Goal: Task Accomplishment & Management: Complete application form

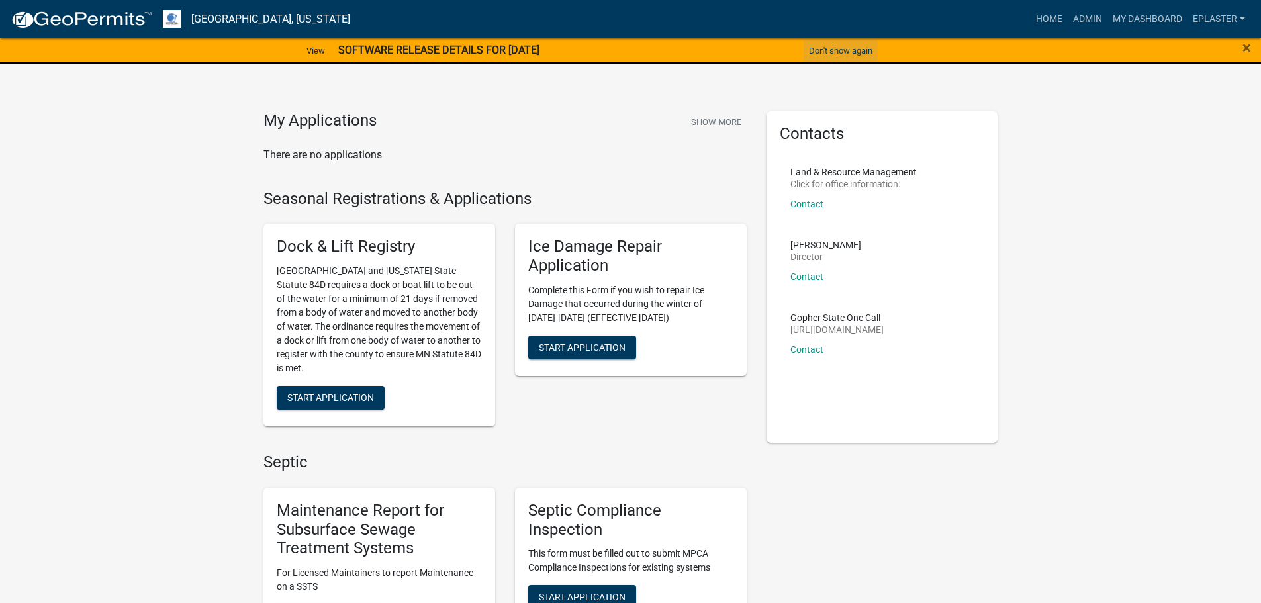
click at [834, 47] on button "Don't show again" at bounding box center [840, 51] width 74 height 22
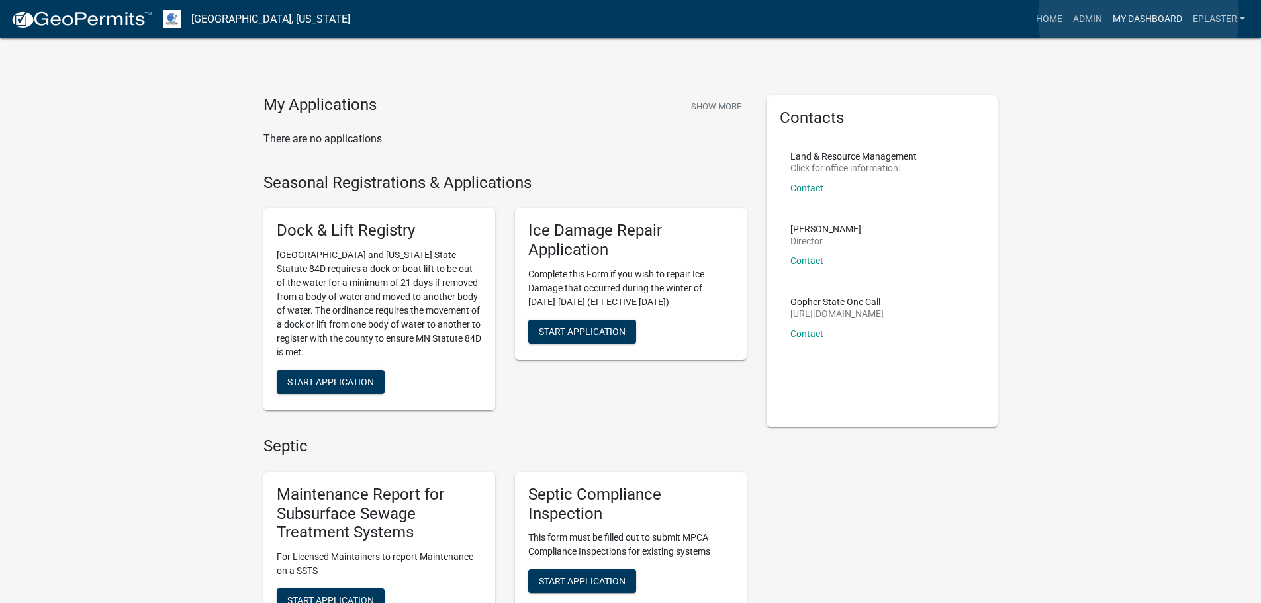
click at [1139, 17] on link "My Dashboard" at bounding box center [1147, 19] width 80 height 25
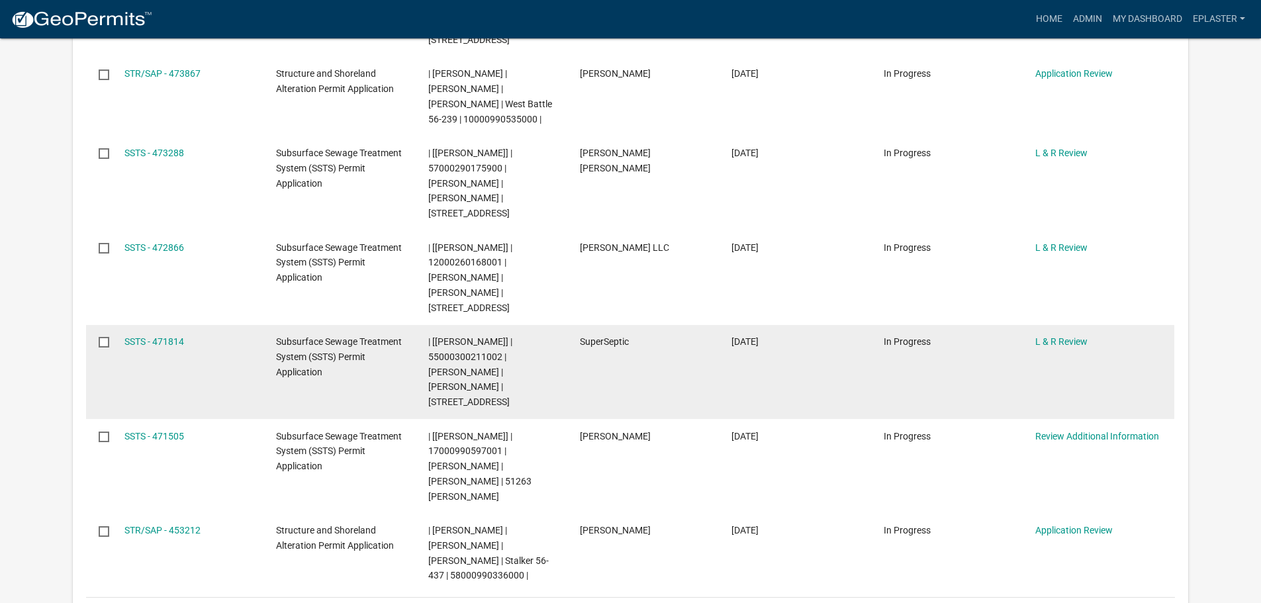
scroll to position [381, 0]
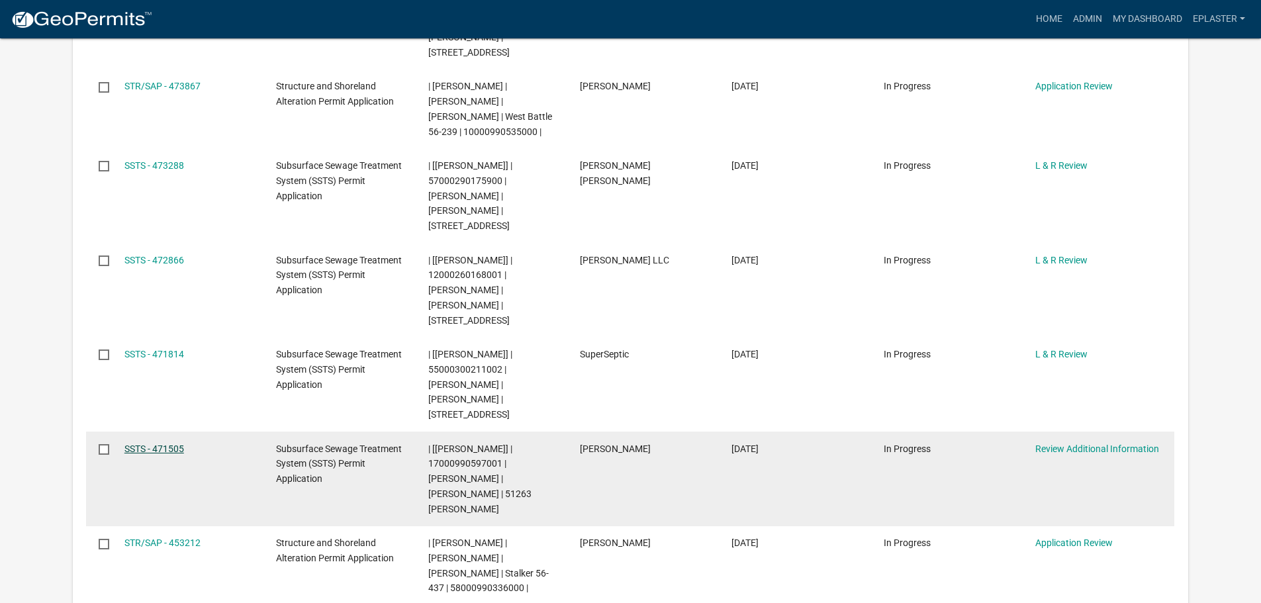
click at [156, 443] on link "SSTS - 471505" at bounding box center [154, 448] width 60 height 11
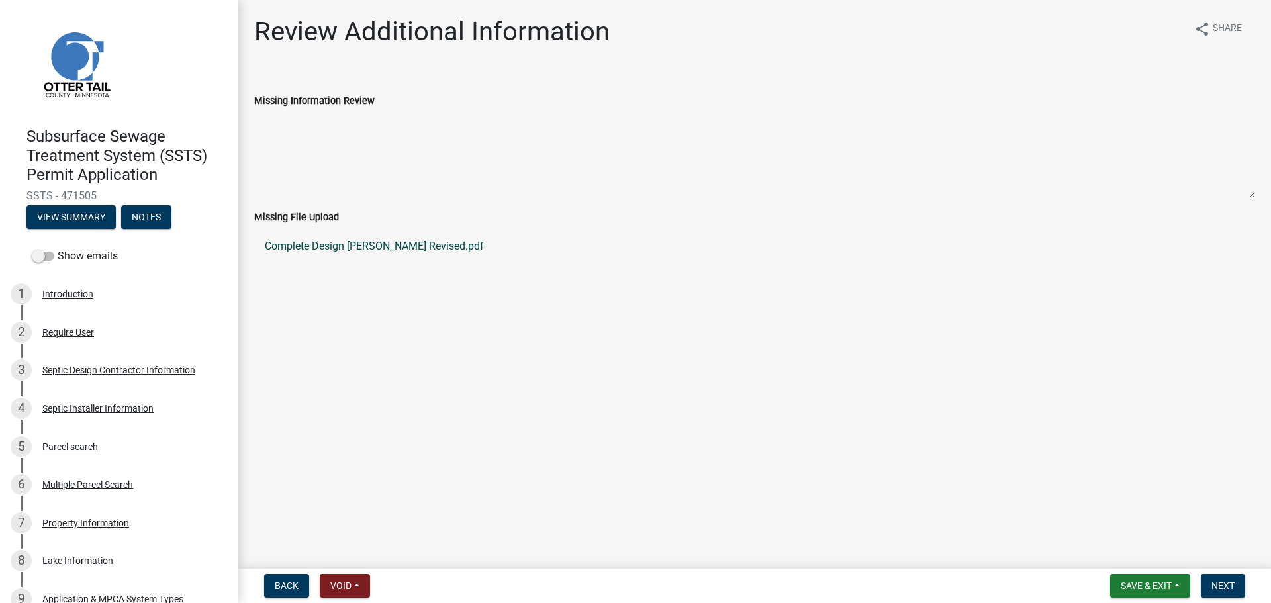
click at [375, 243] on link "Complete Design [PERSON_NAME] Revised.pdf" at bounding box center [754, 246] width 1001 height 32
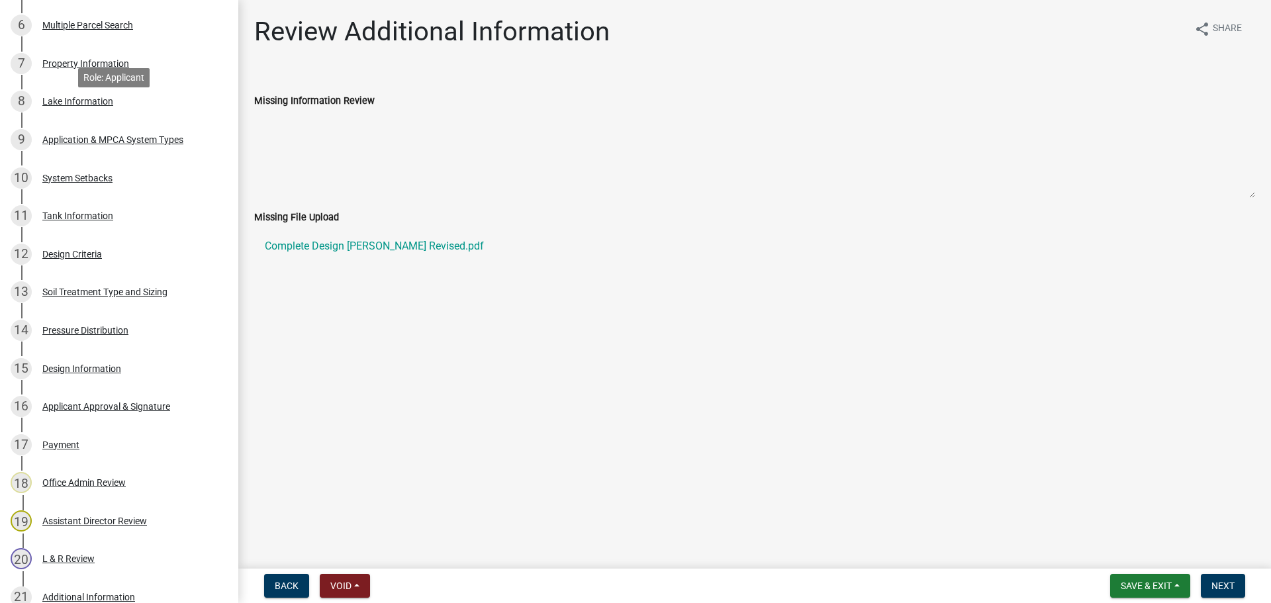
scroll to position [83, 0]
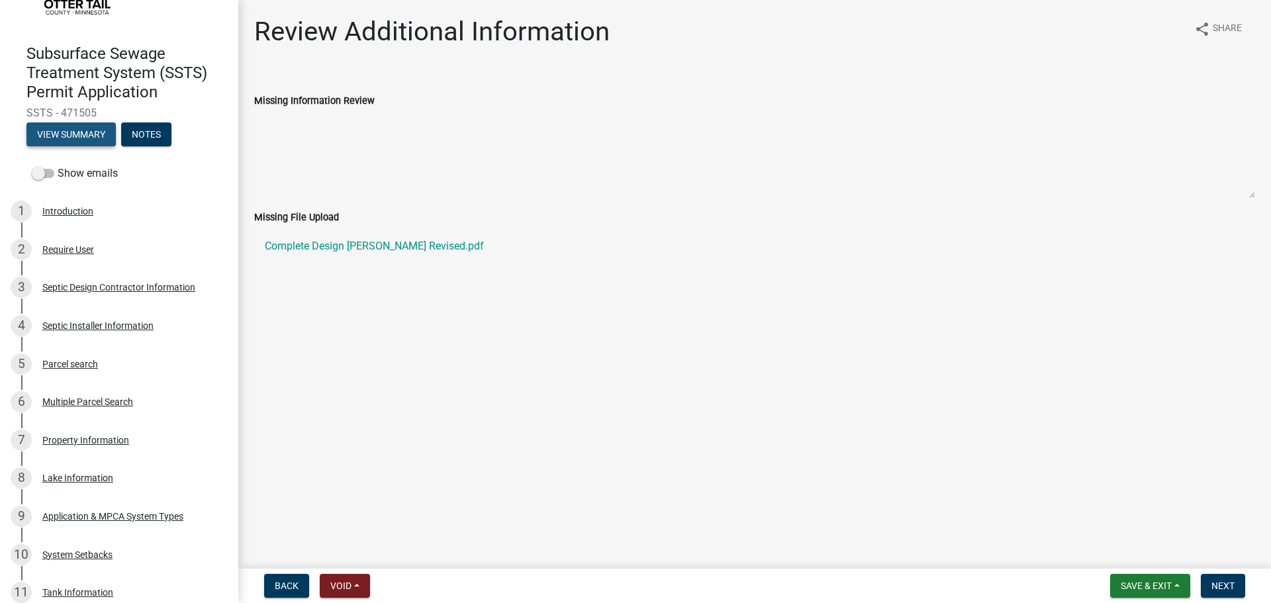
click at [81, 141] on button "View Summary" at bounding box center [70, 134] width 89 height 24
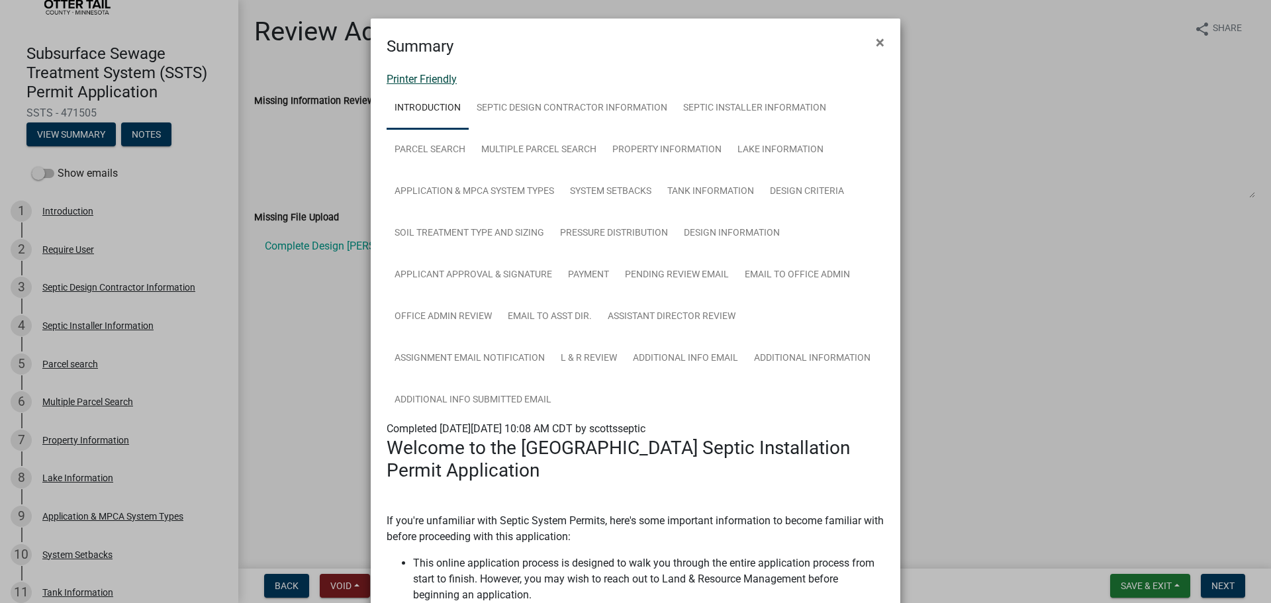
click at [427, 75] on link "Printer Friendly" at bounding box center [422, 79] width 70 height 13
drag, startPoint x: 878, startPoint y: 38, endPoint x: 878, endPoint y: 44, distance: 6.7
click at [878, 38] on span "×" at bounding box center [880, 42] width 9 height 19
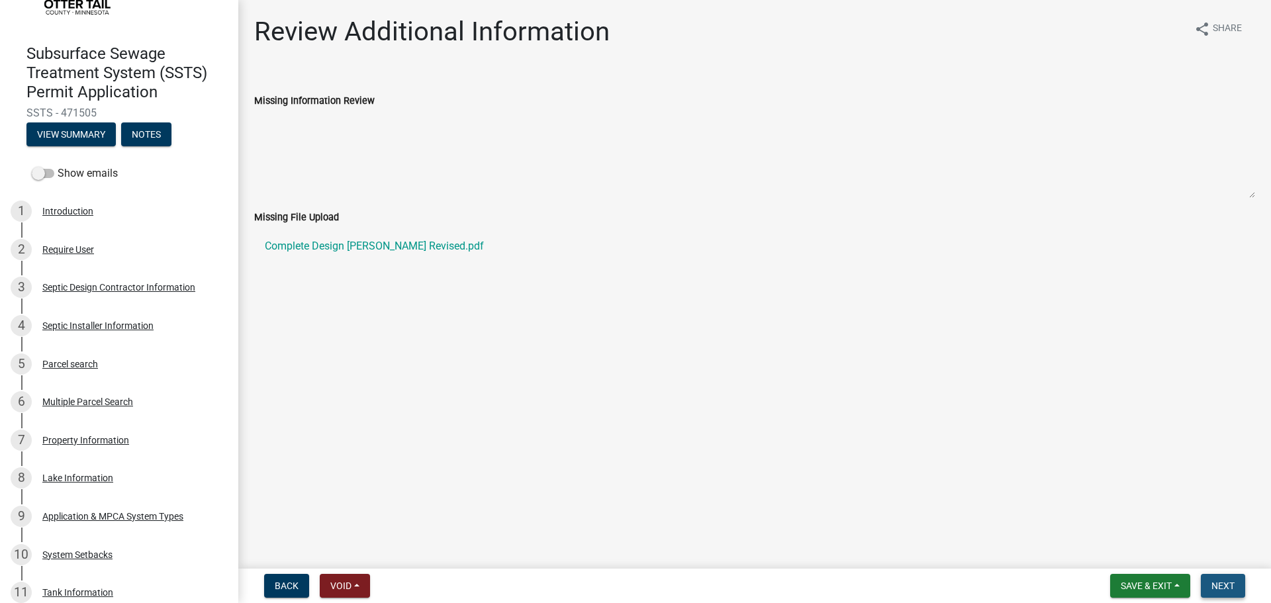
click at [1220, 582] on span "Next" at bounding box center [1222, 585] width 23 height 11
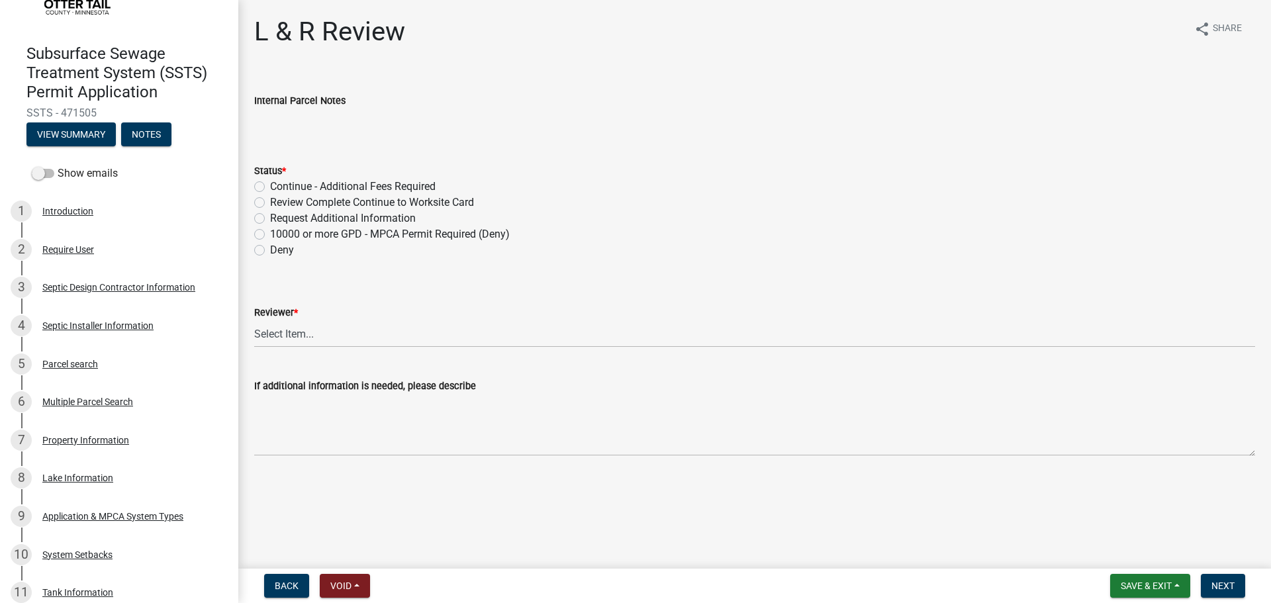
click at [270, 203] on label "Review Complete Continue to Worksite Card" at bounding box center [372, 203] width 204 height 16
click at [270, 203] on input "Review Complete Continue to Worksite Card" at bounding box center [274, 199] width 9 height 9
radio input "true"
click at [289, 338] on select "Select Item... Alexis Newark Andrea Perales Brittany Tollefson Elizabeth Plaste…" at bounding box center [754, 333] width 1001 height 27
click at [254, 320] on select "Select Item... Alexis Newark Andrea Perales Brittany Tollefson Elizabeth Plaste…" at bounding box center [754, 333] width 1001 height 27
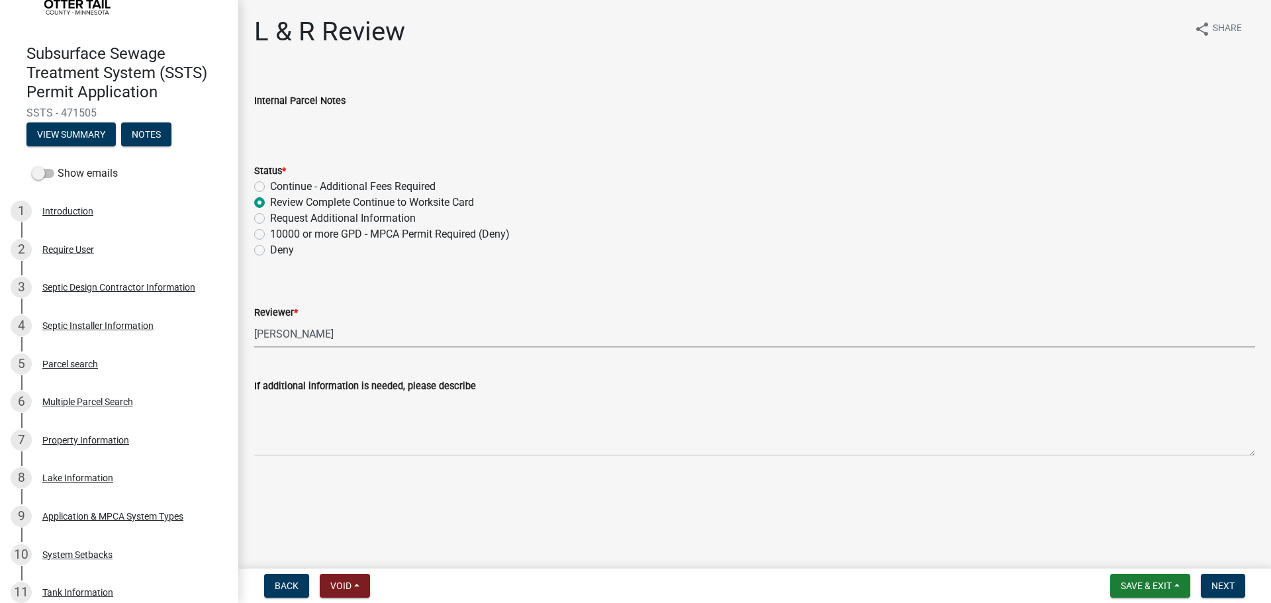
select select "bef7bfac-0505-4ed4-90ff-47b6907fb5e6"
click at [1231, 580] on span "Next" at bounding box center [1222, 585] width 23 height 11
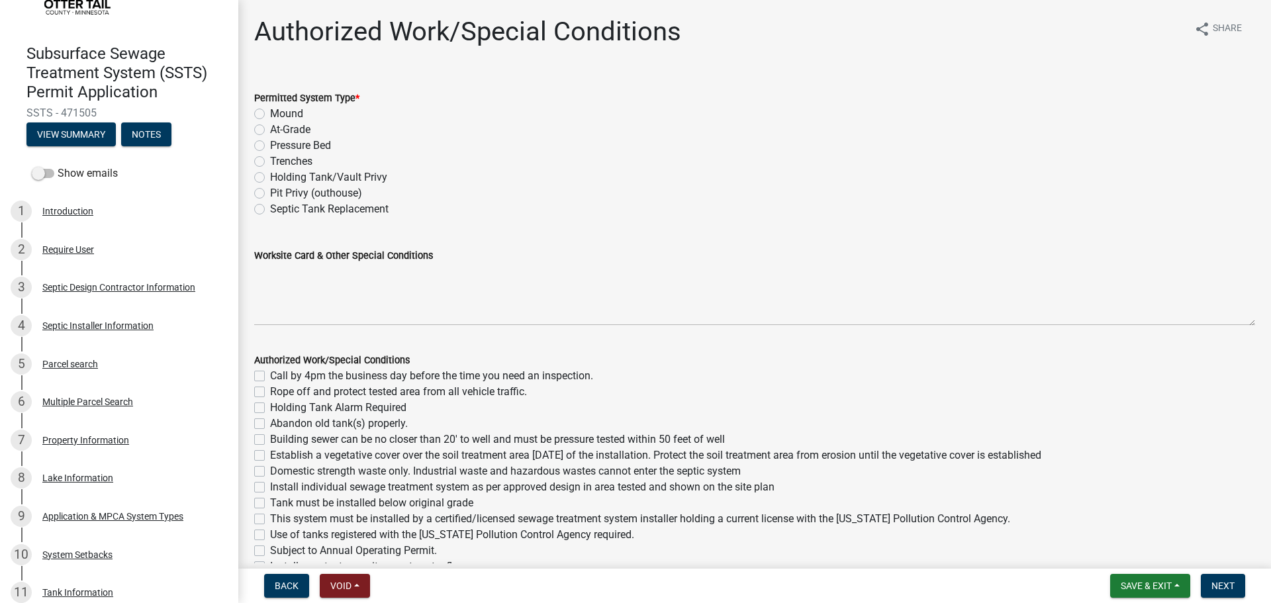
click at [270, 140] on label "Pressure Bed" at bounding box center [300, 146] width 61 height 16
click at [270, 140] on input "Pressure Bed" at bounding box center [274, 142] width 9 height 9
radio input "true"
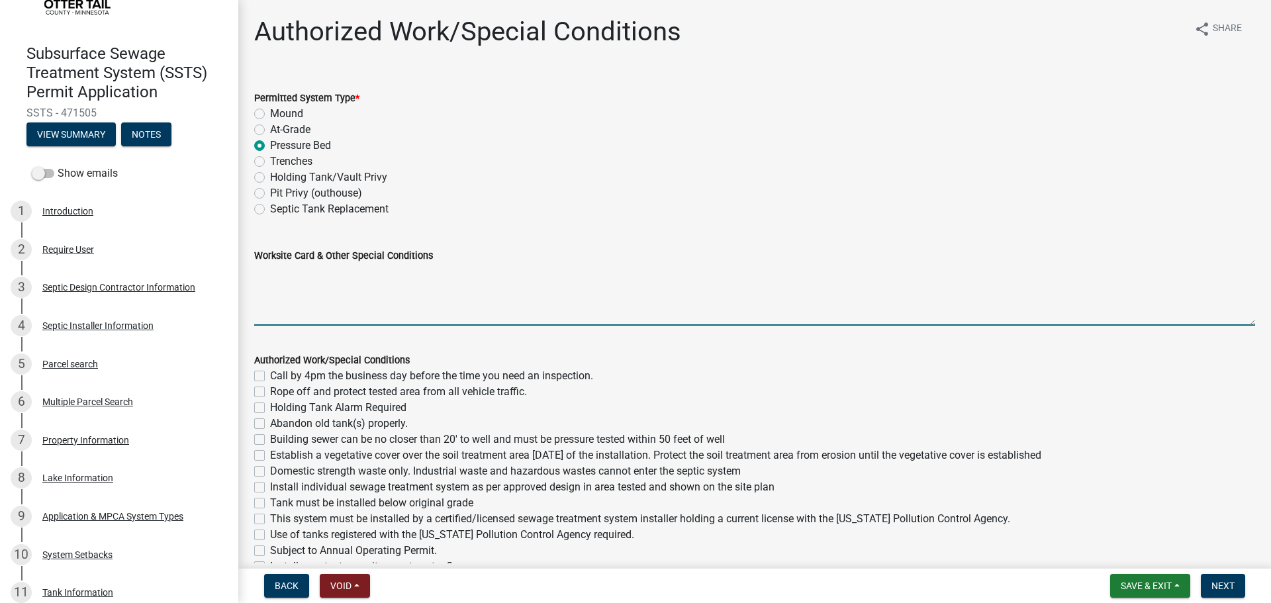
click at [318, 270] on textarea "Worksite Card & Other Special Conditions" at bounding box center [754, 294] width 1001 height 62
paste textarea "# bedroom- Type I pressure bed Install SIZE septic/lift LxW chamber bed (# cham…"
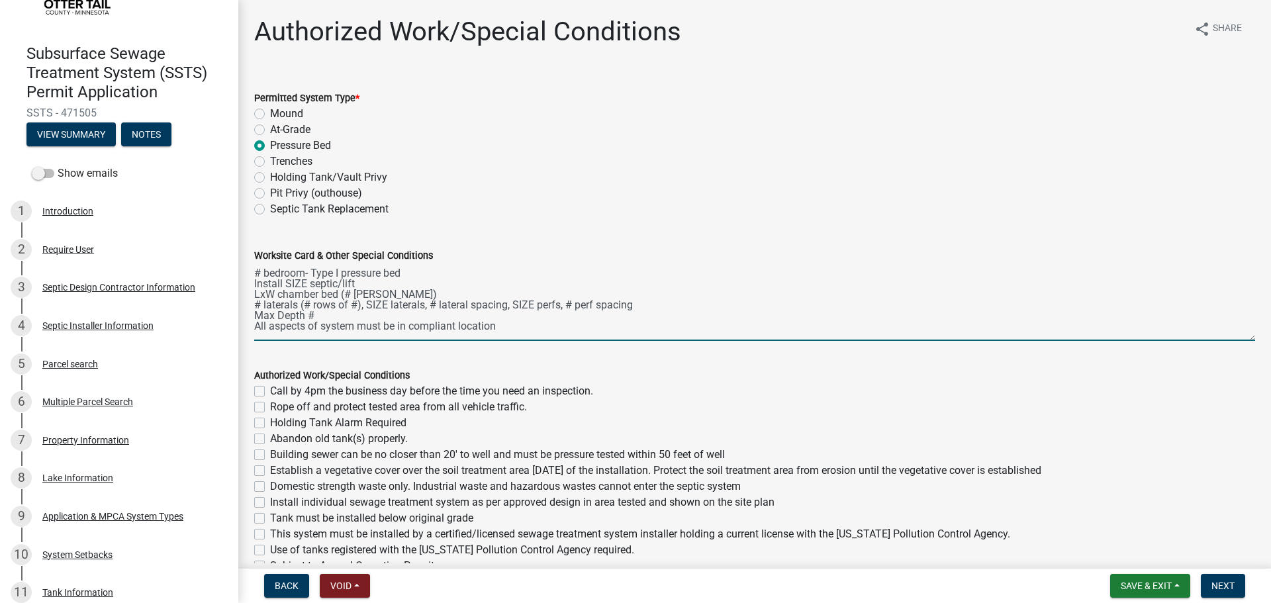
scroll to position [0, 0]
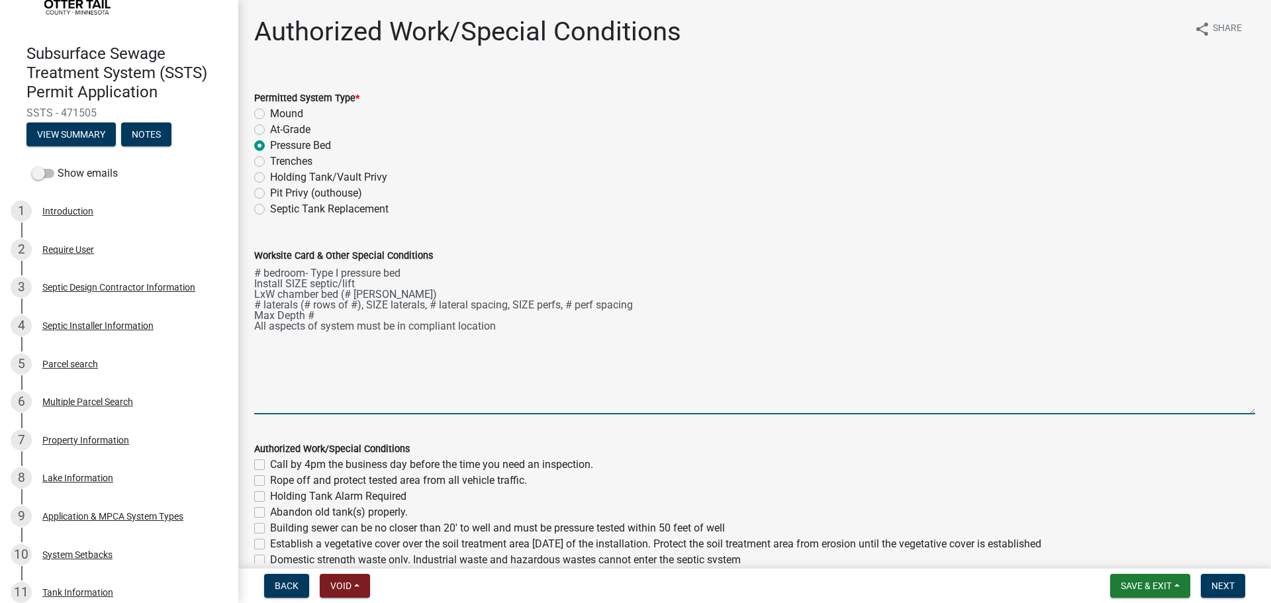
drag, startPoint x: 1242, startPoint y: 323, endPoint x: 1215, endPoint y: 412, distance: 92.6
click at [1215, 412] on textarea "# bedroom- Type I pressure bed Install SIZE septic/lift LxW chamber bed (# cham…" at bounding box center [754, 338] width 1001 height 151
click at [259, 270] on textarea "# bedroom- Type I pressure bed Install SIZE septic/lift LxW chamber bed (# cham…" at bounding box center [754, 338] width 1001 height 151
click at [307, 282] on textarea "5 bedroom- Type I pressure bed Install SIZE septic/lift LxW chamber bed (# cham…" at bounding box center [754, 338] width 1001 height 151
click at [273, 289] on textarea "5 bedroom- Type I pressure bed Install 2250/2 septic tank and 1000 gal lift tan…" at bounding box center [754, 338] width 1001 height 151
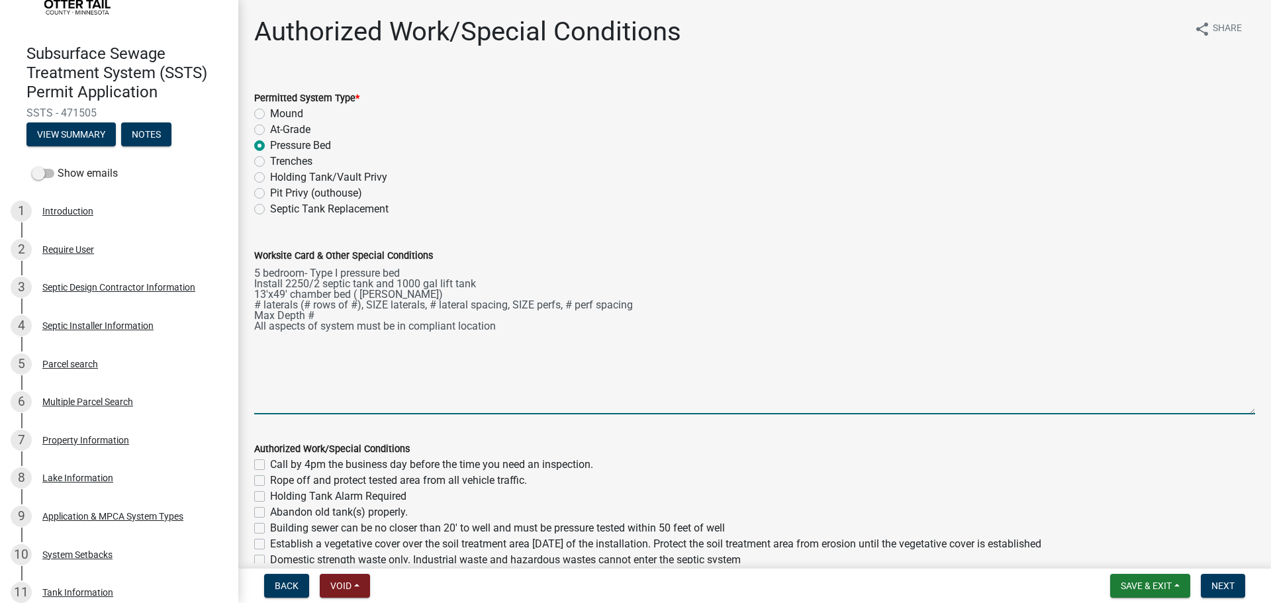
click at [261, 303] on textarea "5 bedroom- Type I pressure bed Install 2250/2 septic tank and 1000 gal lift tan…" at bounding box center [754, 338] width 1001 height 151
click at [310, 301] on textarea "5 bedroom- Type I pressure bed Install 2250/2 septic tank and 1000 gal lift tan…" at bounding box center [754, 338] width 1001 height 151
click at [83, 130] on button "View Summary" at bounding box center [70, 134] width 89 height 24
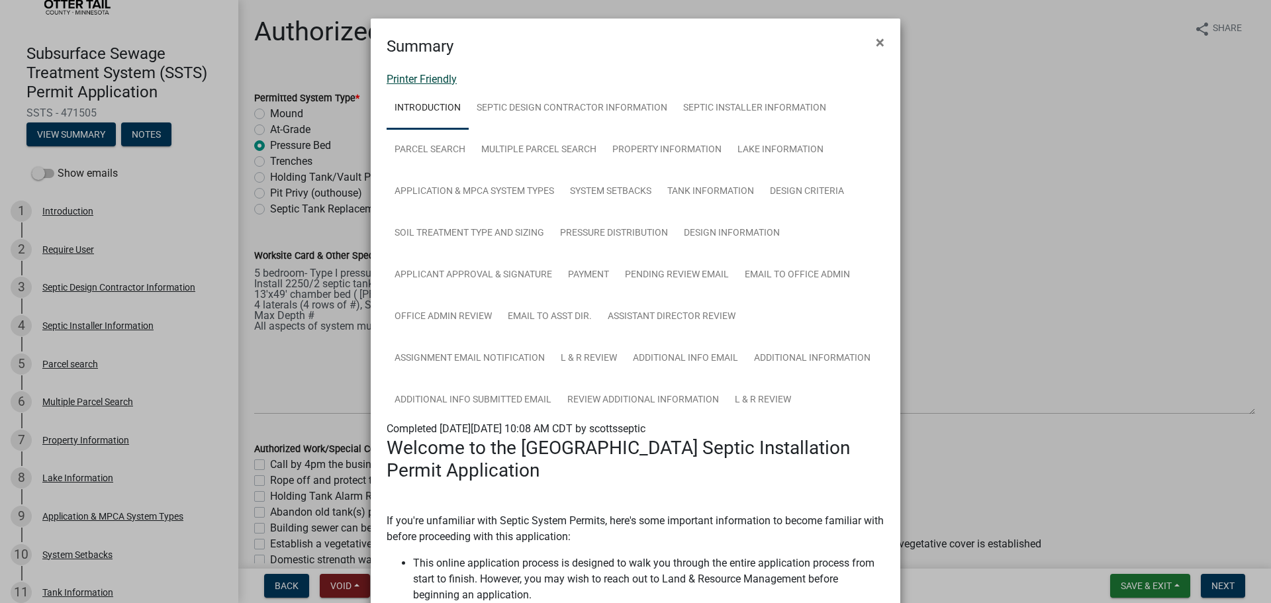
click at [422, 81] on link "Printer Friendly" at bounding box center [422, 79] width 70 height 13
click at [876, 38] on span "×" at bounding box center [880, 42] width 9 height 19
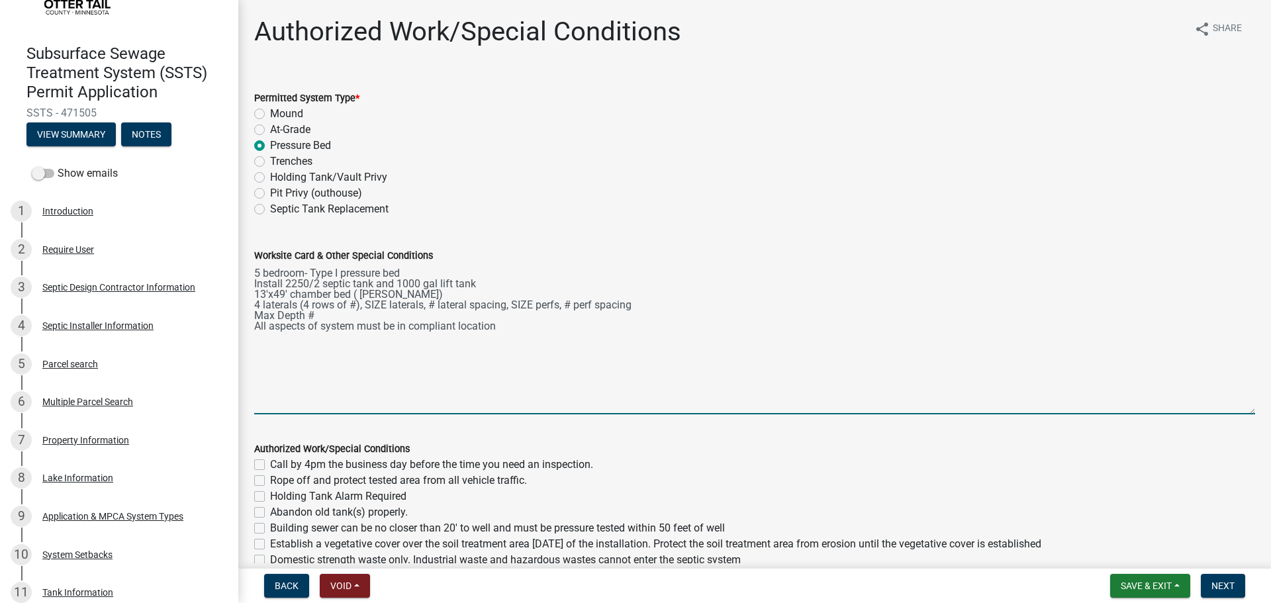
drag, startPoint x: 349, startPoint y: 293, endPoint x: 287, endPoint y: 295, distance: 62.2
click at [287, 295] on textarea "5 bedroom- Type I pressure bed Install 2250/2 septic tank and 1000 gal lift tan…" at bounding box center [754, 338] width 1001 height 151
click at [254, 302] on textarea "5 bedroom- Type I pressure bed Install 2250/2 septic tank and 1000 gal lift tan…" at bounding box center [754, 338] width 1001 height 151
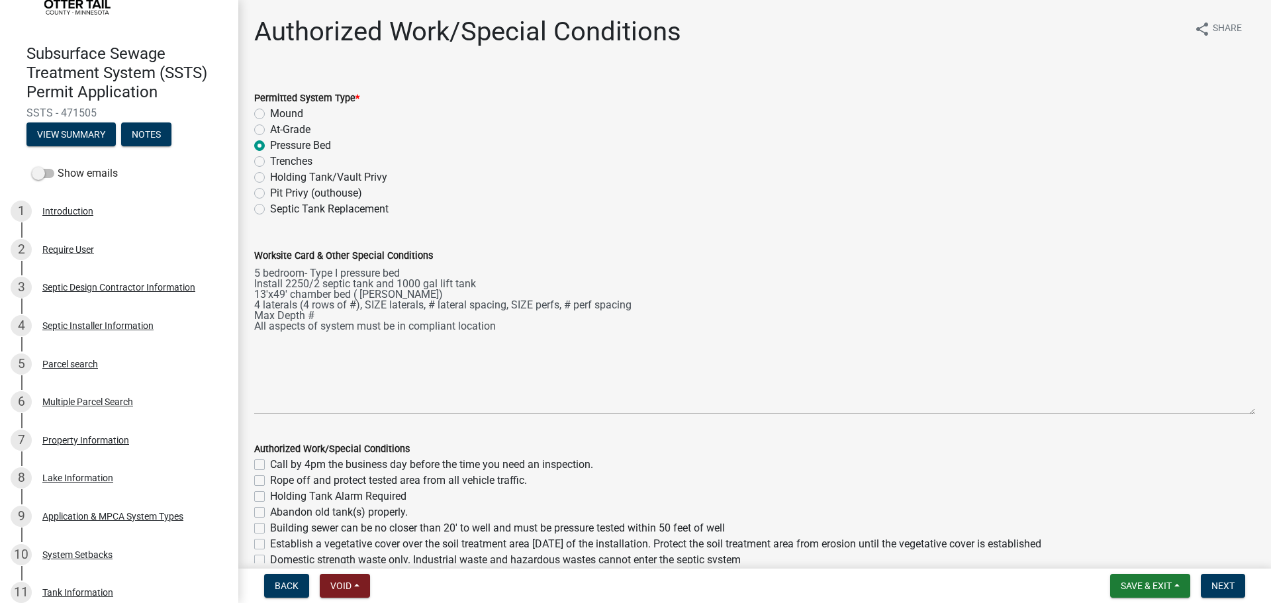
drag, startPoint x: 252, startPoint y: 292, endPoint x: 398, endPoint y: 317, distance: 147.8
click at [398, 318] on div "Worksite Card & Other Special Conditions 5 bedroom- Type I pressure bed Install…" at bounding box center [754, 321] width 1021 height 185
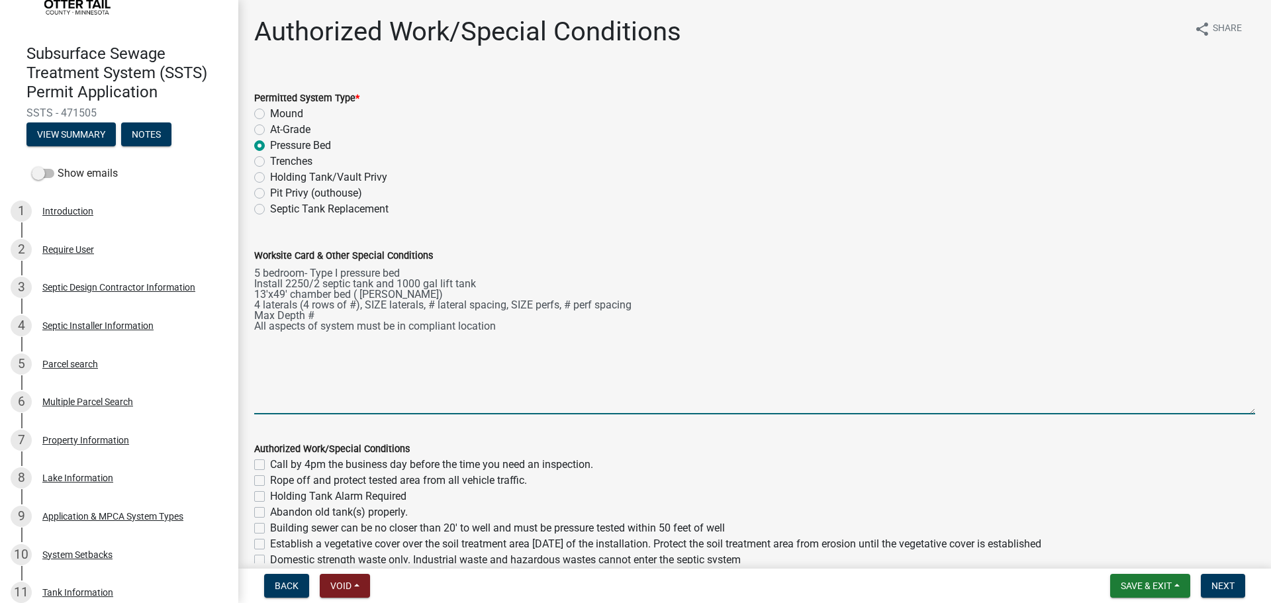
drag, startPoint x: 516, startPoint y: 329, endPoint x: 240, endPoint y: 294, distance: 278.9
click at [240, 294] on div "Authorized Work/Special Conditions share Share Permitted System Type * Mound At…" at bounding box center [754, 396] width 1033 height 760
paste textarea "LxW rock bed, # - SIZE laterals, # lateral spacing, SIZE perfs, # perf spacing,…"
click at [370, 336] on textarea "5 bedroom- Type I pressure bed Install 2250/2 septic tank and 1000 gal lift tan…" at bounding box center [754, 338] width 1001 height 151
click at [273, 294] on textarea "5 bedroom- Type I pressure bed Install 2250/2 septic tank and 1000 gal lift tan…" at bounding box center [754, 338] width 1001 height 151
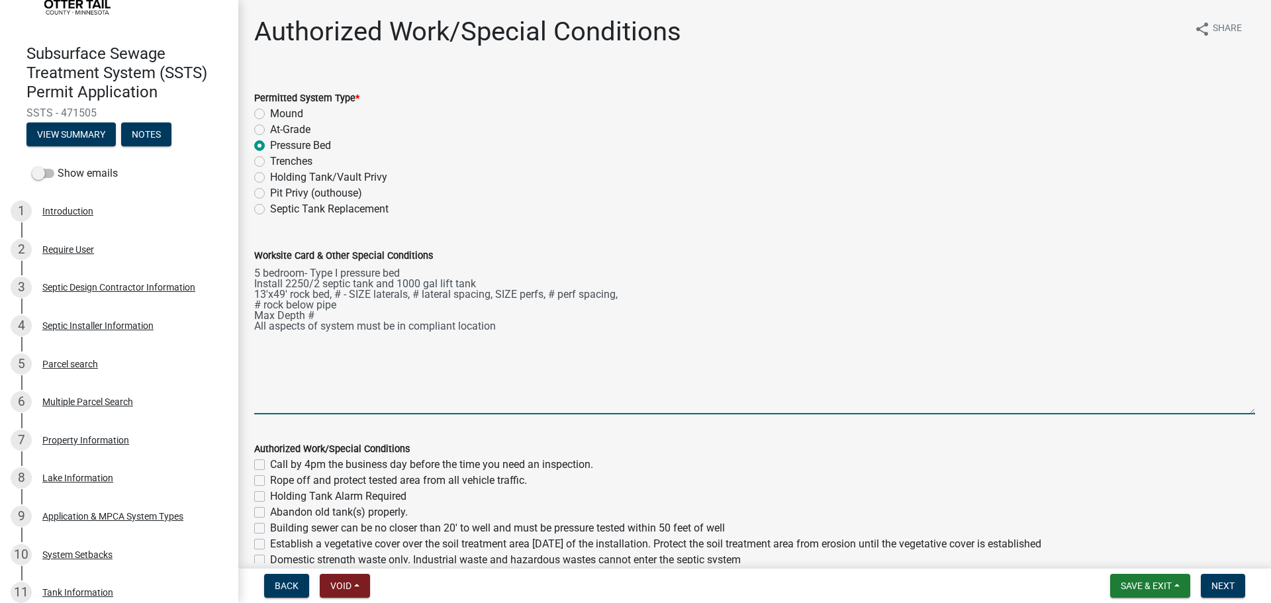
click at [340, 293] on textarea "5 bedroom- Type I pressure bed Install 2250/2 septic tank and 1000 gal lift tan…" at bounding box center [754, 338] width 1001 height 151
click at [367, 295] on textarea "5 bedroom- Type I pressure bed Install 2250/2 septic tank and 1000 gal lift tan…" at bounding box center [754, 338] width 1001 height 151
click at [414, 292] on textarea "5 bedroom- Type I pressure bed Install 2250/2 septic tank and 1000 gal lift tan…" at bounding box center [754, 338] width 1001 height 151
click at [514, 287] on textarea "5 bedroom- Type I pressure bed Install 2250/2 septic tank and 1000 gal lift tan…" at bounding box center [754, 338] width 1001 height 151
click at [512, 295] on textarea "5 bedroom- Type I pressure bed Install 2250/2 septic tank and 1000 gal lift tan…" at bounding box center [754, 338] width 1001 height 151
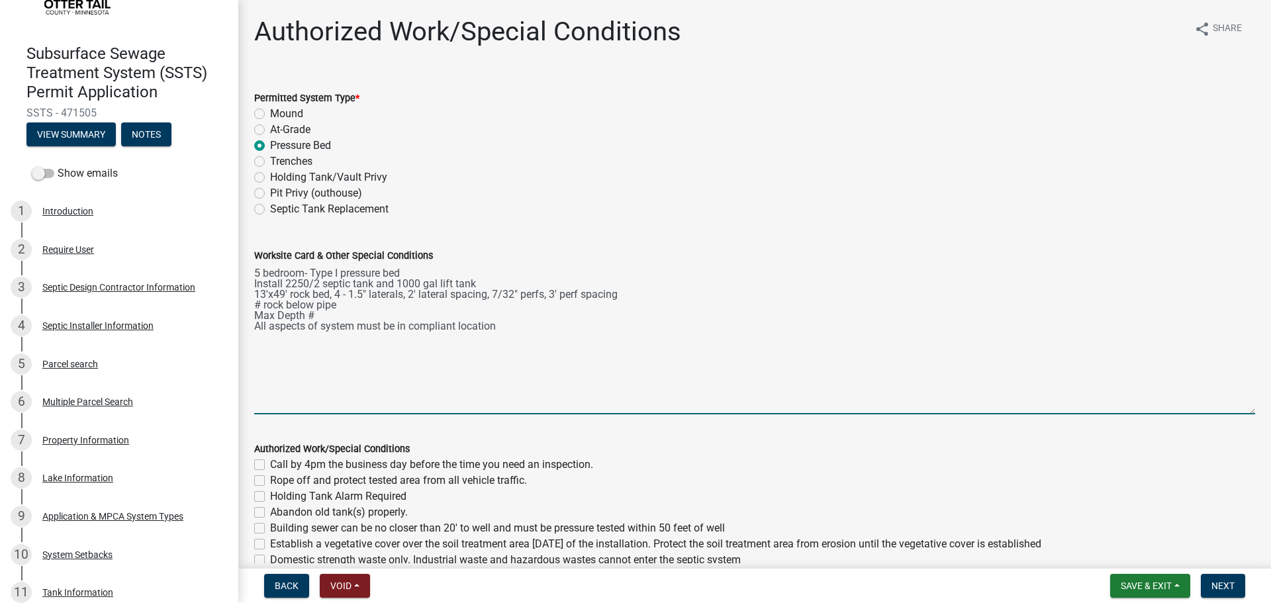
click at [261, 306] on textarea "5 bedroom- Type I pressure bed Install 2250/2 septic tank and 1000 gal lift tan…" at bounding box center [754, 338] width 1001 height 151
click at [318, 314] on textarea "5 bedroom- Type I pressure bed Install 2250/2 septic tank and 1000 gal lift tan…" at bounding box center [754, 338] width 1001 height 151
click at [255, 312] on textarea "5 bedroom- Type I pressure bed Install 2250/2 septic tank and 1000 gal lift tan…" at bounding box center [754, 338] width 1001 height 151
click at [344, 311] on textarea "5 bedroom- Type I pressure bed Install 2250/2 septic tank and 1000 gal lift tan…" at bounding box center [754, 338] width 1001 height 151
drag, startPoint x: 394, startPoint y: 315, endPoint x: 378, endPoint y: 316, distance: 16.6
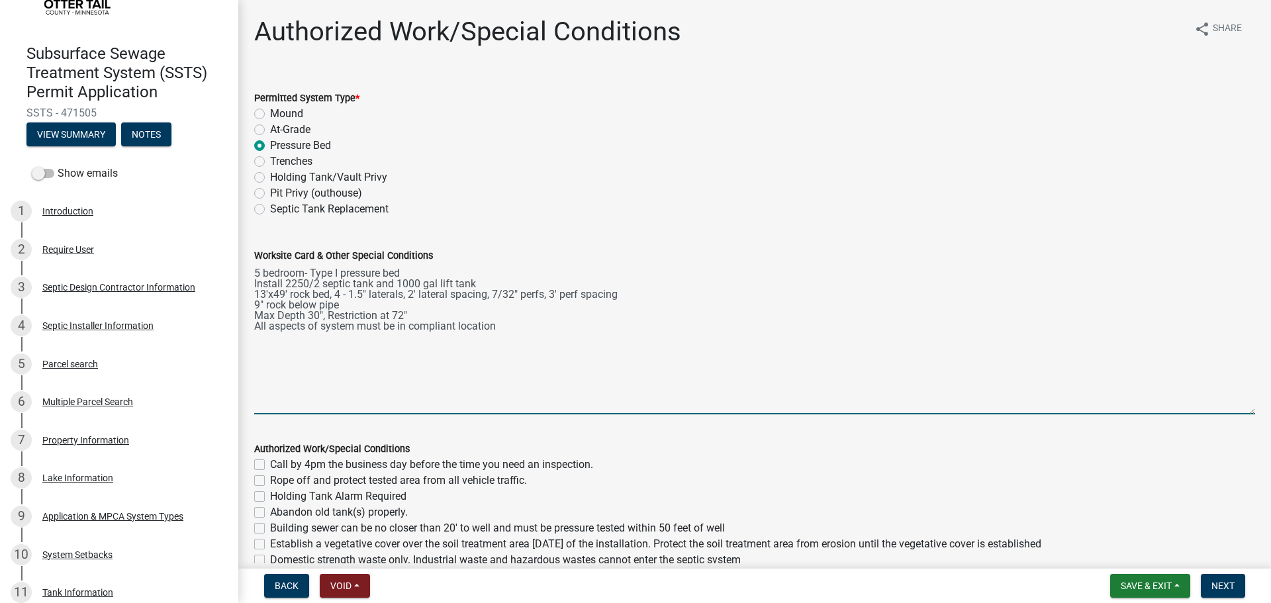
click at [378, 316] on textarea "5 bedroom- Type I pressure bed Install 2250/2 septic tank and 1000 gal lift tan…" at bounding box center [754, 338] width 1001 height 151
drag, startPoint x: 395, startPoint y: 312, endPoint x: 381, endPoint y: 314, distance: 14.7
click at [381, 314] on textarea "5 bedroom- Type I pressure bed Install 2250/2 septic tank and 1000 gal lift tan…" at bounding box center [754, 338] width 1001 height 151
click at [342, 314] on textarea "5 bedroom- Type I pressure bed Install 2250/2 septic tank and 1000 gal lift tan…" at bounding box center [754, 338] width 1001 height 151
click at [353, 312] on textarea "5 bedroom- Type I pressure bed Install 2250/2 septic tank and 1000 gal lift tan…" at bounding box center [754, 338] width 1001 height 151
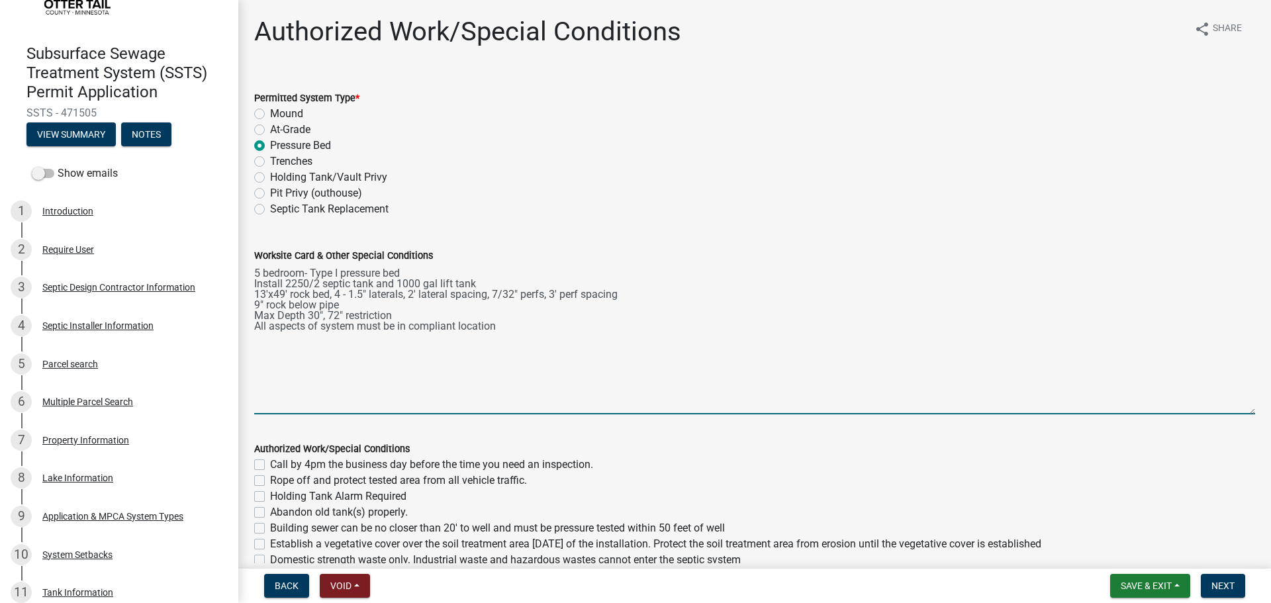
click at [600, 338] on textarea "5 bedroom- Type I pressure bed Install 2250/2 septic tank and 1000 gal lift tan…" at bounding box center [754, 338] width 1001 height 151
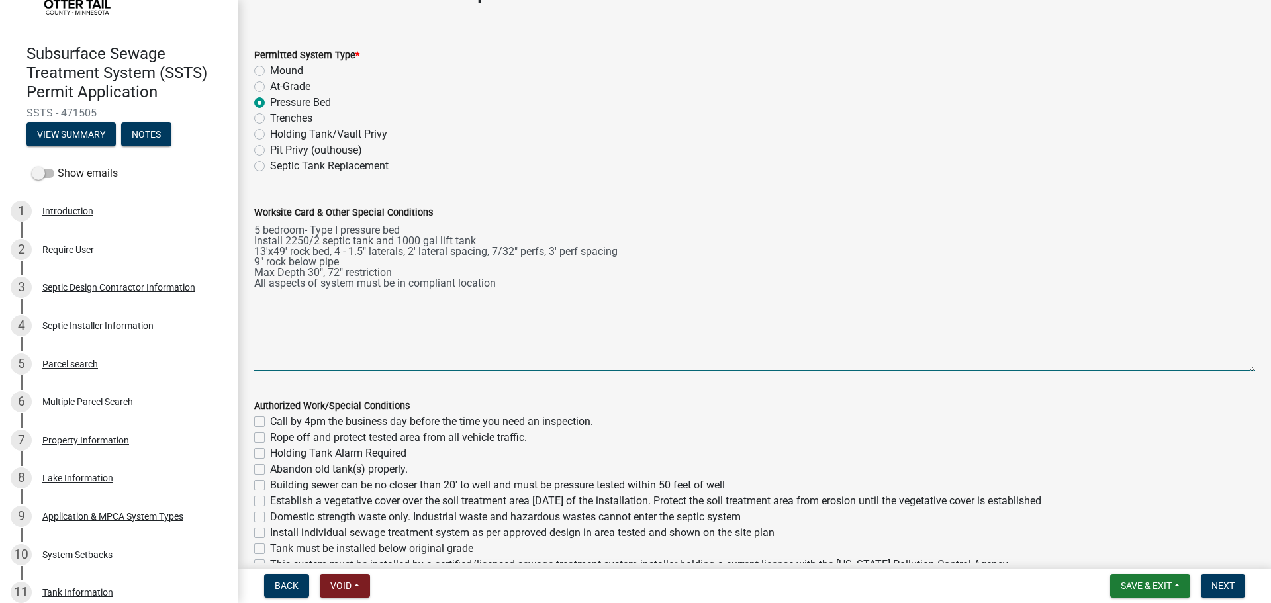
scroll to position [199, 0]
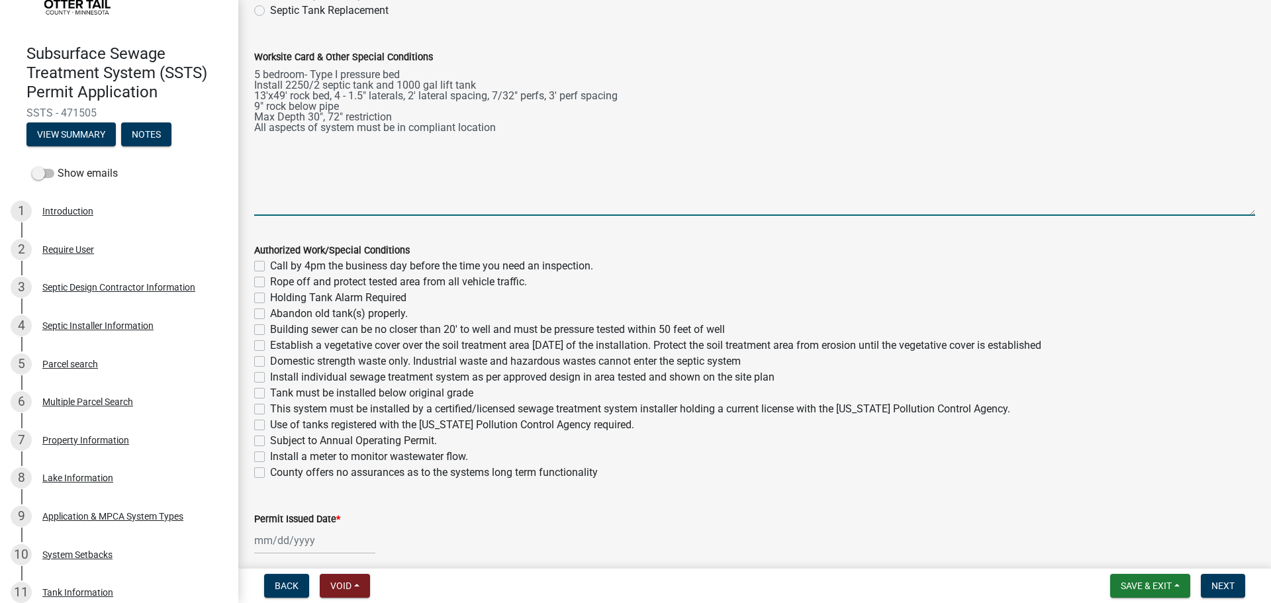
type textarea "5 bedroom- Type I pressure bed Install 2250/2 septic tank and 1000 gal lift tan…"
click at [270, 263] on label "Call by 4pm the business day before the time you need an inspection." at bounding box center [431, 266] width 323 height 16
click at [270, 263] on input "Call by 4pm the business day before the time you need an inspection." at bounding box center [274, 262] width 9 height 9
checkbox input "true"
checkbox input "false"
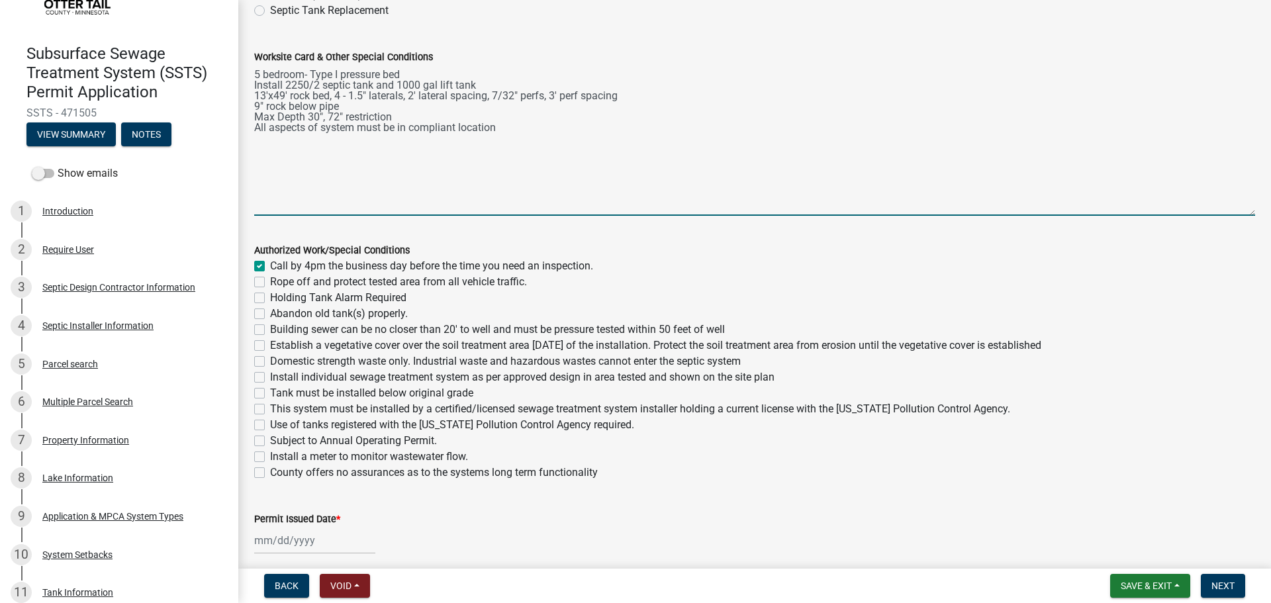
checkbox input "false"
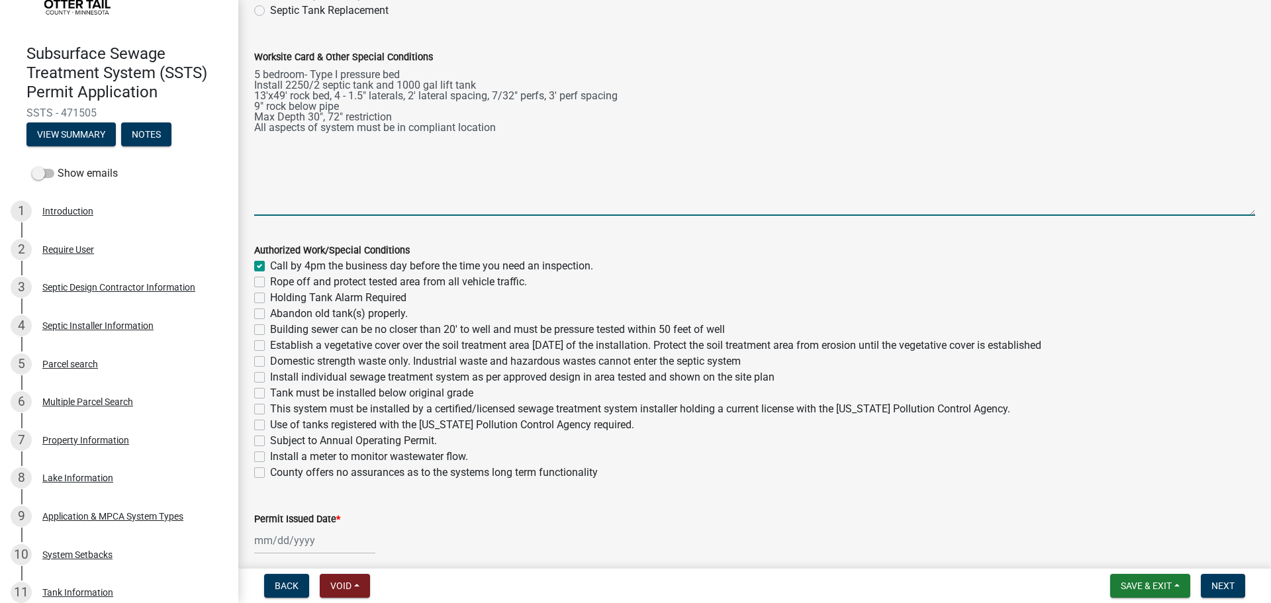
checkbox input "false"
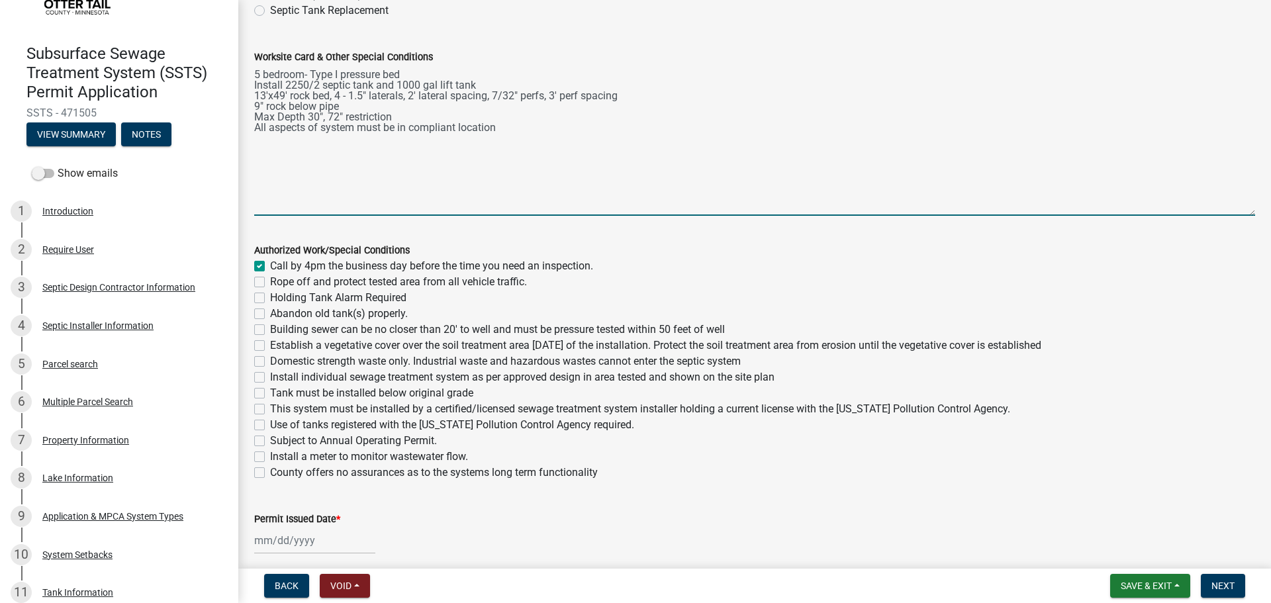
checkbox input "false"
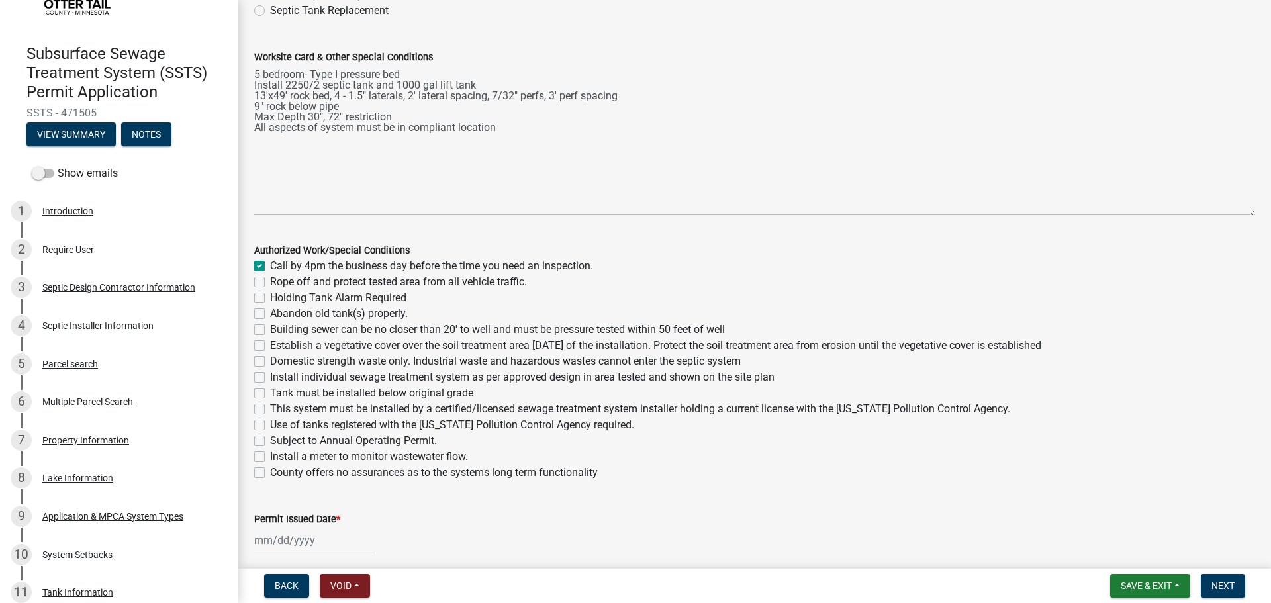
click at [270, 277] on label "Rope off and protect tested area from all vehicle traffic." at bounding box center [398, 282] width 257 height 16
click at [270, 277] on input "Rope off and protect tested area from all vehicle traffic." at bounding box center [274, 278] width 9 height 9
checkbox input "true"
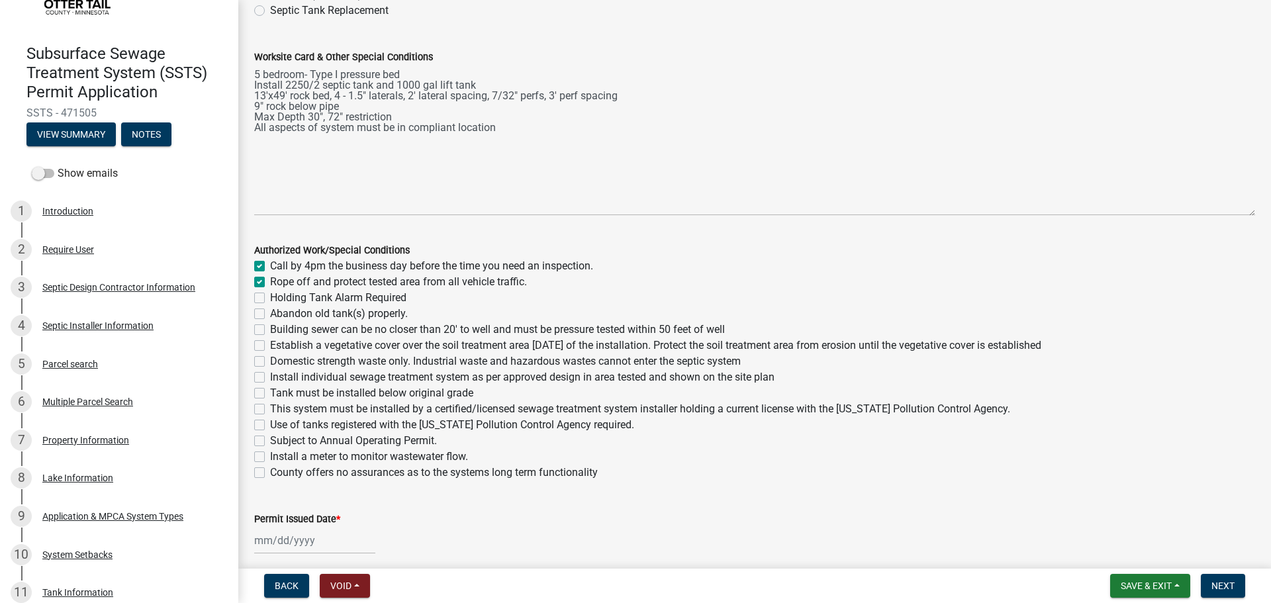
checkbox input "false"
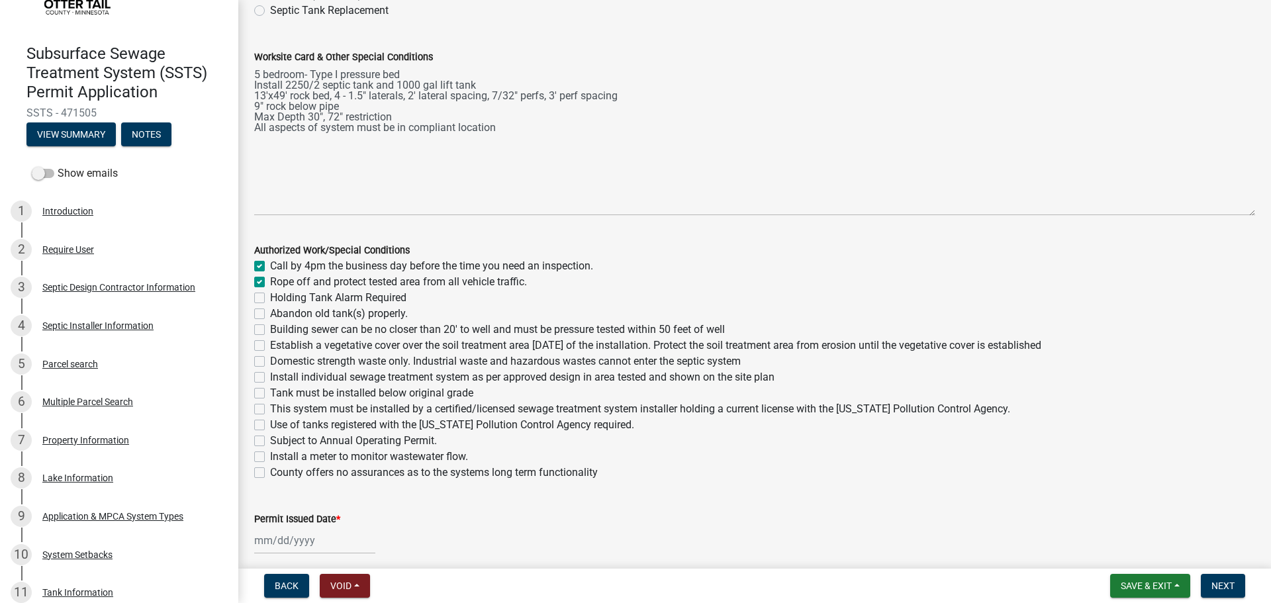
checkbox input "false"
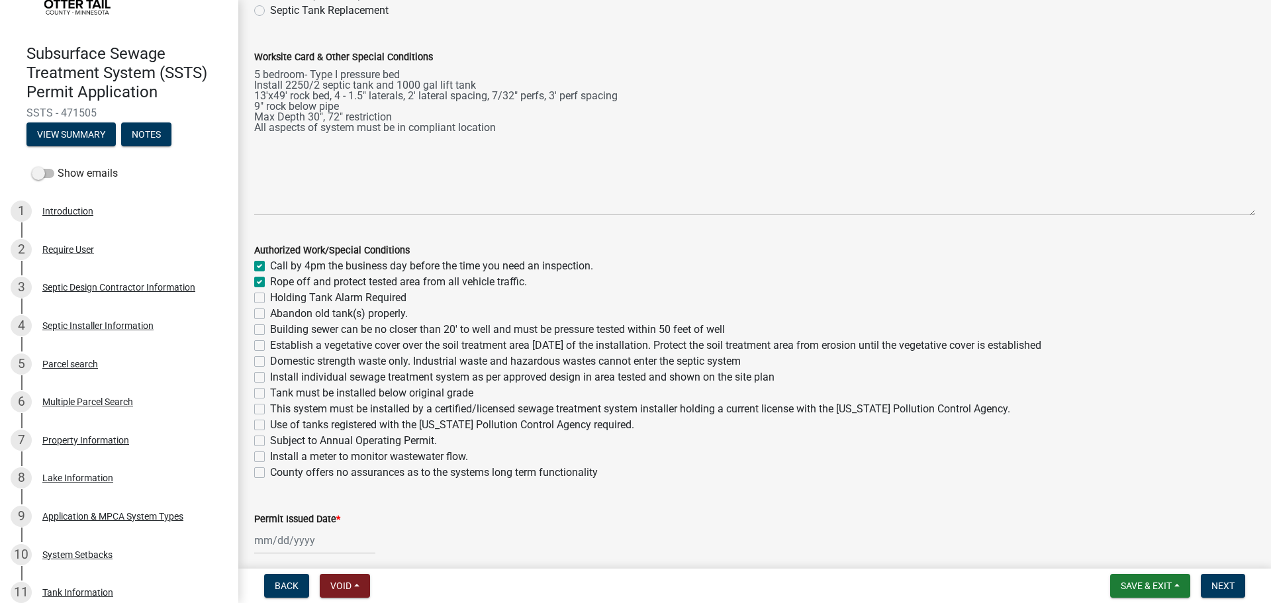
checkbox input "false"
click at [270, 316] on label "Abandon old tank(s) properly." at bounding box center [339, 314] width 138 height 16
click at [270, 314] on input "Abandon old tank(s) properly." at bounding box center [274, 310] width 9 height 9
checkbox input "true"
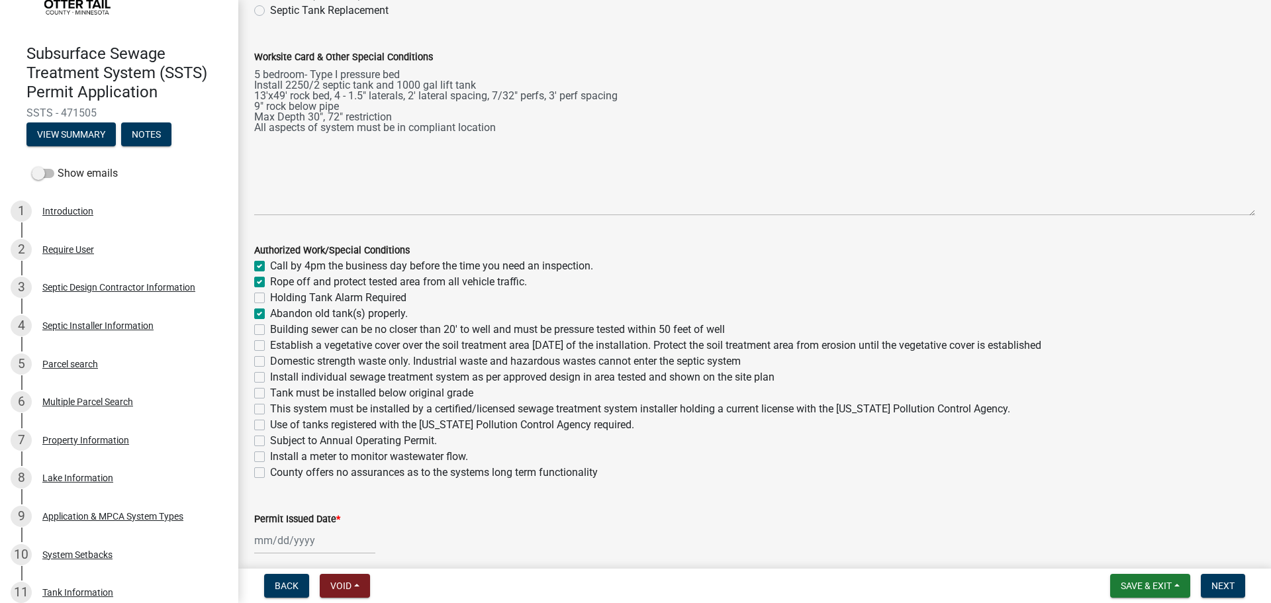
checkbox input "true"
checkbox input "false"
checkbox input "true"
checkbox input "false"
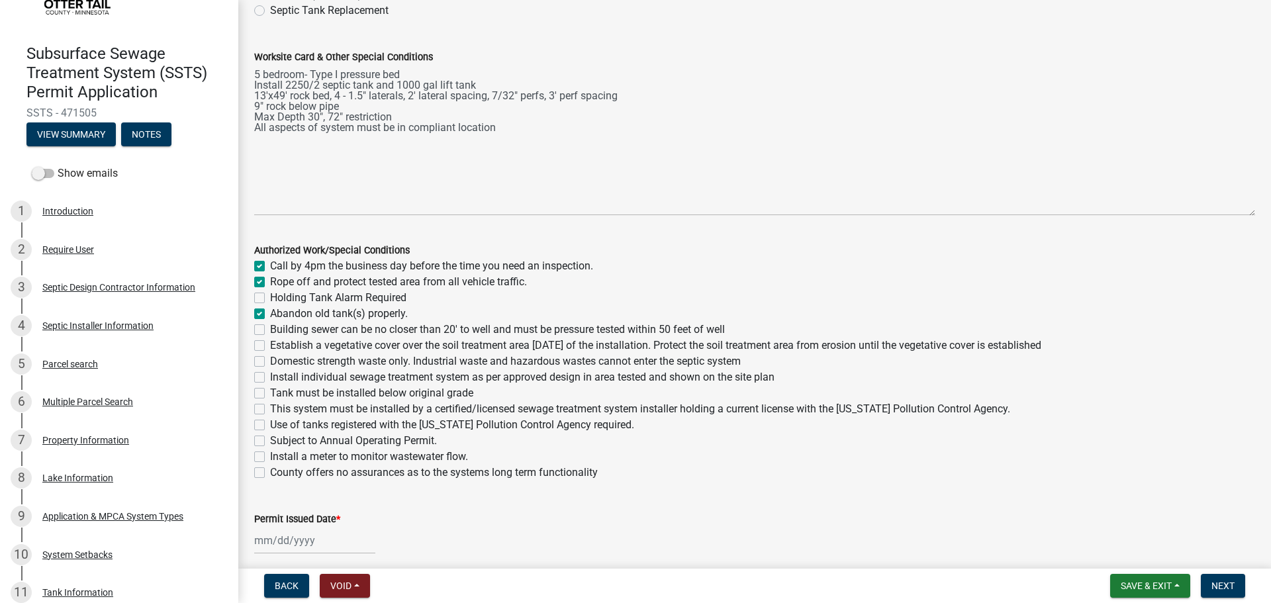
checkbox input "false"
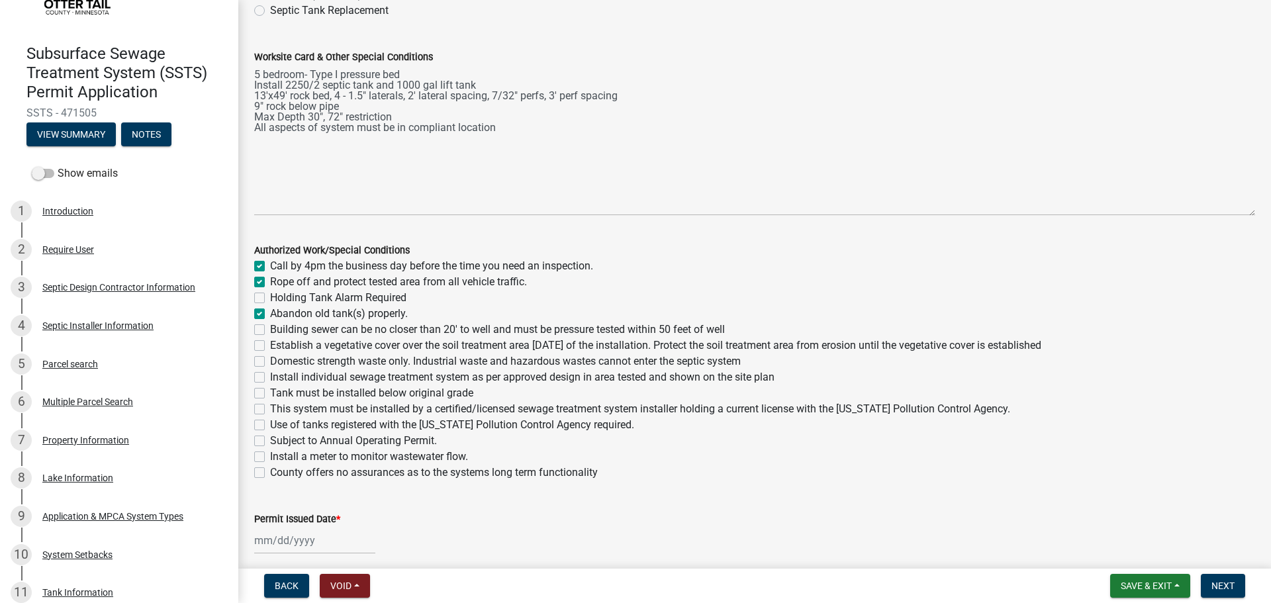
checkbox input "false"
click at [257, 336] on div "Building sewer can be no closer than 20' to well and must be pressure tested wi…" at bounding box center [754, 330] width 1001 height 16
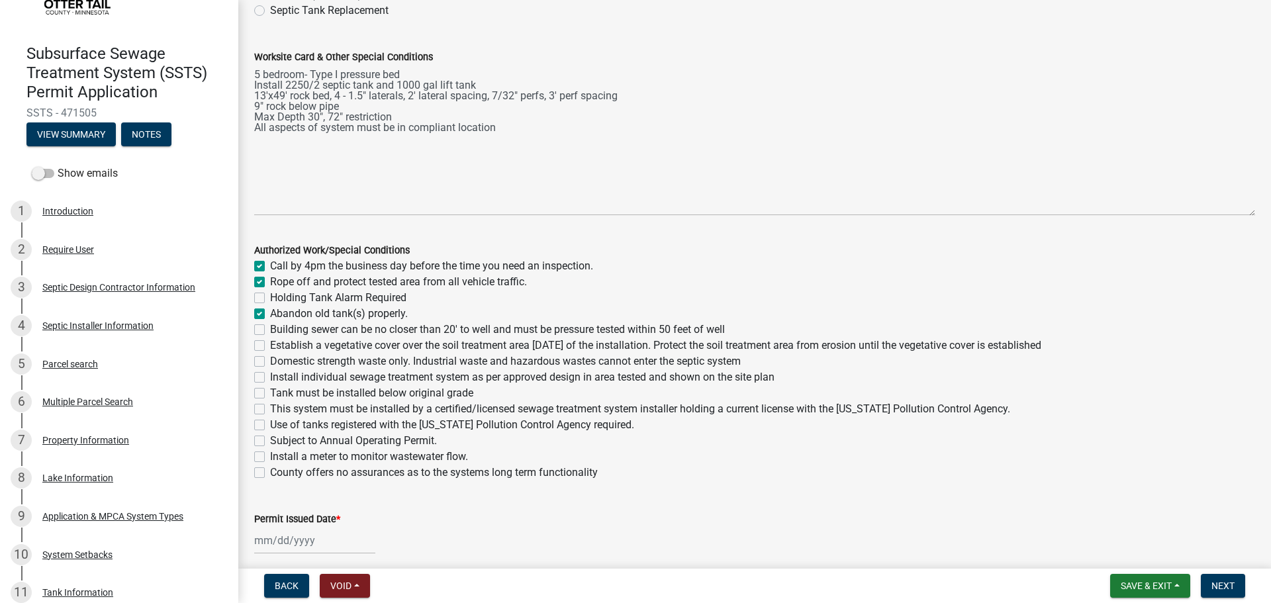
click at [257, 322] on div "Building sewer can be no closer than 20' to well and must be pressure tested wi…" at bounding box center [754, 330] width 1001 height 16
click at [270, 326] on label "Building sewer can be no closer than 20' to well and must be pressure tested wi…" at bounding box center [497, 330] width 455 height 16
click at [270, 326] on input "Building sewer can be no closer than 20' to well and must be pressure tested wi…" at bounding box center [274, 326] width 9 height 9
checkbox input "true"
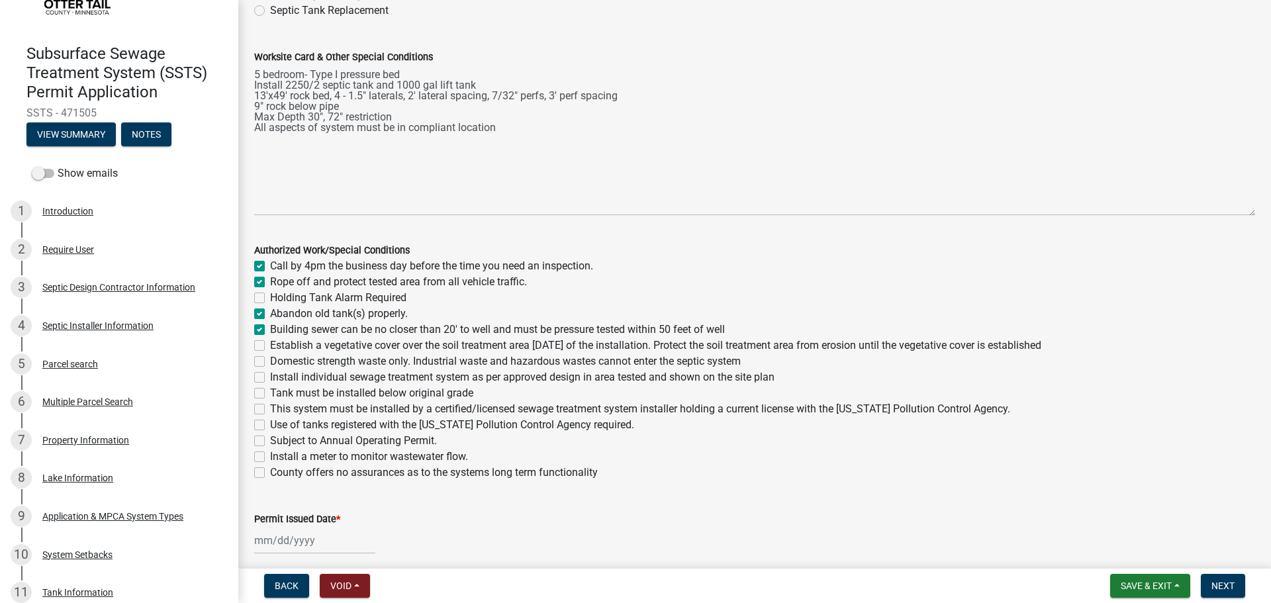
checkbox input "true"
checkbox input "false"
checkbox input "true"
checkbox input "false"
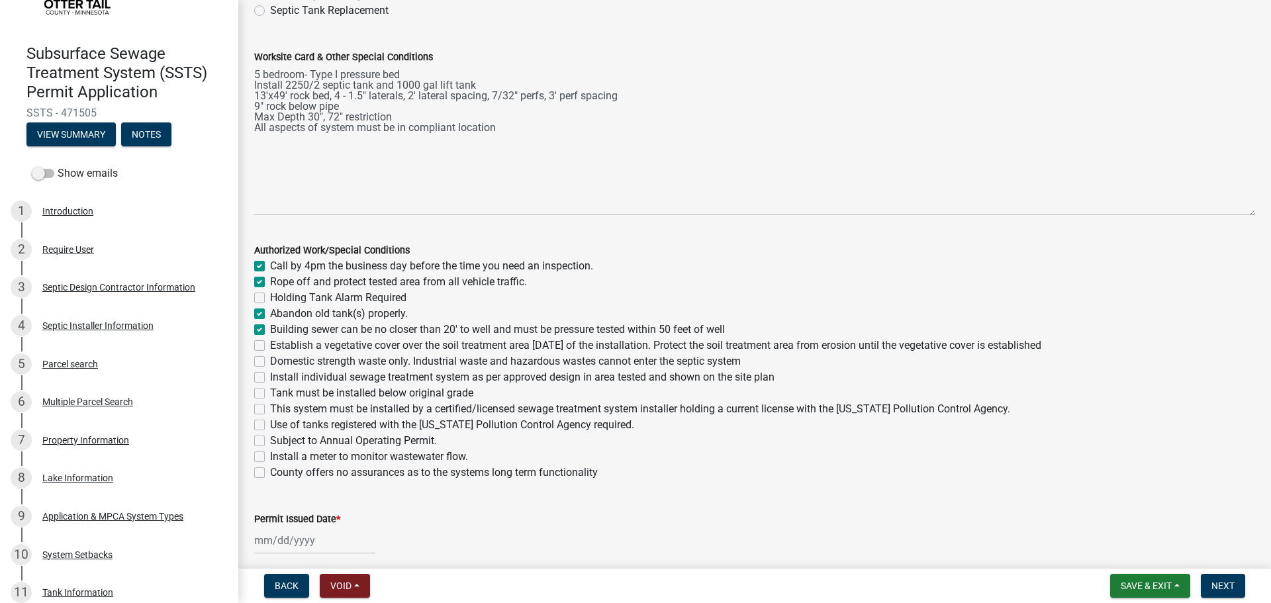
checkbox input "false"
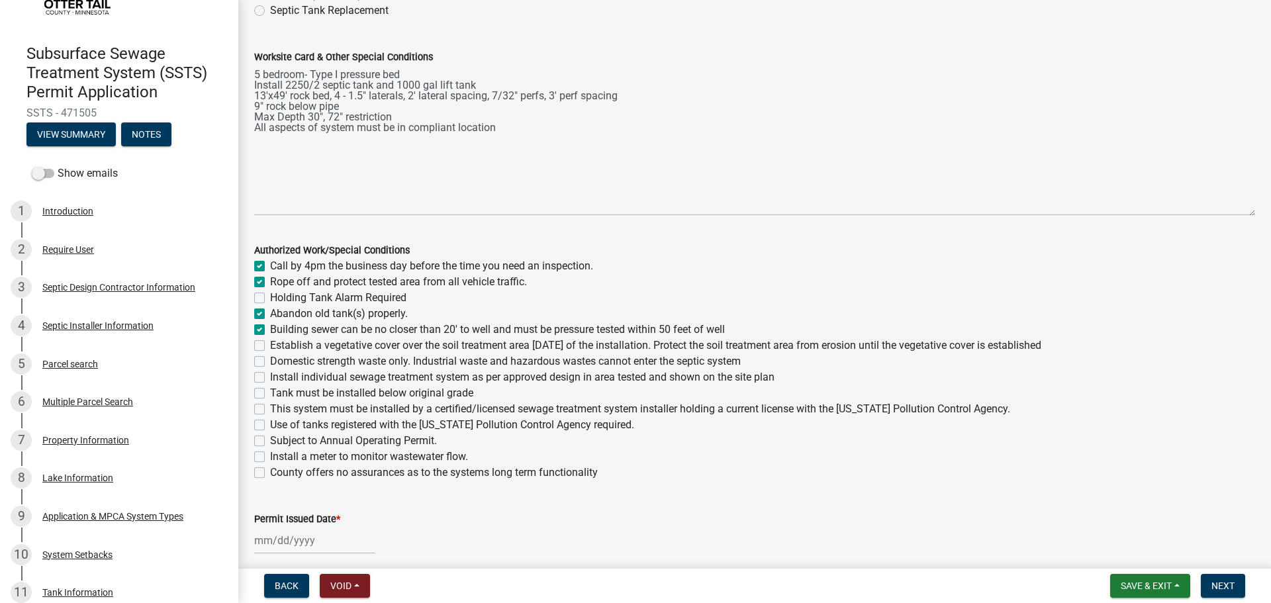
checkbox input "false"
click at [270, 345] on label "Establish a vegetative cover over the soil treatment area within 30 days of the…" at bounding box center [655, 346] width 771 height 16
click at [270, 345] on input "Establish a vegetative cover over the soil treatment area within 30 days of the…" at bounding box center [274, 342] width 9 height 9
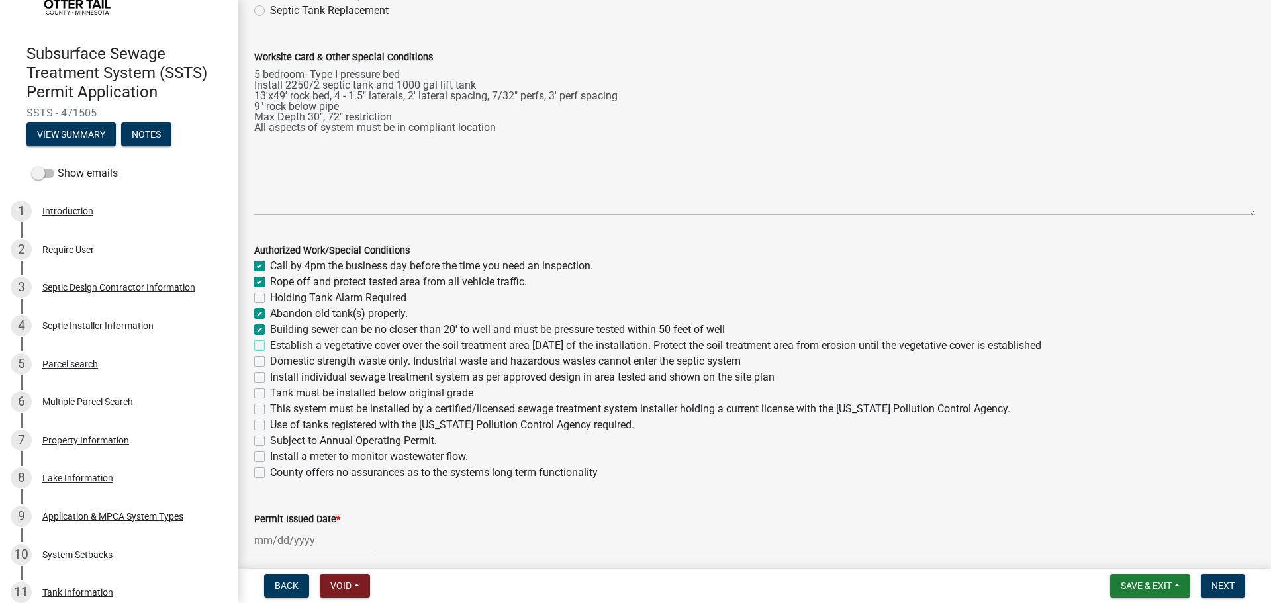
checkbox input "true"
checkbox input "false"
checkbox input "true"
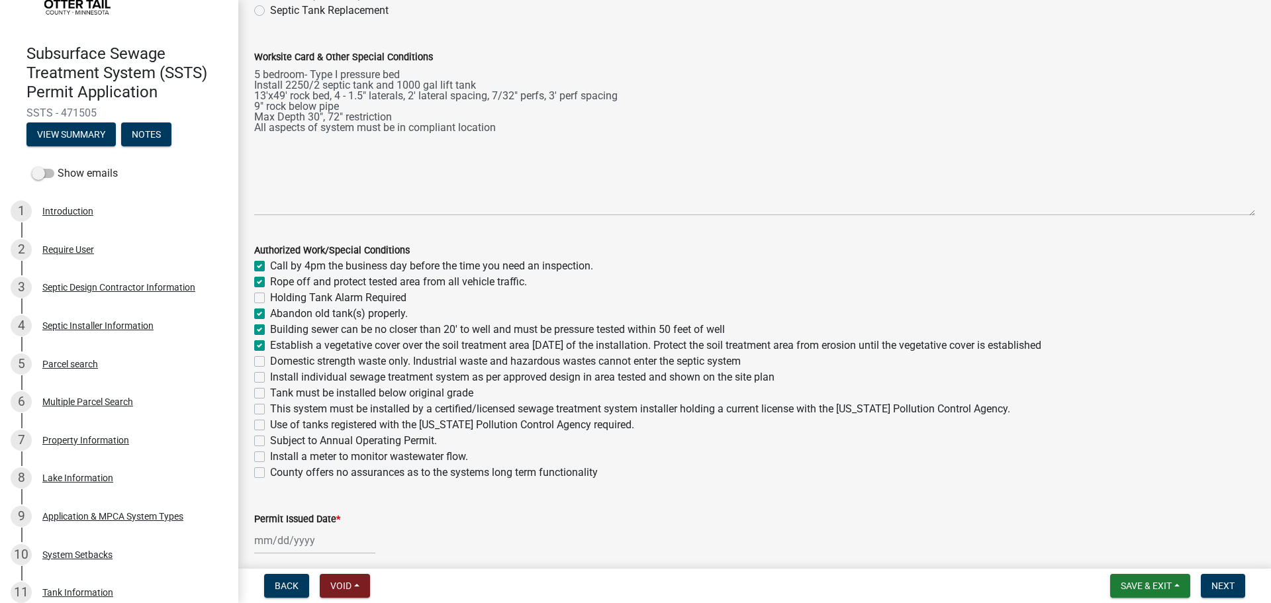
checkbox input "true"
checkbox input "false"
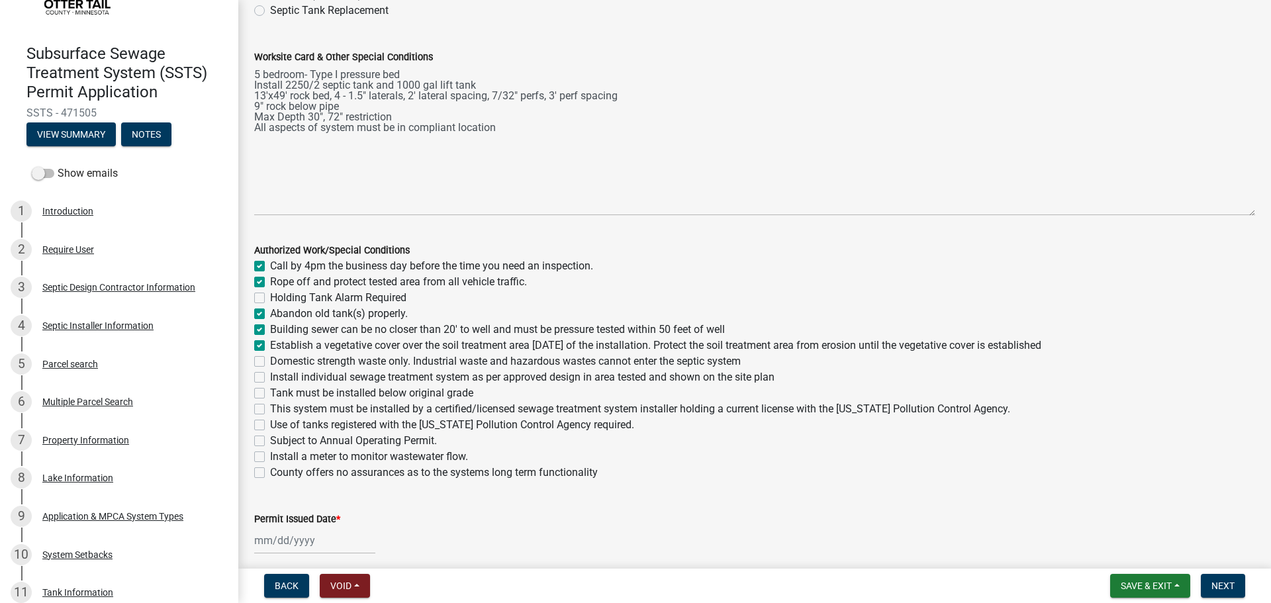
checkbox input "false"
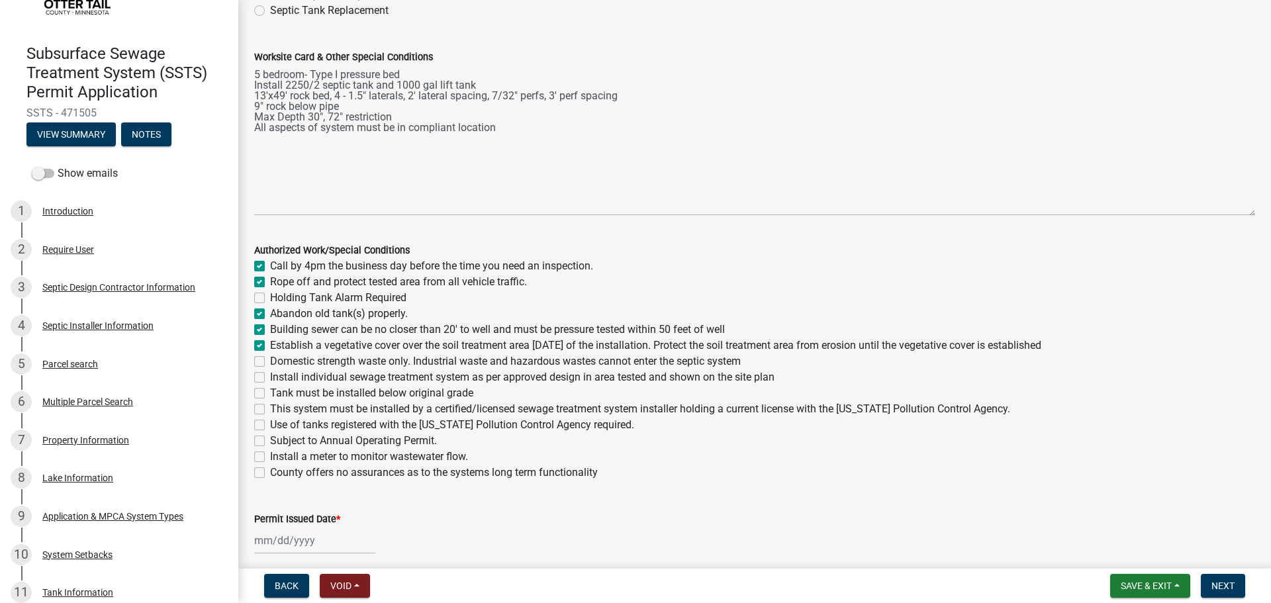
click at [270, 361] on label "Domestic strength waste only. Industrial waste and hazardous wastes cannot ente…" at bounding box center [505, 361] width 471 height 16
click at [270, 361] on input "Domestic strength waste only. Industrial waste and hazardous wastes cannot ente…" at bounding box center [274, 357] width 9 height 9
checkbox input "true"
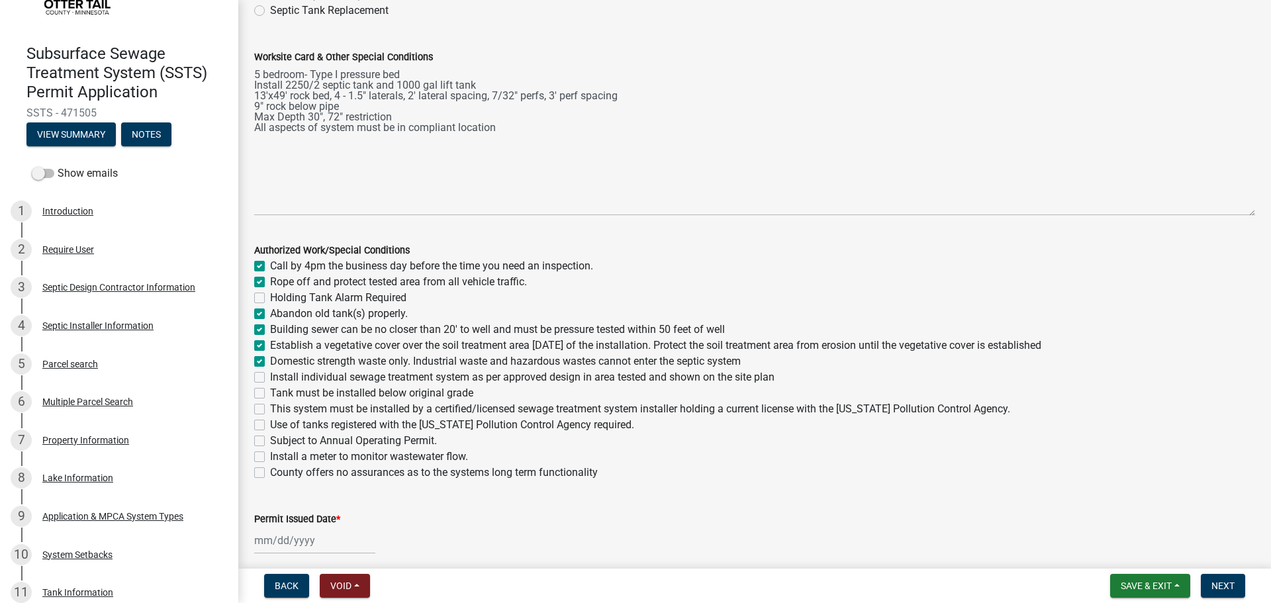
checkbox input "false"
checkbox input "true"
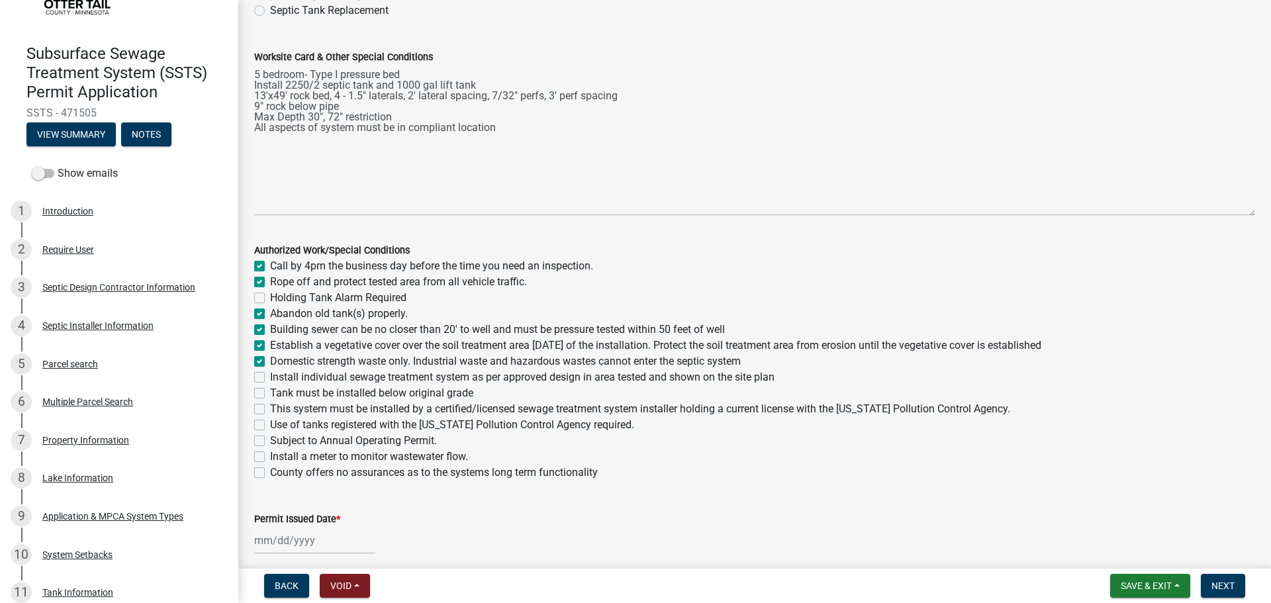
checkbox input "false"
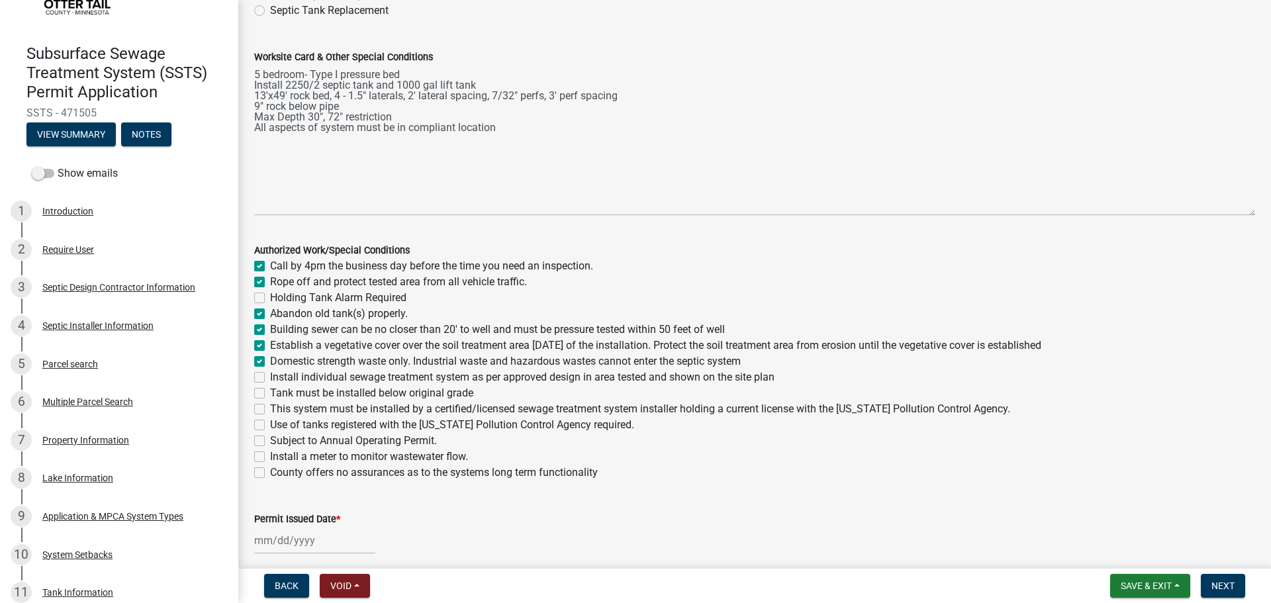
checkbox input "false"
click at [270, 377] on label "Install individual sewage treatment system as per approved design in area teste…" at bounding box center [522, 377] width 504 height 16
click at [270, 377] on input "Install individual sewage treatment system as per approved design in area teste…" at bounding box center [274, 373] width 9 height 9
checkbox input "true"
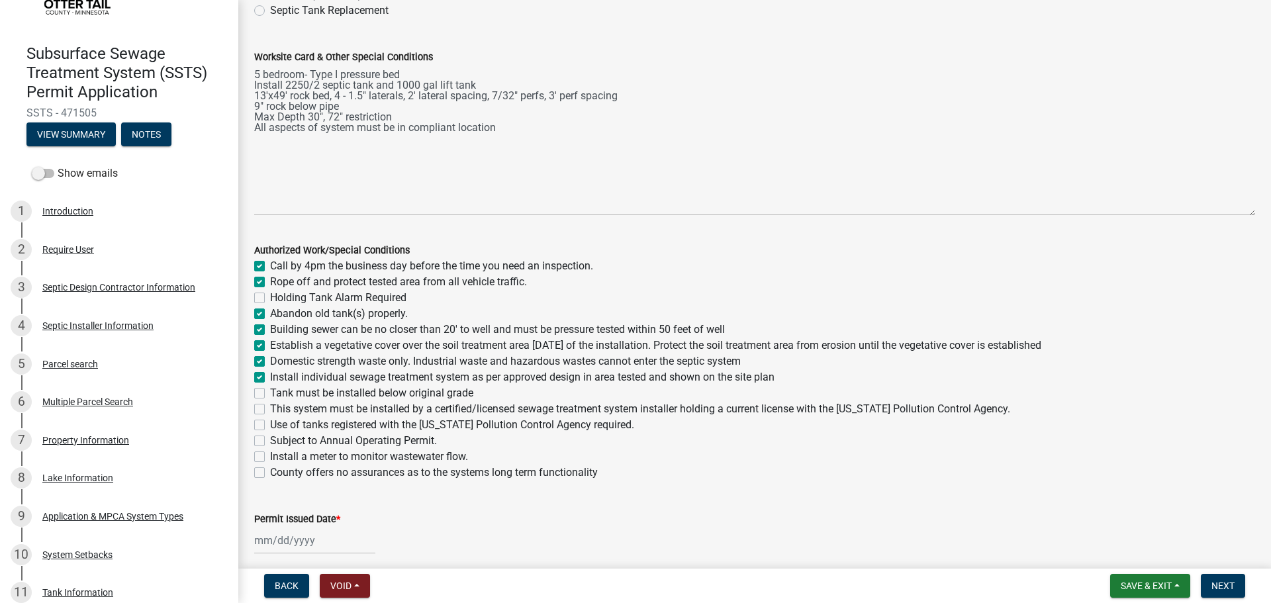
checkbox input "true"
checkbox input "false"
checkbox input "true"
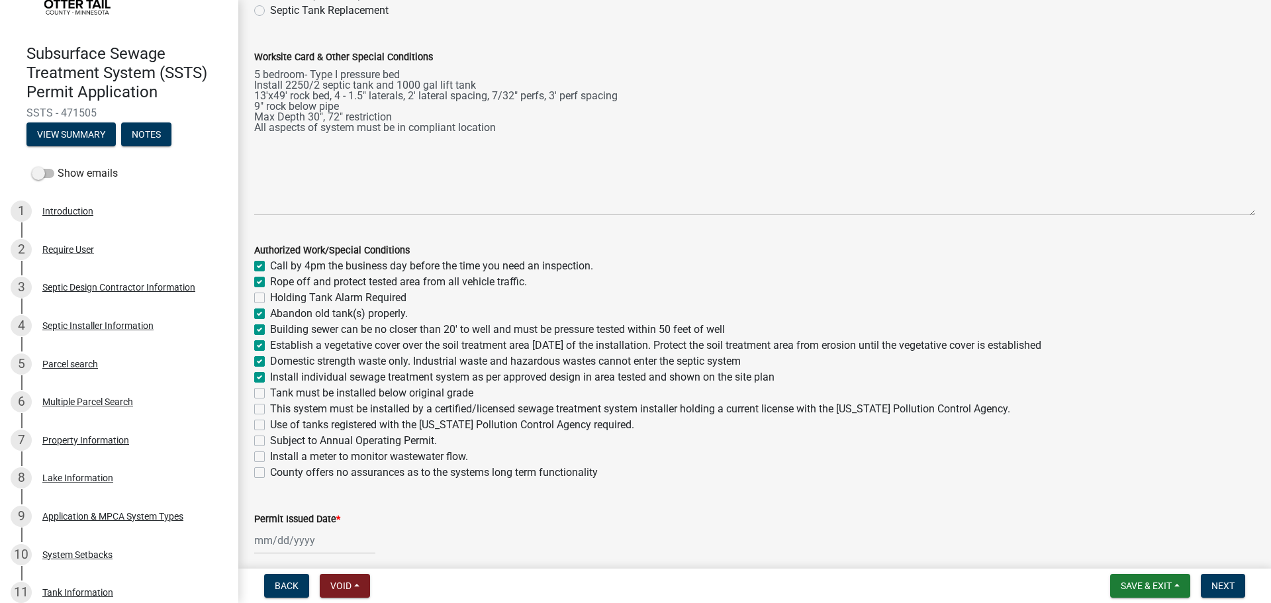
checkbox input "true"
checkbox input "false"
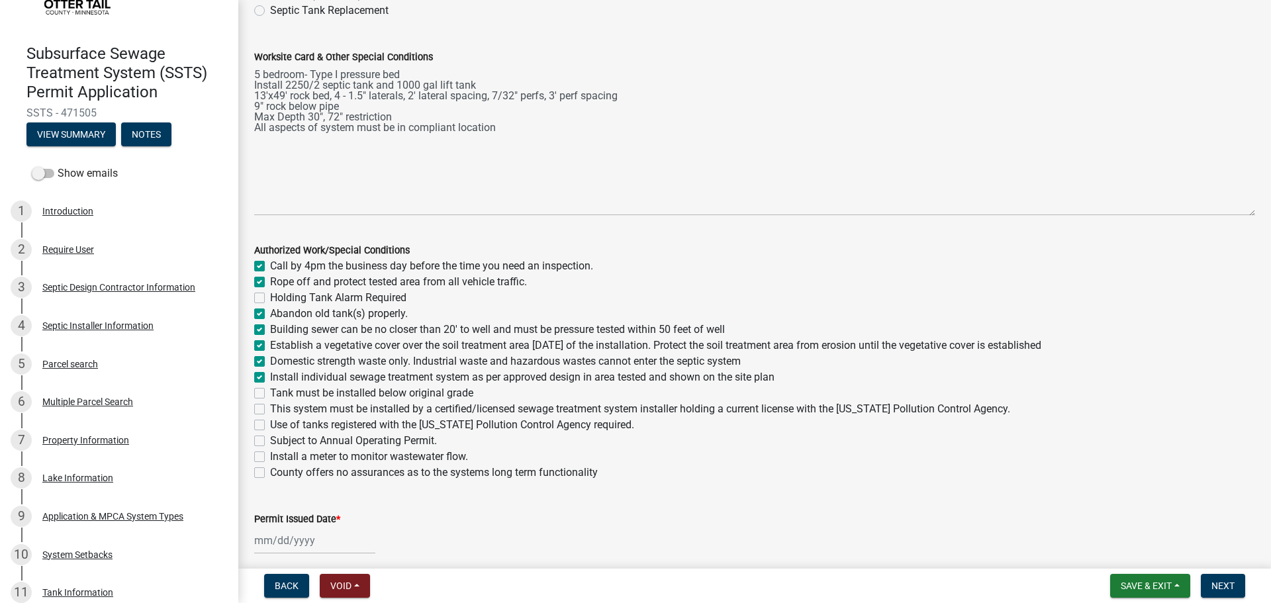
checkbox input "false"
click at [270, 392] on label "Tank must be installed below original grade" at bounding box center [371, 393] width 203 height 16
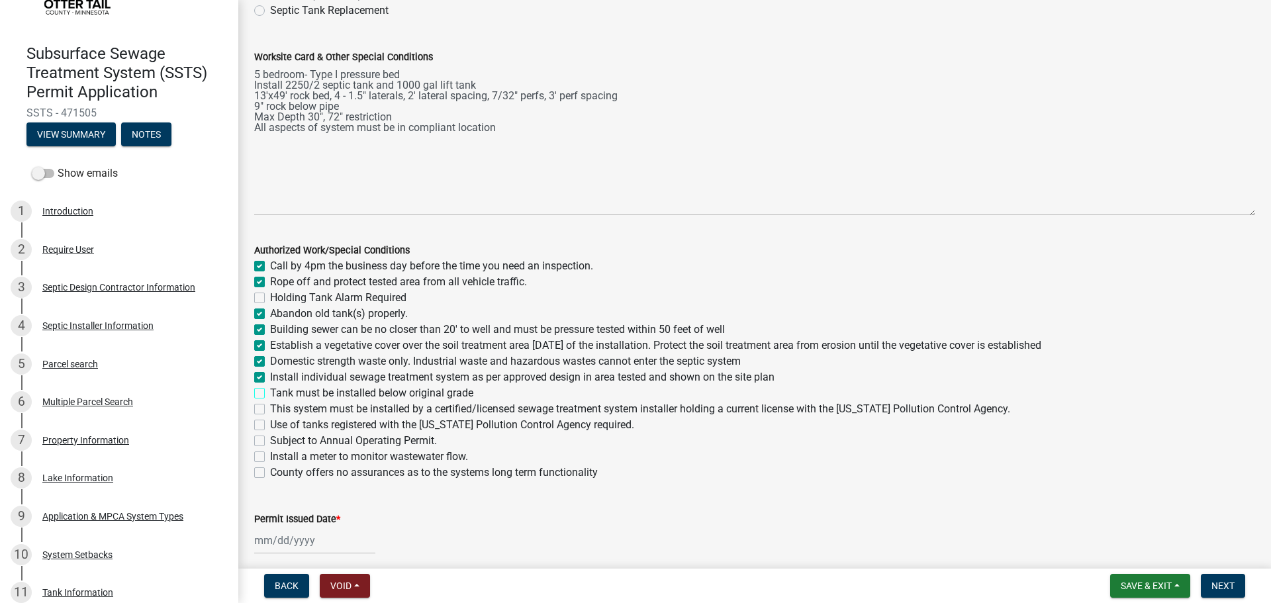
click at [270, 392] on input "Tank must be installed below original grade" at bounding box center [274, 389] width 9 height 9
checkbox input "true"
checkbox input "false"
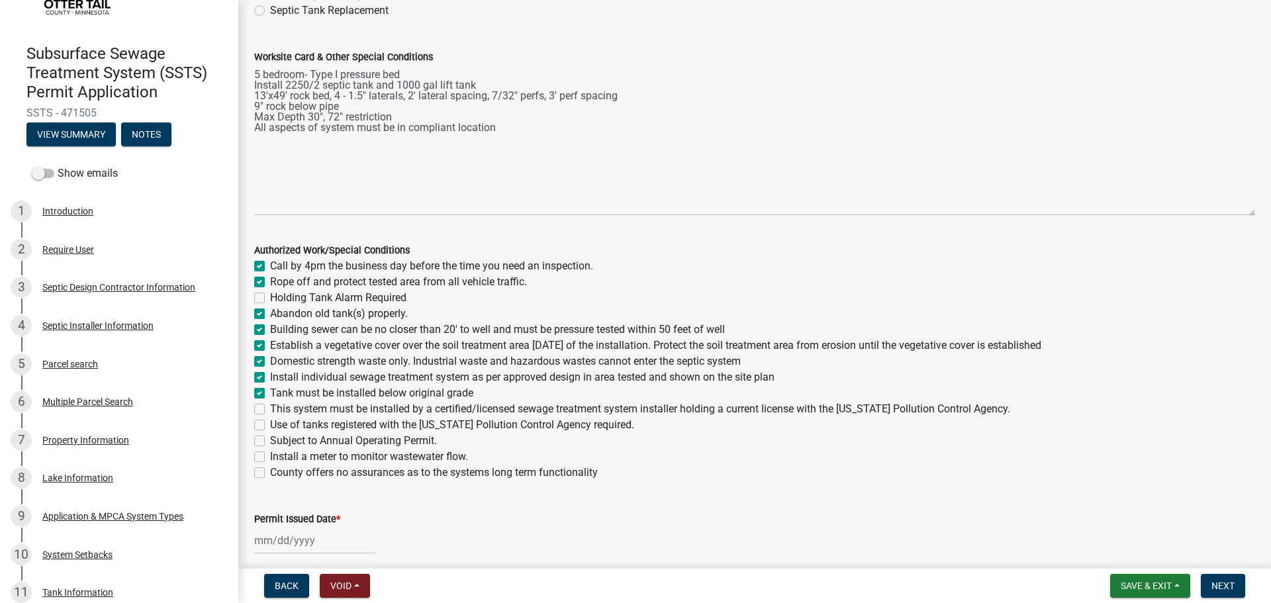
checkbox input "true"
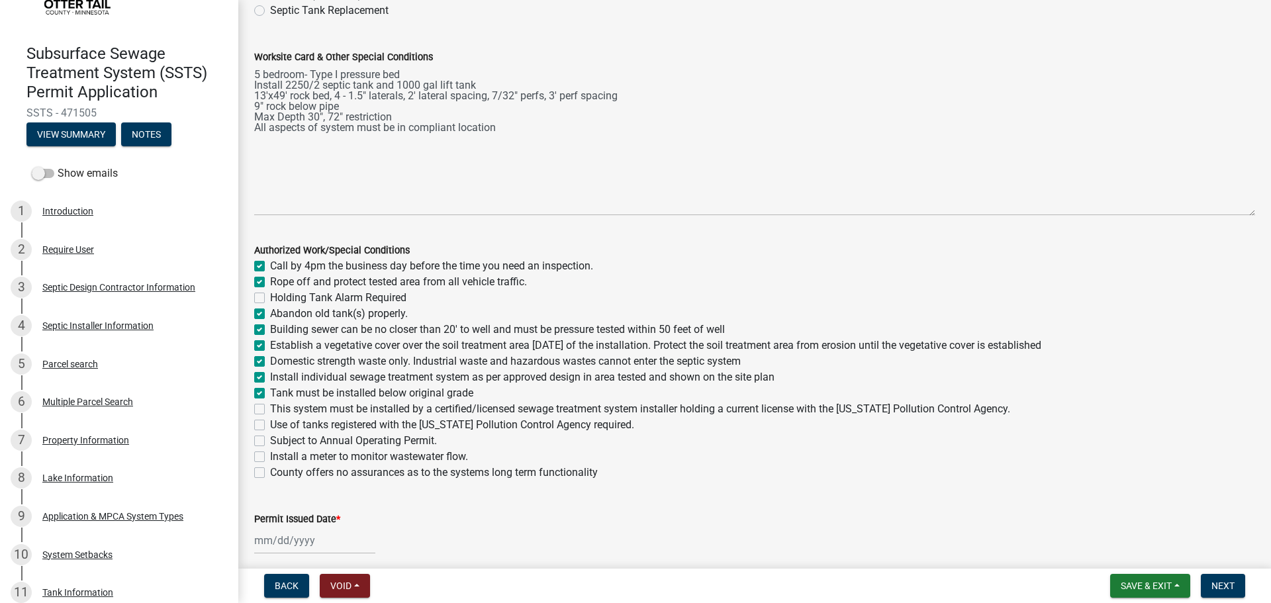
checkbox input "true"
checkbox input "false"
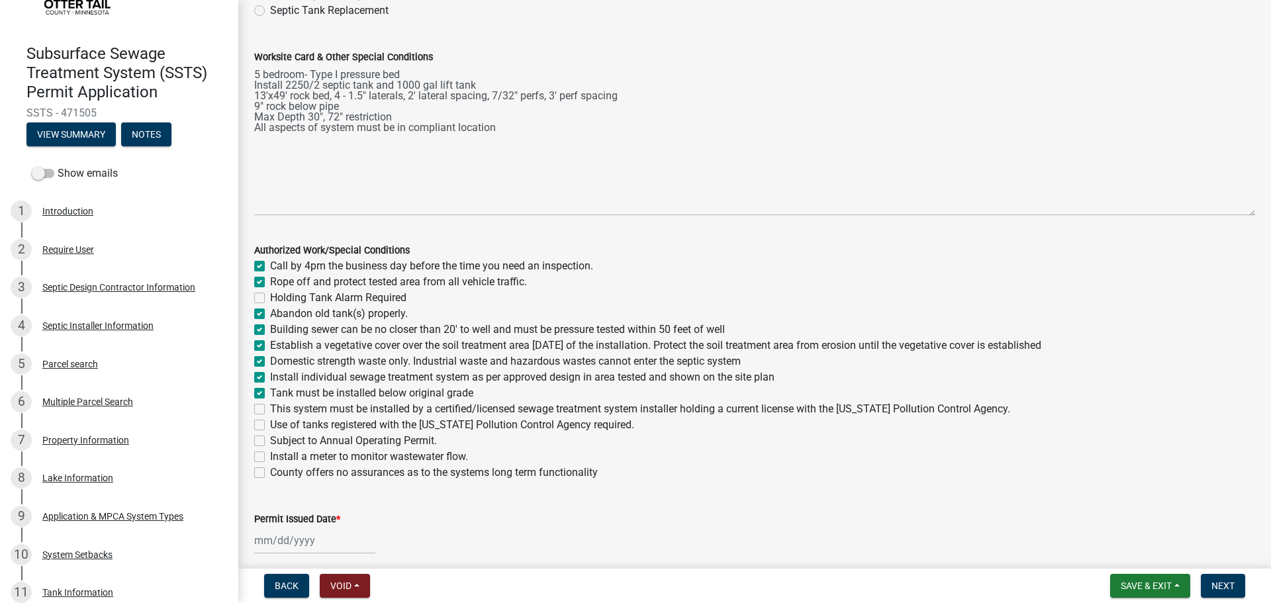
checkbox input "false"
click at [270, 410] on label "This system must be installed by a certified/licensed sewage treatment system i…" at bounding box center [640, 409] width 740 height 16
click at [270, 410] on input "This system must be installed by a certified/licensed sewage treatment system i…" at bounding box center [274, 405] width 9 height 9
checkbox input "true"
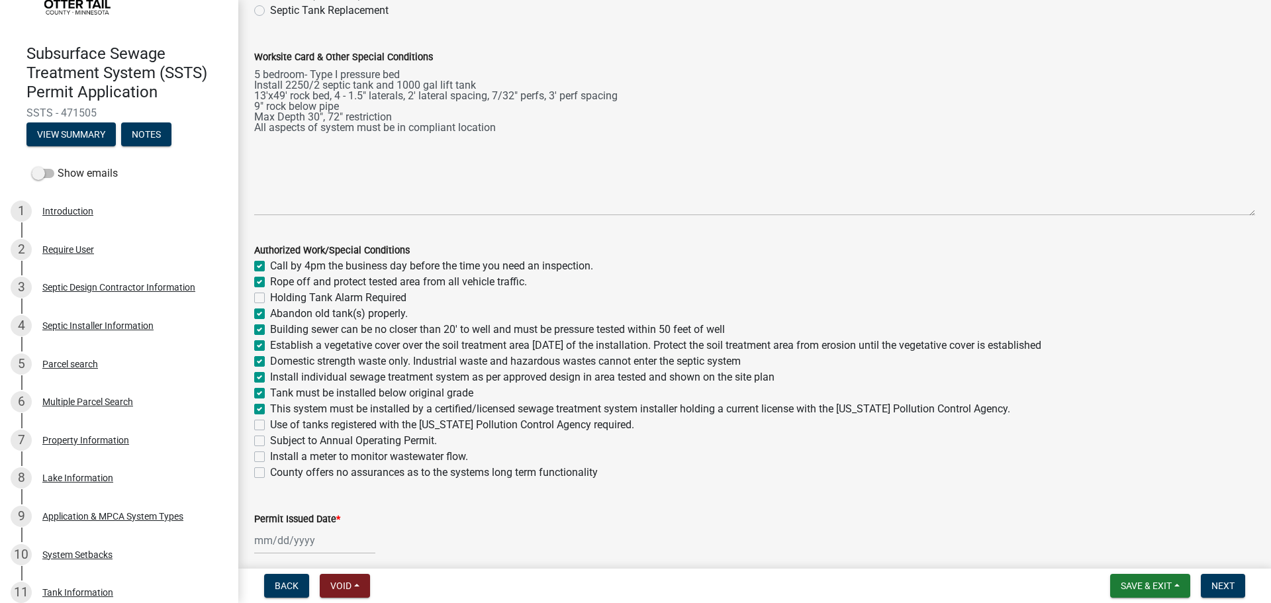
checkbox input "true"
checkbox input "false"
checkbox input "true"
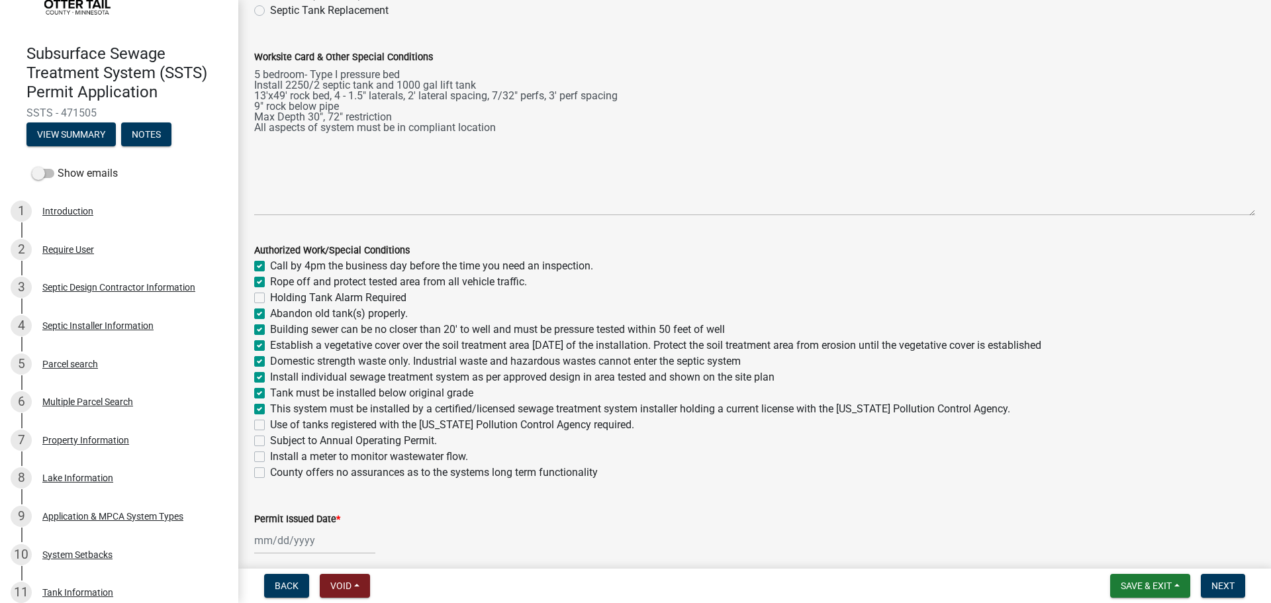
checkbox input "true"
checkbox input "false"
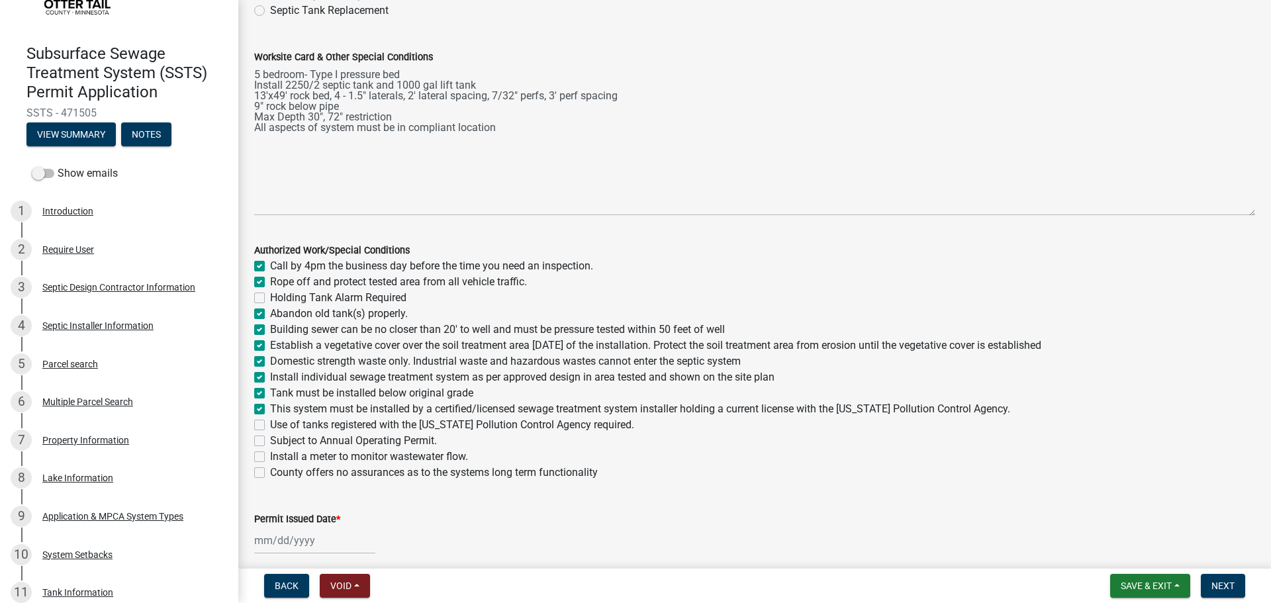
checkbox input "false"
click at [270, 422] on label "Use of tanks registered with the [US_STATE] Pollution Control Agency required." at bounding box center [452, 425] width 364 height 16
click at [270, 422] on input "Use of tanks registered with the [US_STATE] Pollution Control Agency required." at bounding box center [274, 421] width 9 height 9
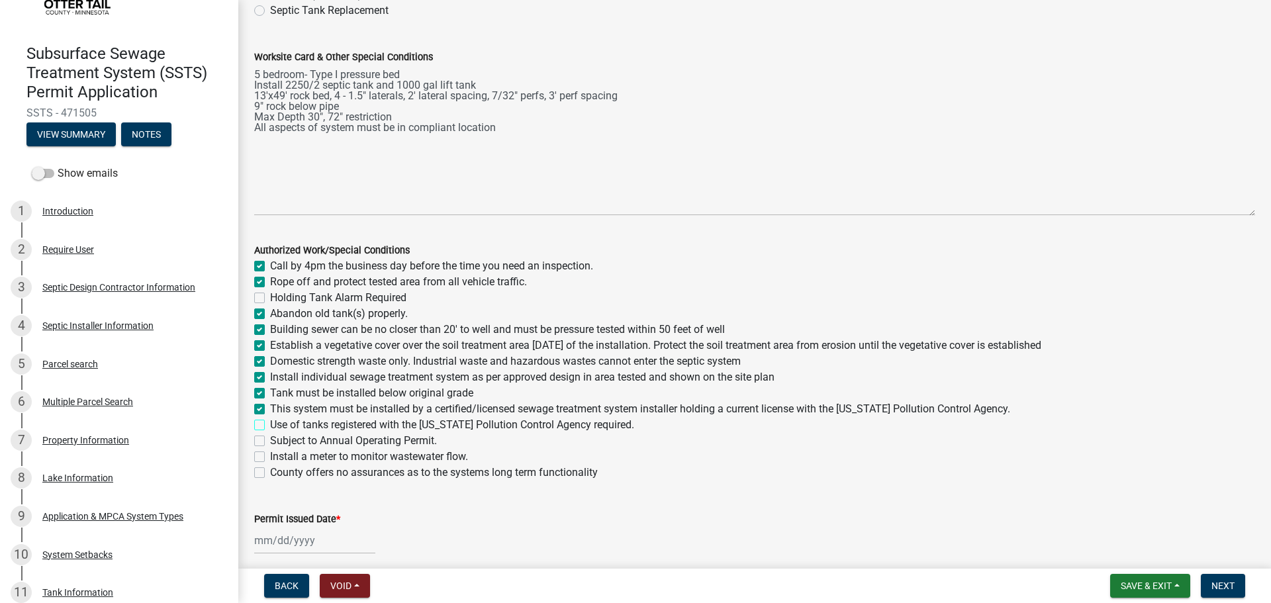
checkbox input "true"
checkbox input "false"
checkbox input "true"
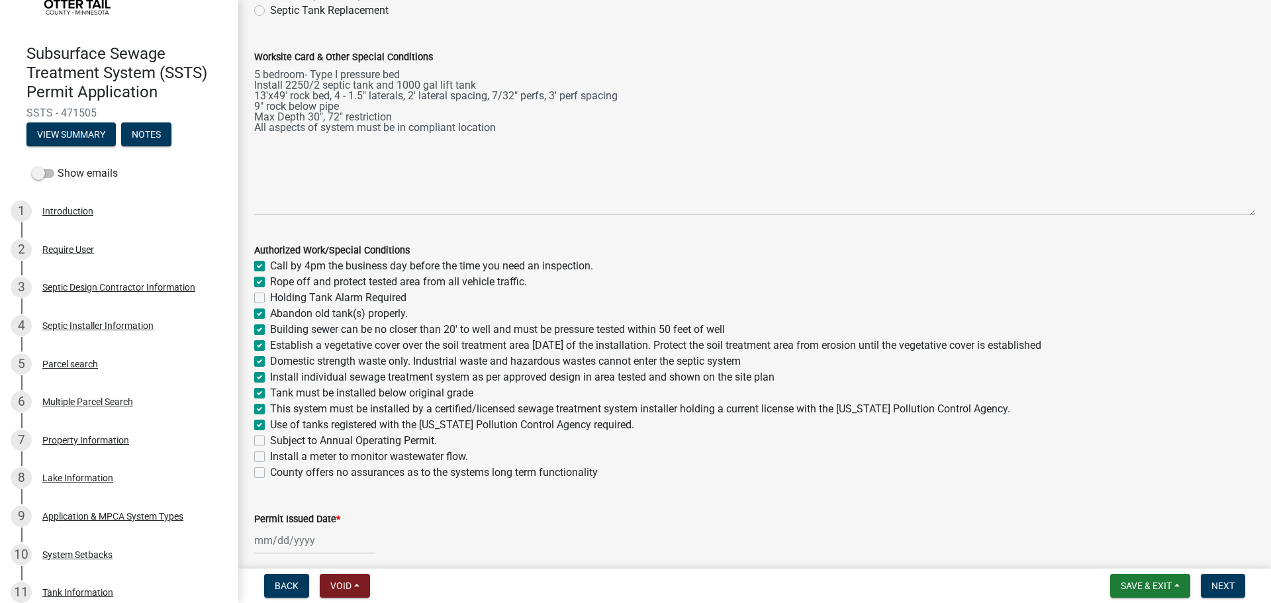
checkbox input "true"
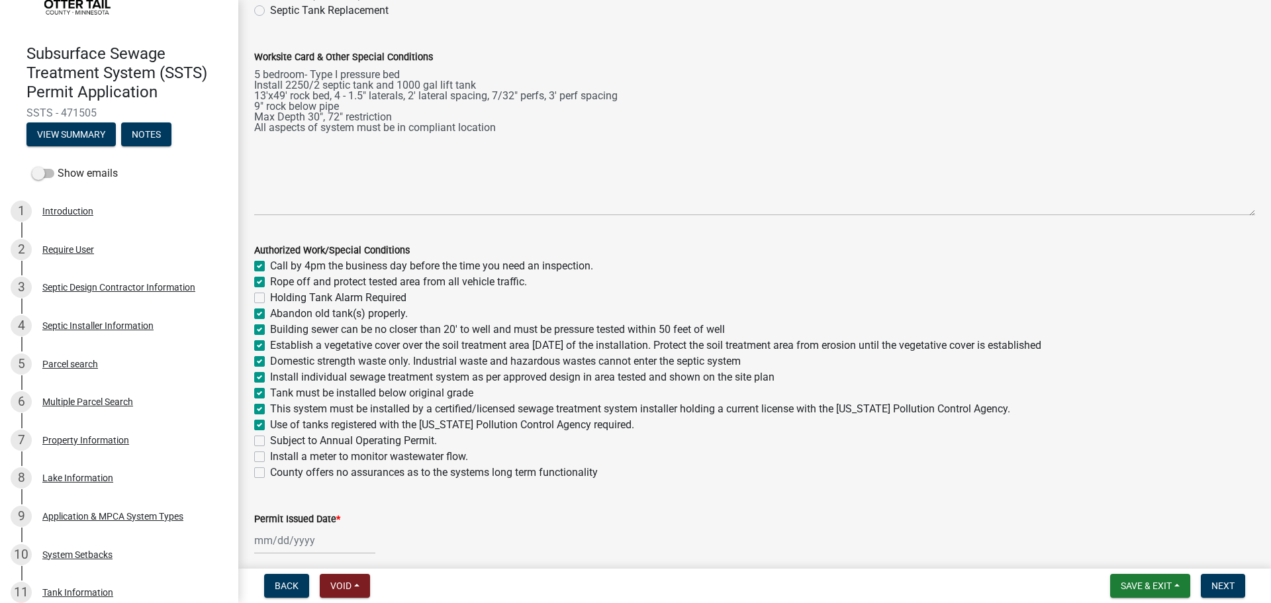
checkbox input "true"
checkbox input "false"
click at [270, 471] on label "County offers no assurances as to the systems long term functionality" at bounding box center [434, 473] width 328 height 16
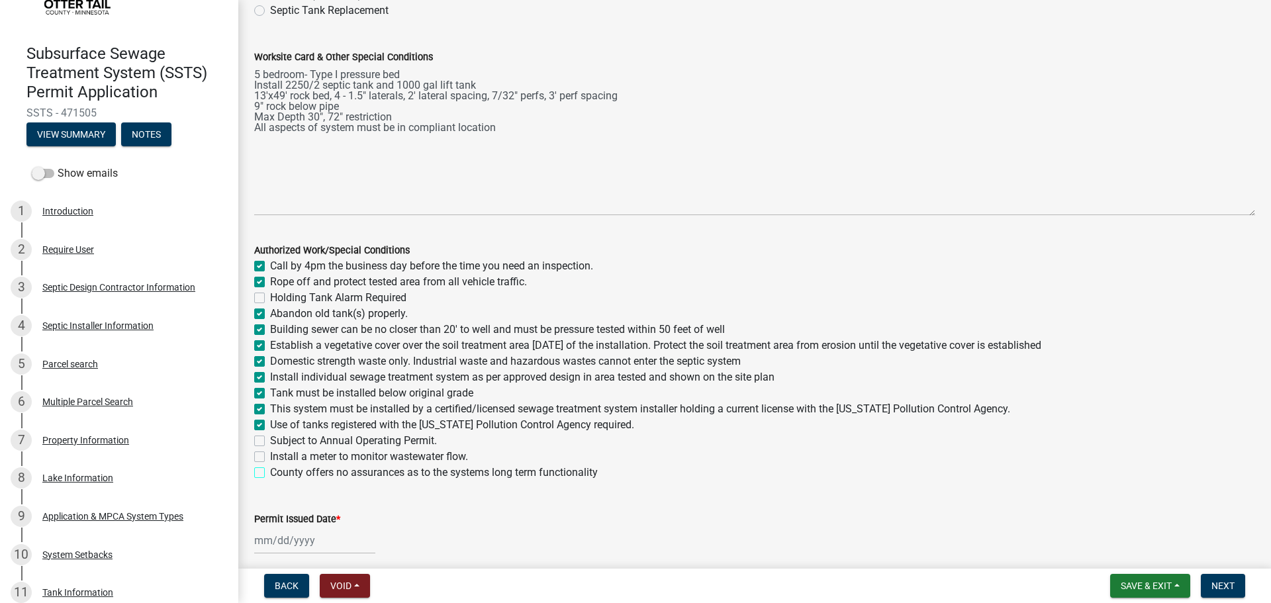
click at [270, 471] on input "County offers no assurances as to the systems long term functionality" at bounding box center [274, 469] width 9 height 9
checkbox input "true"
checkbox input "false"
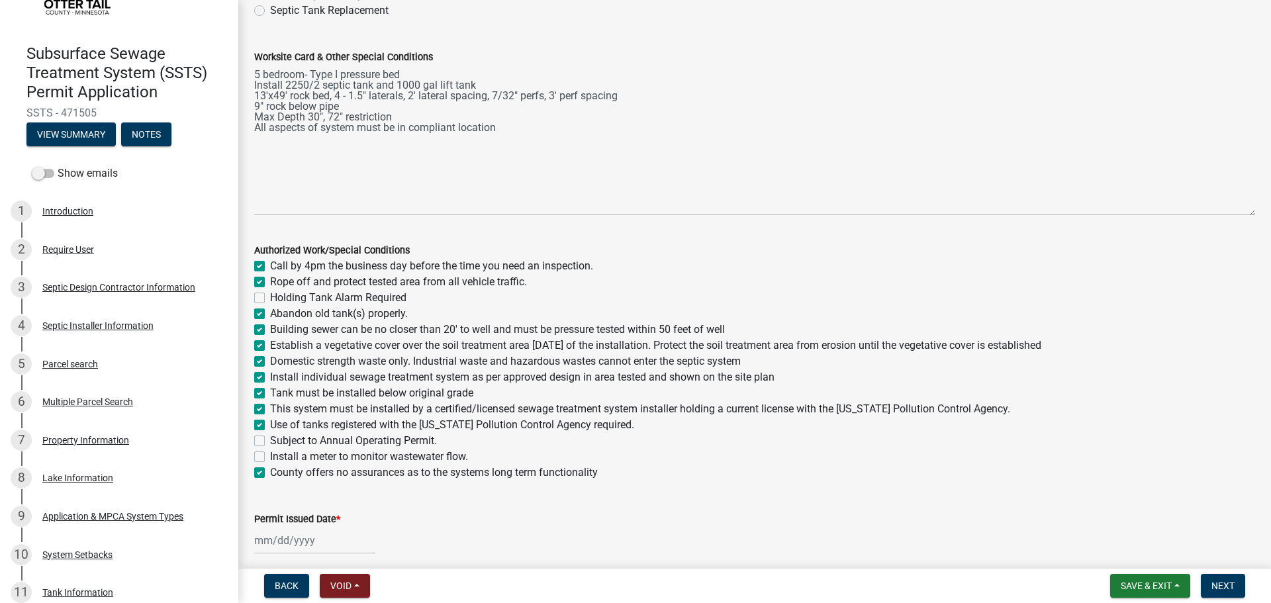
checkbox input "true"
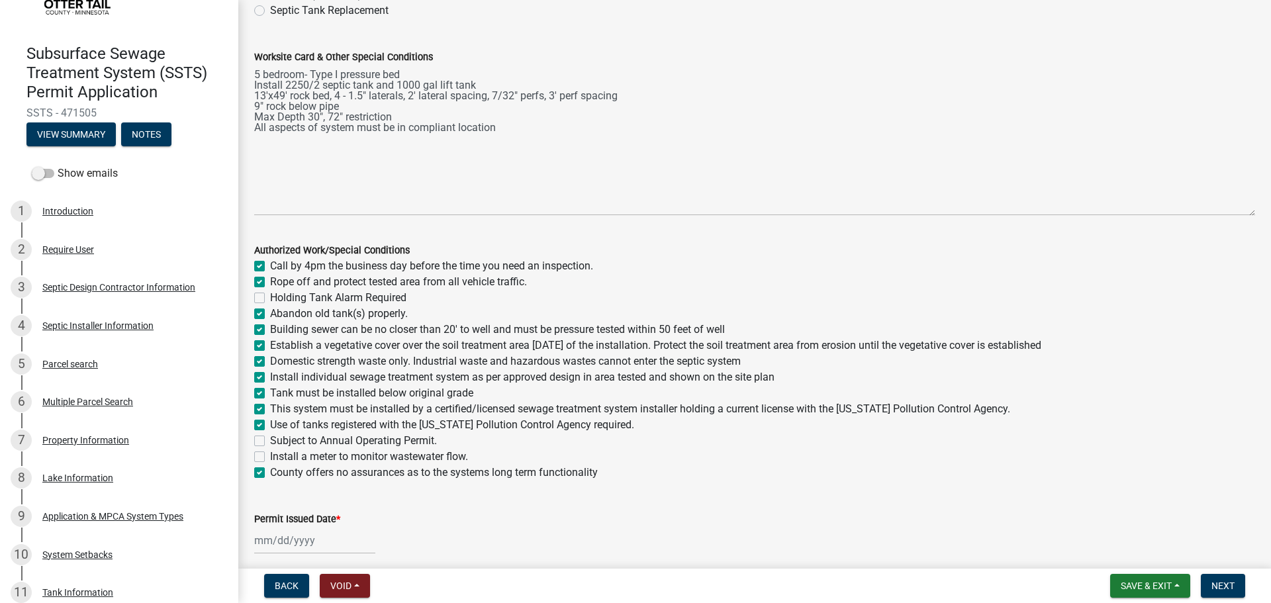
checkbox input "true"
checkbox input "false"
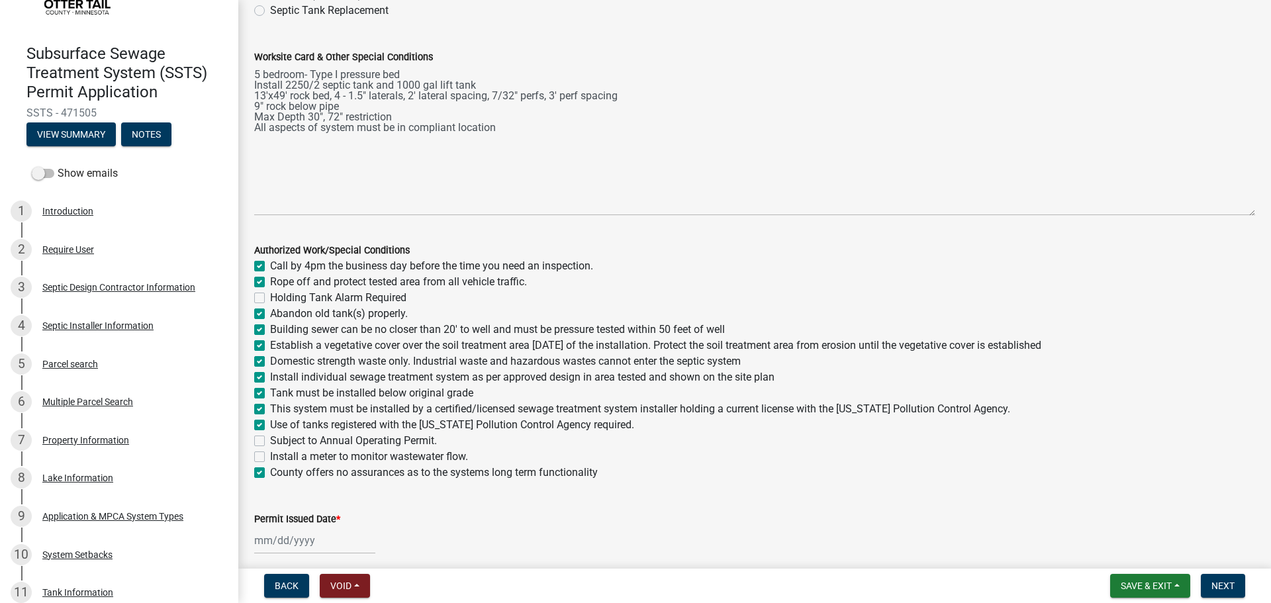
checkbox input "true"
select select "9"
select select "2025"
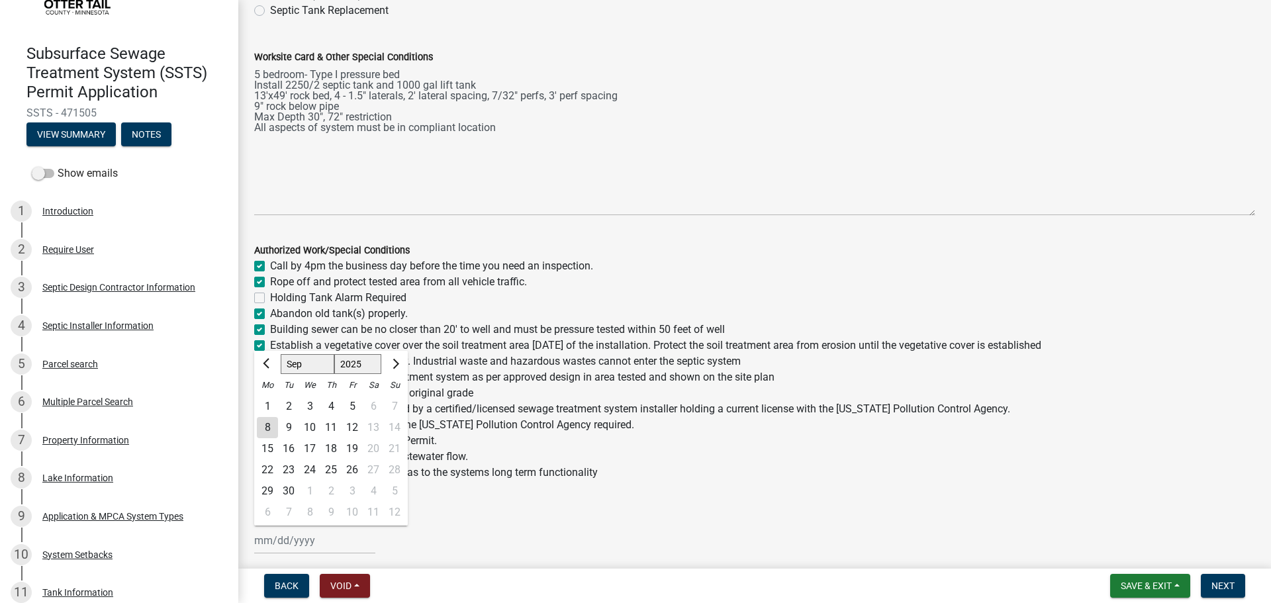
click at [265, 529] on div "Jan Feb Mar Apr May Jun Jul Aug Sep Oct Nov Dec 1525 1526 1527 1528 1529 1530 1…" at bounding box center [314, 540] width 121 height 27
click at [263, 429] on div "8" at bounding box center [267, 427] width 21 height 21
type input "09/08/2025"
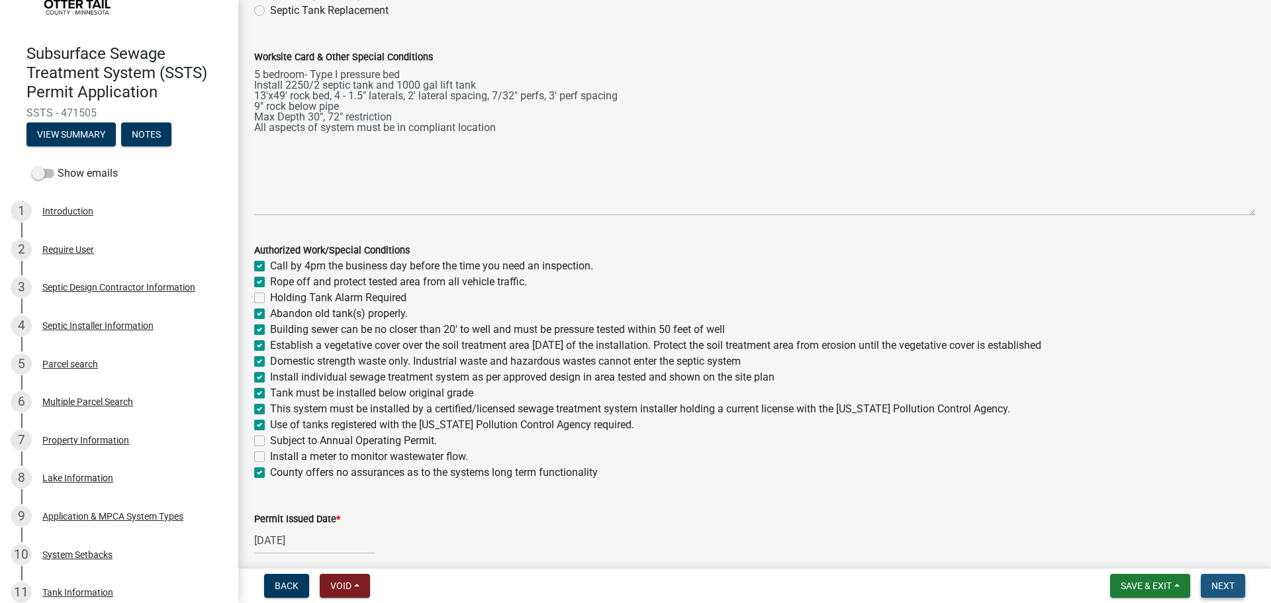
click at [1229, 586] on span "Next" at bounding box center [1222, 585] width 23 height 11
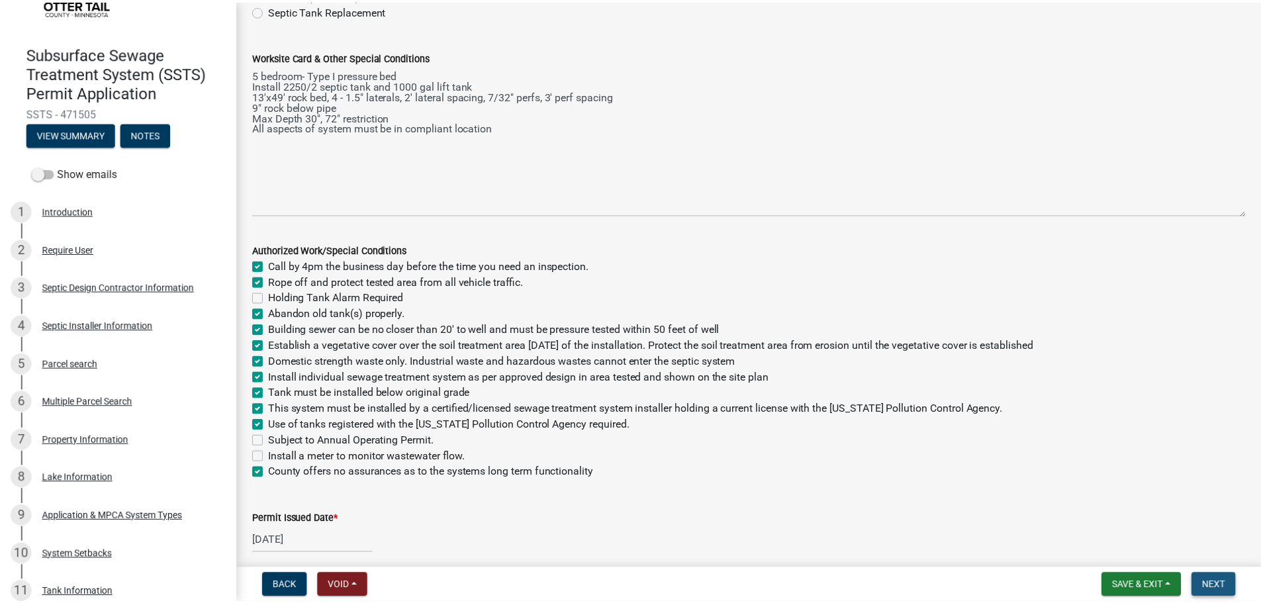
scroll to position [0, 0]
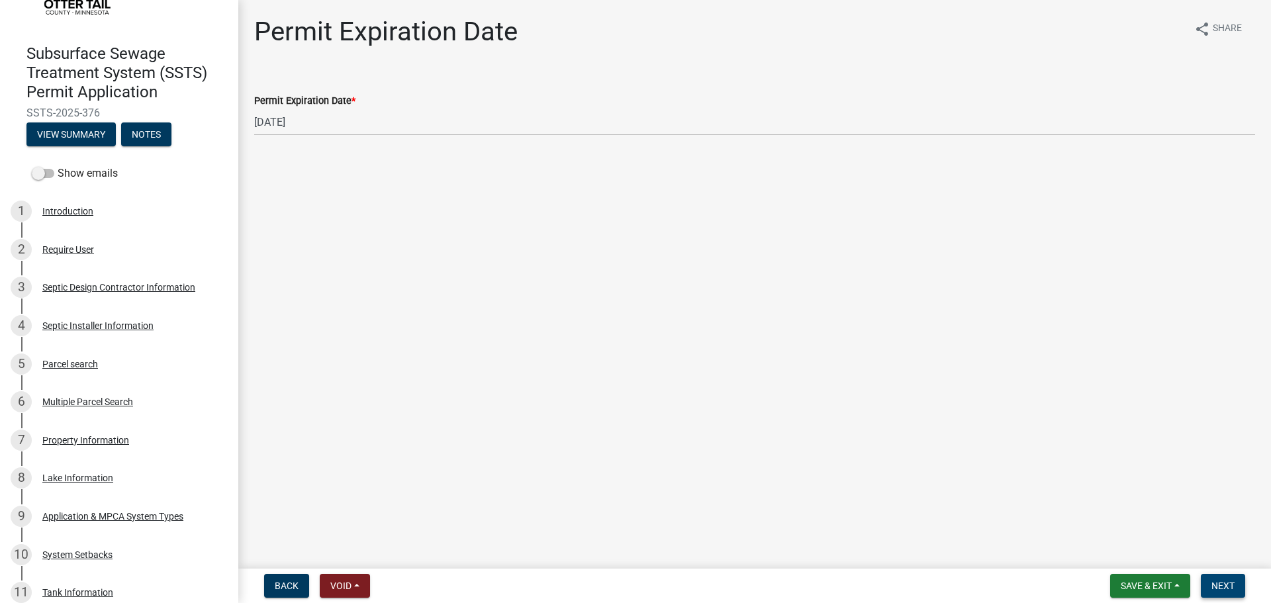
click at [1230, 590] on span "Next" at bounding box center [1222, 585] width 23 height 11
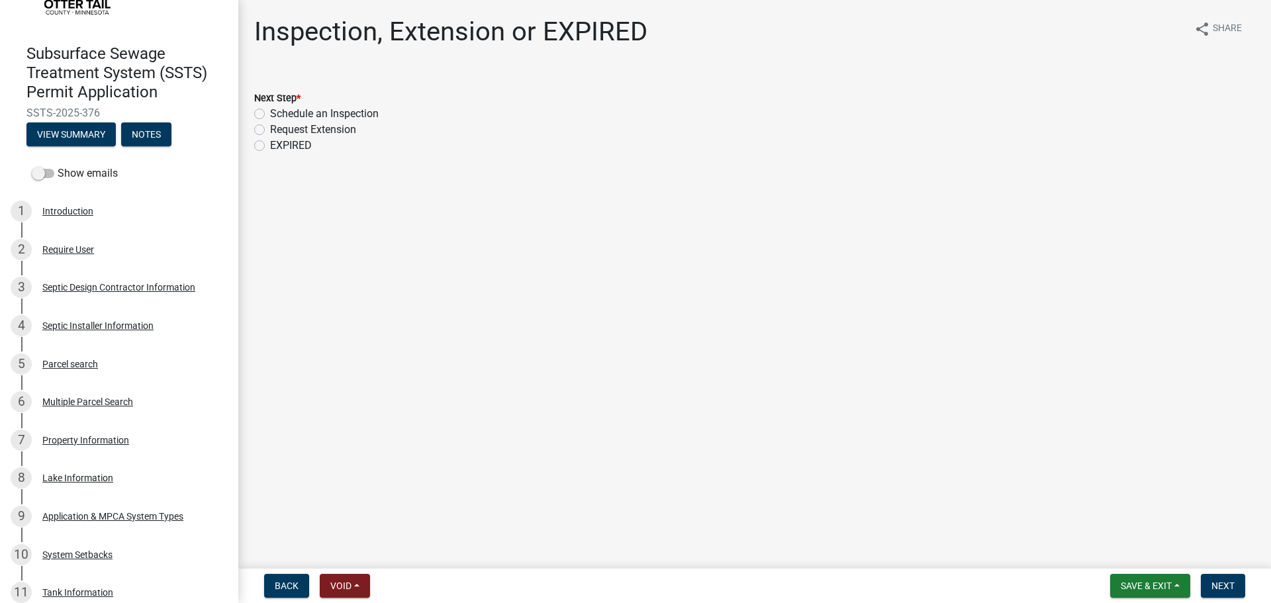
click at [1179, 600] on nav "Back Void Withdraw Lock Expire Void Save & Exit Save Save & Exit Next" at bounding box center [754, 586] width 1033 height 34
click at [1164, 591] on span "Save & Exit" at bounding box center [1146, 585] width 51 height 11
click at [1143, 553] on button "Save & Exit" at bounding box center [1137, 551] width 106 height 32
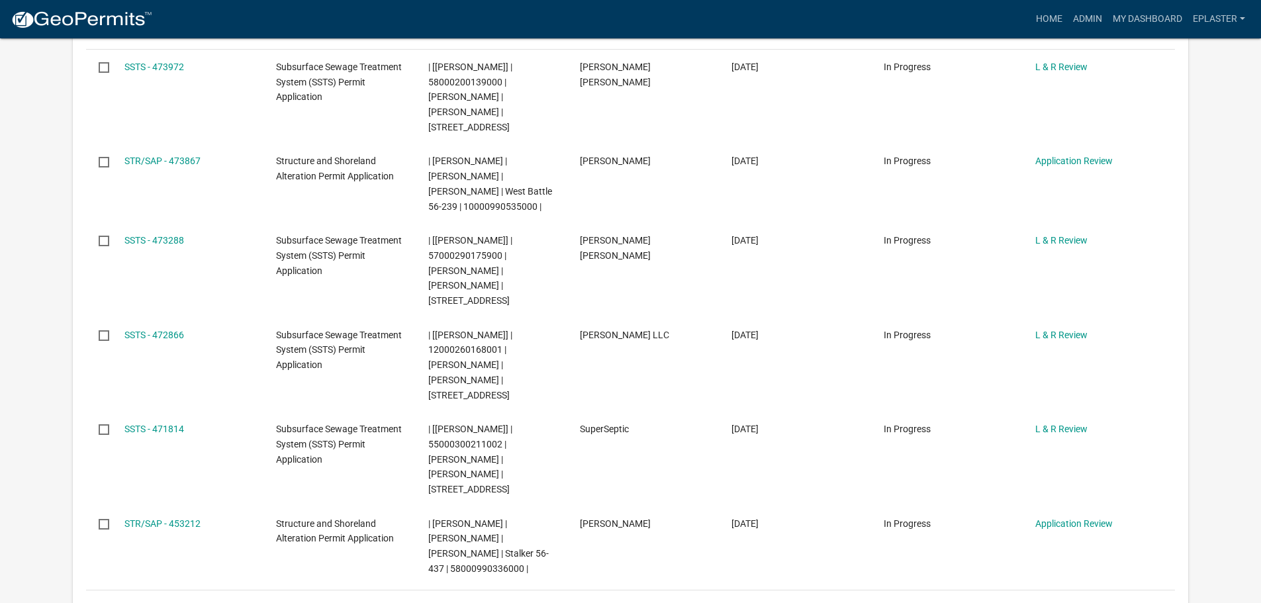
scroll to position [397, 0]
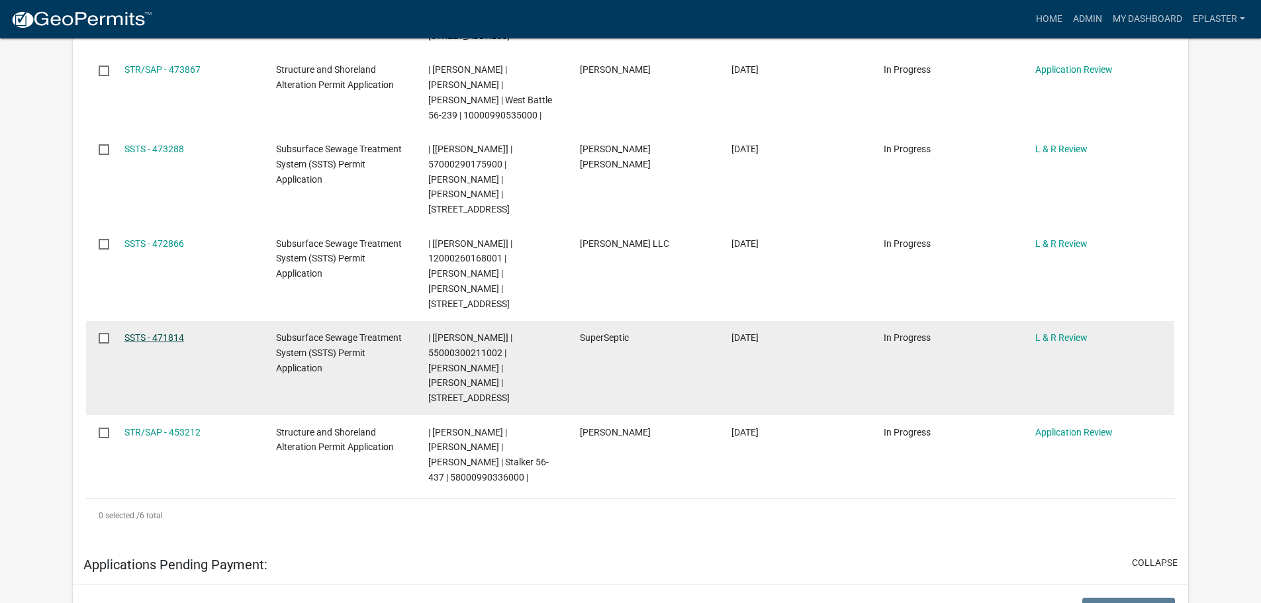
click at [177, 332] on link "SSTS - 471814" at bounding box center [154, 337] width 60 height 11
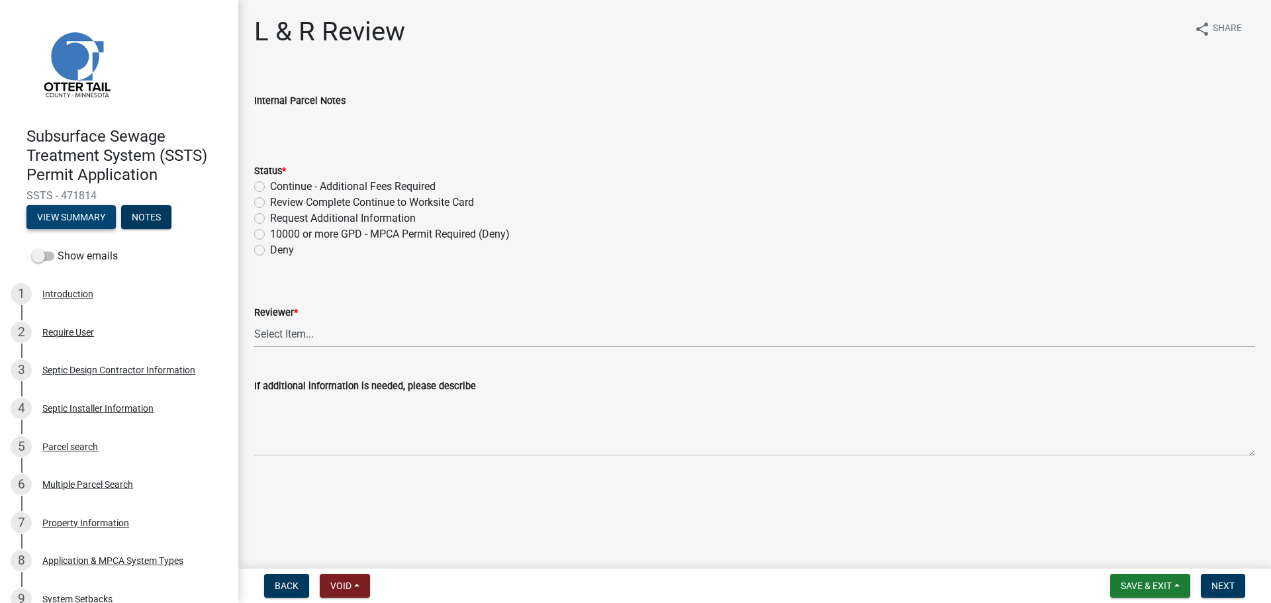
click at [82, 214] on button "View Summary" at bounding box center [70, 217] width 89 height 24
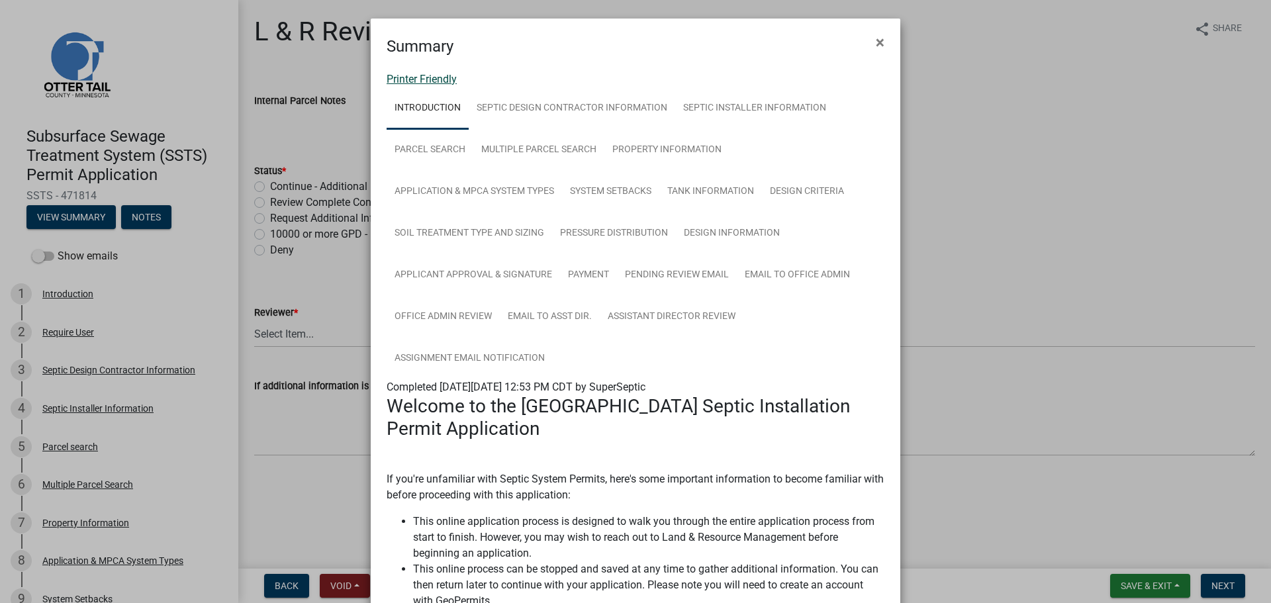
click at [428, 75] on link "Printer Friendly" at bounding box center [422, 79] width 70 height 13
drag, startPoint x: 881, startPoint y: 48, endPoint x: 856, endPoint y: 69, distance: 31.9
click at [881, 48] on button "×" at bounding box center [880, 42] width 30 height 37
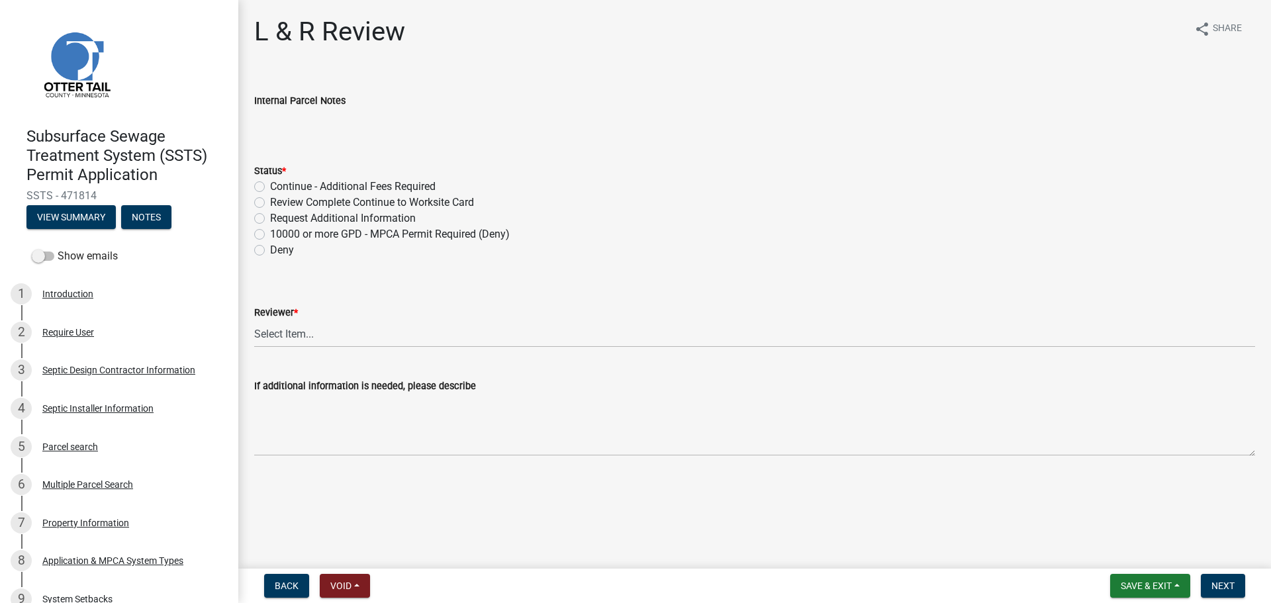
click at [265, 202] on div "Review Complete Continue to Worksite Card" at bounding box center [754, 203] width 1001 height 16
click at [270, 199] on label "Review Complete Continue to Worksite Card" at bounding box center [372, 203] width 204 height 16
click at [270, 199] on input "Review Complete Continue to Worksite Card" at bounding box center [274, 199] width 9 height 9
radio input "true"
click at [279, 336] on select "Select Item... Alexis Newark Andrea Perales Brittany Tollefson Elizabeth Plaste…" at bounding box center [754, 333] width 1001 height 27
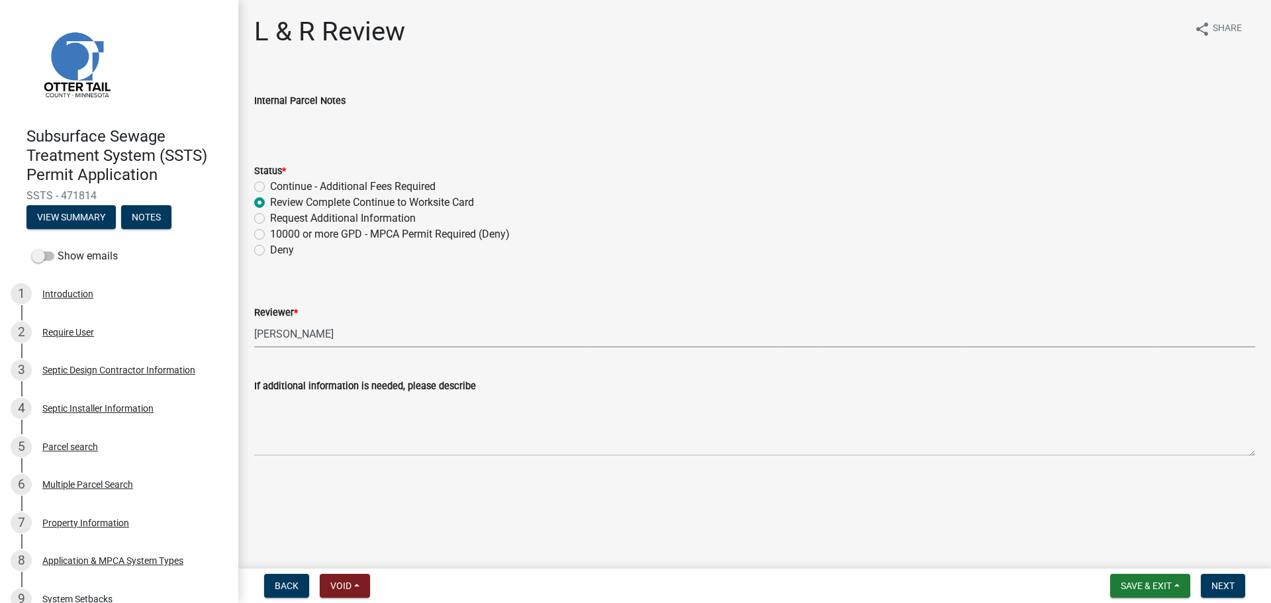
click at [254, 320] on select "Select Item... Alexis Newark Andrea Perales Brittany Tollefson Elizabeth Plaste…" at bounding box center [754, 333] width 1001 height 27
select select "bef7bfac-0505-4ed4-90ff-47b6907fb5e6"
click at [1223, 591] on span "Next" at bounding box center [1222, 585] width 23 height 11
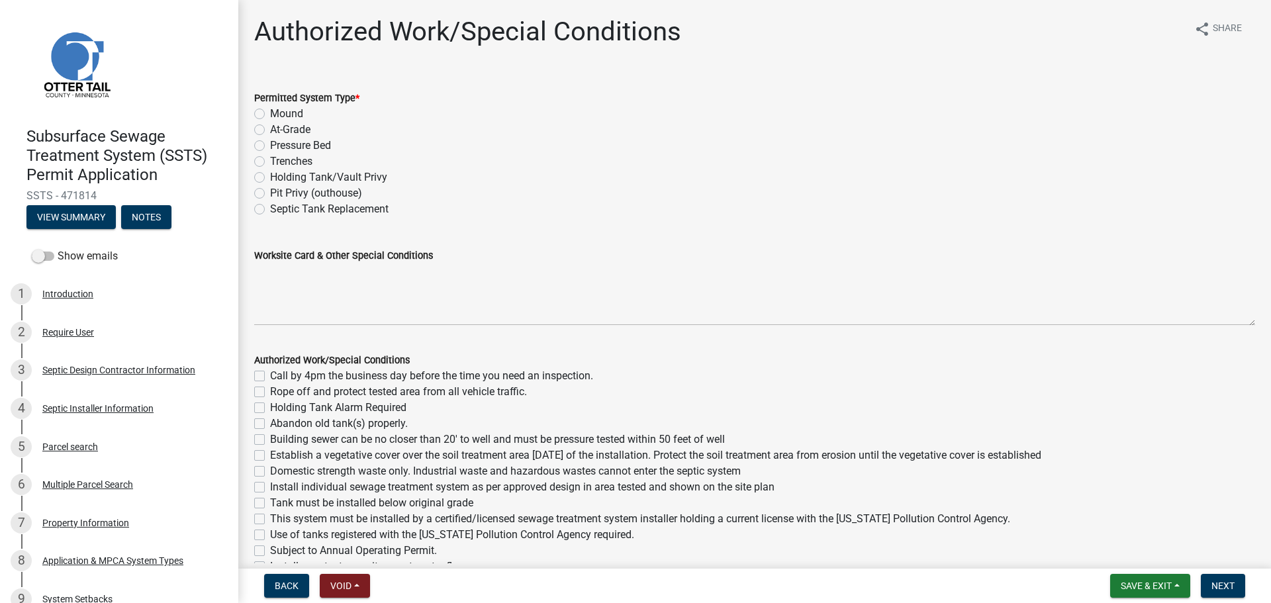
click at [270, 113] on label "Mound" at bounding box center [286, 114] width 33 height 16
click at [270, 113] on input "Mound" at bounding box center [274, 110] width 9 height 9
radio input "true"
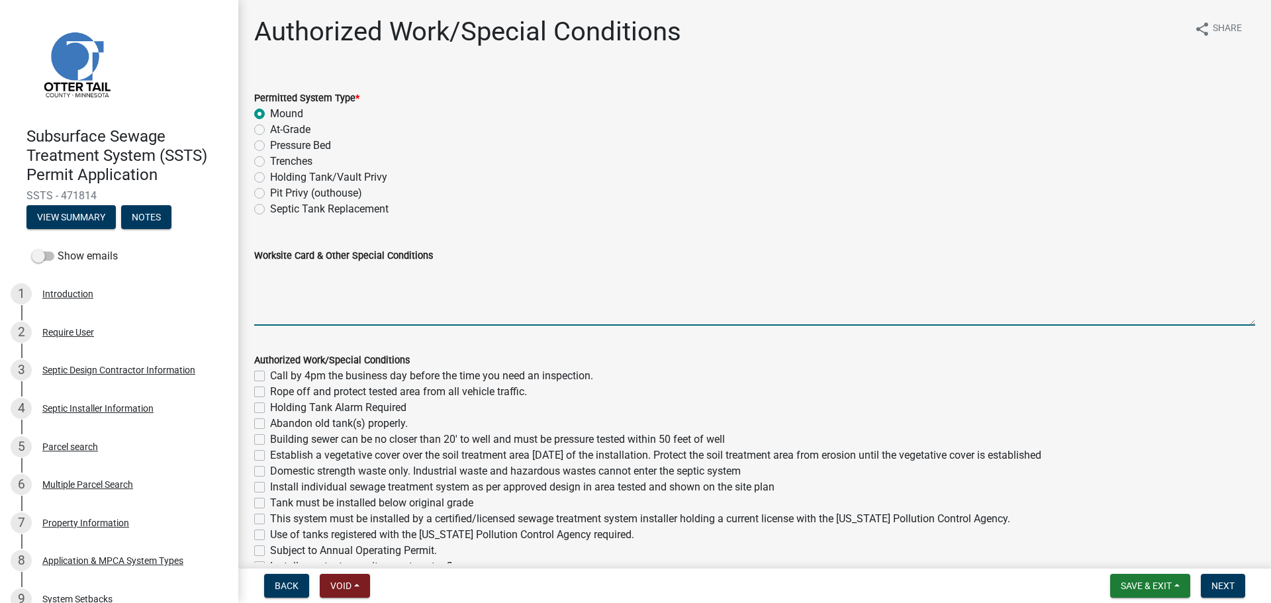
click at [266, 271] on textarea "Worksite Card & Other Special Conditions" at bounding box center [754, 294] width 1001 height 62
paste textarea "# bedroom- TYPE mound Install SIZE septic/lift LxW chamber bed (# LP chambers),…"
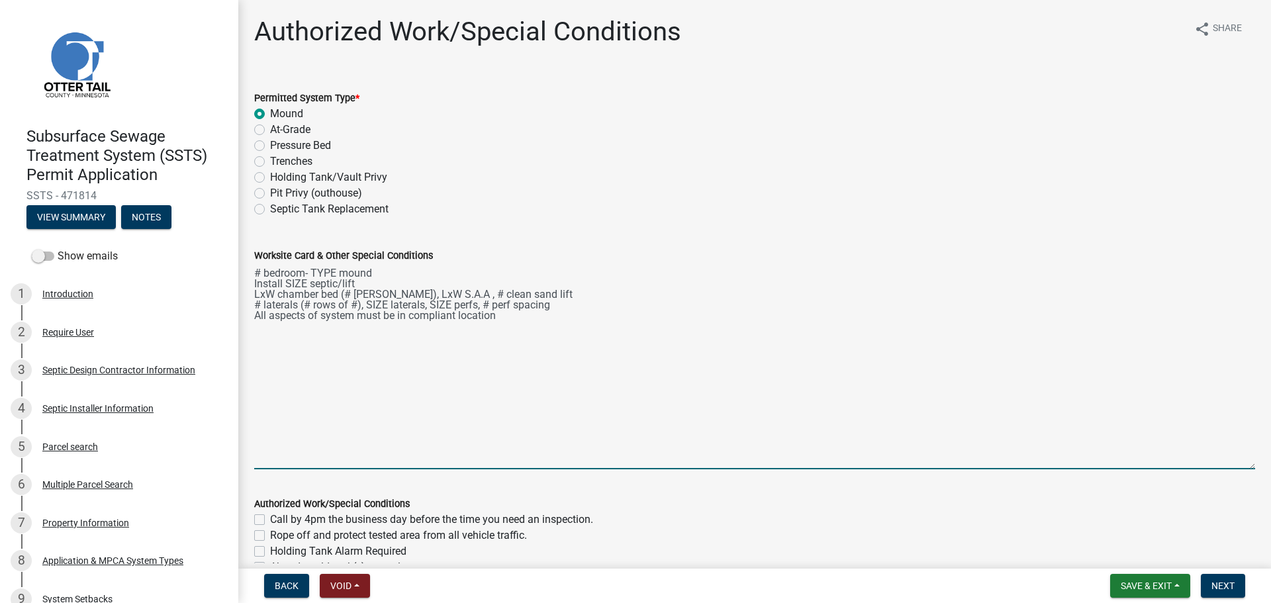
drag, startPoint x: 1242, startPoint y: 321, endPoint x: 1222, endPoint y: 465, distance: 145.7
click at [1223, 465] on textarea "# bedroom- TYPE mound Install SIZE septic/lift LxW chamber bed (# LP chambers),…" at bounding box center [754, 366] width 1001 height 206
click at [260, 268] on textarea "# bedroom- TYPE mound Install SIZE septic/lift LxW chamber bed (# LP chambers),…" at bounding box center [754, 366] width 1001 height 207
drag, startPoint x: 261, startPoint y: 302, endPoint x: 286, endPoint y: 307, distance: 24.9
click at [260, 302] on textarea "3 bedroom- Type I mound Install 1500/2 septic/lift 9'x44' chamber bed (33 LP ch…" at bounding box center [754, 366] width 1001 height 207
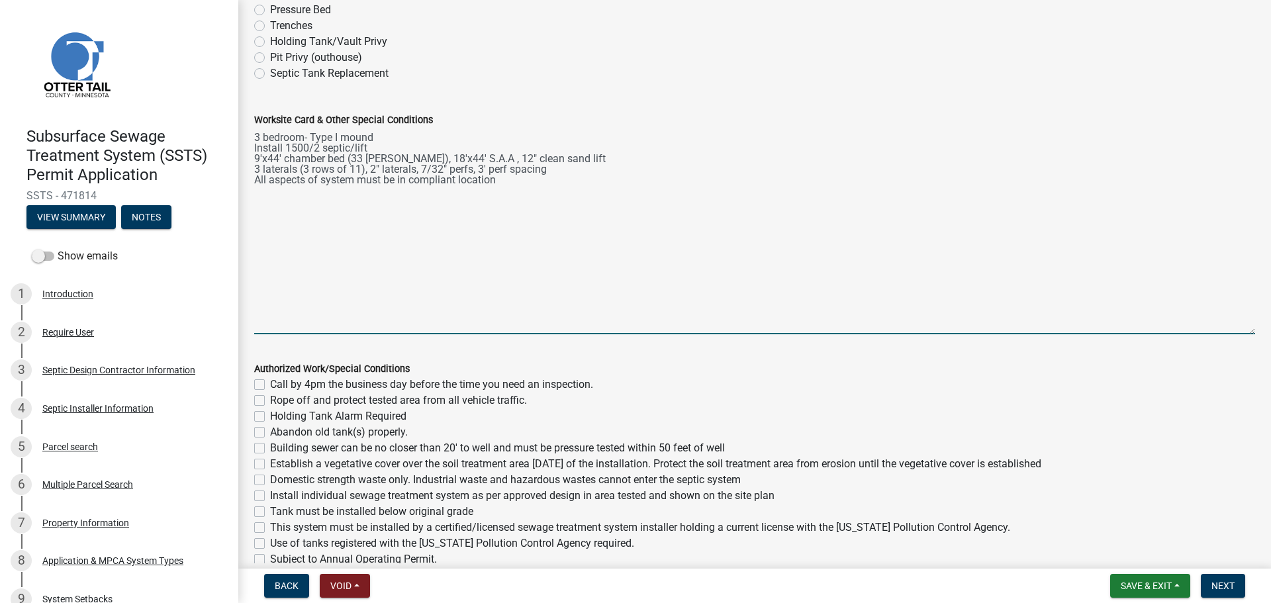
scroll to position [215, 0]
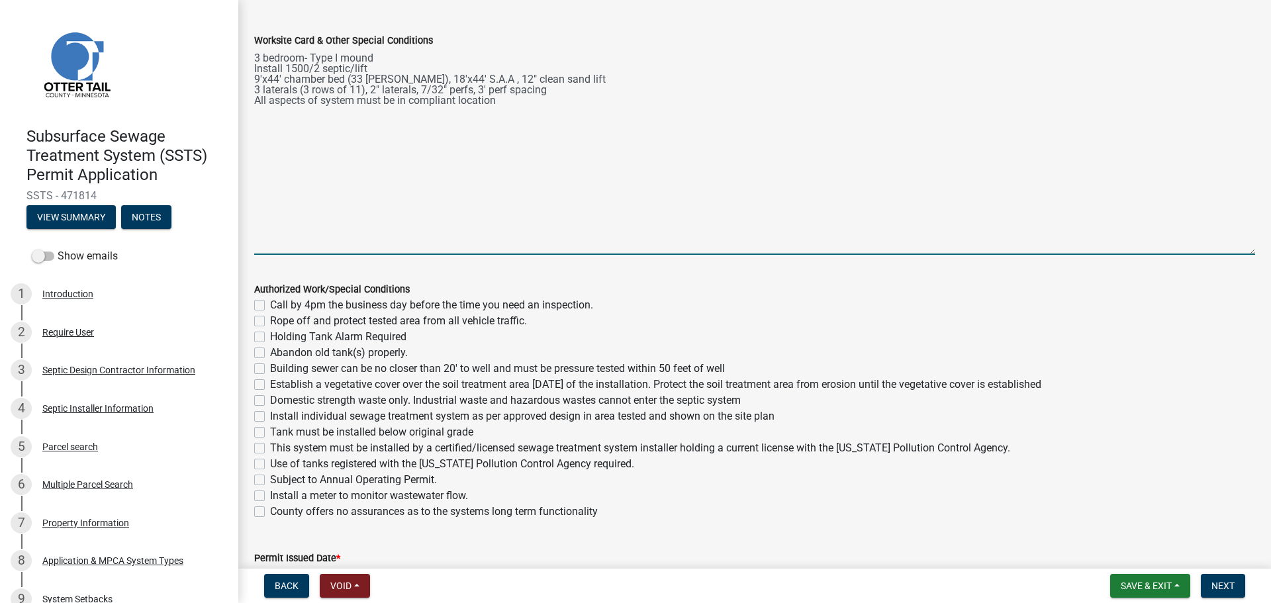
type textarea "3 bedroom- Type I mound Install 1500/2 septic/lift 9'x44' chamber bed (33 LP ch…"
click at [270, 308] on label "Call by 4pm the business day before the time you need an inspection." at bounding box center [431, 305] width 323 height 16
click at [270, 306] on input "Call by 4pm the business day before the time you need an inspection." at bounding box center [274, 301] width 9 height 9
checkbox input "true"
checkbox input "false"
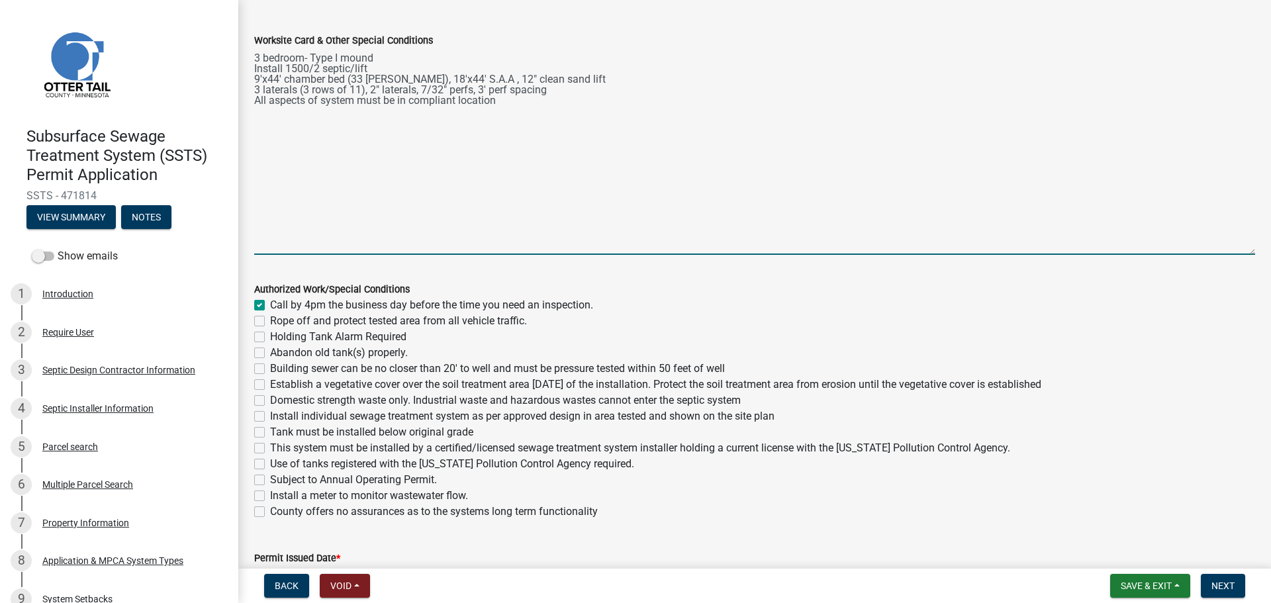
checkbox input "false"
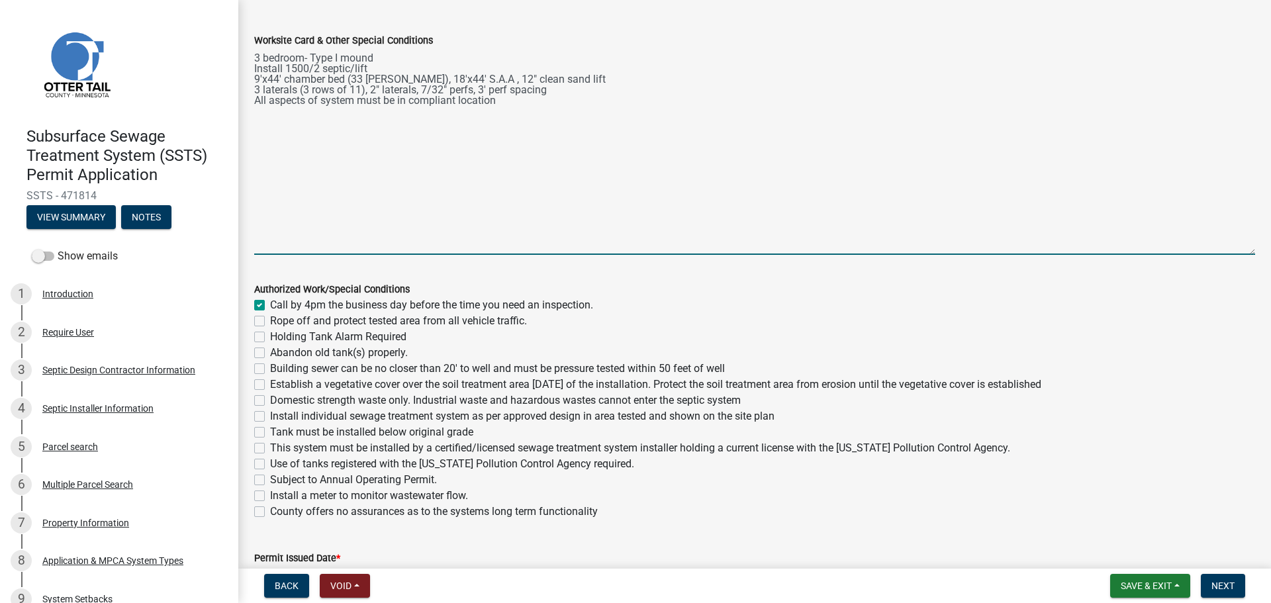
checkbox input "false"
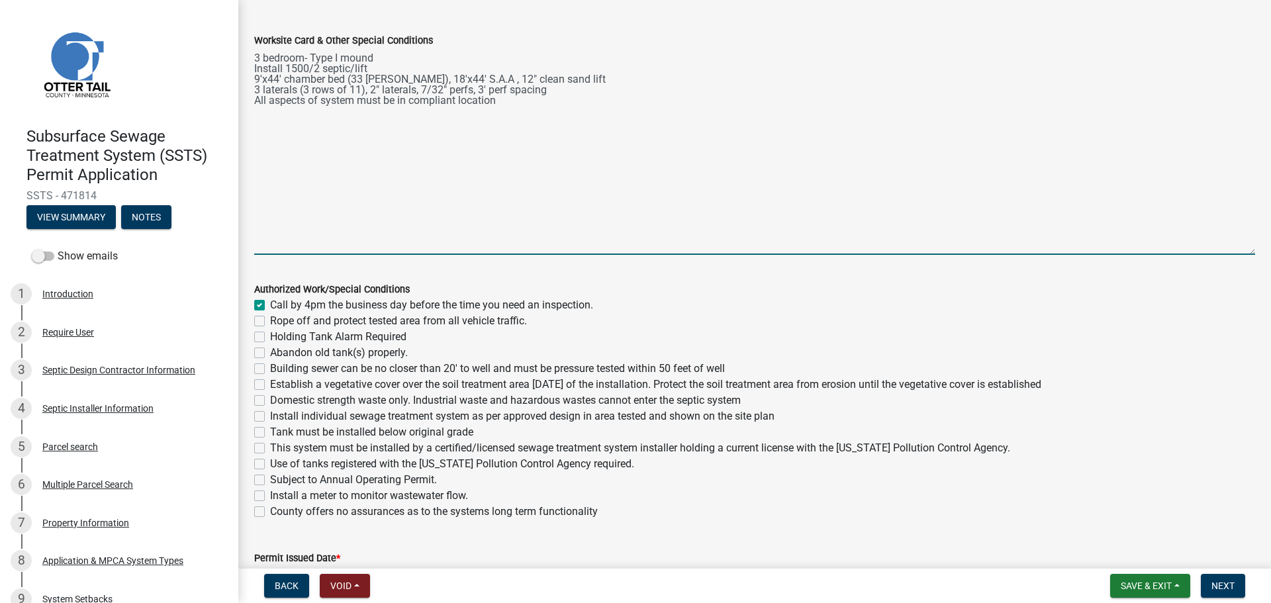
checkbox input "false"
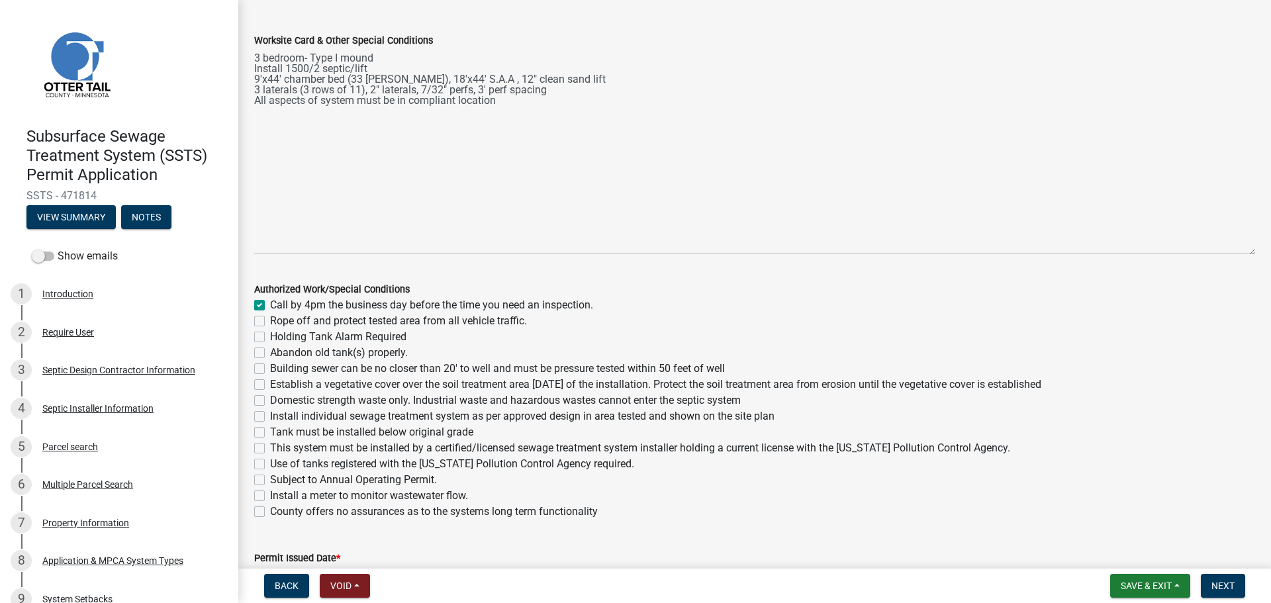
click at [270, 322] on label "Rope off and protect tested area from all vehicle traffic." at bounding box center [398, 321] width 257 height 16
click at [270, 322] on input "Rope off and protect tested area from all vehicle traffic." at bounding box center [274, 317] width 9 height 9
checkbox input "true"
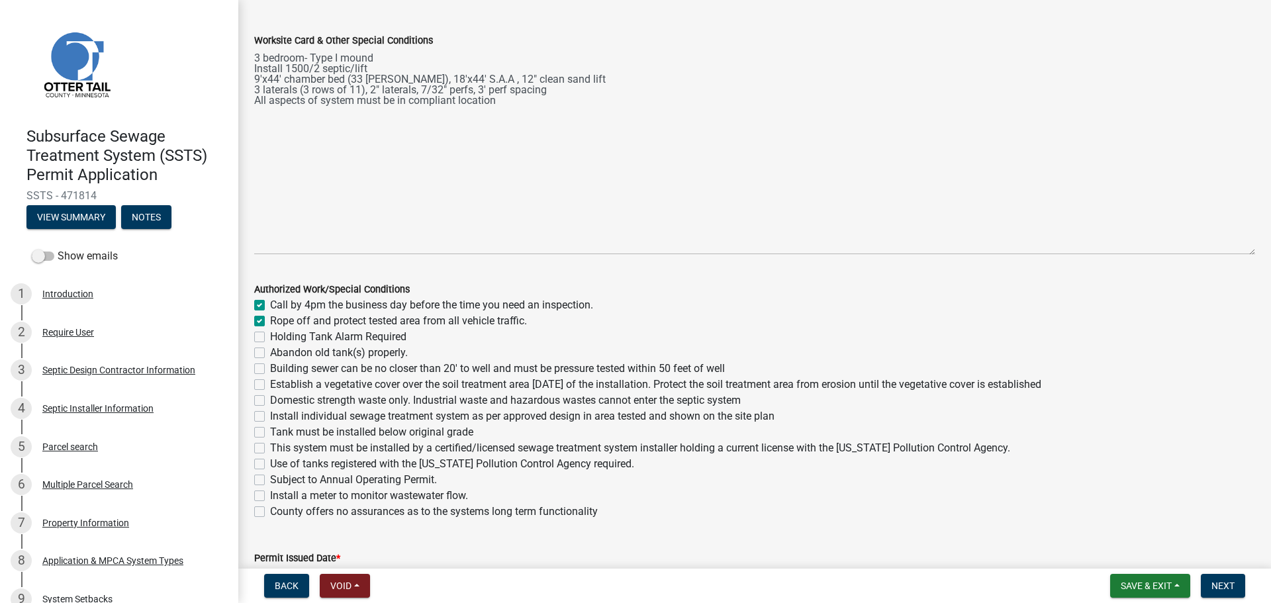
checkbox input "false"
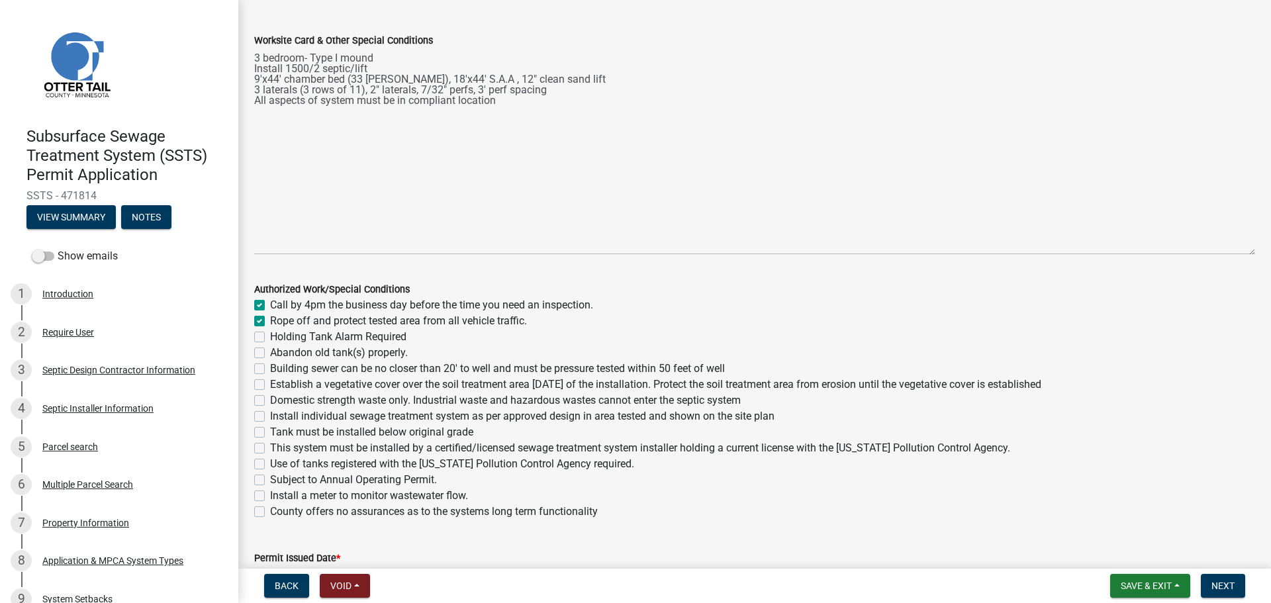
checkbox input "false"
click at [270, 338] on label "Holding Tank Alarm Required" at bounding box center [338, 337] width 136 height 16
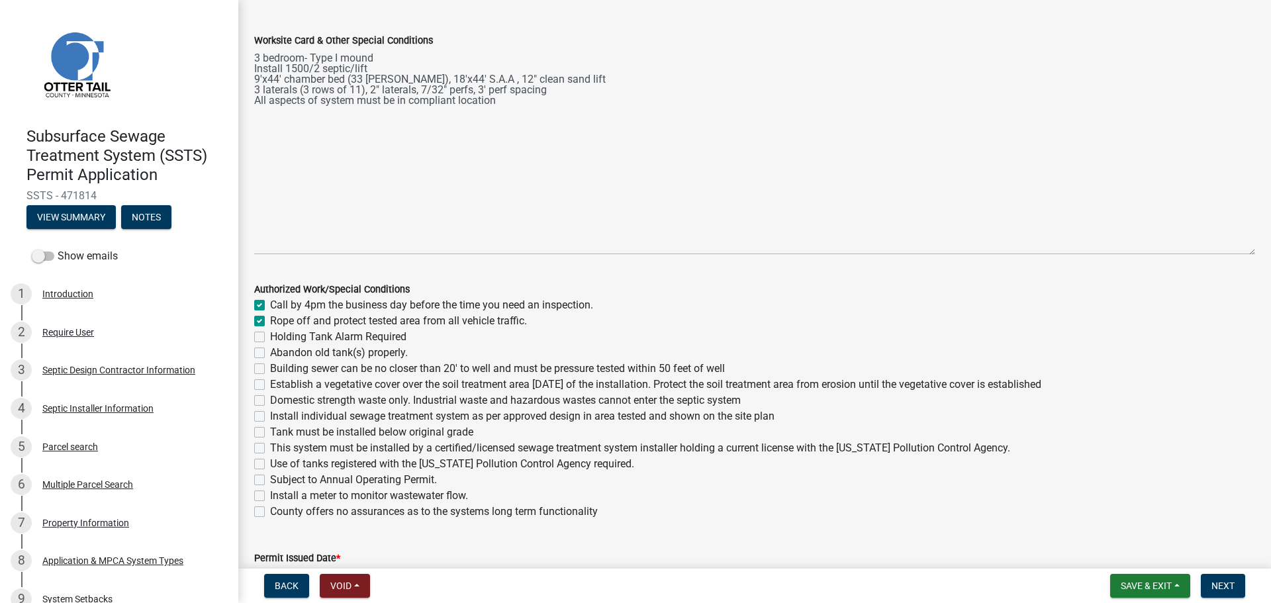
click at [270, 338] on input "Holding Tank Alarm Required" at bounding box center [274, 333] width 9 height 9
click at [270, 337] on label "Holding Tank Alarm Required" at bounding box center [338, 337] width 136 height 16
click at [270, 337] on input "Holding Tank Alarm Required" at bounding box center [274, 333] width 9 height 9
click at [270, 350] on label "Abandon old tank(s) properly." at bounding box center [339, 353] width 138 height 16
click at [270, 350] on input "Abandon old tank(s) properly." at bounding box center [274, 349] width 9 height 9
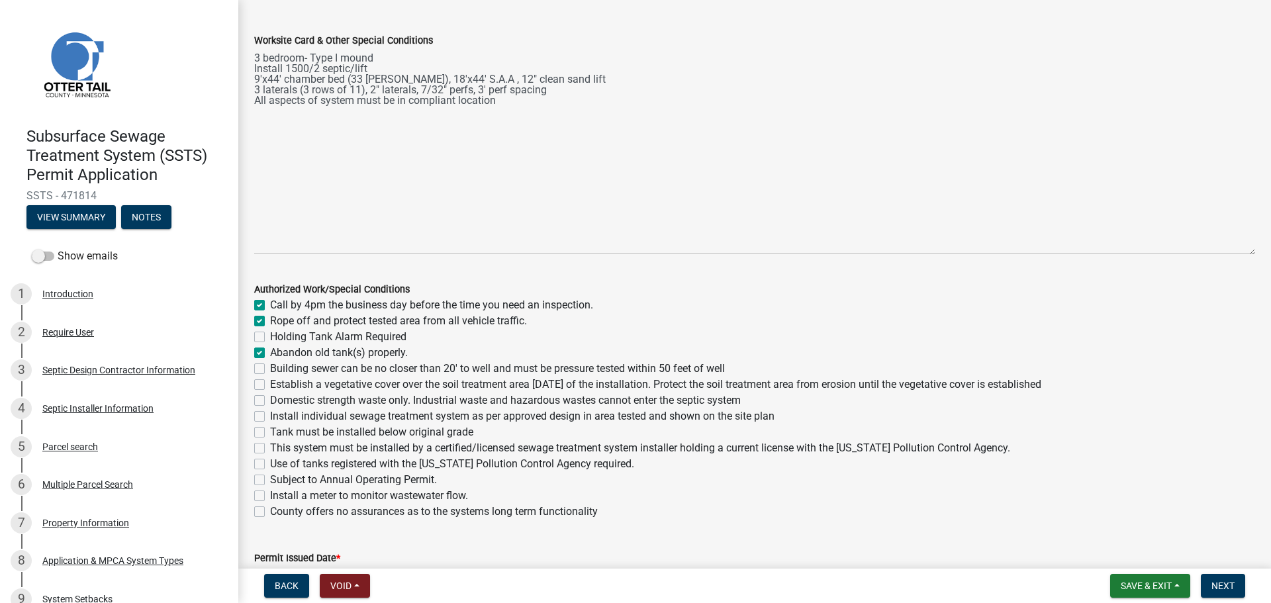
click at [270, 365] on label "Building sewer can be no closer than 20' to well and must be pressure tested wi…" at bounding box center [497, 369] width 455 height 16
click at [270, 365] on input "Building sewer can be no closer than 20' to well and must be pressure tested wi…" at bounding box center [274, 365] width 9 height 9
click at [270, 387] on label "Establish a vegetative cover over the soil treatment area within 30 days of the…" at bounding box center [655, 385] width 771 height 16
click at [270, 385] on input "Establish a vegetative cover over the soil treatment area within 30 days of the…" at bounding box center [274, 381] width 9 height 9
click at [270, 398] on label "Domestic strength waste only. Industrial waste and hazardous wastes cannot ente…" at bounding box center [505, 400] width 471 height 16
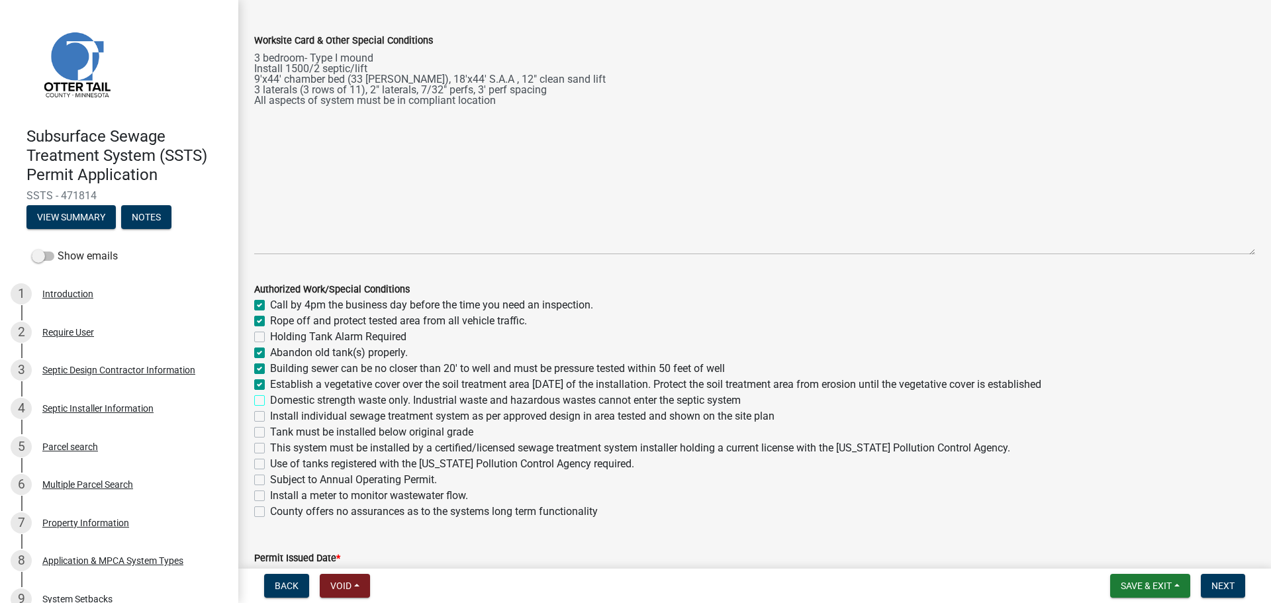
click at [270, 398] on input "Domestic strength waste only. Industrial waste and hazardous wastes cannot ente…" at bounding box center [274, 396] width 9 height 9
click at [270, 417] on label "Install individual sewage treatment system as per approved design in area teste…" at bounding box center [522, 416] width 504 height 16
click at [270, 417] on input "Install individual sewage treatment system as per approved design in area teste…" at bounding box center [274, 412] width 9 height 9
click at [270, 430] on label "Tank must be installed below original grade" at bounding box center [371, 432] width 203 height 16
click at [270, 430] on input "Tank must be installed below original grade" at bounding box center [274, 428] width 9 height 9
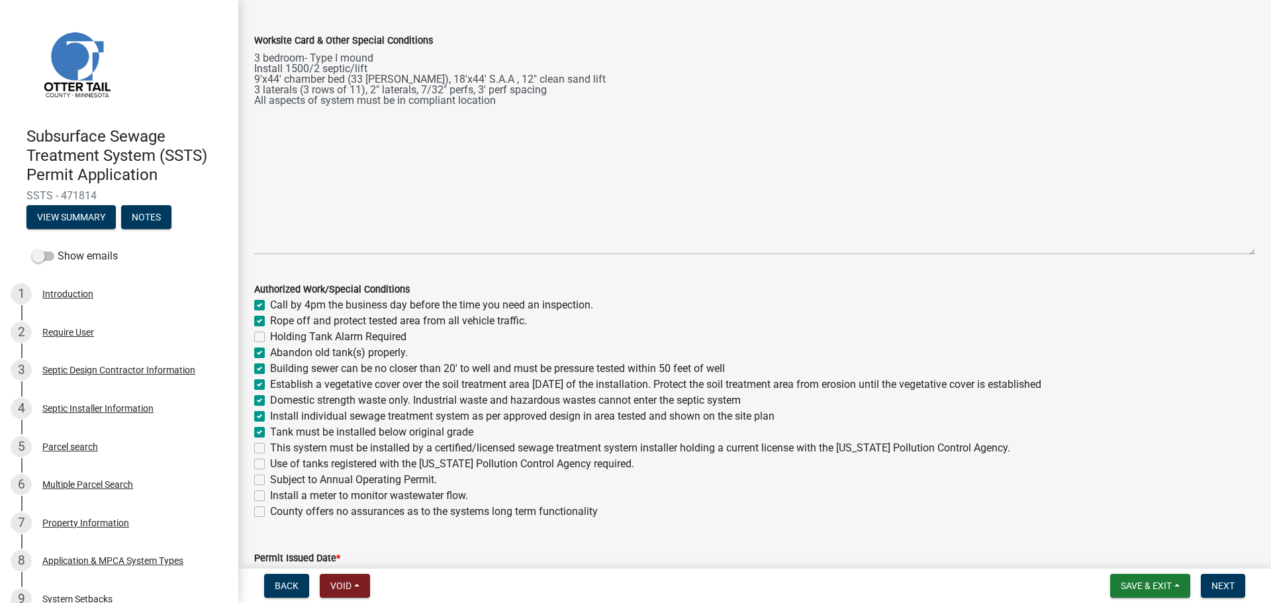
click at [270, 449] on label "This system must be installed by a certified/licensed sewage treatment system i…" at bounding box center [640, 448] width 740 height 16
click at [270, 449] on input "This system must be installed by a certified/licensed sewage treatment system i…" at bounding box center [274, 444] width 9 height 9
click at [270, 463] on label "Use of tanks registered with the Minnesota Pollution Control Agency required." at bounding box center [452, 464] width 364 height 16
click at [270, 463] on input "Use of tanks registered with the Minnesota Pollution Control Agency required." at bounding box center [274, 460] width 9 height 9
click at [270, 494] on label "Install a meter to monitor wastewater flow." at bounding box center [369, 496] width 198 height 16
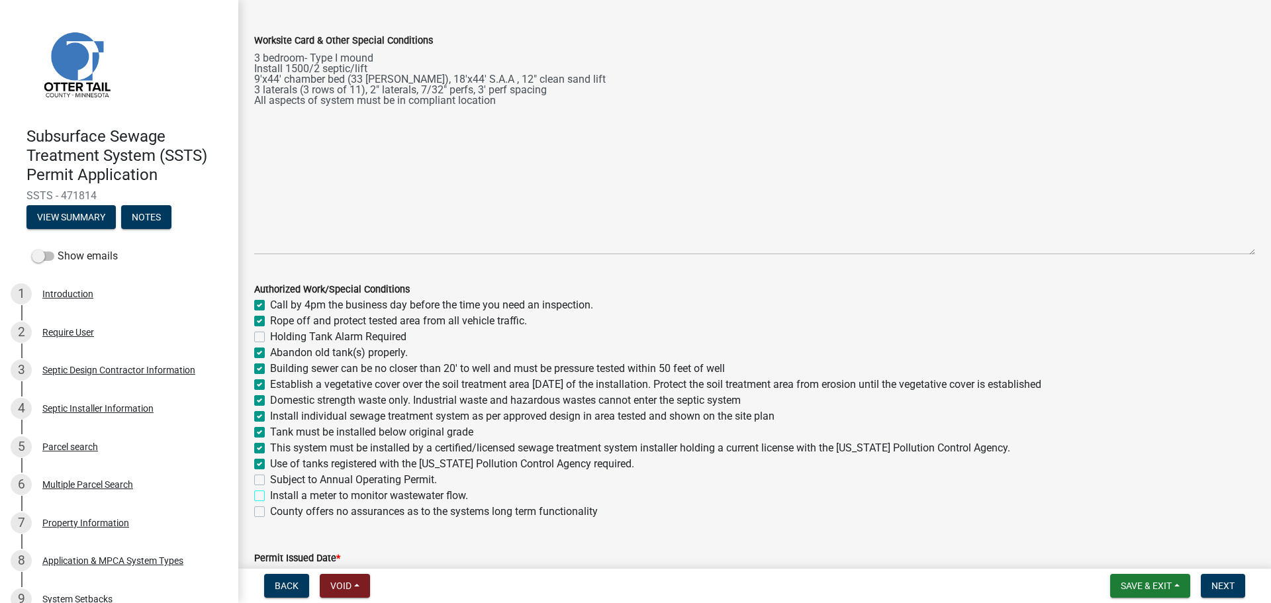
click at [270, 494] on input "Install a meter to monitor wastewater flow." at bounding box center [274, 492] width 9 height 9
click at [270, 512] on label "County offers no assurances as to the systems long term functionality" at bounding box center [434, 512] width 328 height 16
click at [270, 512] on input "County offers no assurances as to the systems long term functionality" at bounding box center [274, 508] width 9 height 9
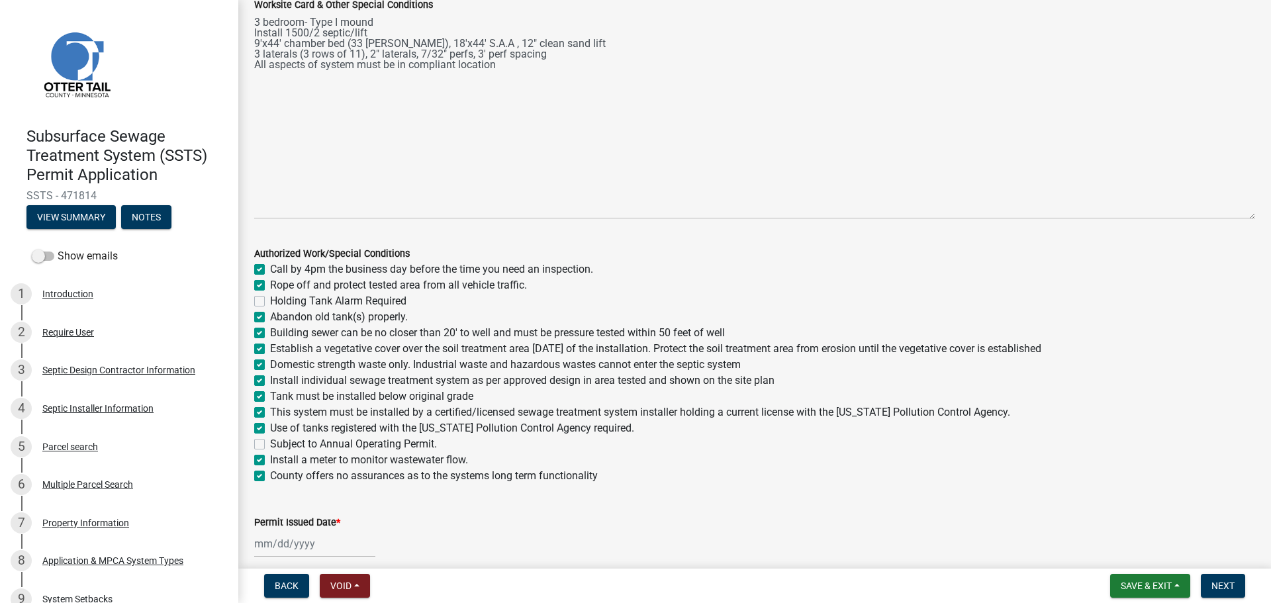
scroll to position [308, 0]
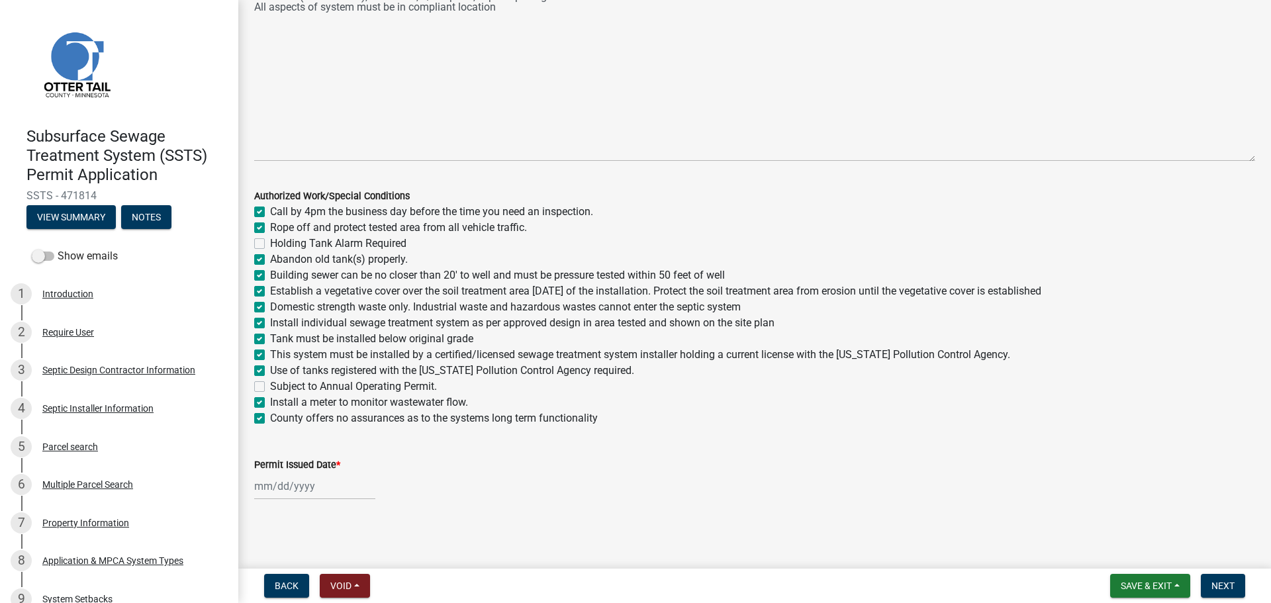
click at [273, 487] on div at bounding box center [314, 486] width 121 height 27
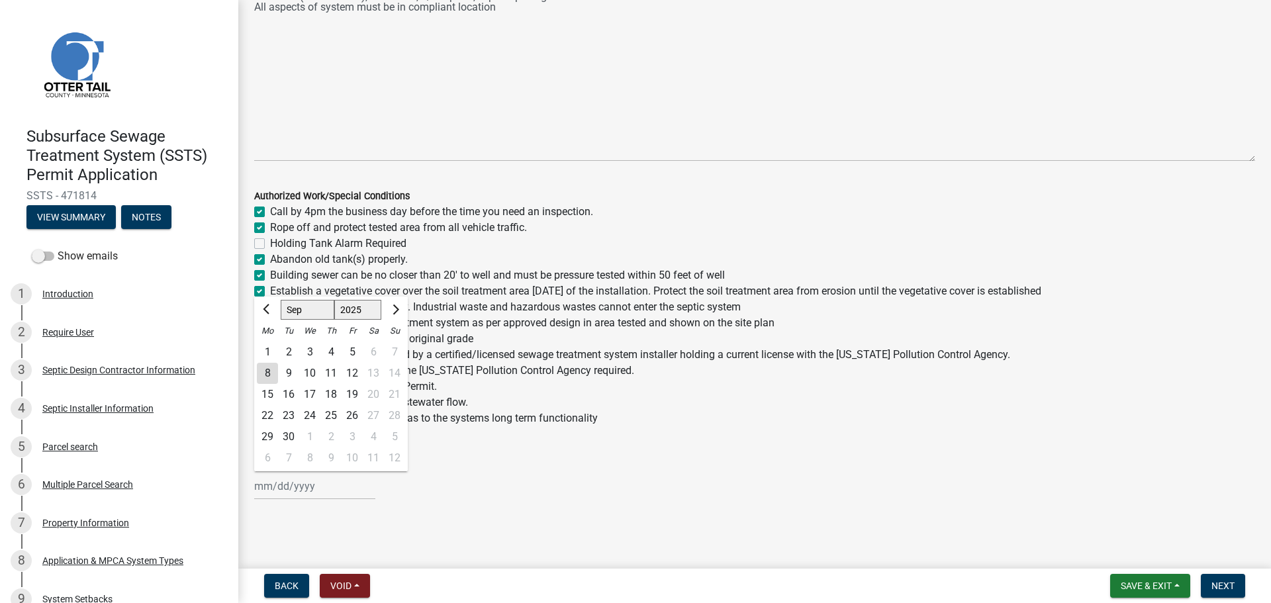
click at [264, 364] on div "8" at bounding box center [267, 373] width 21 height 21
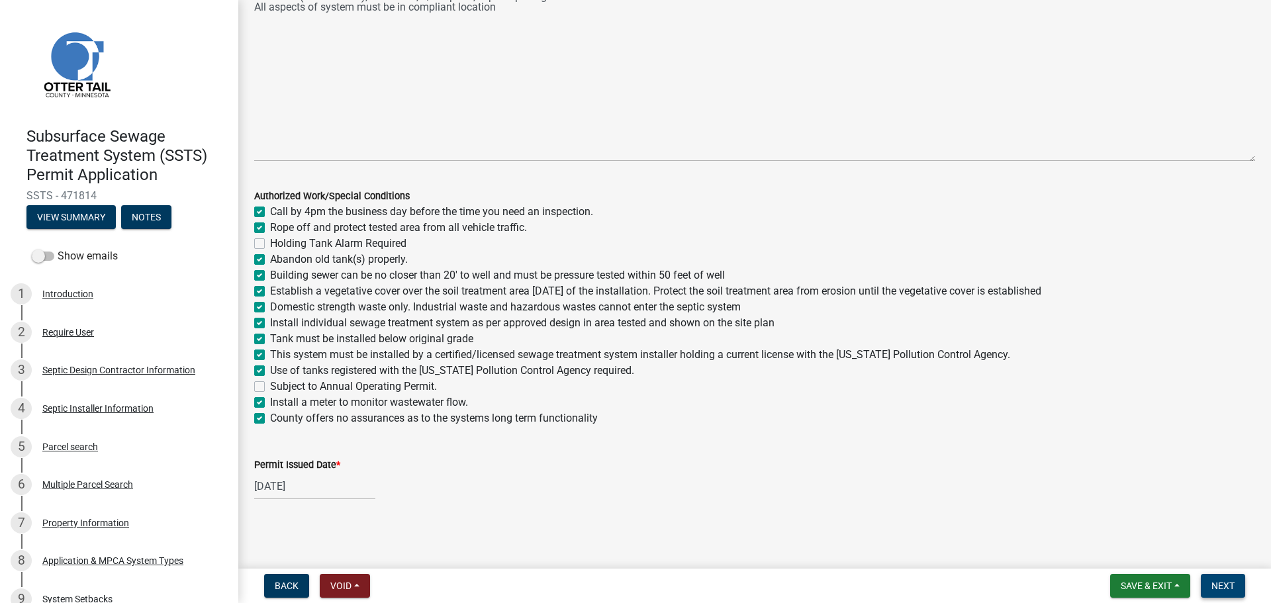
click at [1226, 583] on span "Next" at bounding box center [1222, 585] width 23 height 11
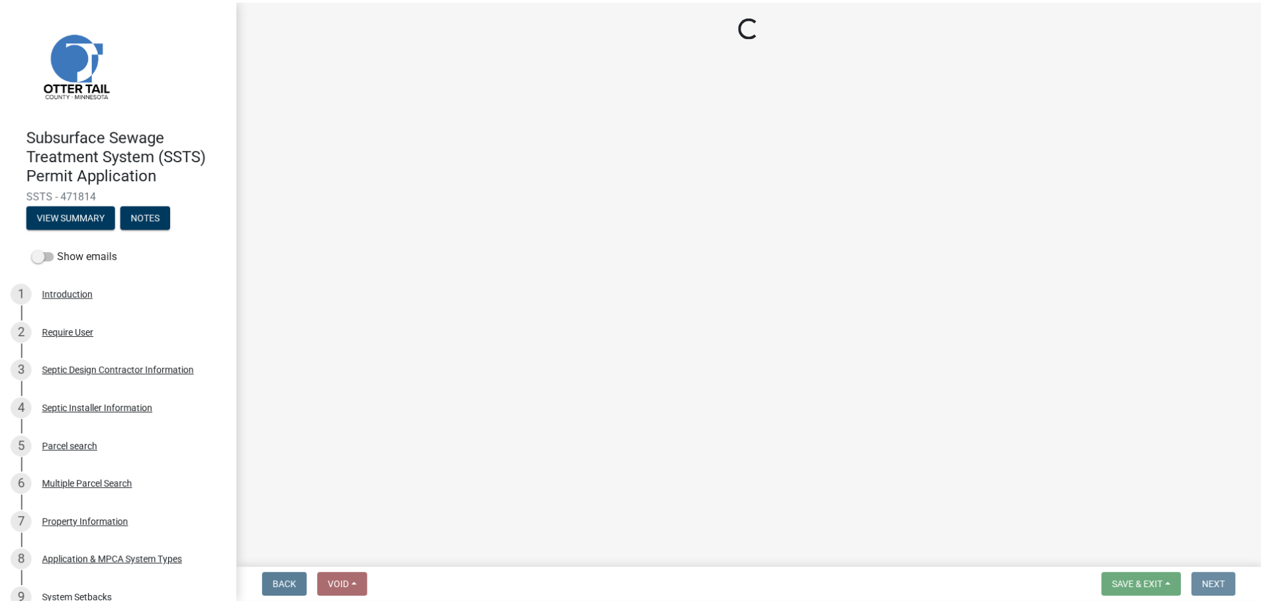
scroll to position [0, 0]
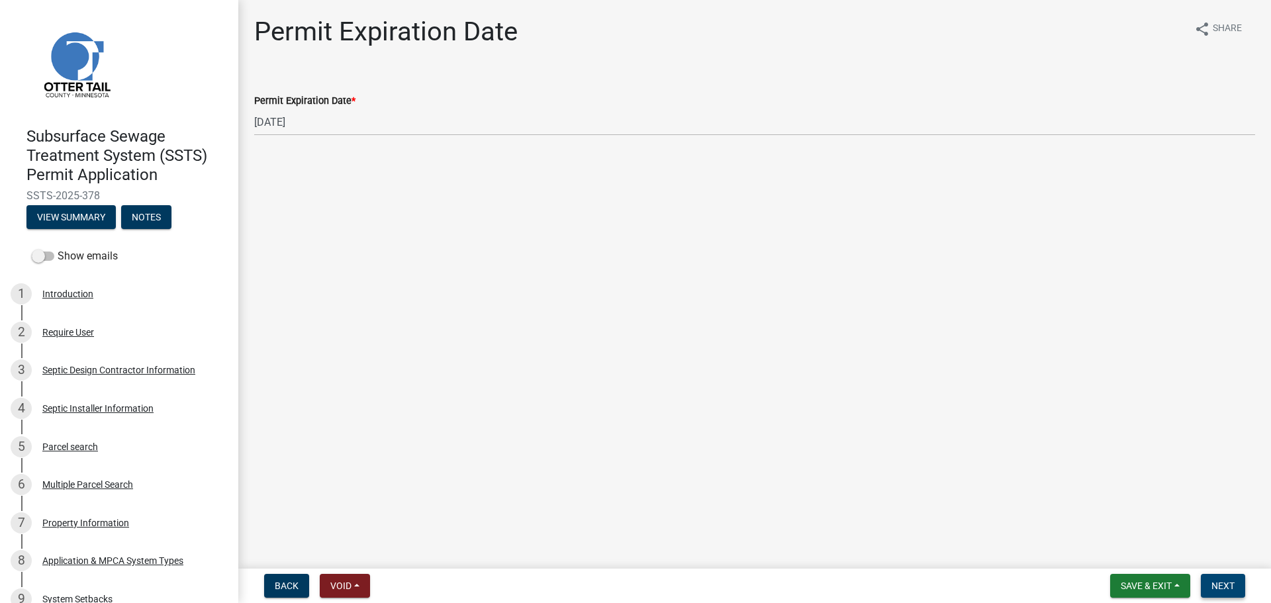
click at [1219, 590] on span "Next" at bounding box center [1222, 585] width 23 height 11
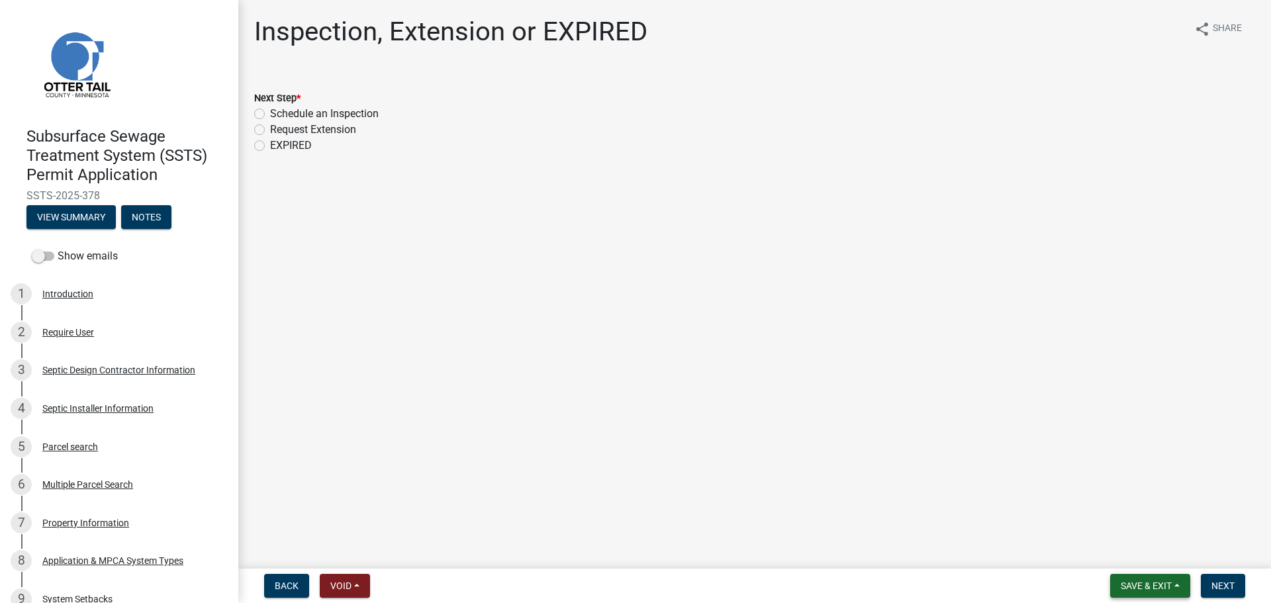
click at [1127, 584] on span "Save & Exit" at bounding box center [1146, 585] width 51 height 11
click at [1121, 548] on button "Save & Exit" at bounding box center [1137, 551] width 106 height 32
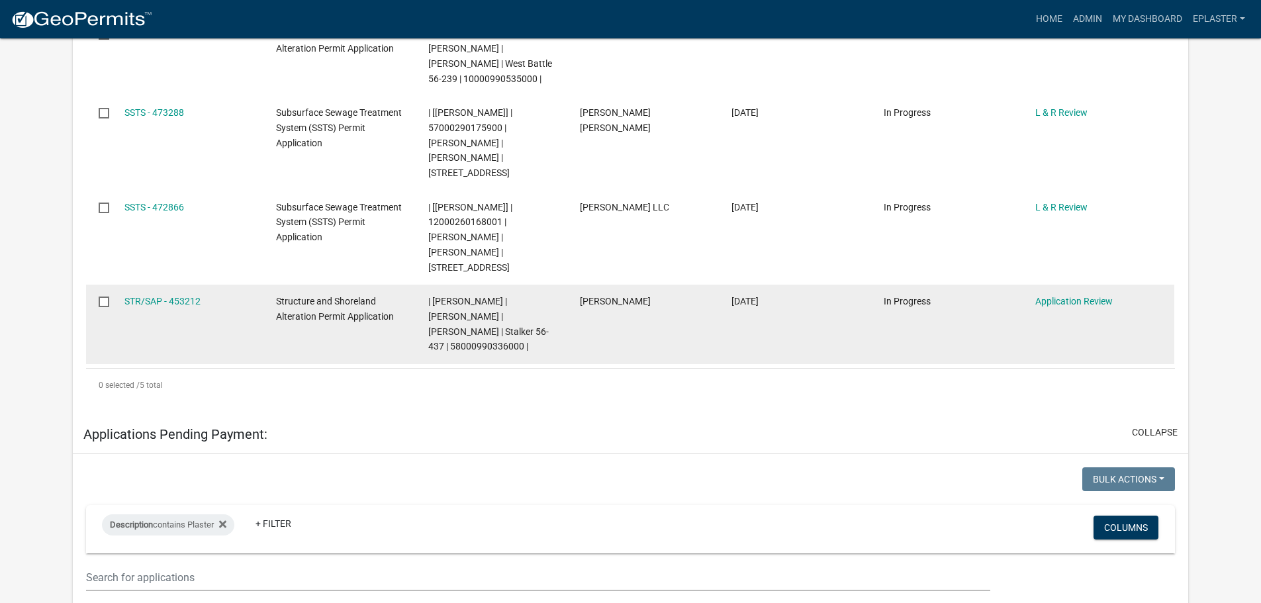
scroll to position [480, 0]
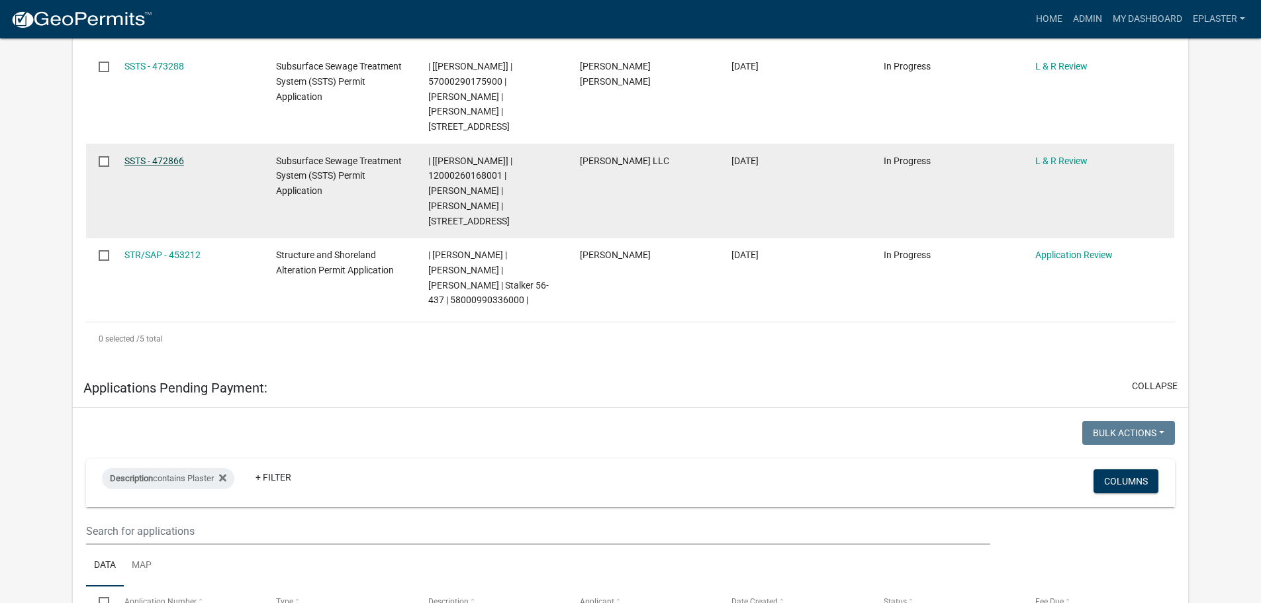
click at [177, 161] on link "SSTS - 472866" at bounding box center [154, 161] width 60 height 11
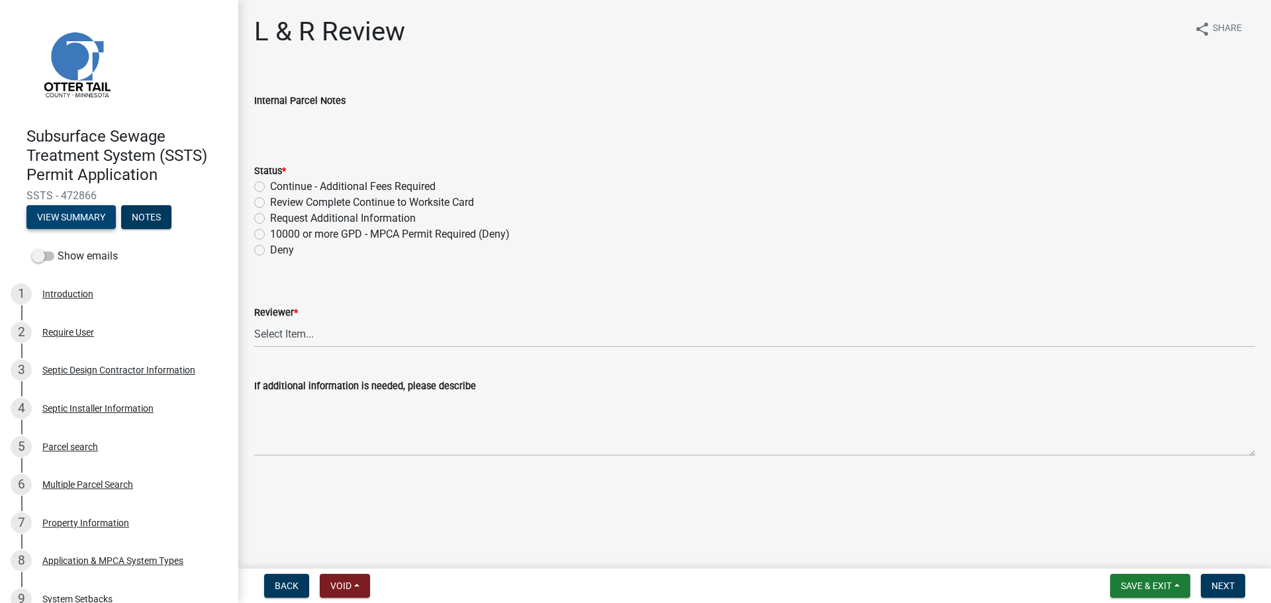
click at [80, 223] on button "View Summary" at bounding box center [70, 217] width 89 height 24
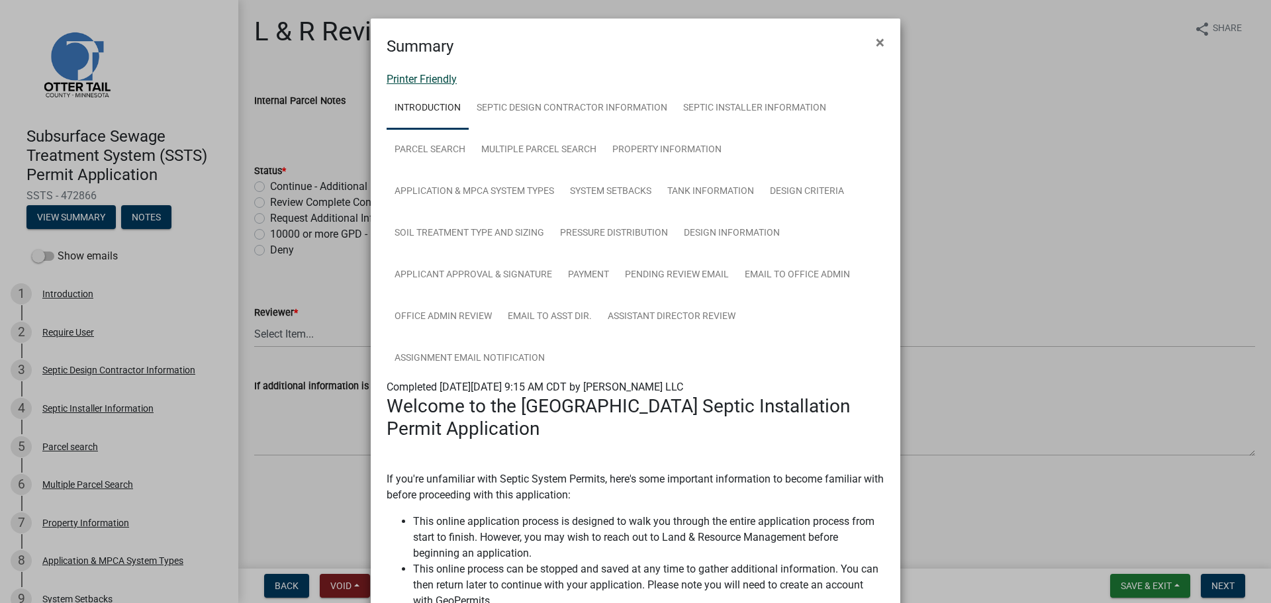
drag, startPoint x: 397, startPoint y: 70, endPoint x: 394, endPoint y: 76, distance: 6.8
click at [397, 70] on div "Printer Friendly Introduction Septic Design Contractor Information Septic Insta…" at bounding box center [635, 612] width 529 height 1108
click at [394, 76] on link "Printer Friendly" at bounding box center [422, 79] width 70 height 13
click at [876, 43] on span "×" at bounding box center [880, 42] width 9 height 19
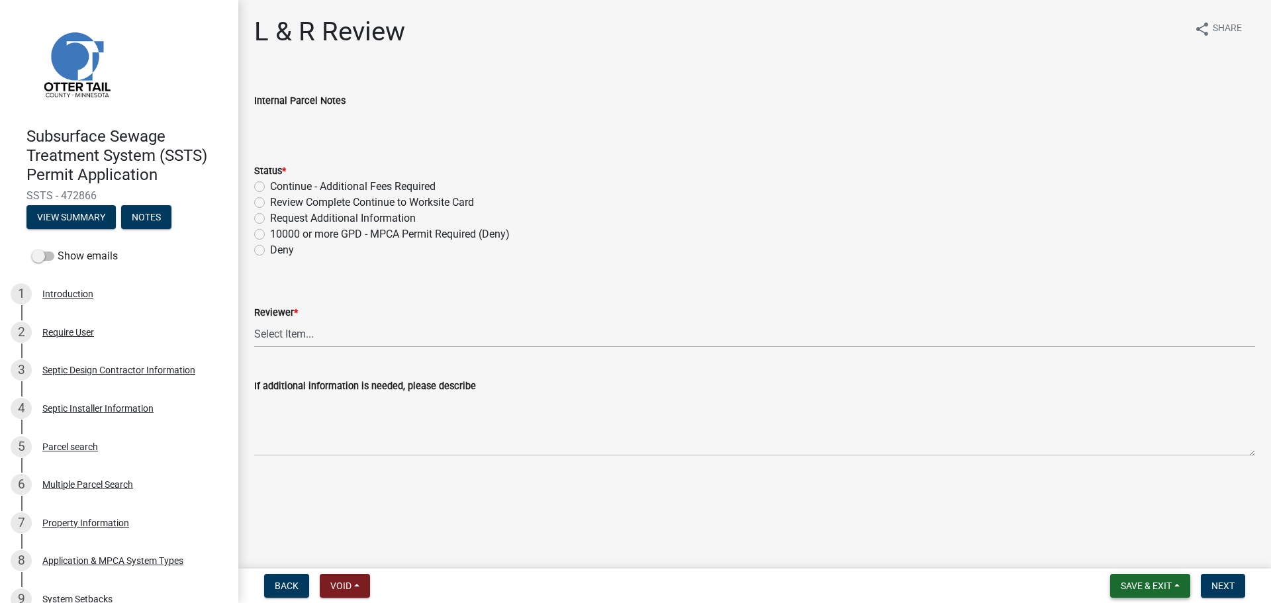
click at [1126, 585] on span "Save & Exit" at bounding box center [1146, 585] width 51 height 11
click at [1095, 549] on button "Save & Exit" at bounding box center [1137, 551] width 106 height 32
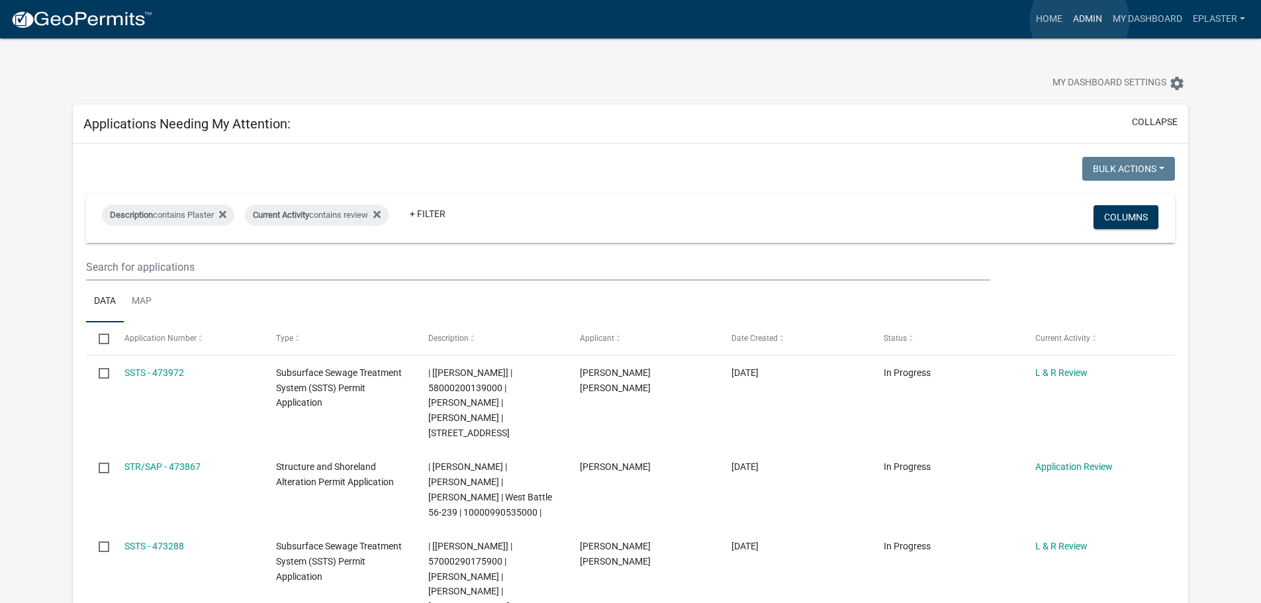
click at [1079, 21] on link "Admin" at bounding box center [1088, 19] width 40 height 25
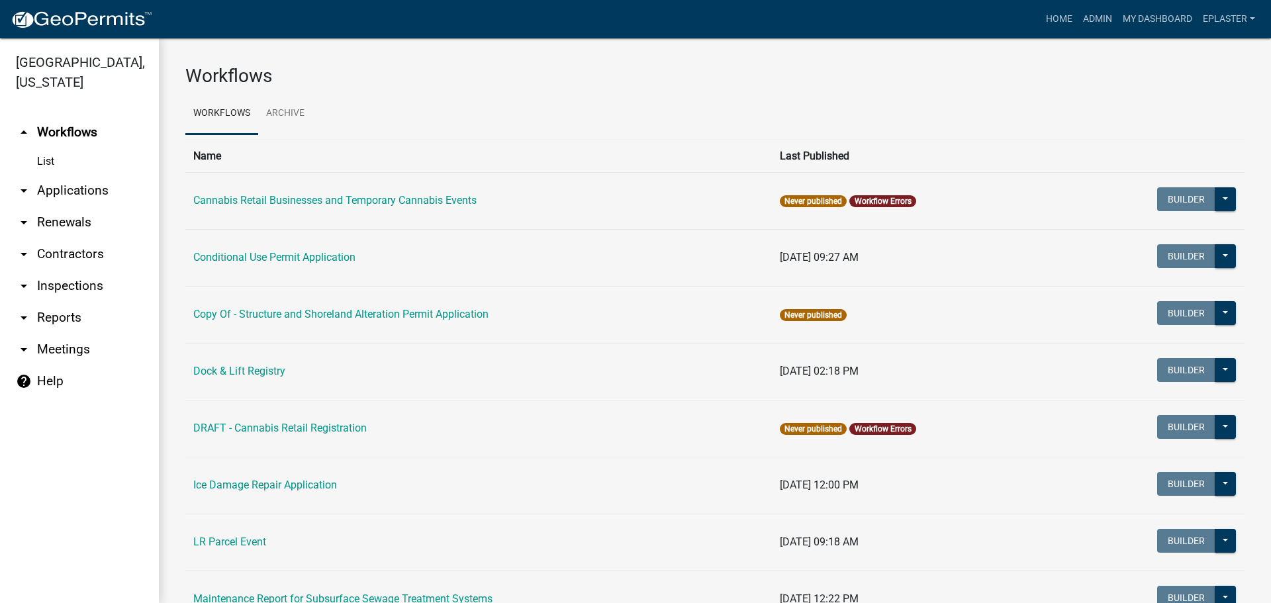
click at [58, 193] on link "arrow_drop_down Applications" at bounding box center [79, 191] width 159 height 32
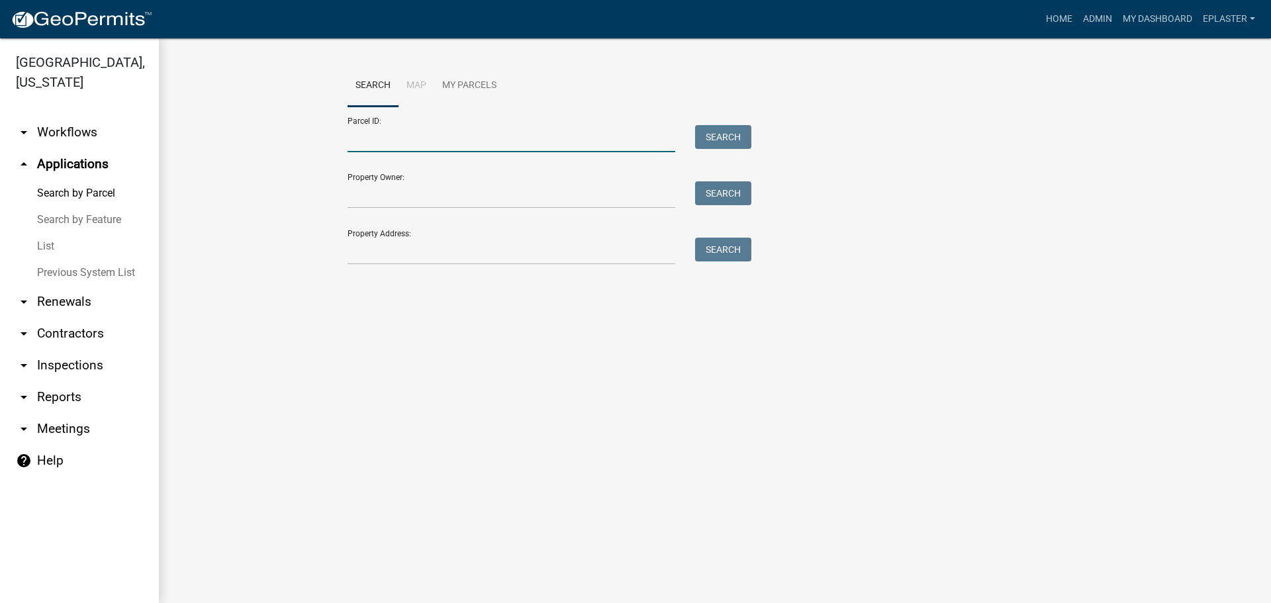
click at [424, 143] on input "Parcel ID:" at bounding box center [511, 138] width 328 height 27
paste input "12000260168001"
click at [729, 145] on button "Search" at bounding box center [723, 137] width 56 height 24
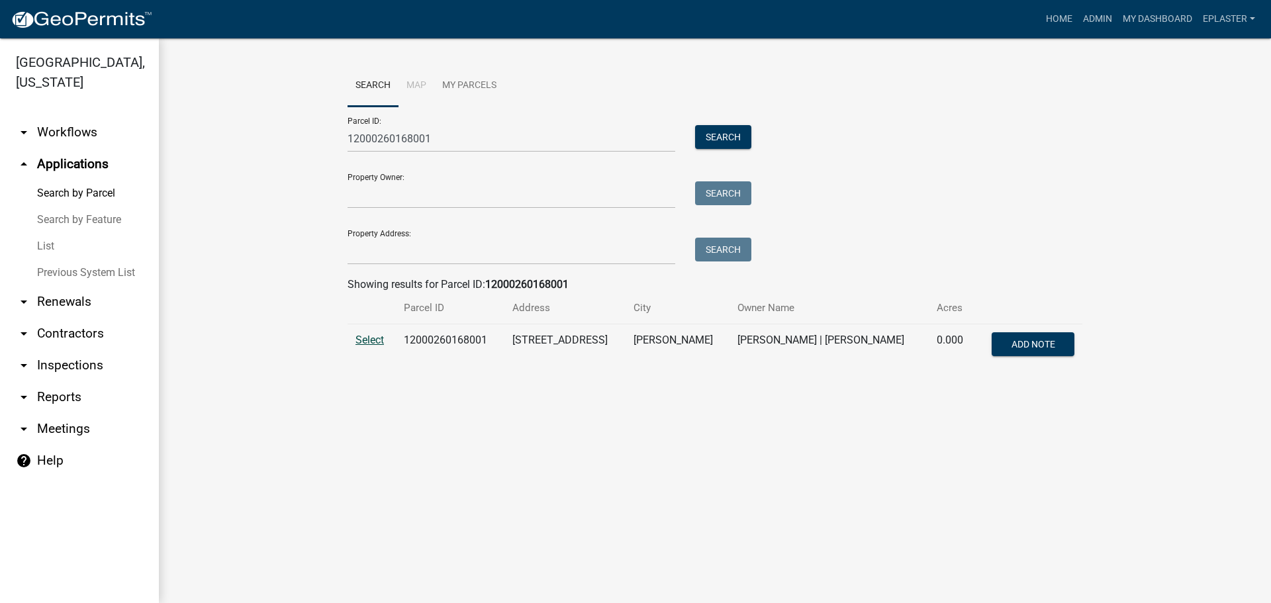
click at [364, 342] on span "Select" at bounding box center [369, 340] width 28 height 13
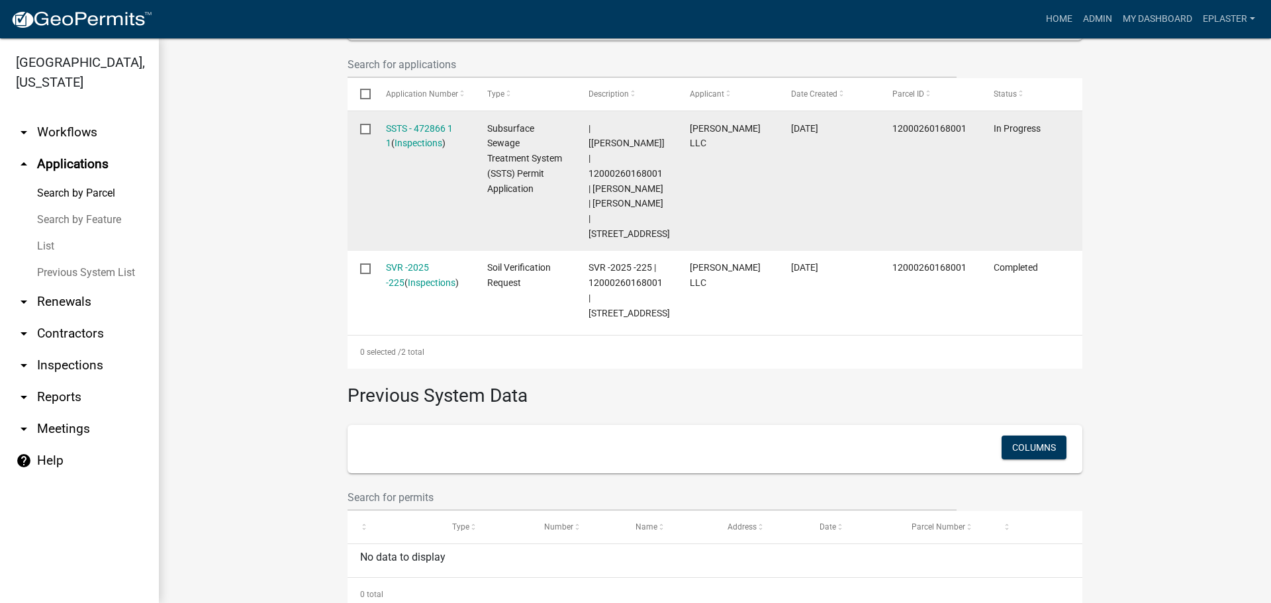
scroll to position [428, 0]
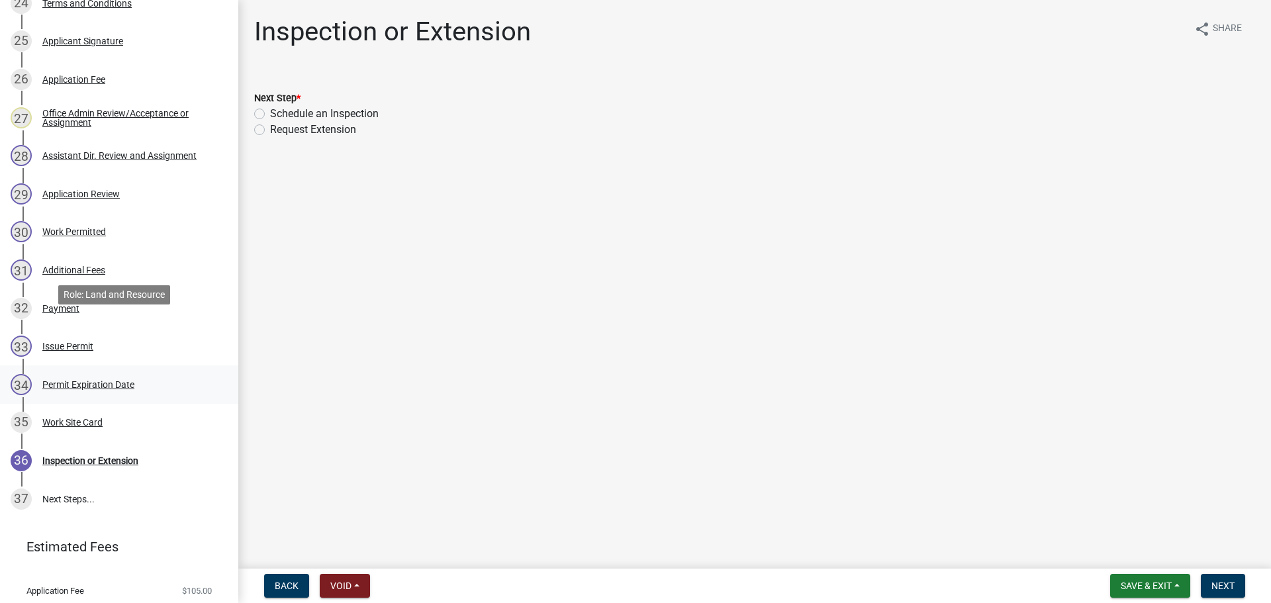
scroll to position [1235, 0]
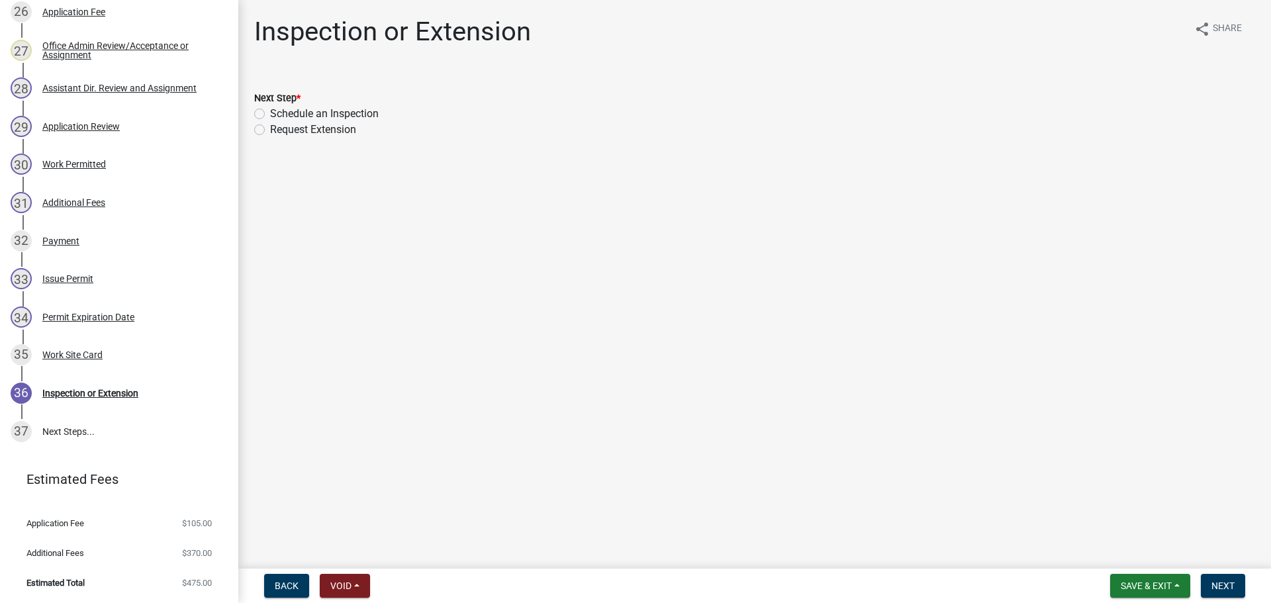
click at [270, 113] on label "Schedule an Inspection" at bounding box center [324, 114] width 109 height 16
click at [270, 113] on input "Schedule an Inspection" at bounding box center [274, 110] width 9 height 9
radio input "true"
click at [1211, 585] on span "Next" at bounding box center [1222, 585] width 23 height 11
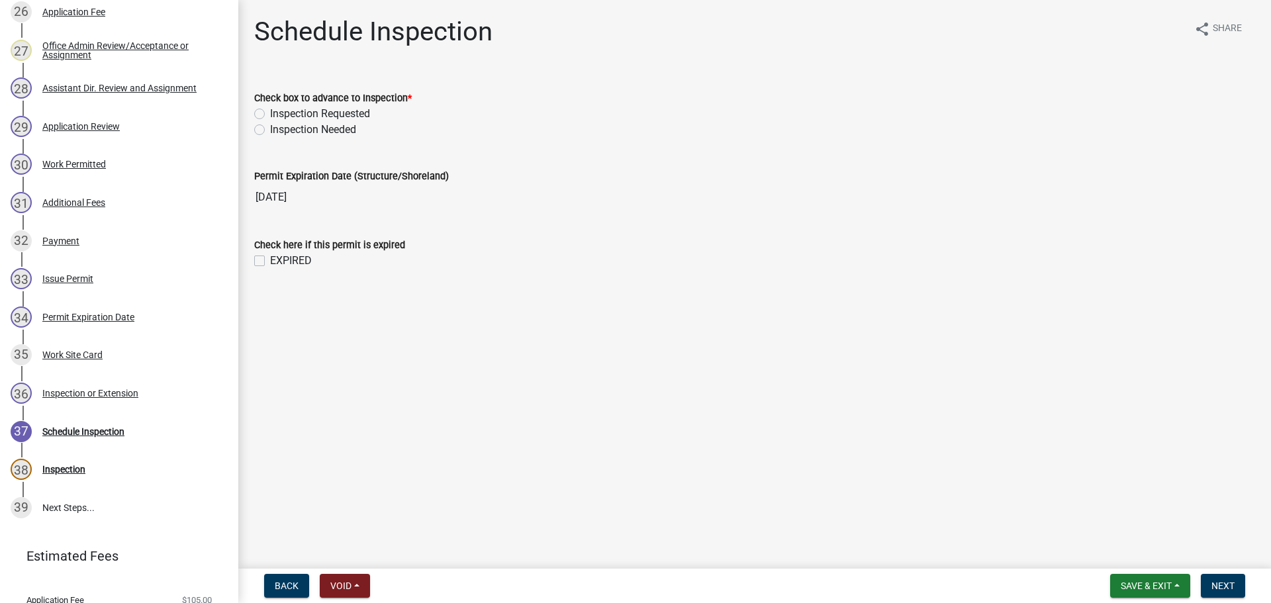
scroll to position [1311, 0]
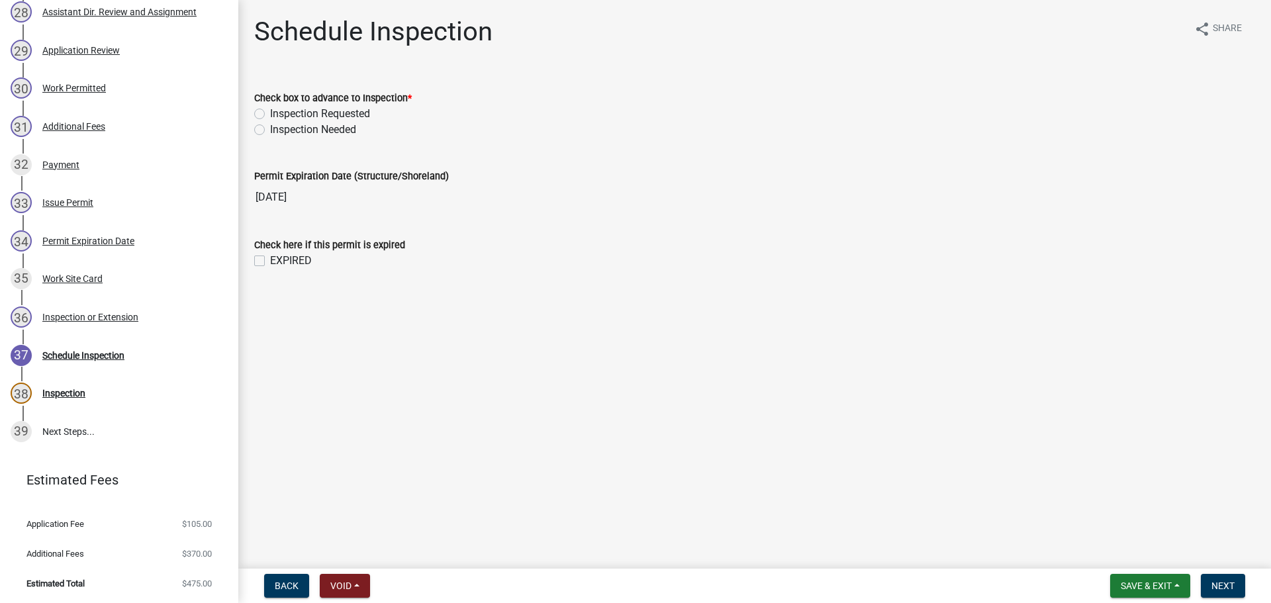
click at [270, 114] on label "Inspection Requested" at bounding box center [320, 114] width 100 height 16
click at [270, 114] on input "Inspection Requested" at bounding box center [274, 110] width 9 height 9
radio input "true"
click at [270, 262] on label "EXPIRED" at bounding box center [291, 261] width 42 height 16
click at [270, 261] on input "EXPIRED" at bounding box center [274, 257] width 9 height 9
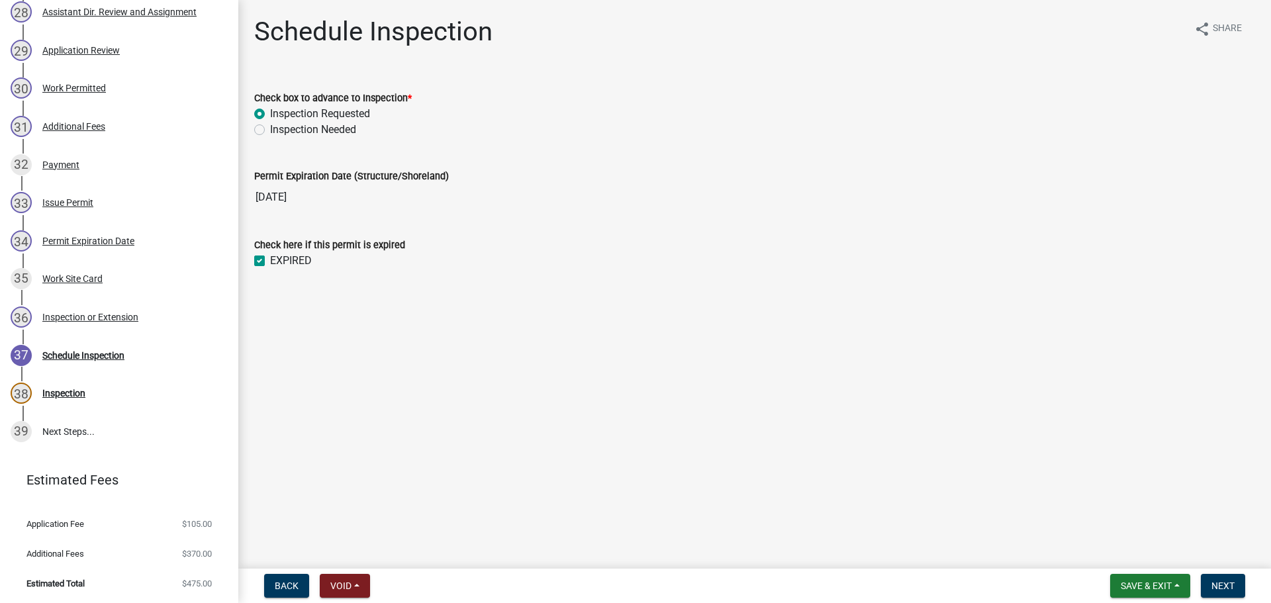
checkbox input "true"
click at [1235, 588] on button "Next" at bounding box center [1223, 586] width 44 height 24
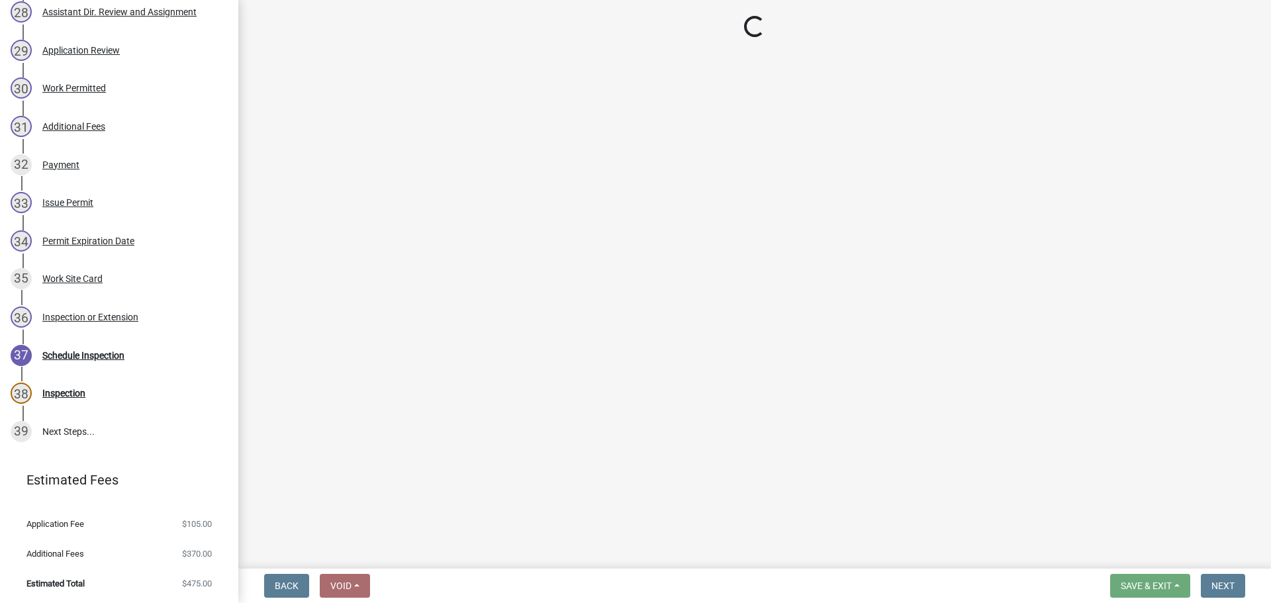
select select "710d5f49-2663-4e73-9718-d0c4e189f5ed"
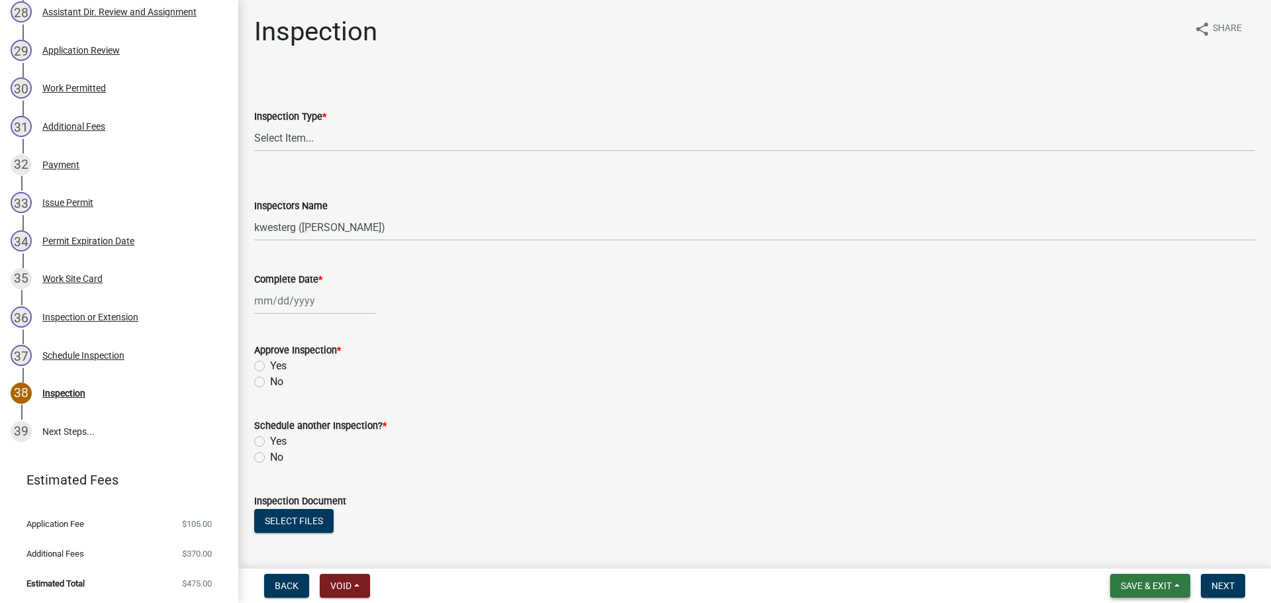
click at [1156, 581] on span "Save & Exit" at bounding box center [1146, 585] width 51 height 11
click at [1147, 559] on button "Save & Exit" at bounding box center [1137, 551] width 106 height 32
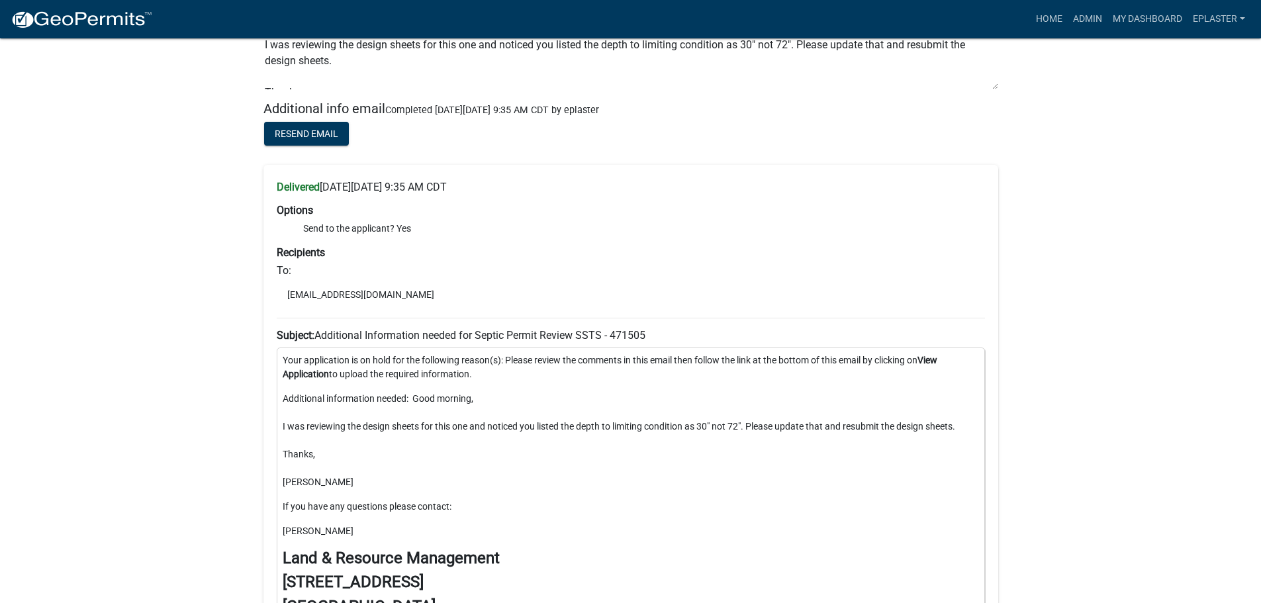
scroll to position [12108, 0]
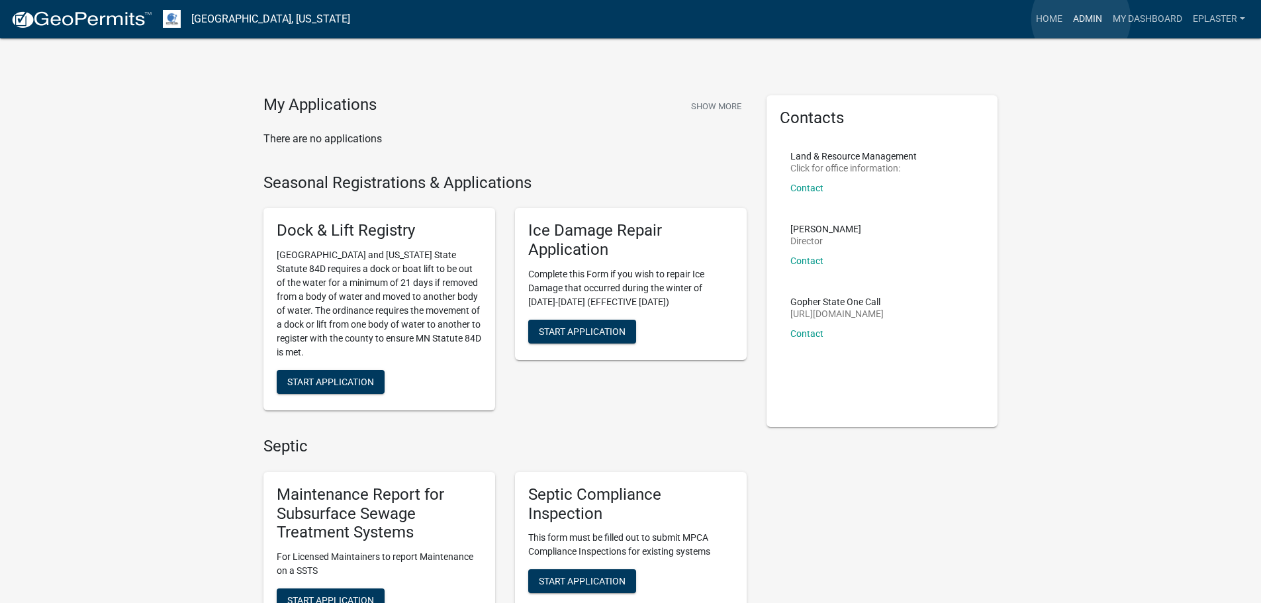
click at [1081, 19] on link "Admin" at bounding box center [1088, 19] width 40 height 25
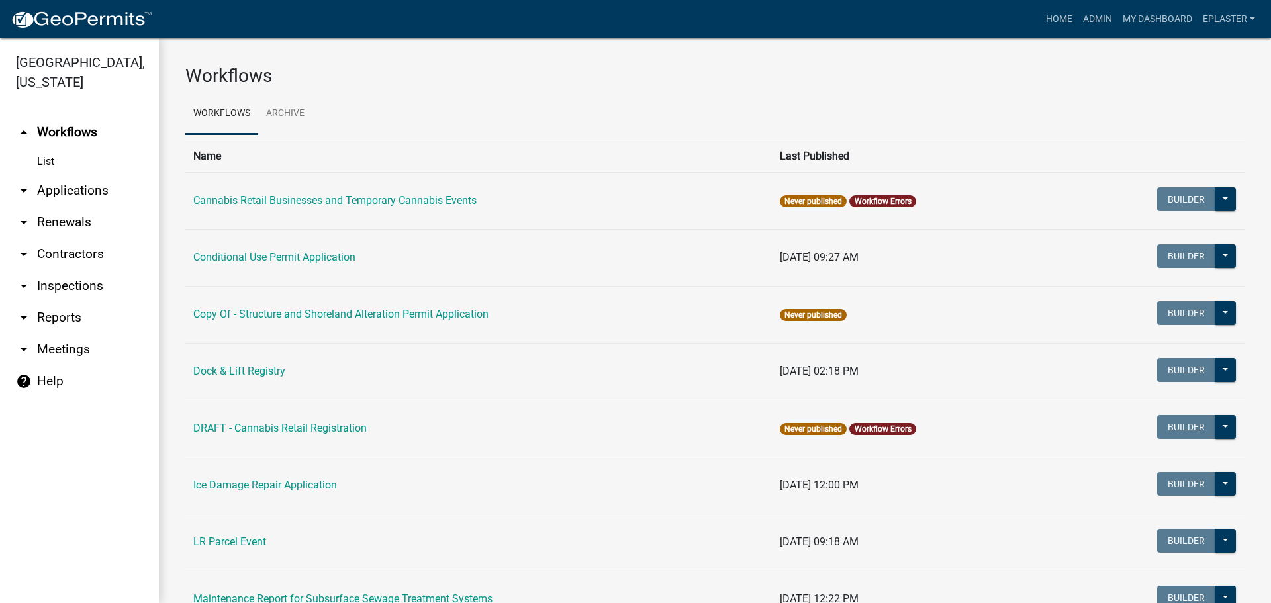
click at [101, 190] on link "arrow_drop_down Applications" at bounding box center [79, 191] width 159 height 32
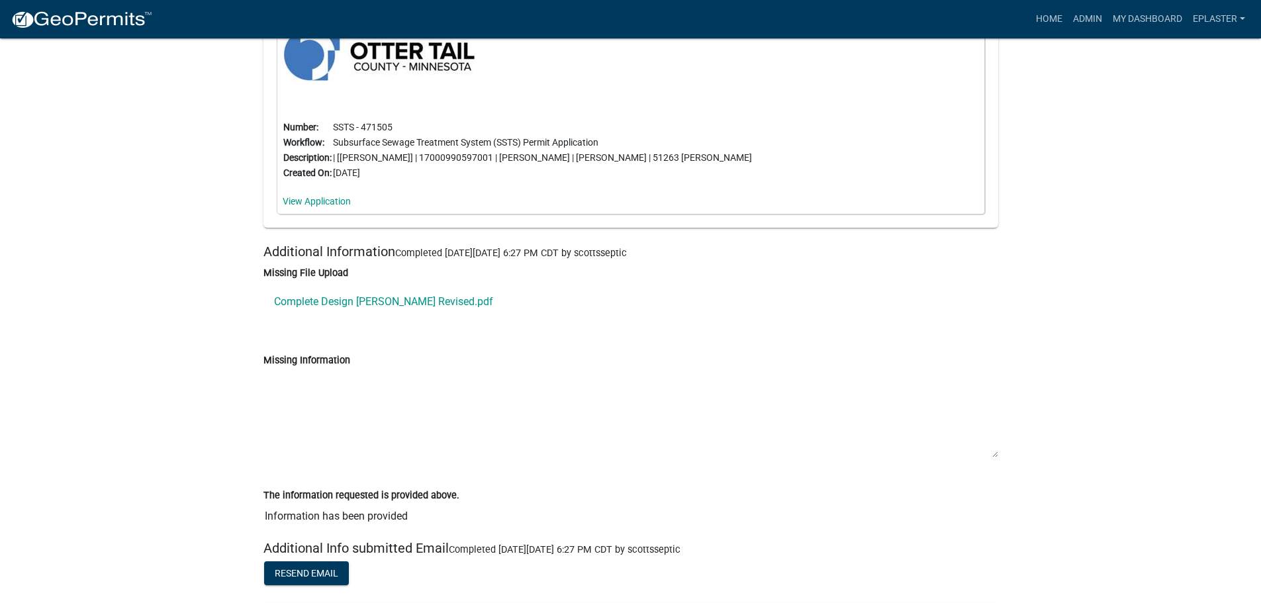
scroll to position [13060, 0]
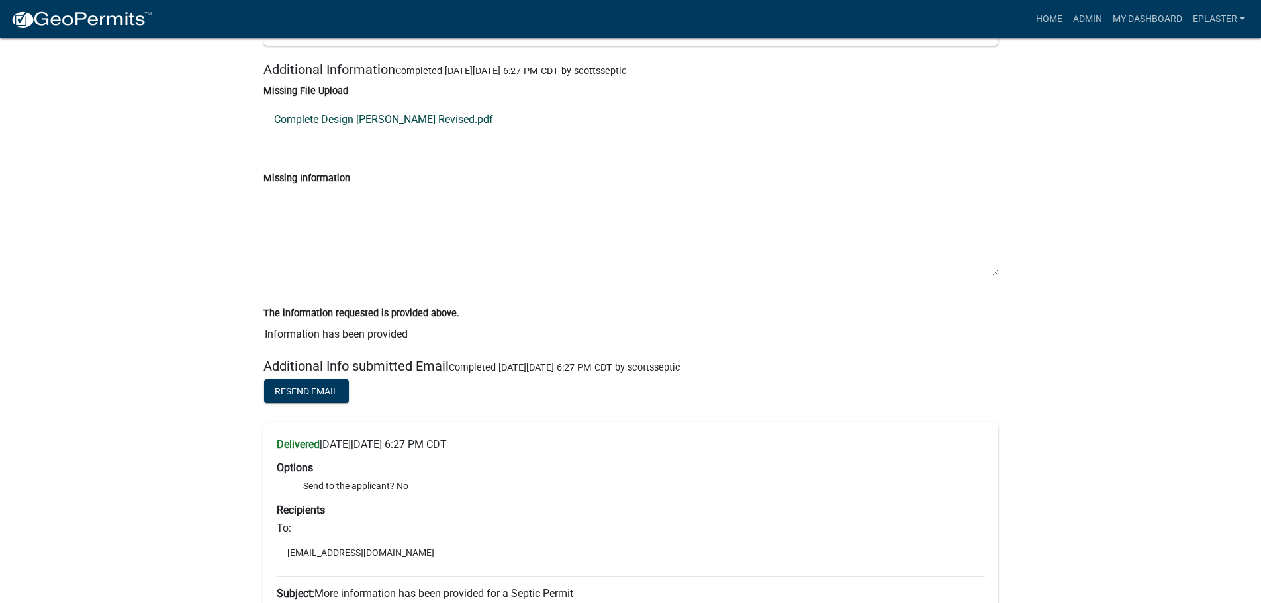
click at [431, 131] on link "Complete Design [PERSON_NAME] Revised.pdf" at bounding box center [630, 120] width 735 height 32
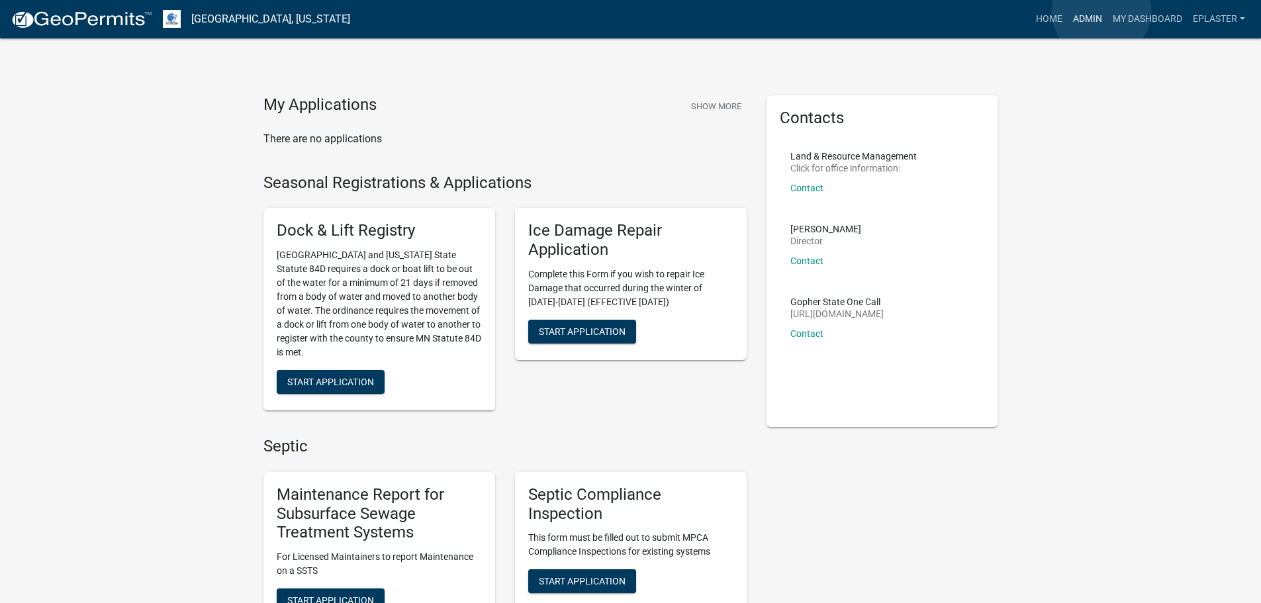
click at [1101, 11] on link "Admin" at bounding box center [1088, 19] width 40 height 25
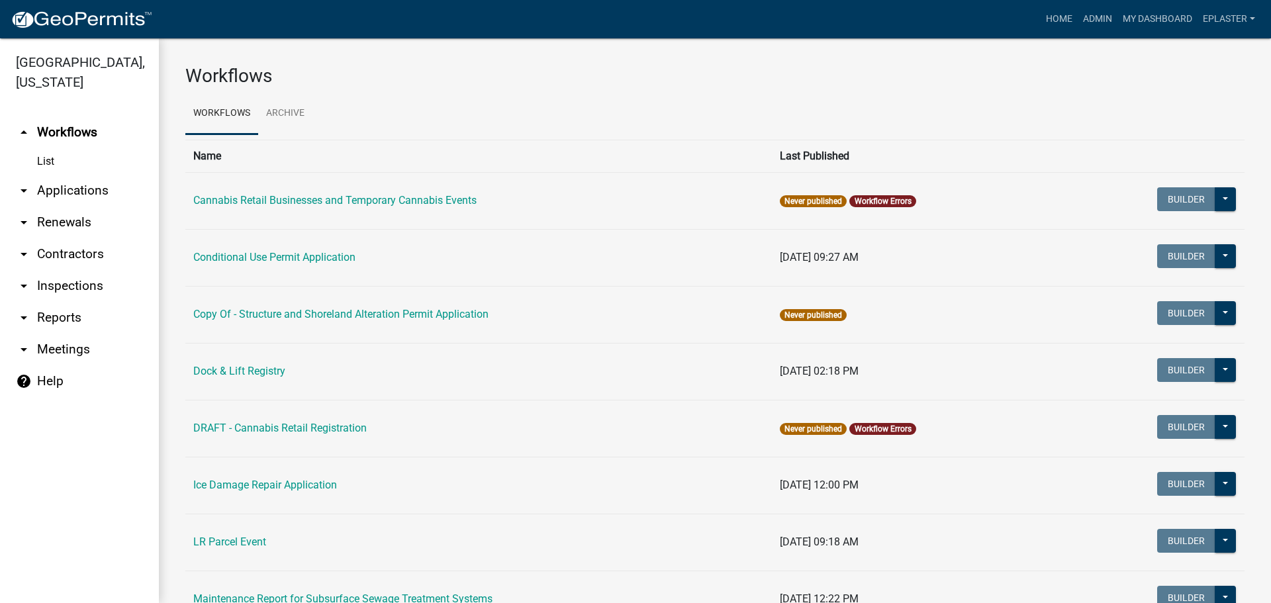
click at [62, 193] on link "arrow_drop_down Applications" at bounding box center [79, 191] width 159 height 32
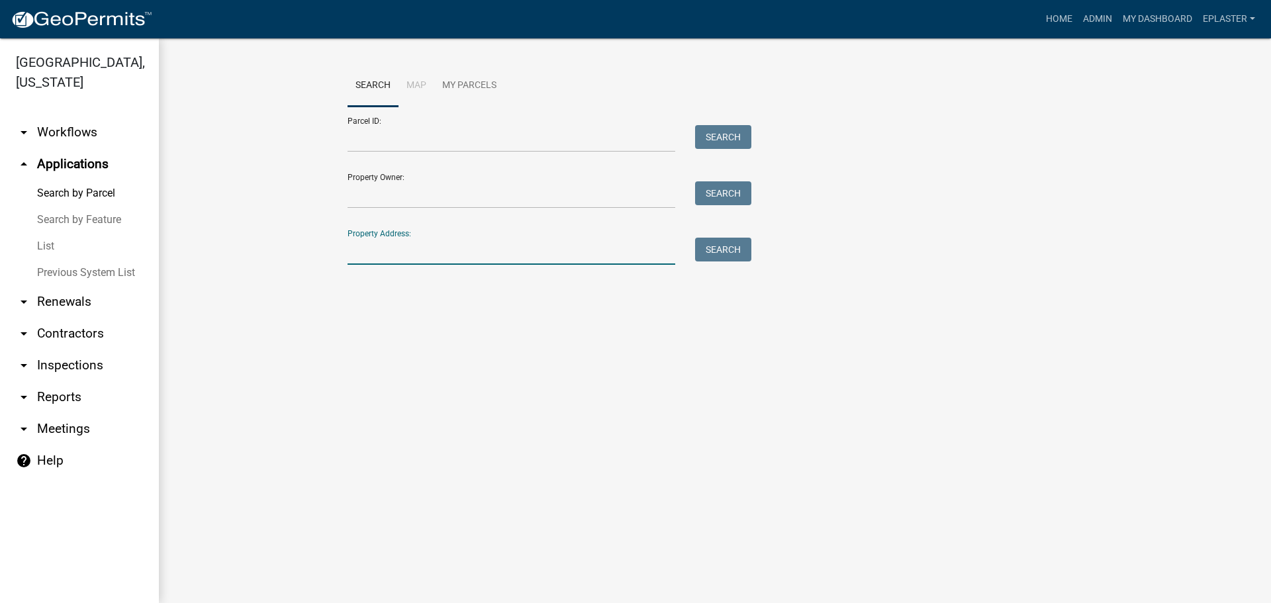
click at [379, 252] on input "Property Address:" at bounding box center [511, 251] width 328 height 27
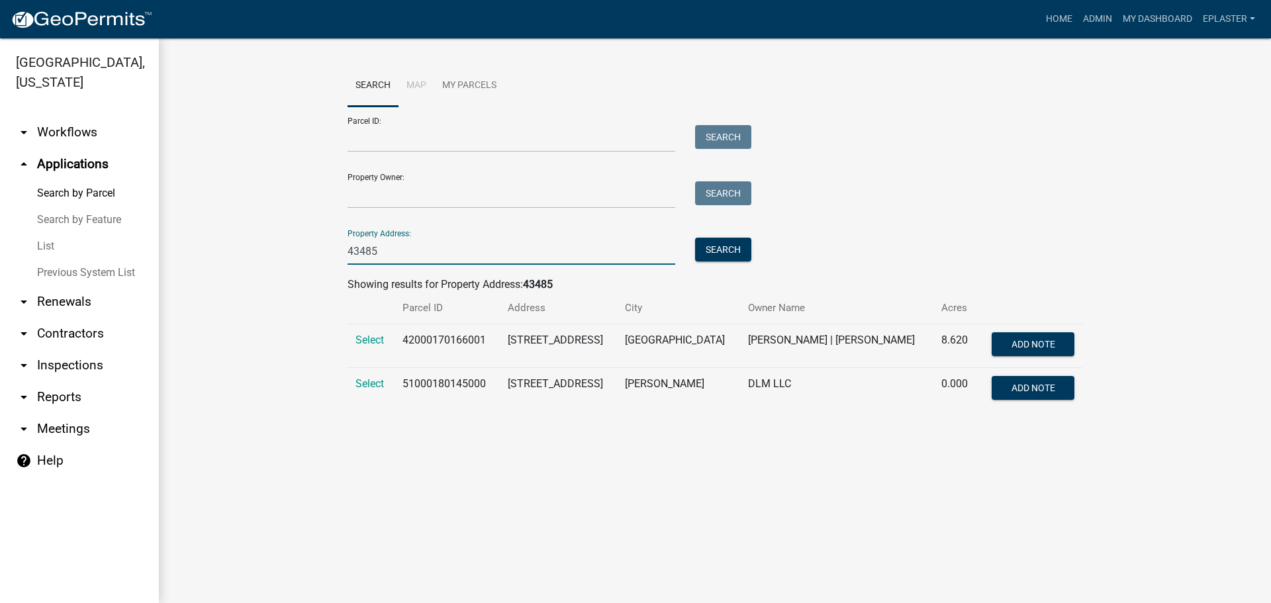
type input "43485"
click at [433, 252] on input "43485" at bounding box center [511, 251] width 328 height 27
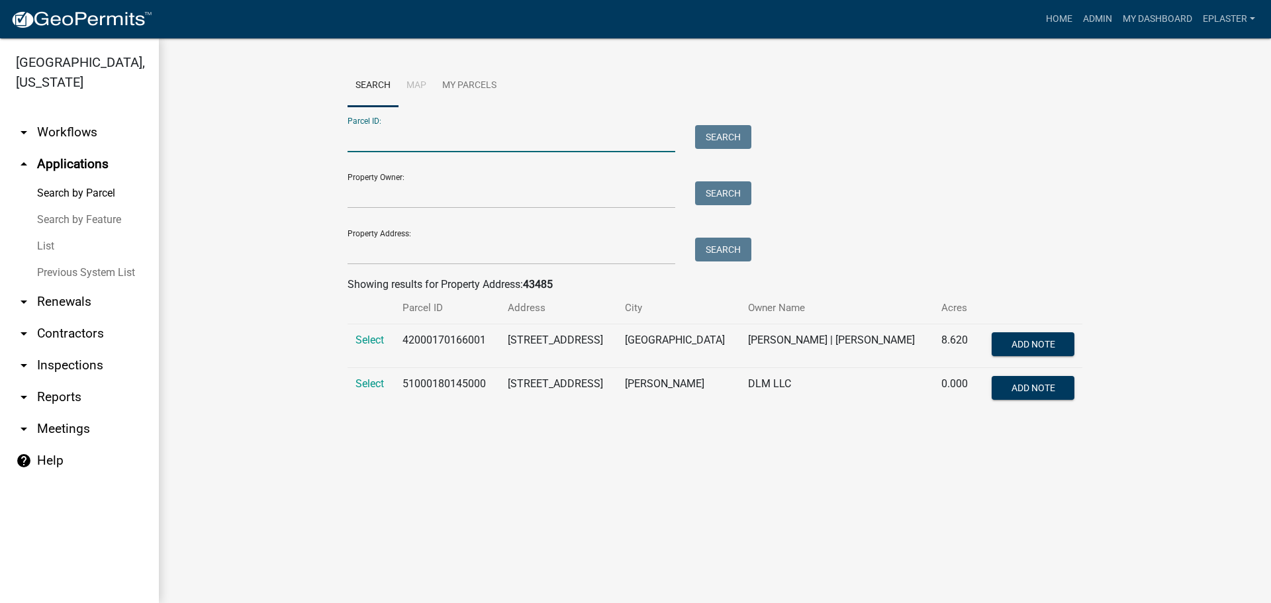
click at [414, 142] on input "Parcel ID:" at bounding box center [511, 138] width 328 height 27
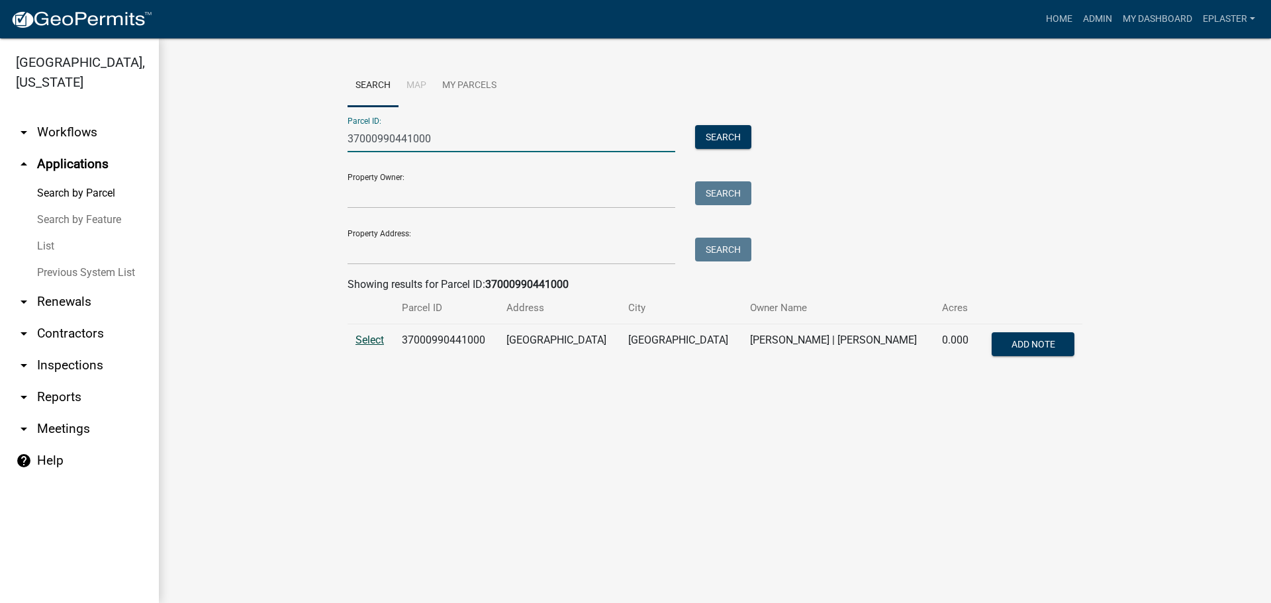
type input "37000990441000"
click at [375, 337] on span "Select" at bounding box center [369, 340] width 28 height 13
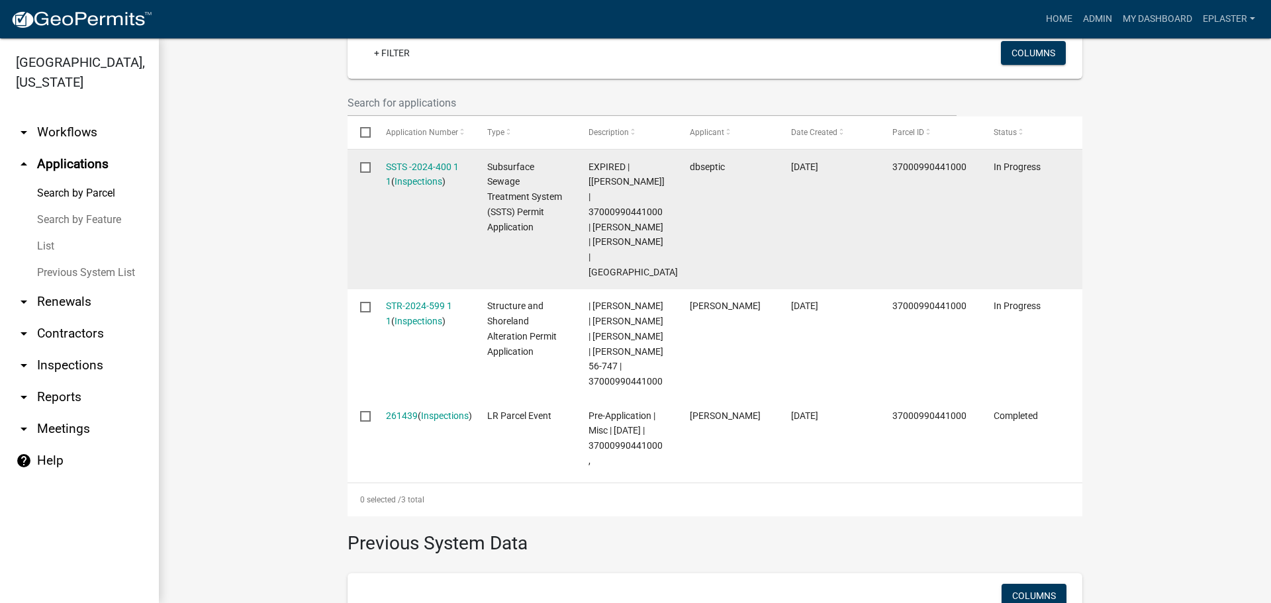
scroll to position [355, 0]
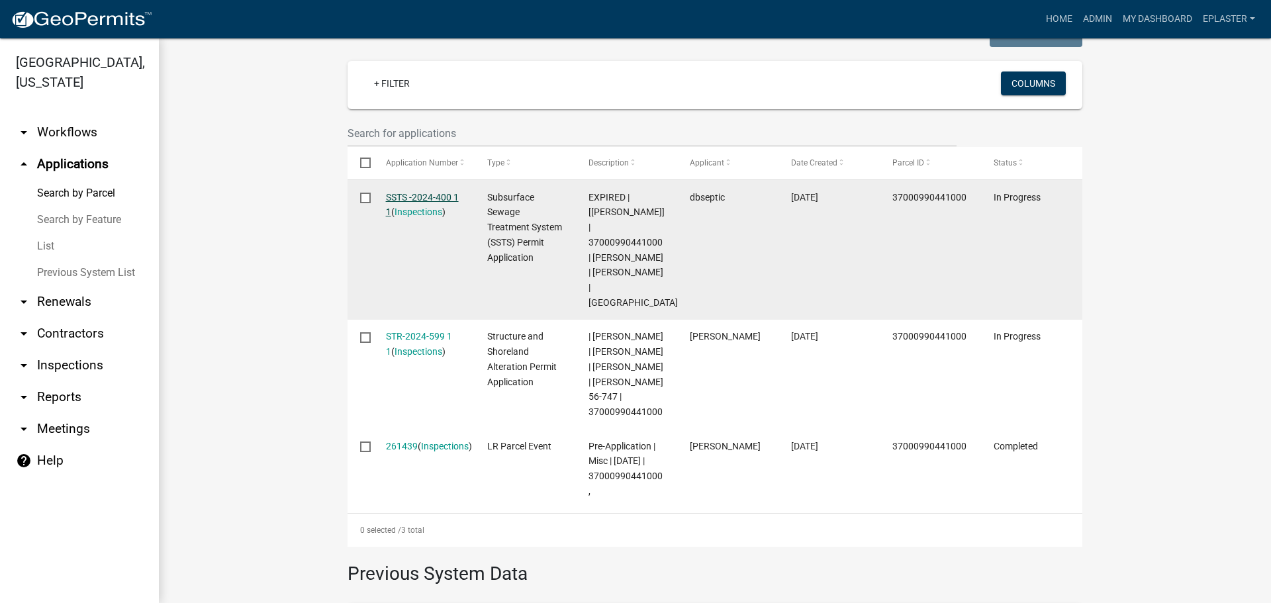
click at [451, 201] on link "SSTS -2024-400 1 1" at bounding box center [422, 205] width 73 height 26
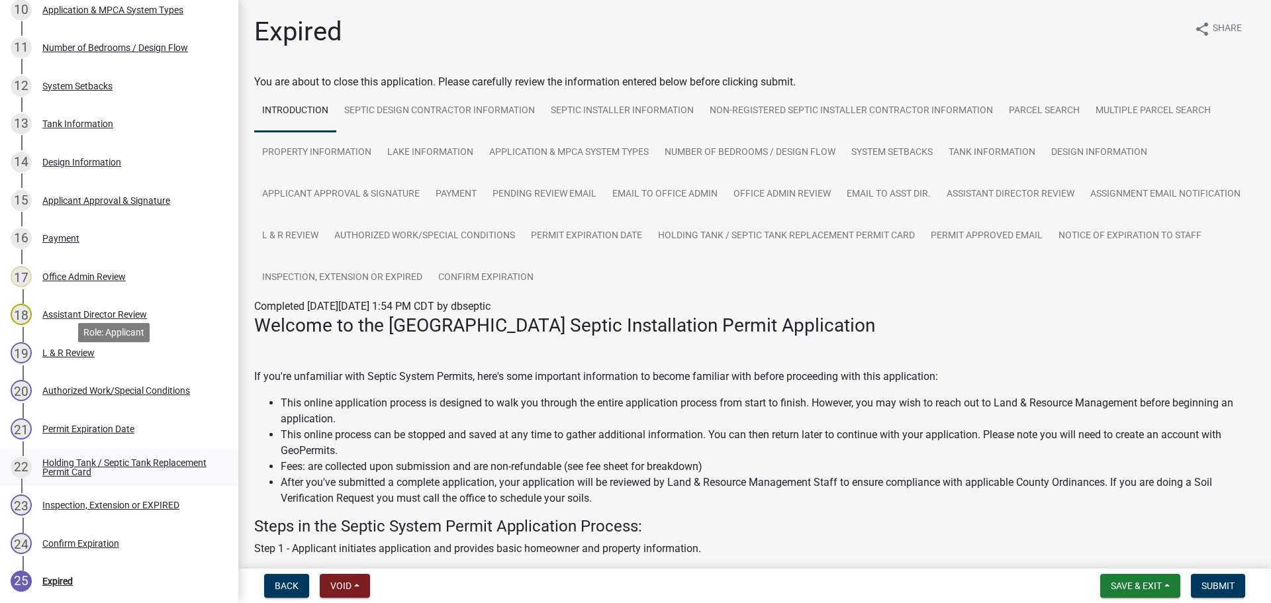
scroll to position [748, 0]
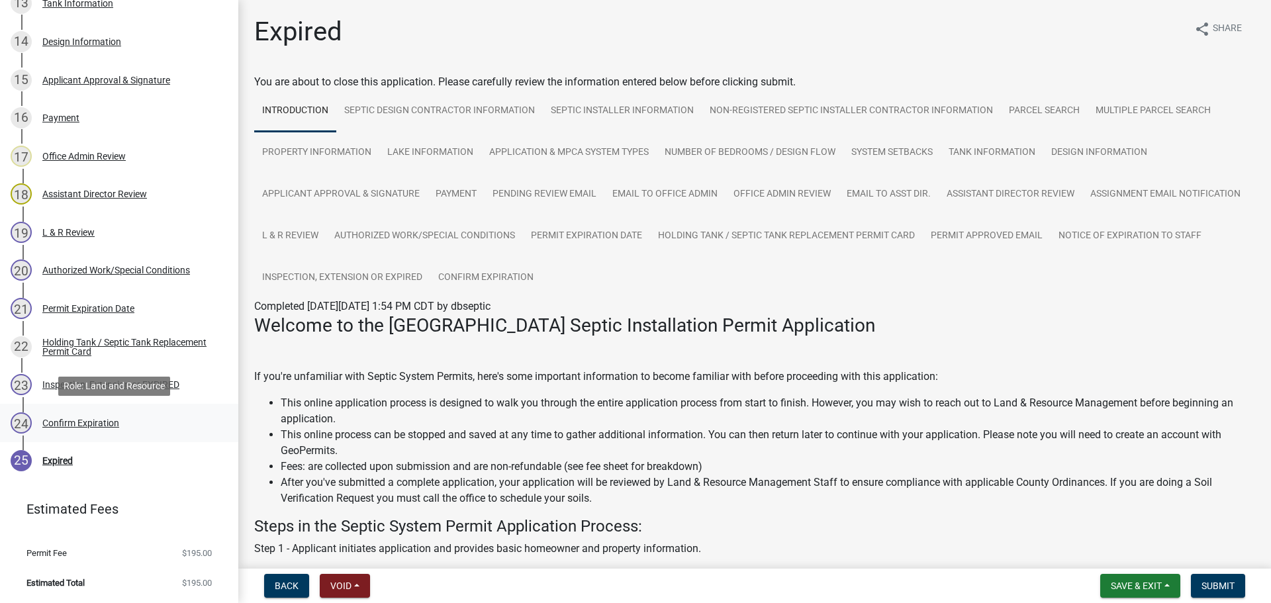
click at [91, 420] on div "Confirm Expiration" at bounding box center [80, 422] width 77 height 9
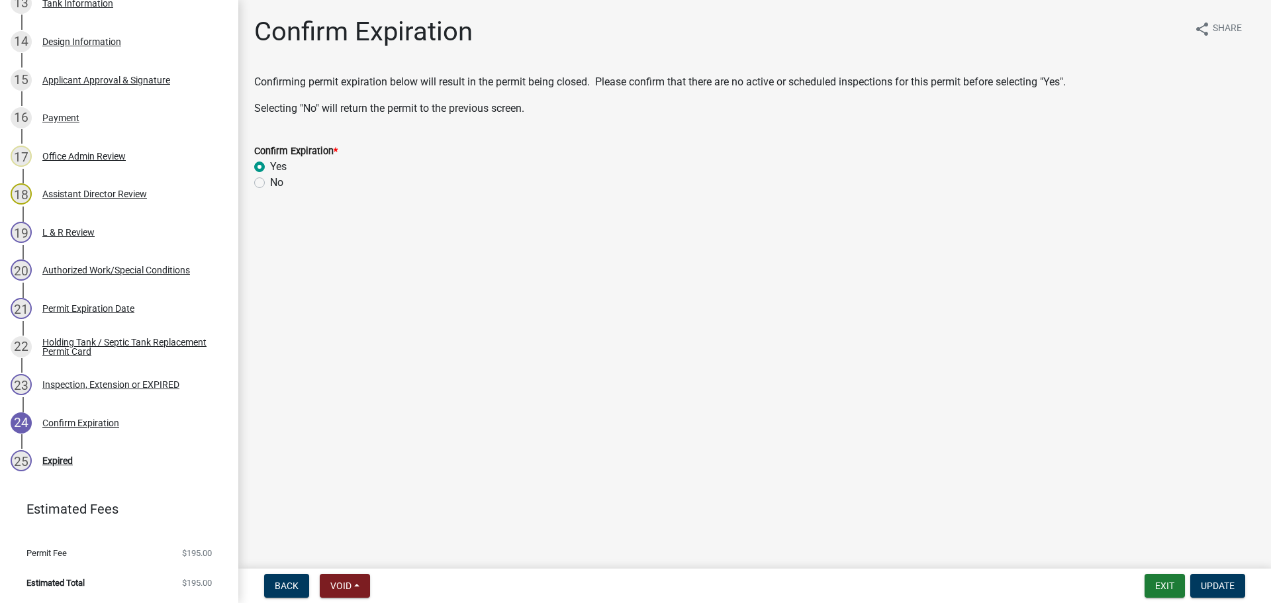
click at [270, 181] on label "No" at bounding box center [276, 183] width 13 height 16
click at [270, 181] on input "No" at bounding box center [274, 179] width 9 height 9
radio input "true"
click at [143, 312] on div "21 Permit Expiration Date" at bounding box center [114, 308] width 207 height 21
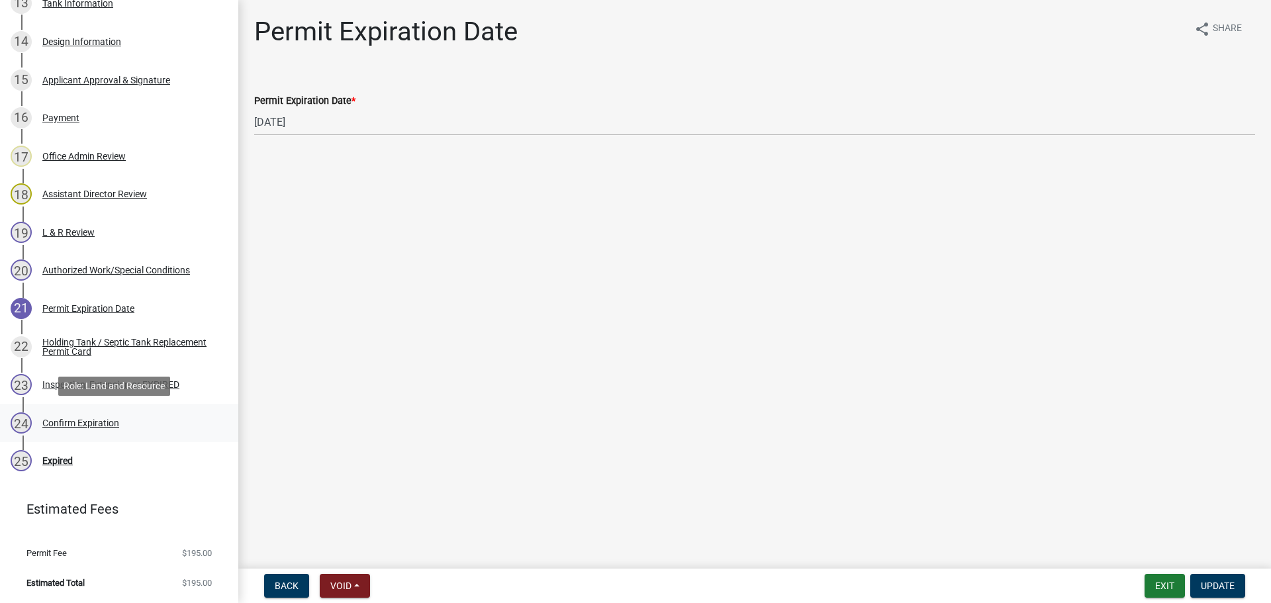
click at [68, 422] on div "Confirm Expiration" at bounding box center [80, 422] width 77 height 9
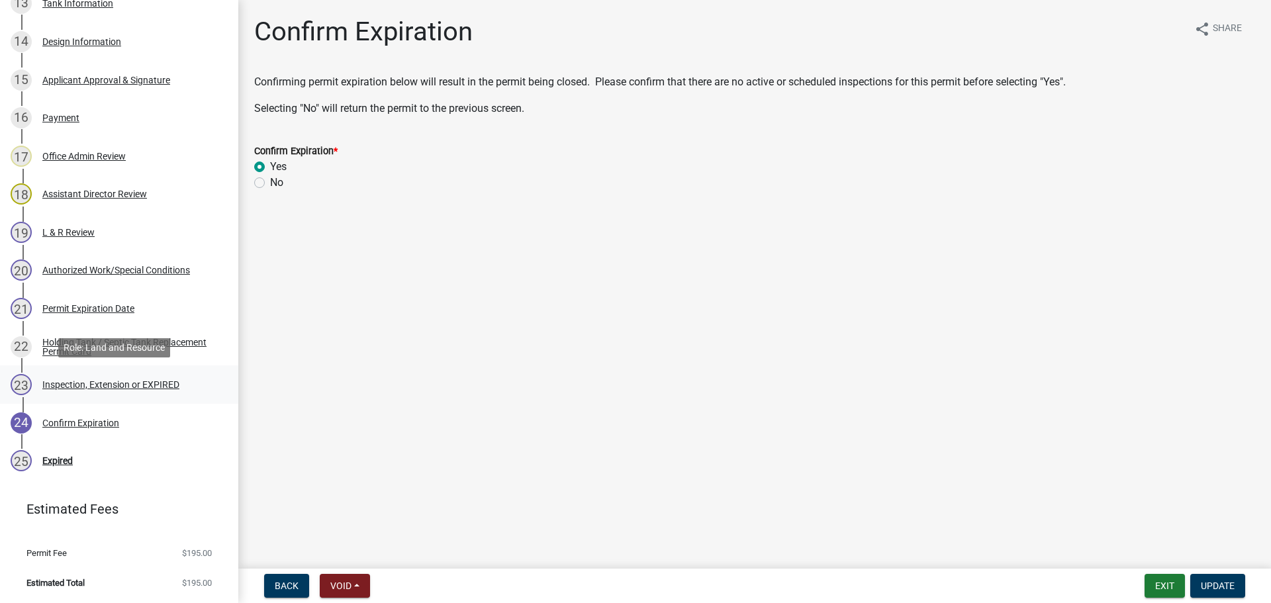
click at [105, 383] on div "Inspection, Extension or EXPIRED" at bounding box center [110, 384] width 137 height 9
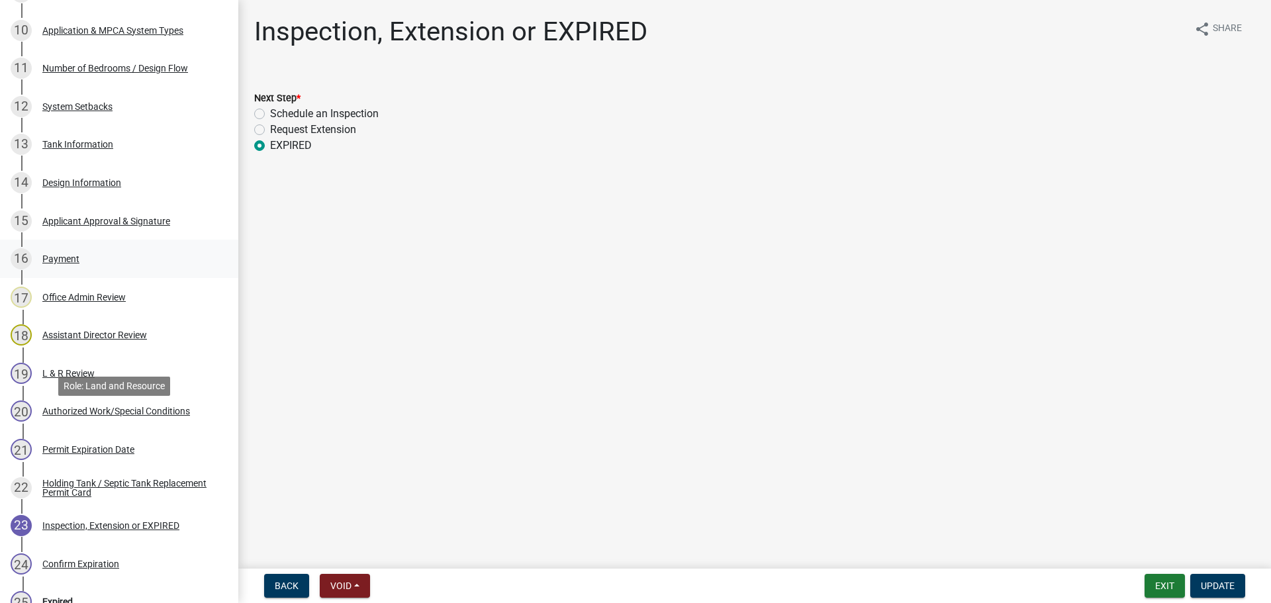
scroll to position [582, 0]
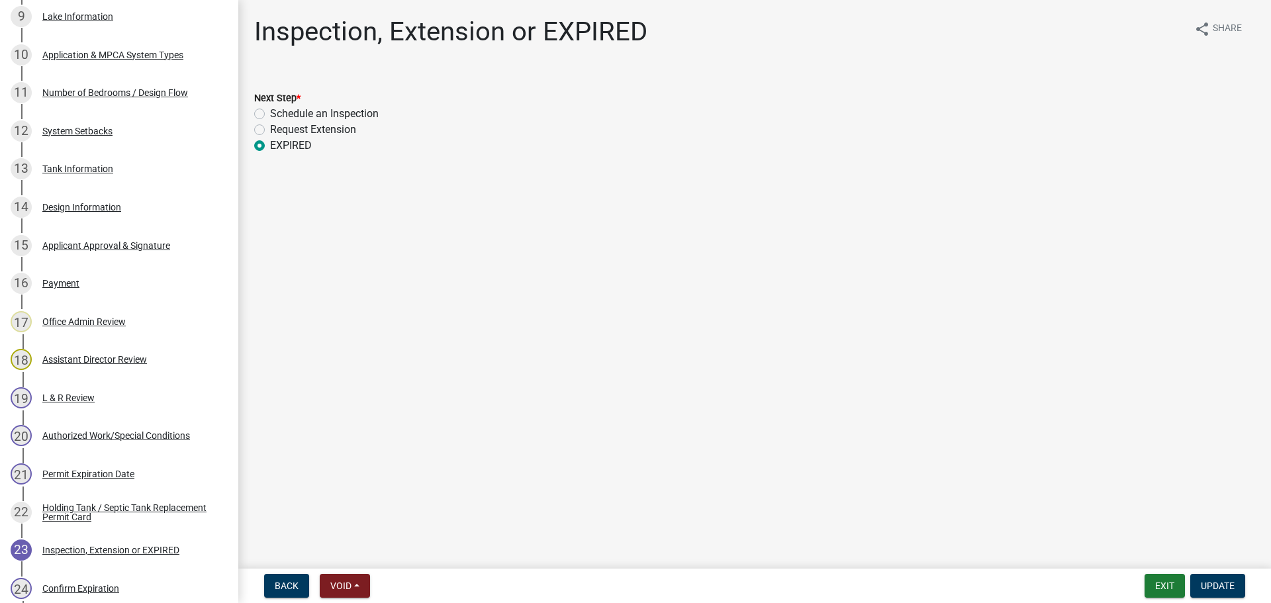
click at [270, 128] on label "Request Extension" at bounding box center [313, 130] width 86 height 16
click at [270, 128] on input "Request Extension" at bounding box center [274, 126] width 9 height 9
radio input "true"
click at [1228, 589] on span "Update" at bounding box center [1218, 585] width 34 height 11
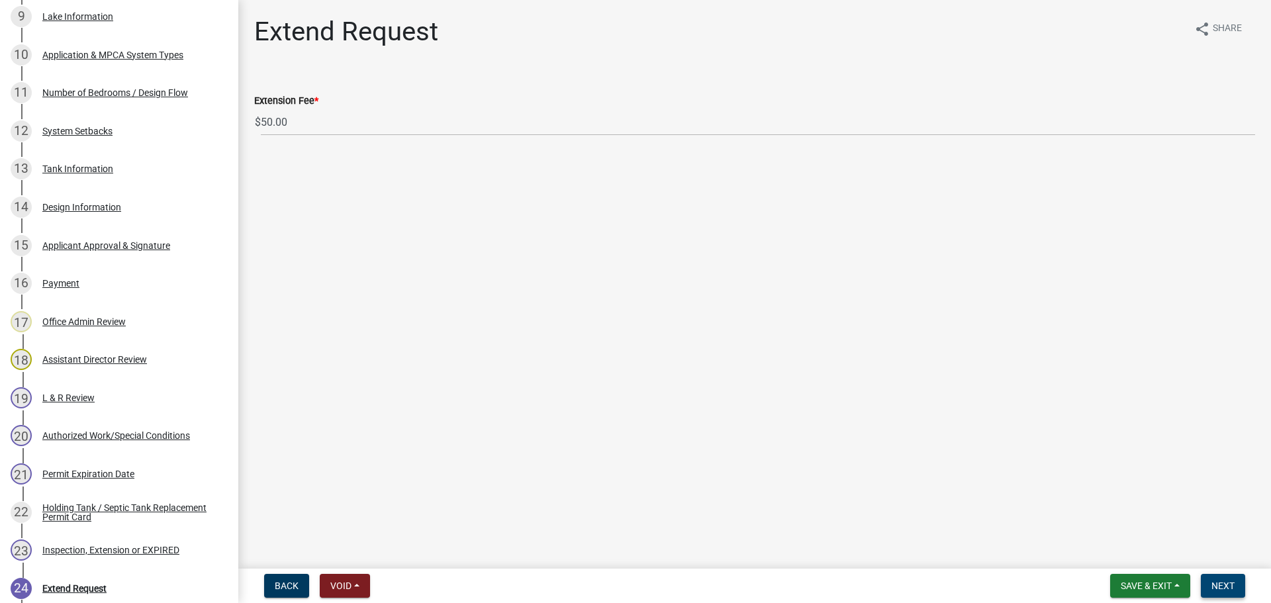
click at [1216, 582] on span "Next" at bounding box center [1222, 585] width 23 height 11
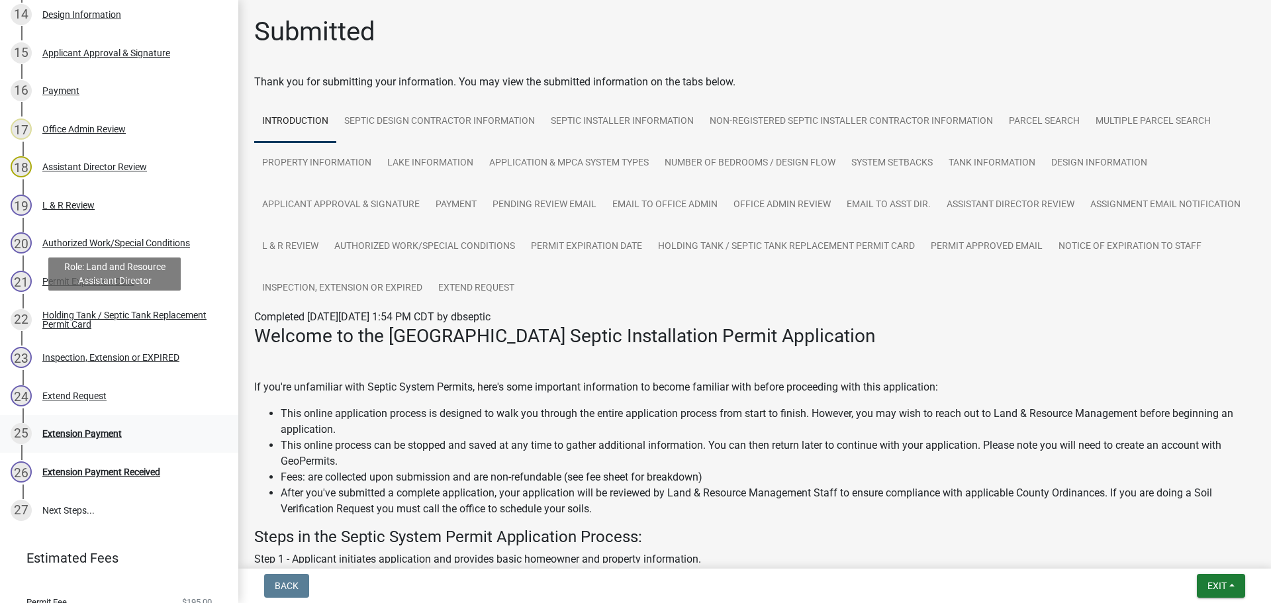
scroll to position [854, 0]
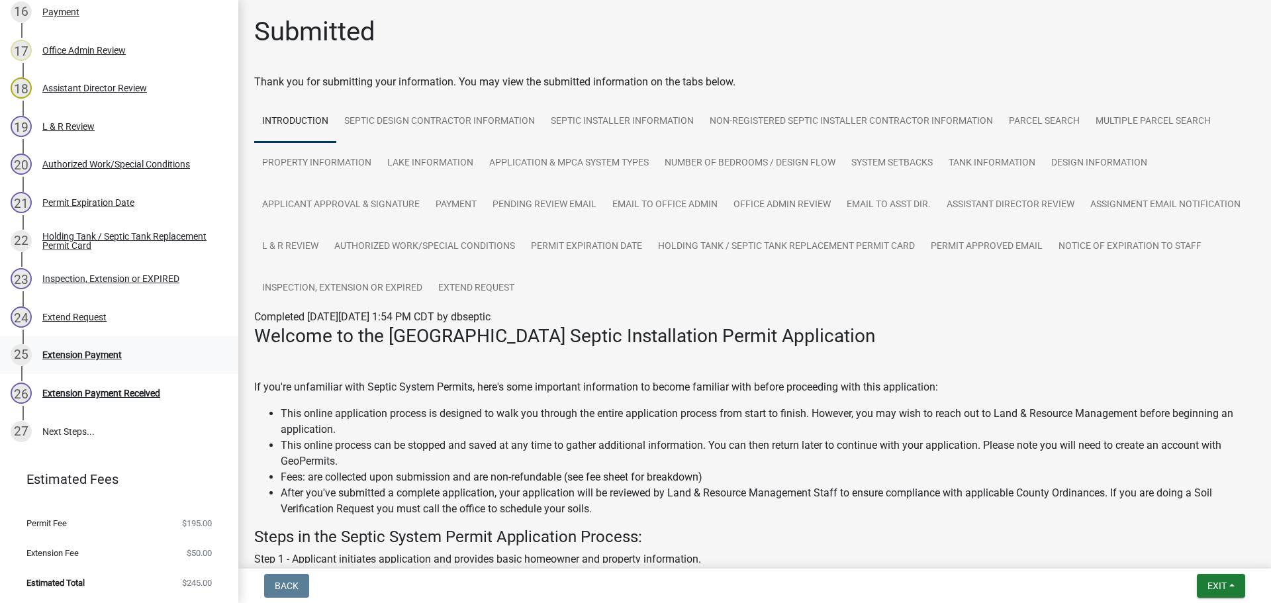
click at [71, 344] on div "25 Extension Payment" at bounding box center [114, 354] width 207 height 21
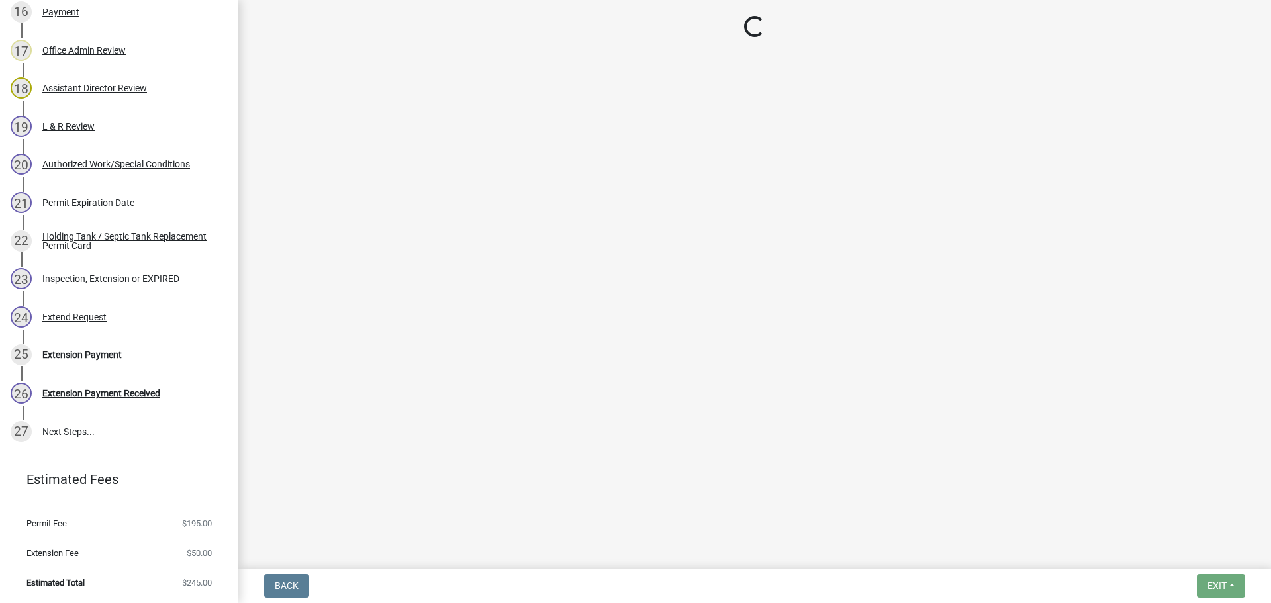
select select "3: 3"
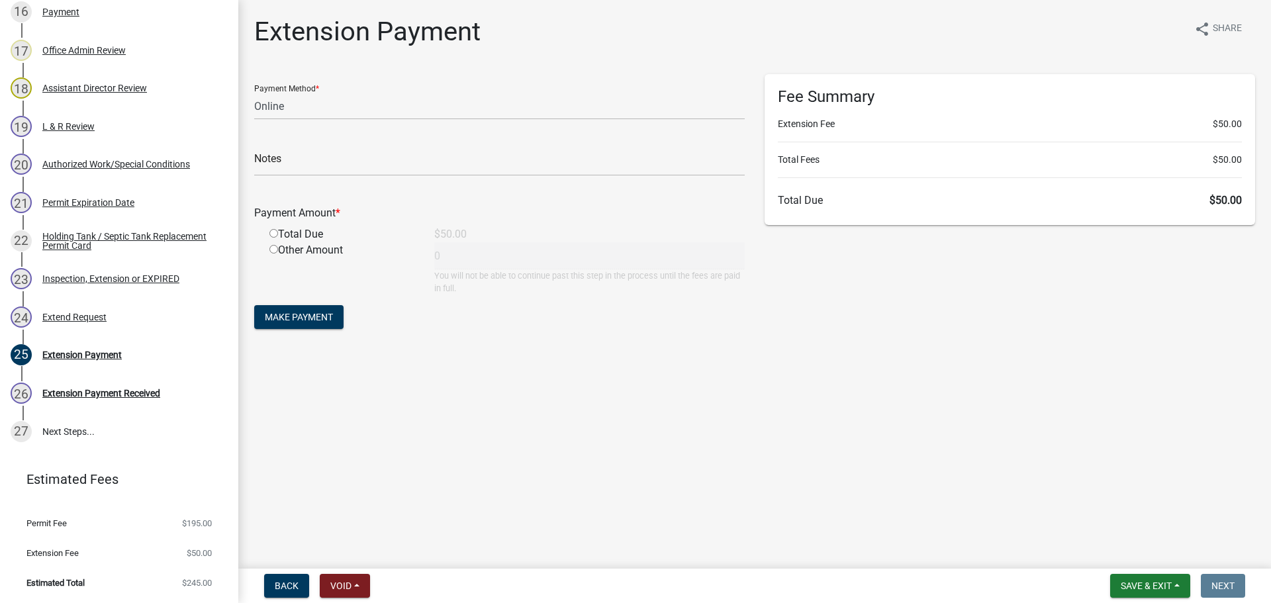
click at [272, 233] on input "radio" at bounding box center [273, 233] width 9 height 9
radio input "true"
type input "50"
click at [285, 317] on span "Make Payment" at bounding box center [299, 317] width 68 height 11
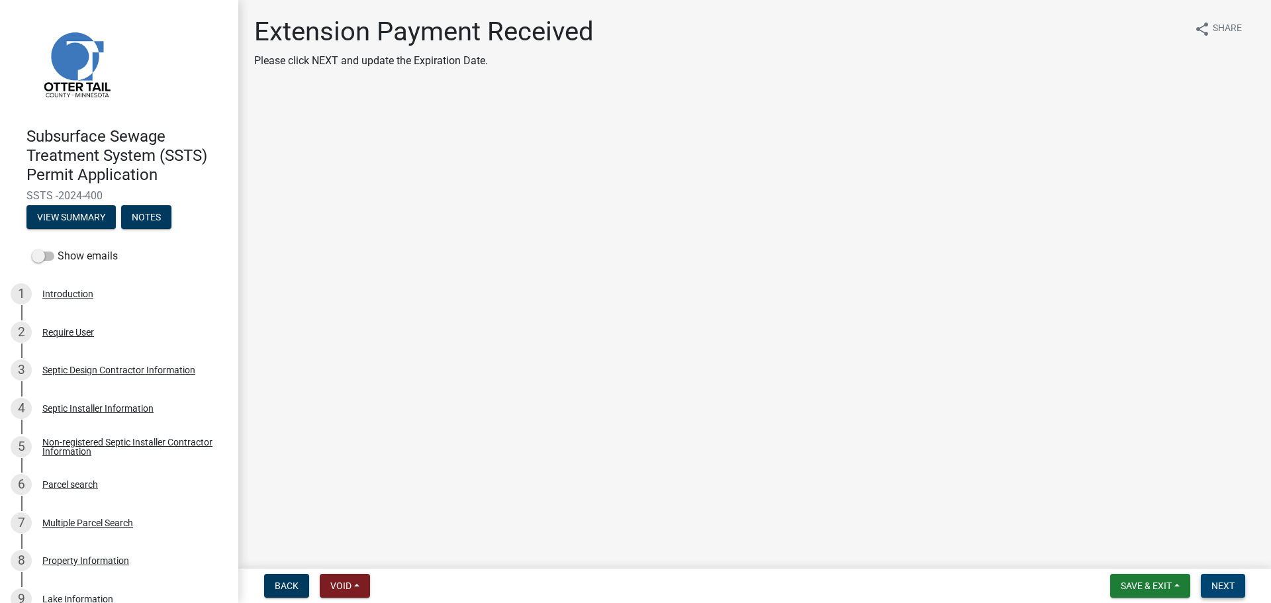
click at [1229, 584] on span "Next" at bounding box center [1222, 585] width 23 height 11
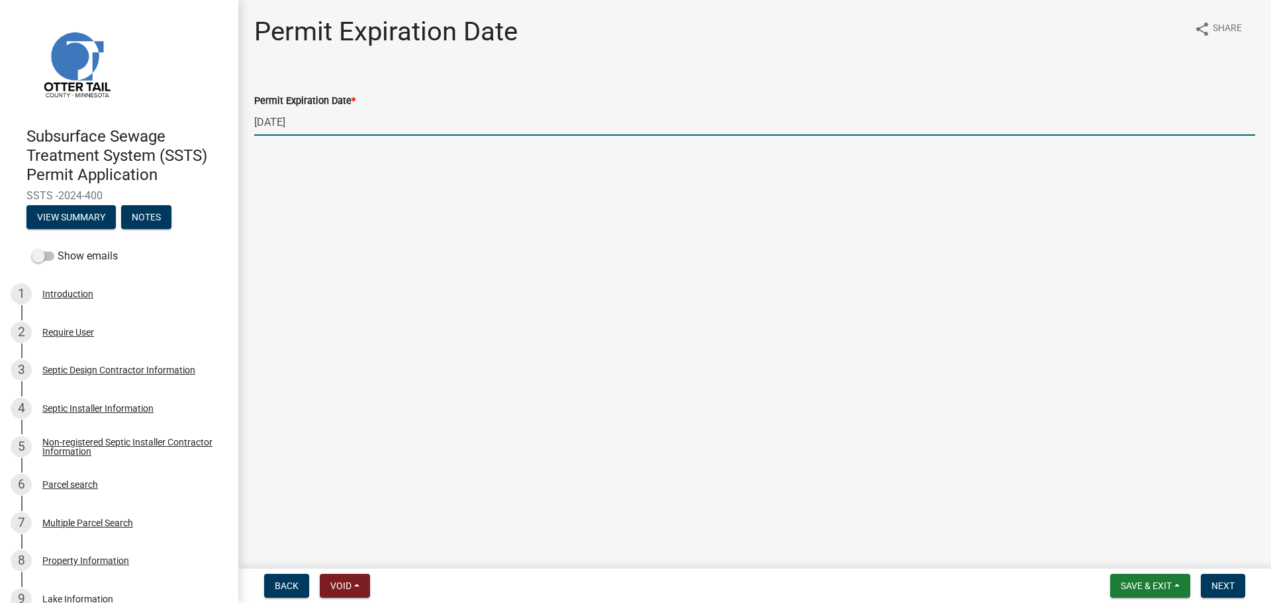
click at [342, 116] on input "[DATE]" at bounding box center [754, 122] width 1001 height 27
type input "[DATE]"
click at [1213, 583] on span "Next" at bounding box center [1222, 585] width 23 height 11
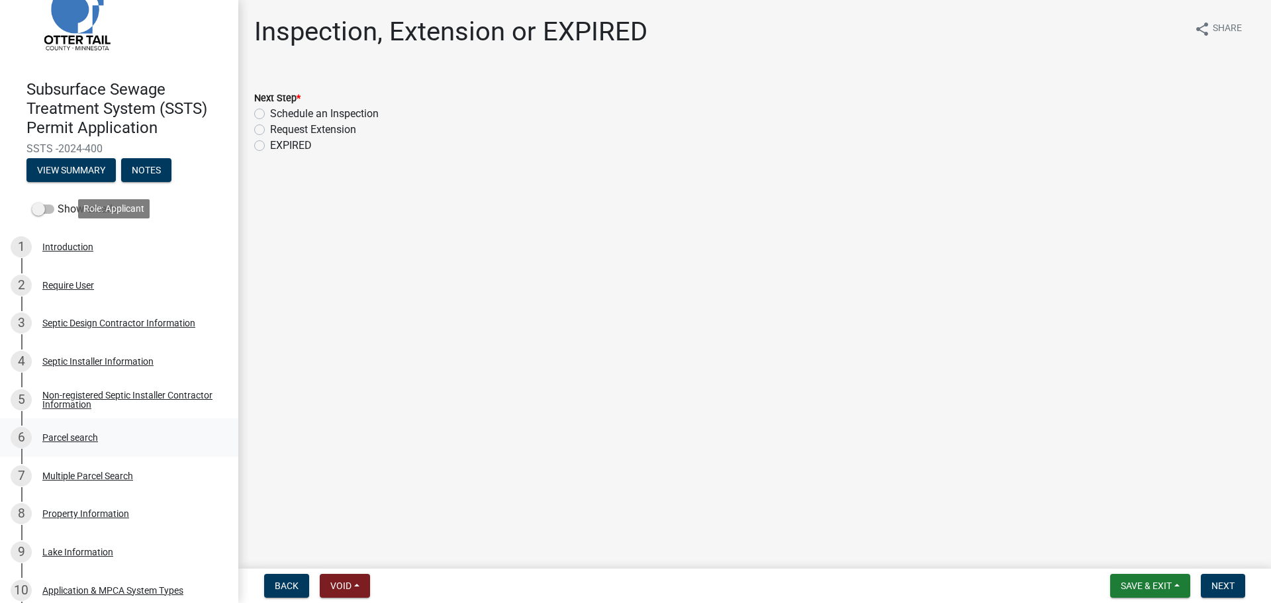
scroll to position [132, 0]
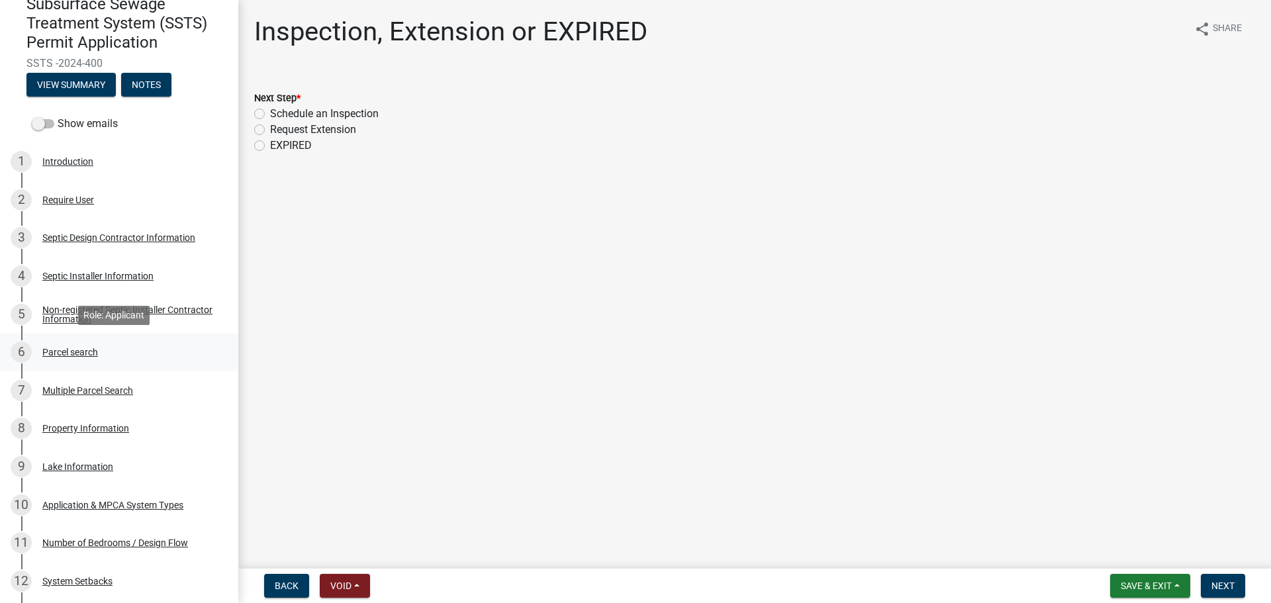
click at [83, 355] on div "Parcel search" at bounding box center [70, 351] width 56 height 9
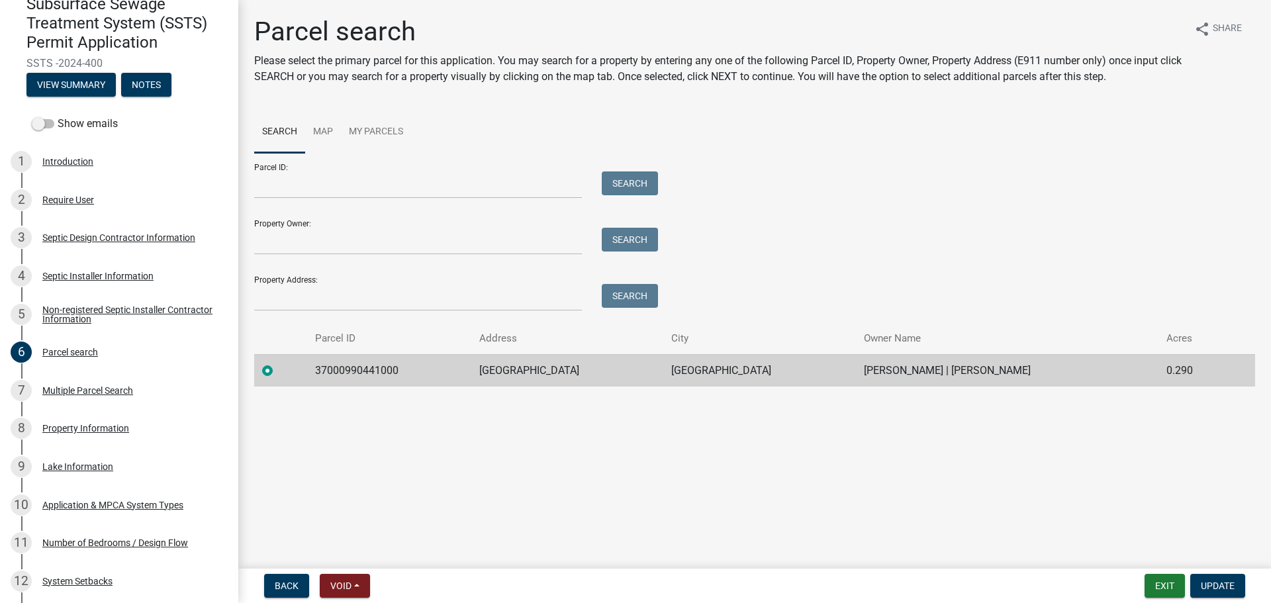
click at [312, 370] on td "37000990441000" at bounding box center [389, 370] width 165 height 32
drag, startPoint x: 311, startPoint y: 370, endPoint x: 1019, endPoint y: 377, distance: 708.2
click at [1019, 377] on tr "37000990441000 43845 INLET [GEOGRAPHIC_DATA] [GEOGRAPHIC_DATA] [PERSON_NAME] | …" at bounding box center [754, 370] width 1001 height 32
copy tr "37000990441000 43845 INLET BEACH RD [GEOGRAPHIC_DATA] [PERSON_NAME] | [PERSON_N…"
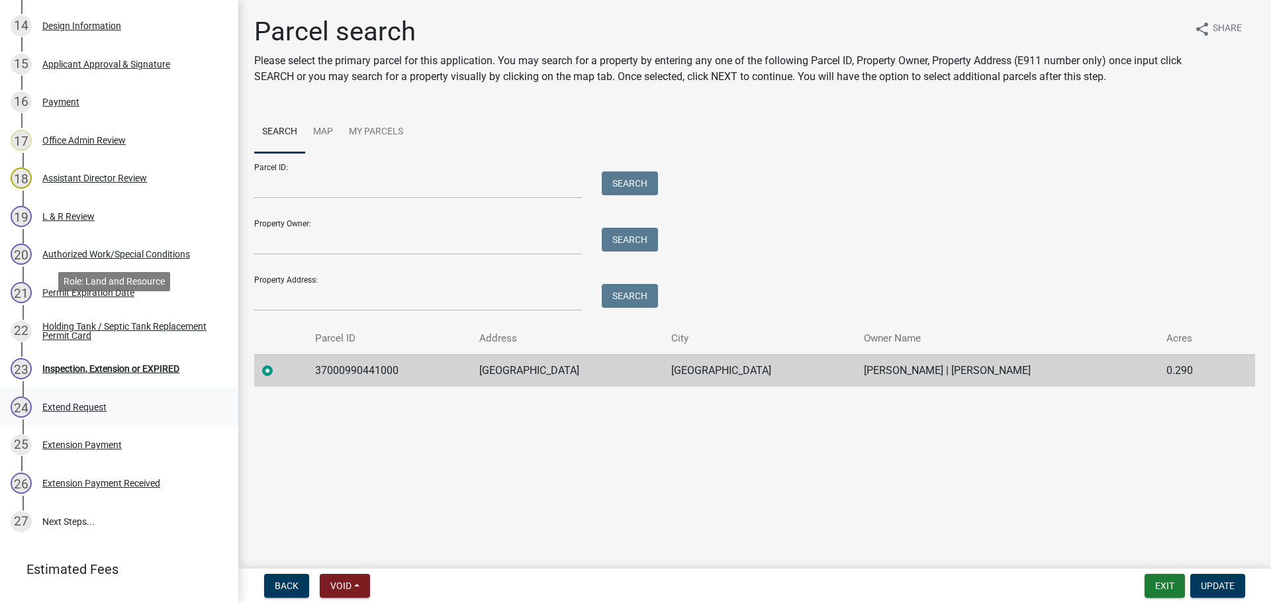
scroll to position [854, 0]
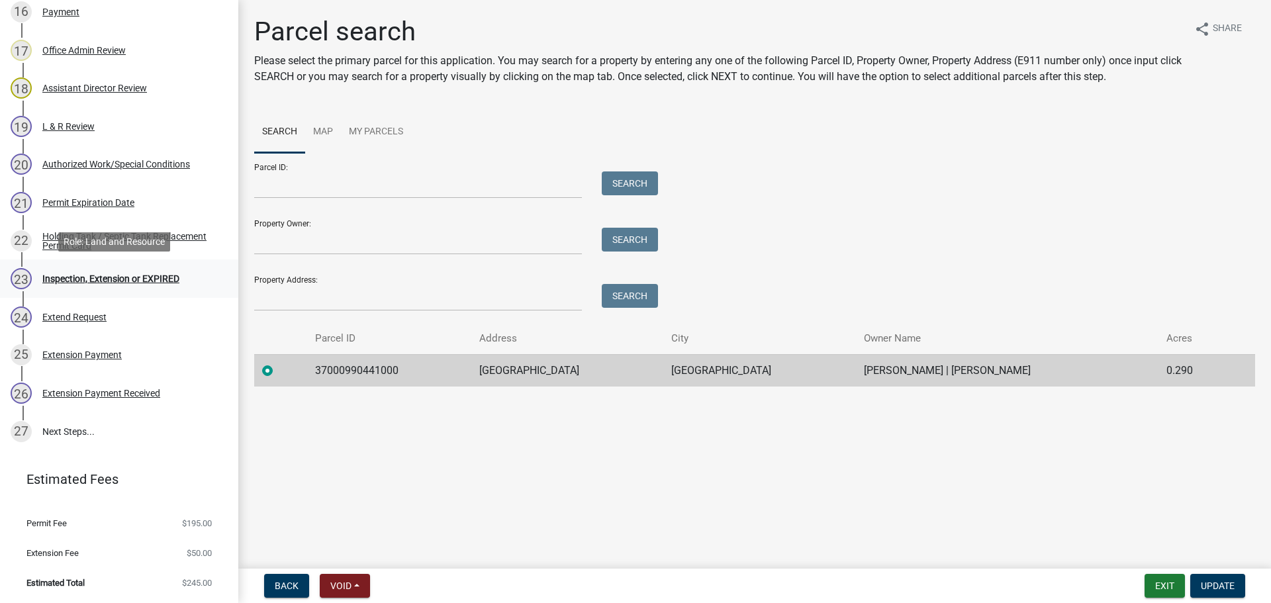
click at [120, 275] on div "Inspection, Extension or EXPIRED" at bounding box center [110, 278] width 137 height 9
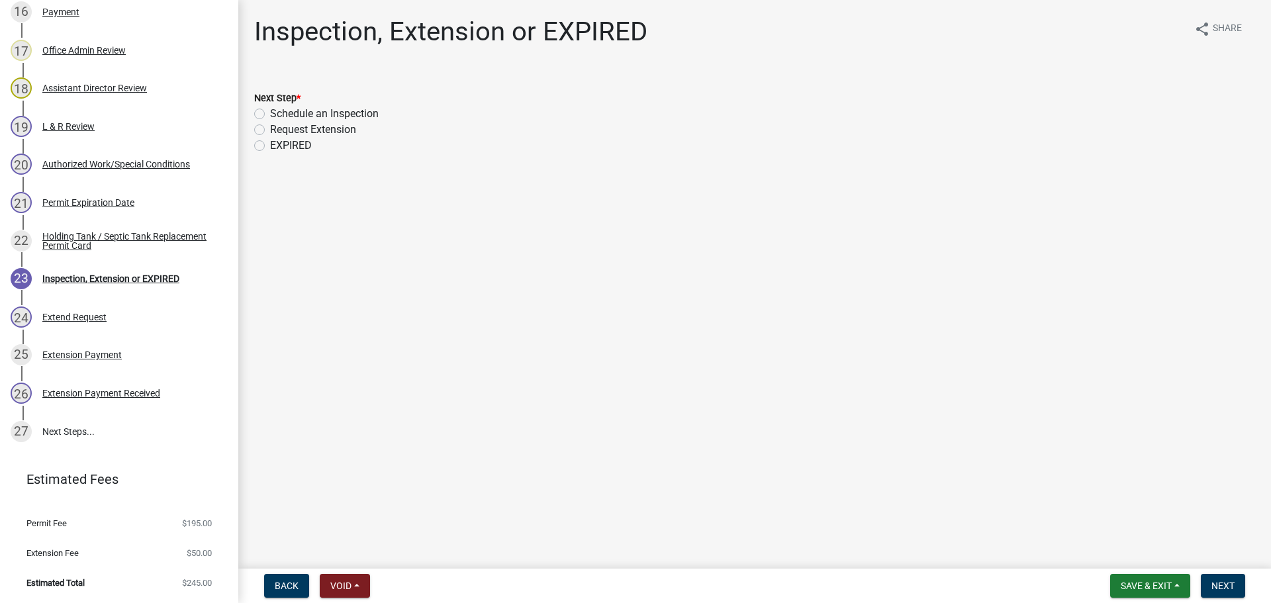
click at [270, 116] on label "Schedule an Inspection" at bounding box center [324, 114] width 109 height 16
click at [270, 115] on input "Schedule an Inspection" at bounding box center [274, 110] width 9 height 9
radio input "true"
click at [1212, 580] on span "Next" at bounding box center [1222, 585] width 23 height 11
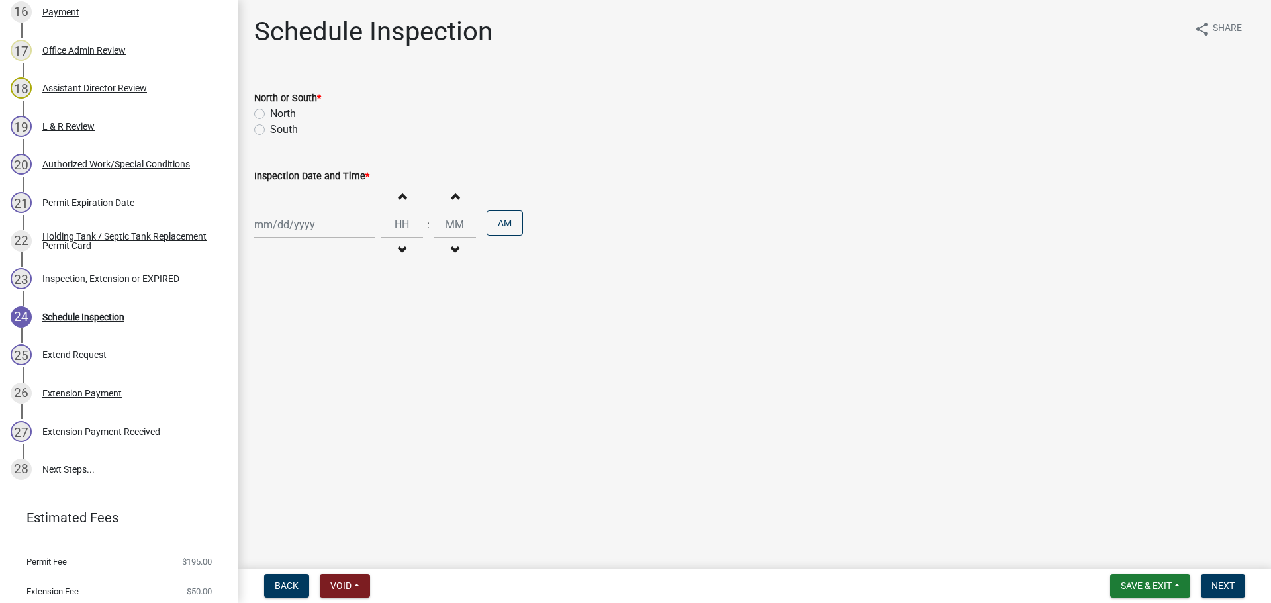
scroll to position [892, 0]
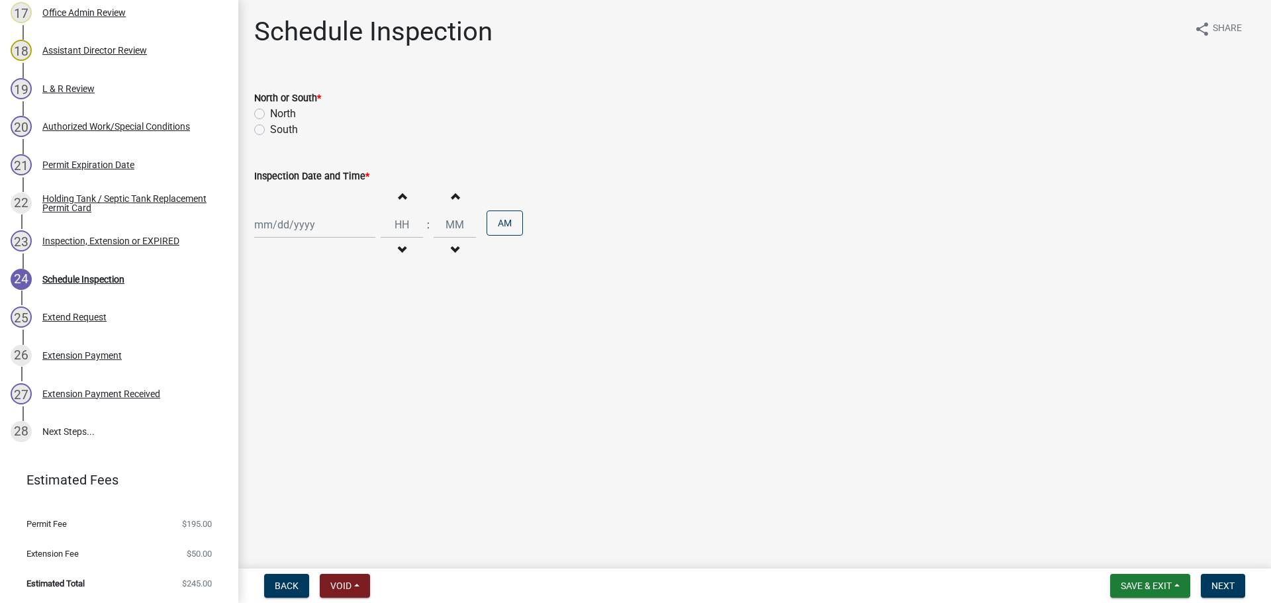
click at [270, 109] on label "North" at bounding box center [283, 114] width 26 height 16
click at [270, 109] on input "North" at bounding box center [274, 110] width 9 height 9
radio input "true"
select select "9"
select select "2025"
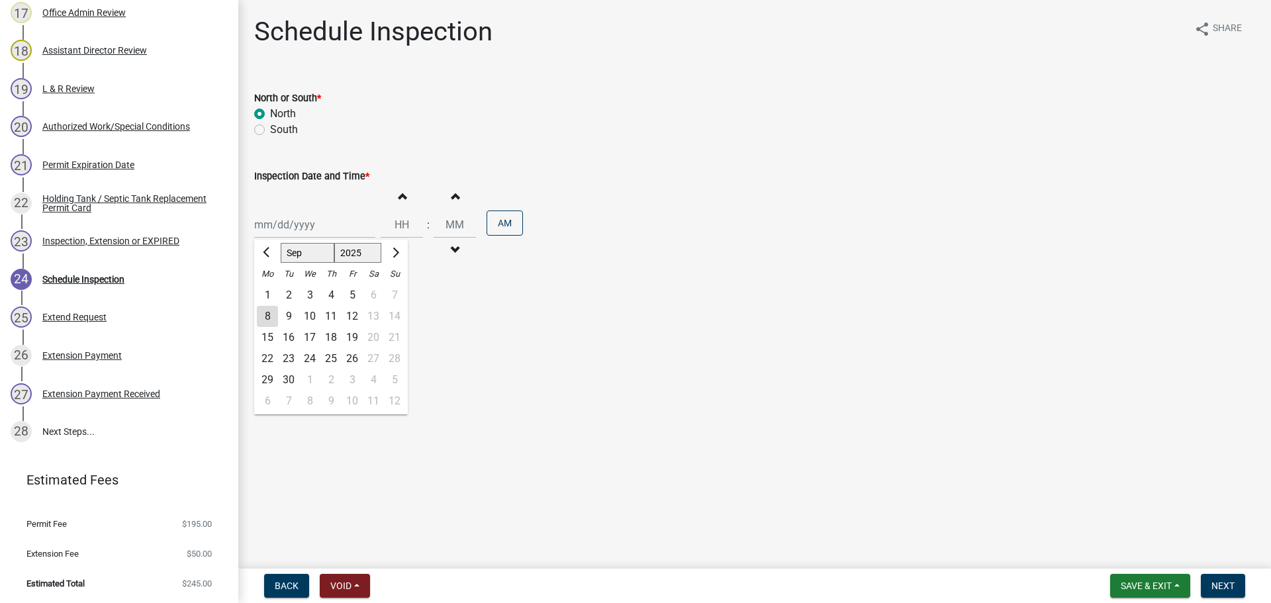
click at [297, 234] on div "Jan Feb Mar Apr May Jun Jul Aug Sep Oct Nov Dec 1525 1526 1527 1528 1529 1530 1…" at bounding box center [314, 224] width 121 height 27
click at [290, 314] on div "9" at bounding box center [288, 316] width 21 height 21
type input "09/09/2025"
click at [406, 219] on input "Hours" at bounding box center [402, 224] width 42 height 27
type input "11"
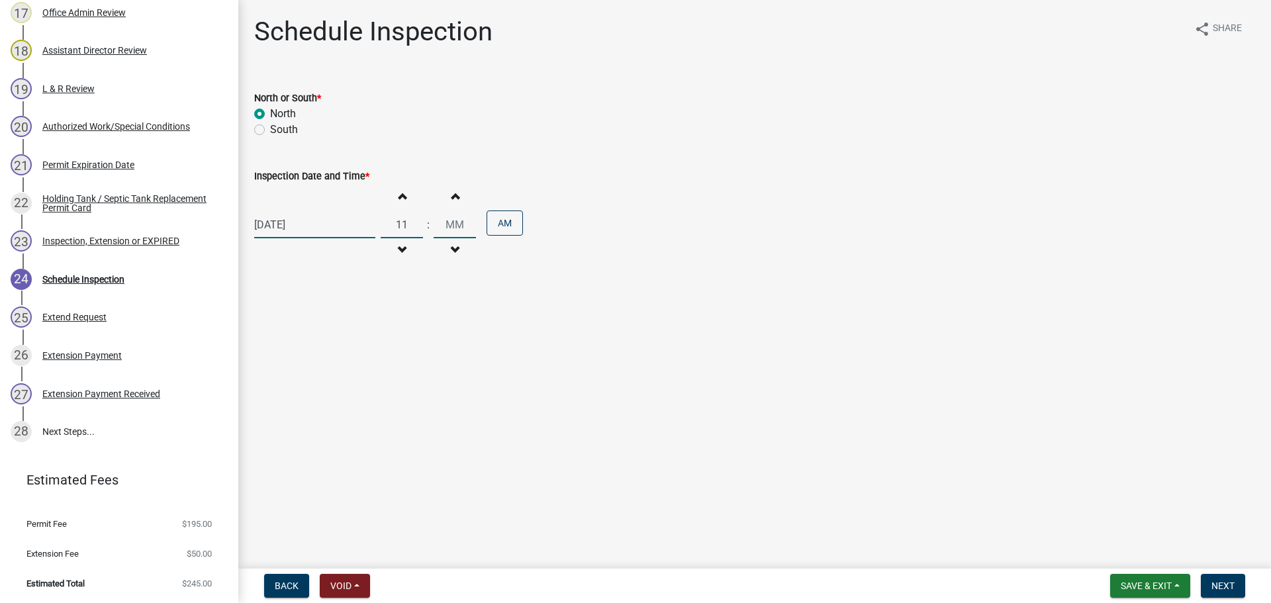
type input "00"
click at [1238, 585] on button "Next" at bounding box center [1223, 586] width 44 height 24
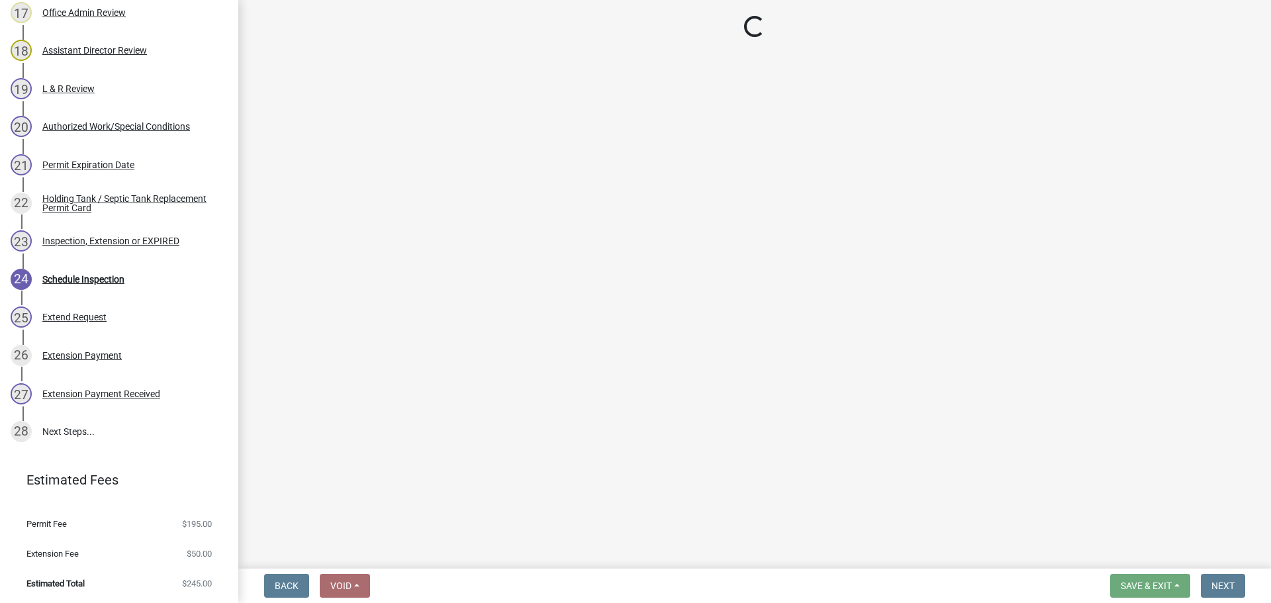
select select "710d5f49-2663-4e73-9718-d0c4e189f5ed"
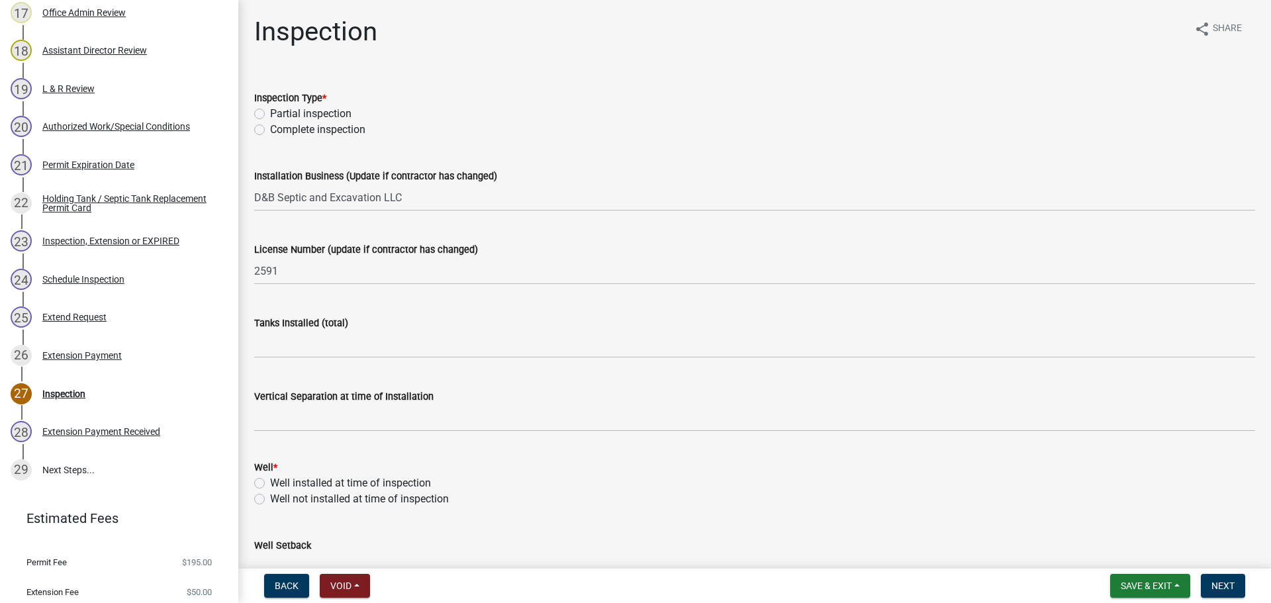
scroll to position [930, 0]
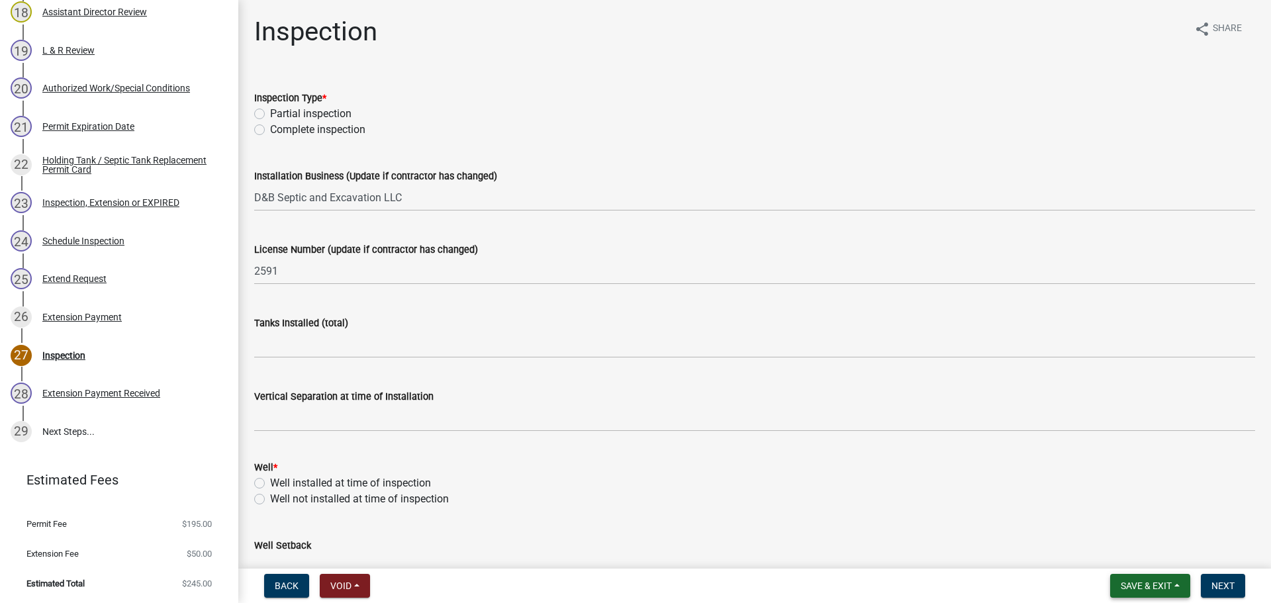
click at [1154, 584] on span "Save & Exit" at bounding box center [1146, 585] width 51 height 11
click at [1123, 541] on button "Save & Exit" at bounding box center [1137, 551] width 106 height 32
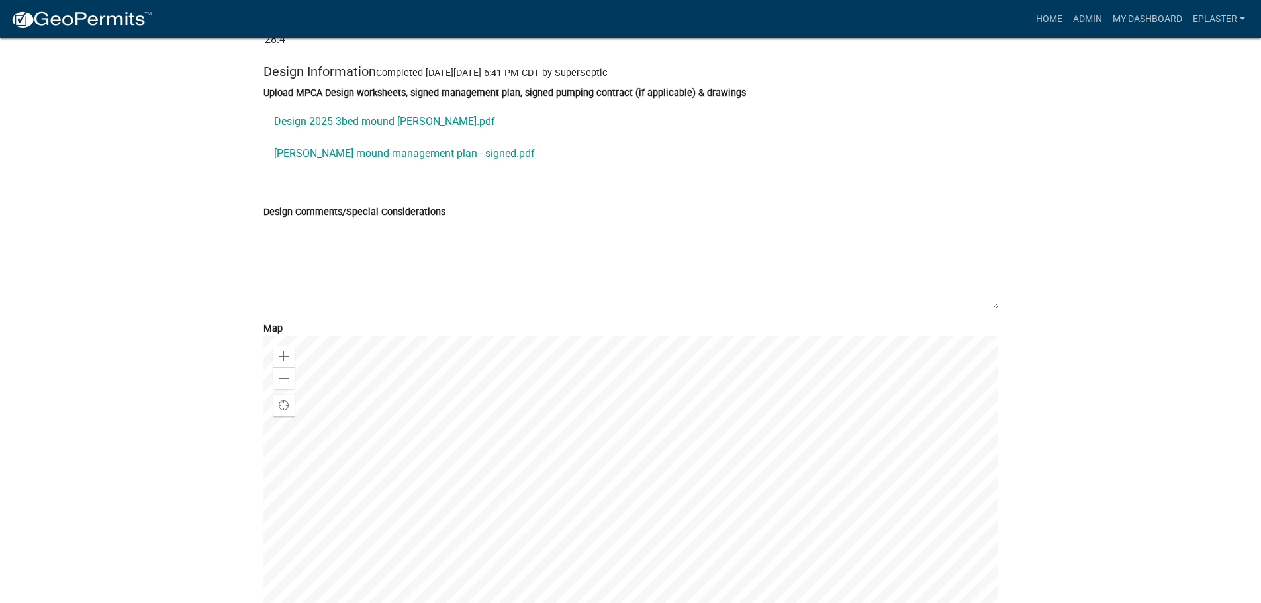
scroll to position [7132, 0]
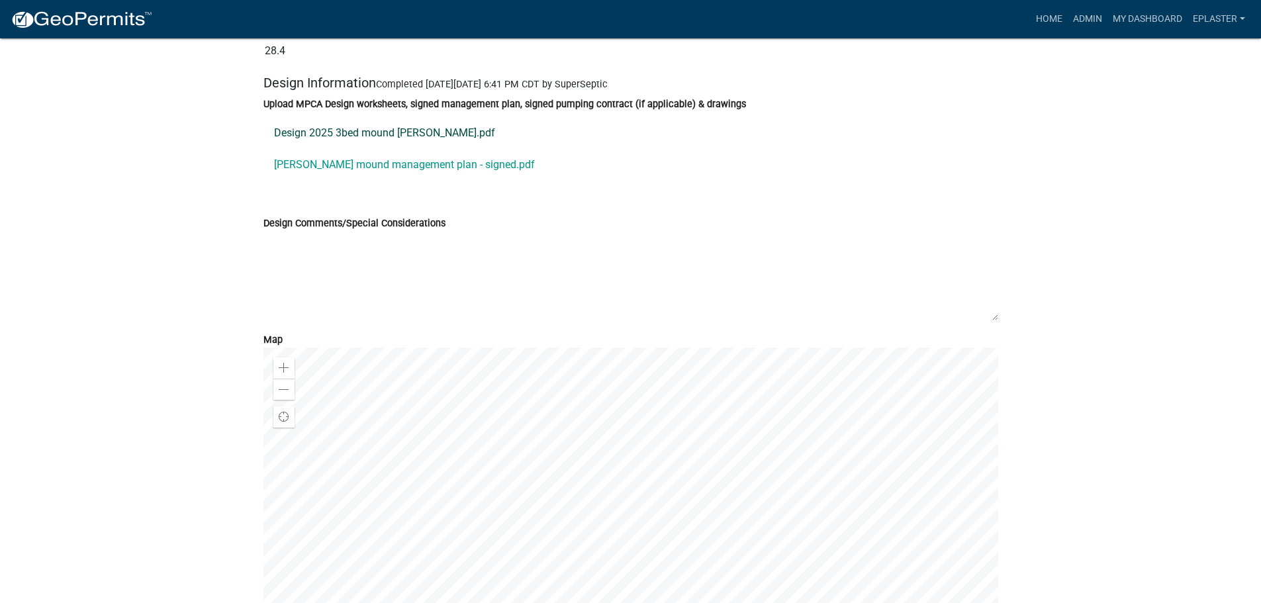
click at [399, 148] on link "Design 2025 3bed mound [PERSON_NAME].pdf" at bounding box center [630, 133] width 735 height 32
click at [405, 181] on link "[PERSON_NAME] mound management plan - signed.pdf" at bounding box center [630, 165] width 735 height 32
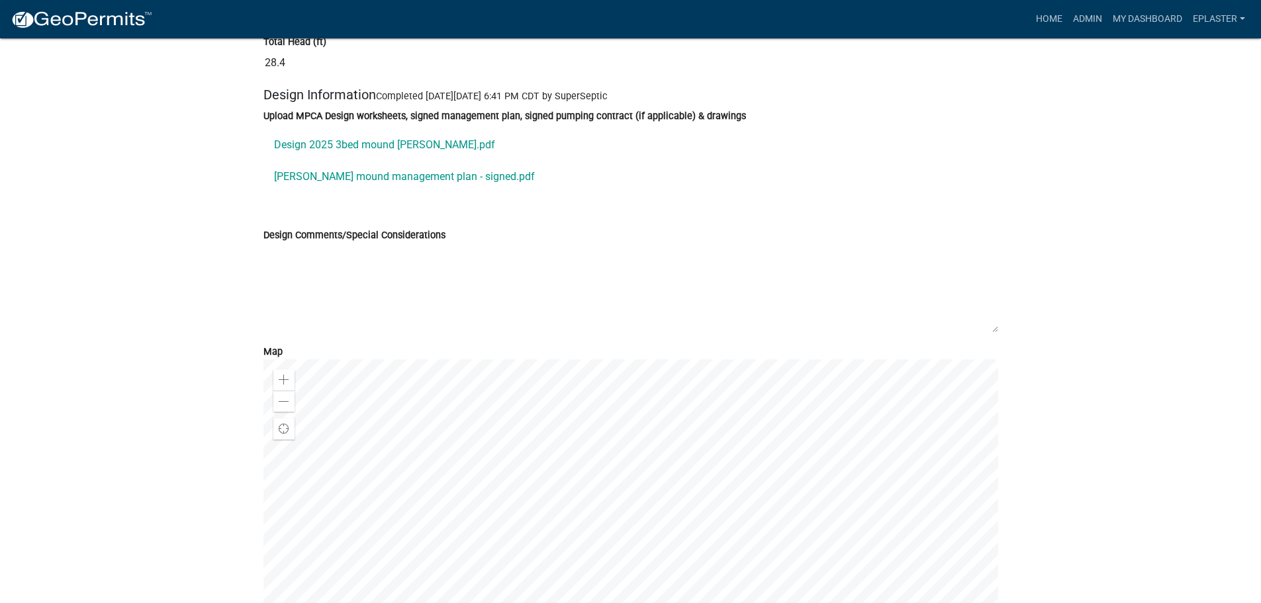
scroll to position [7115, 0]
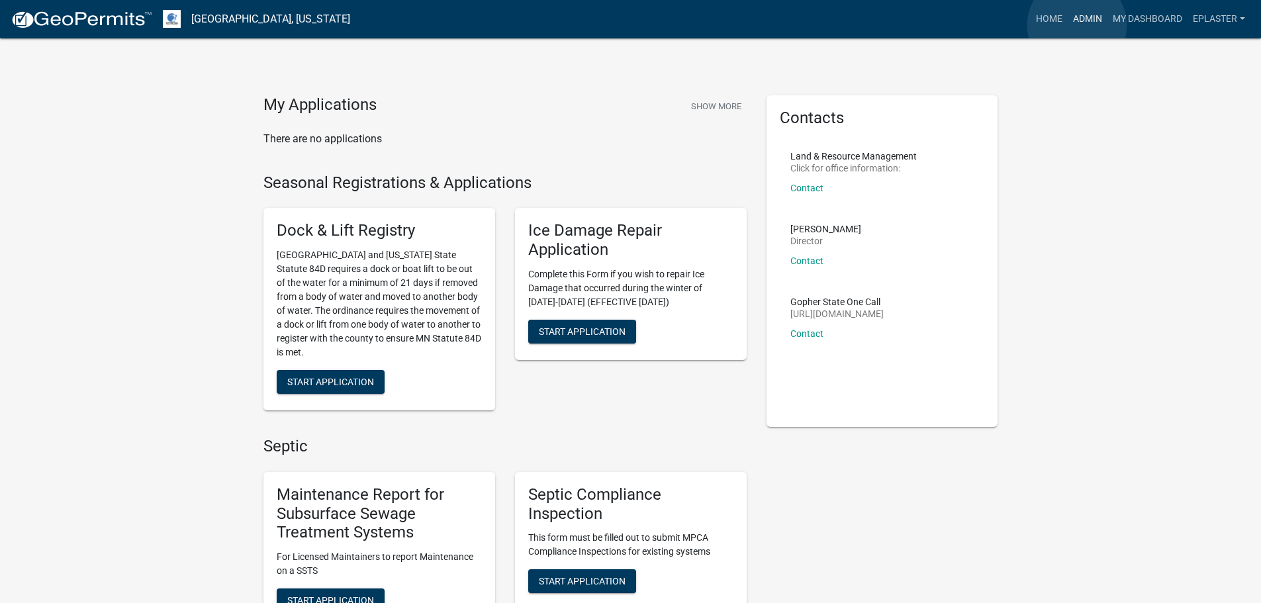
click at [1077, 25] on link "Admin" at bounding box center [1088, 19] width 40 height 25
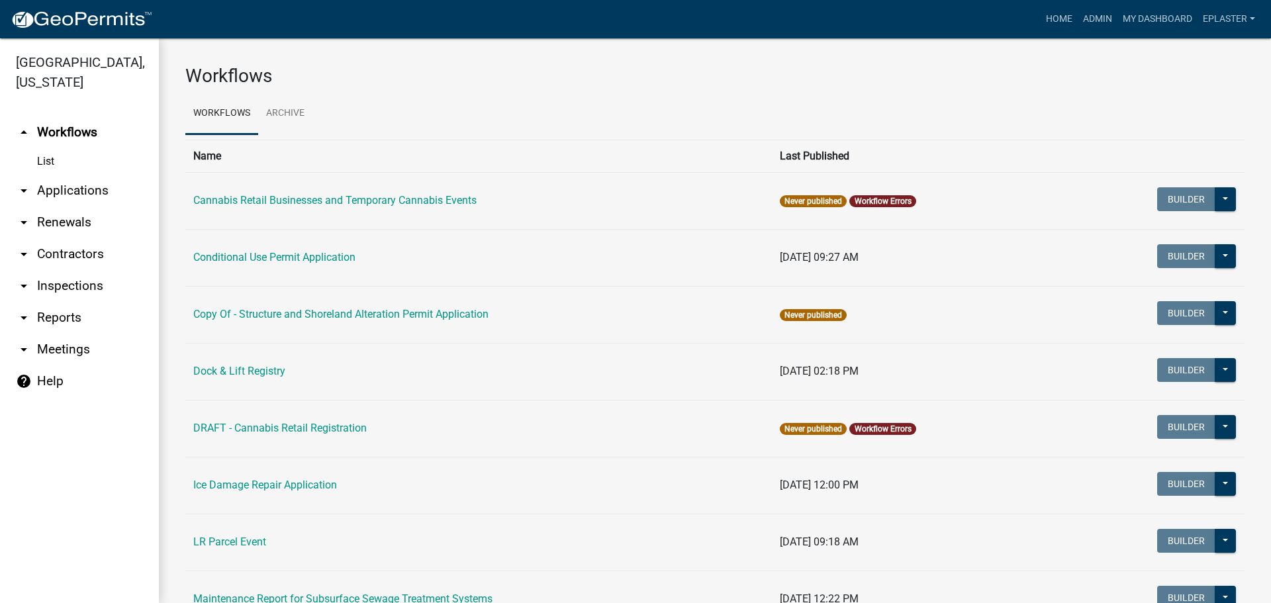
click at [81, 186] on link "arrow_drop_down Applications" at bounding box center [79, 191] width 159 height 32
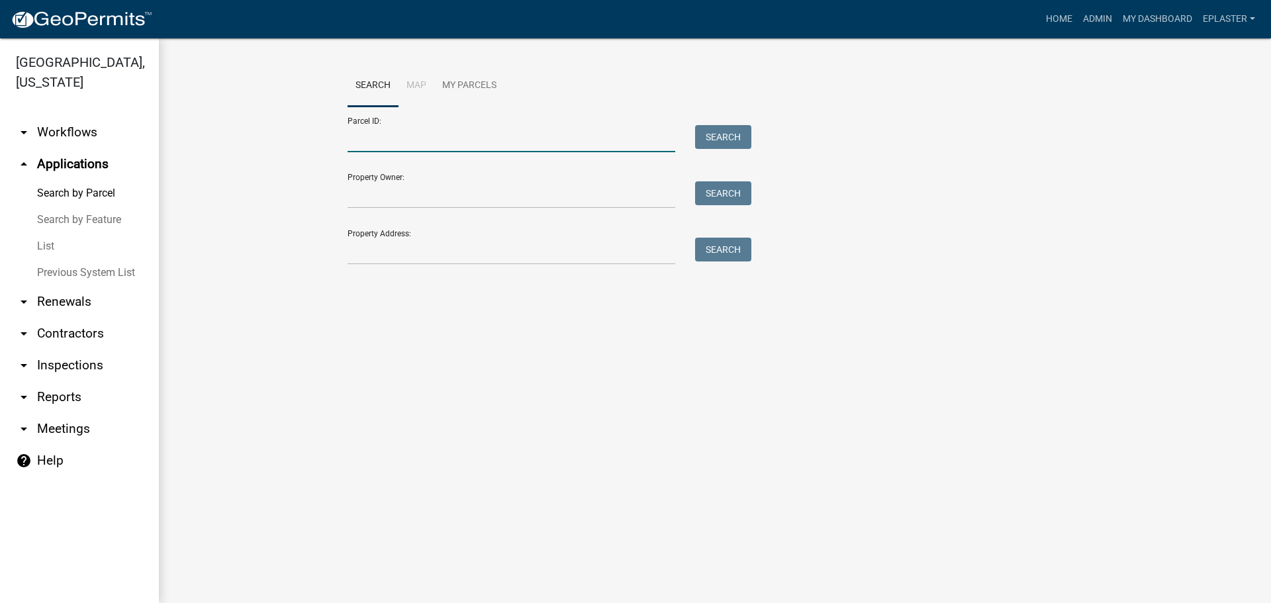
drag, startPoint x: 378, startPoint y: 133, endPoint x: 911, endPoint y: 52, distance: 539.6
click at [378, 133] on input "Parcel ID:" at bounding box center [511, 138] width 328 height 27
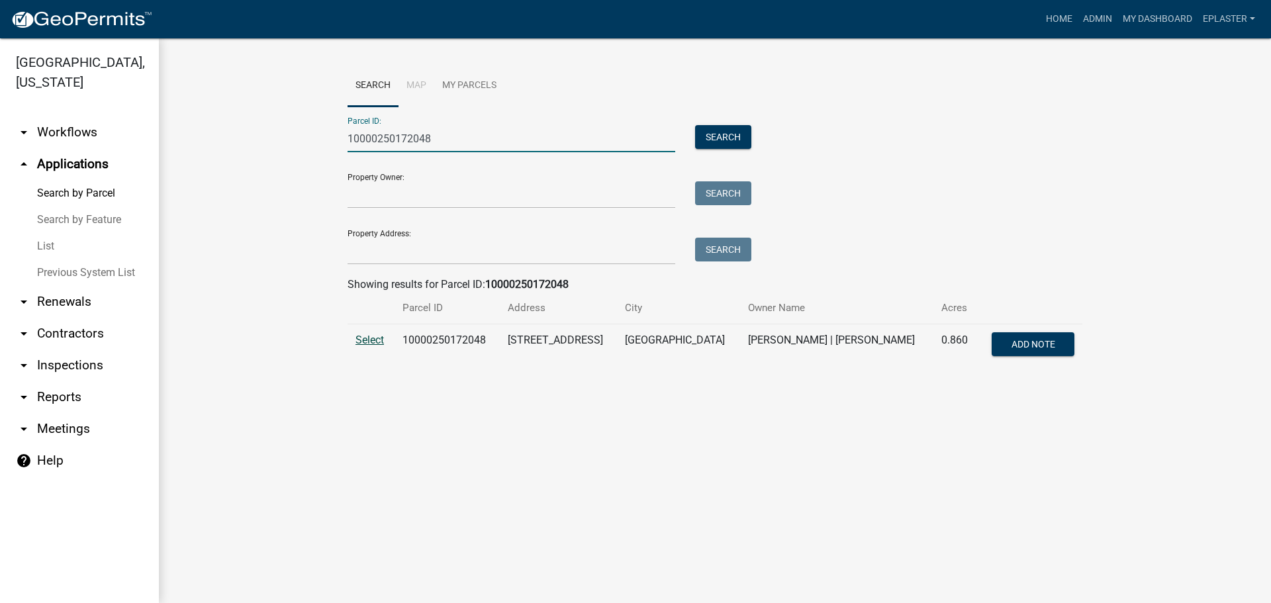
type input "10000250172048"
click at [371, 342] on span "Select" at bounding box center [369, 340] width 28 height 13
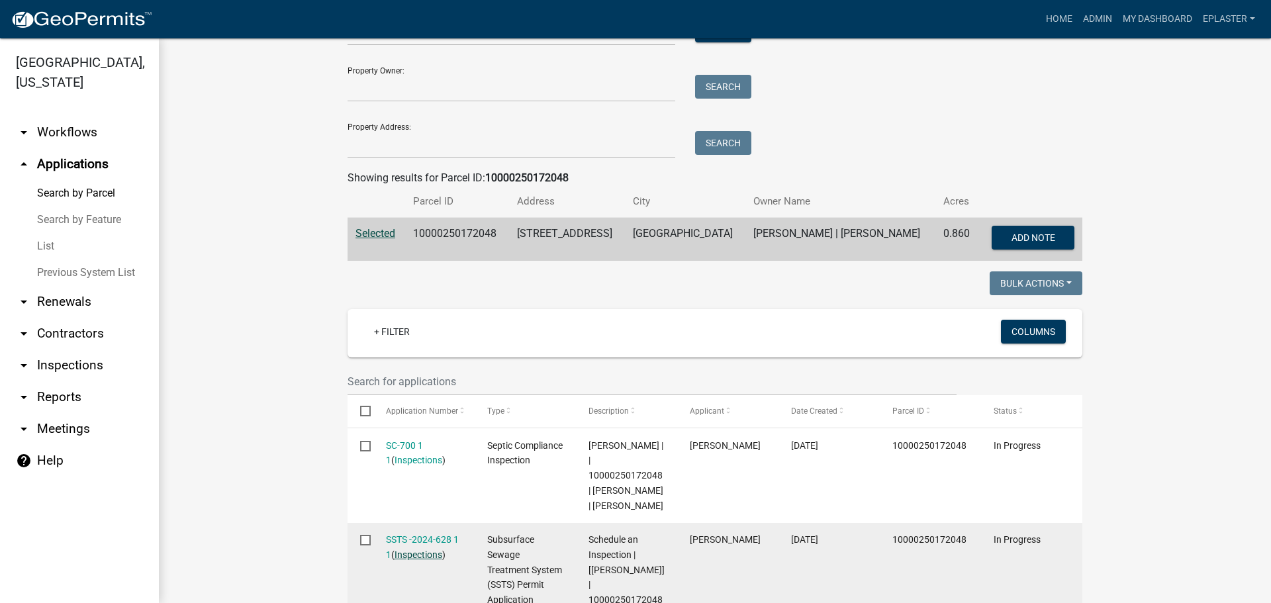
scroll to position [430, 0]
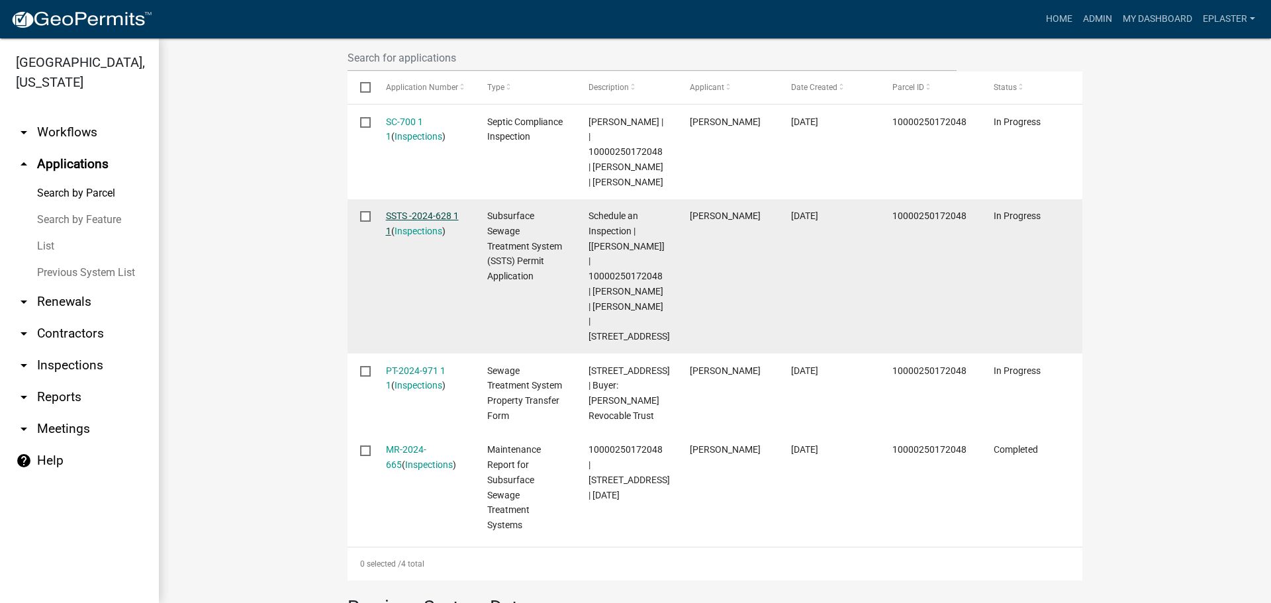
click at [430, 218] on link "SSTS -2024-628 1 1" at bounding box center [422, 223] width 73 height 26
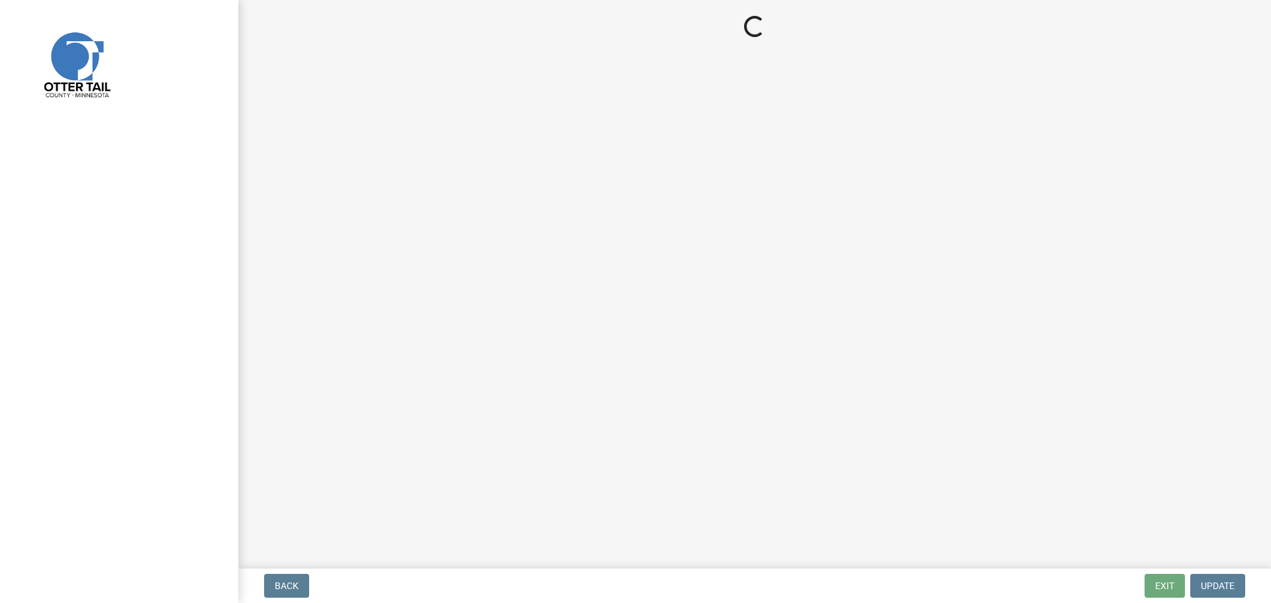
select select "710d5f49-2663-4e73-9718-d0c4e189f5ed"
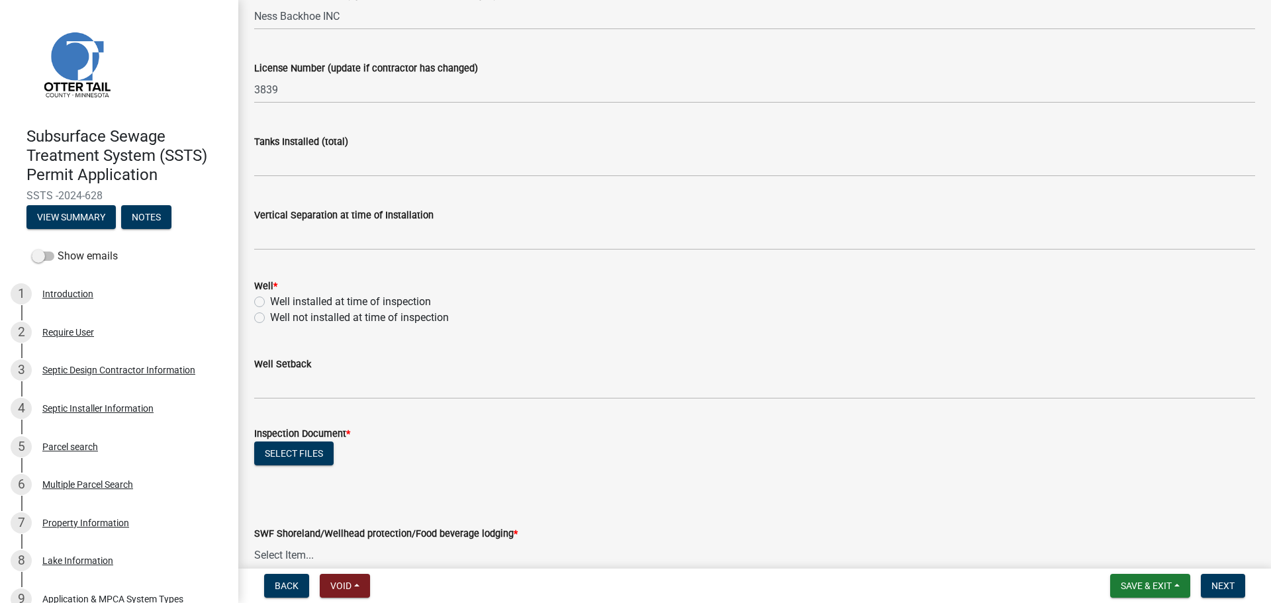
scroll to position [182, 0]
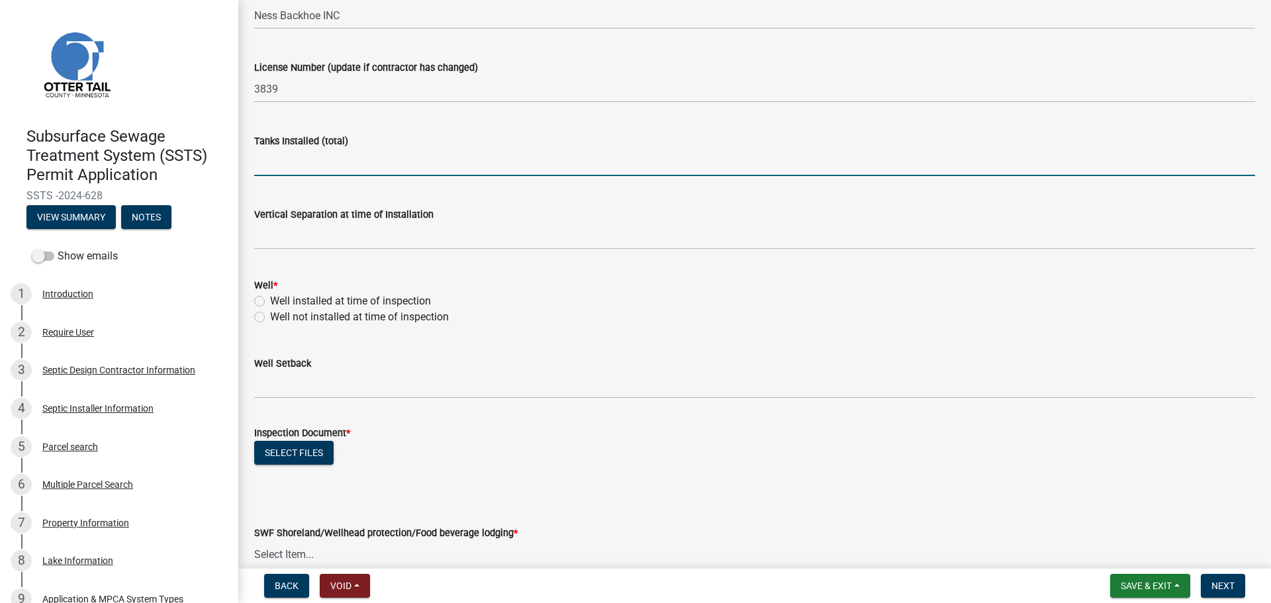
click at [316, 165] on input "text" at bounding box center [754, 162] width 1001 height 27
type input "1"
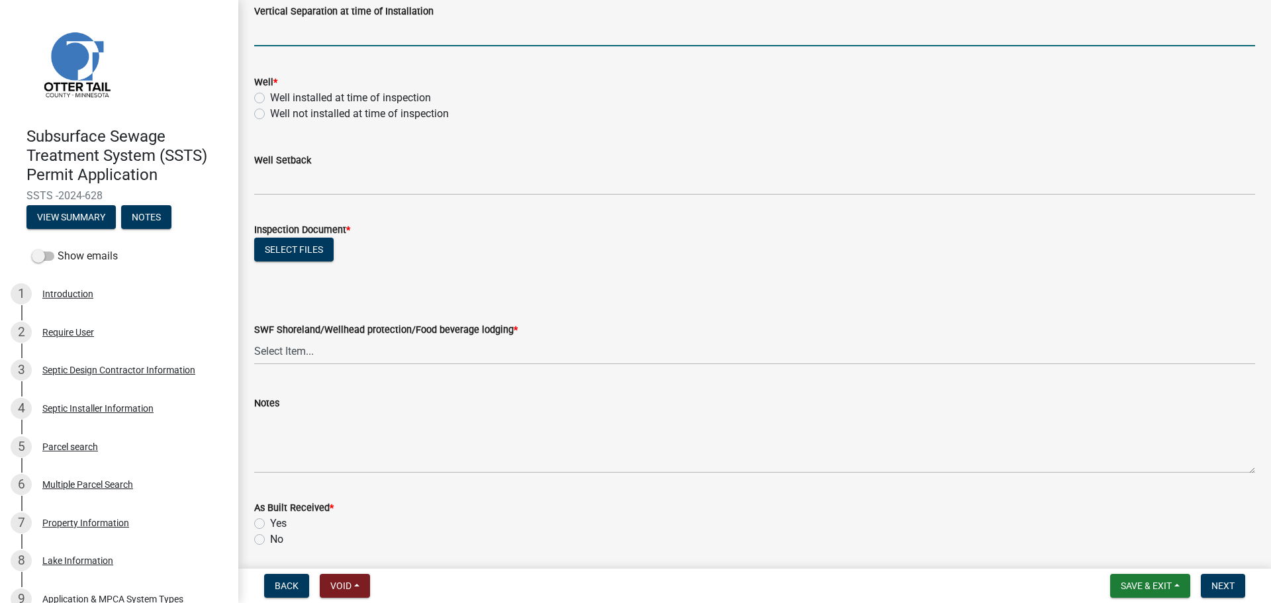
scroll to position [430, 0]
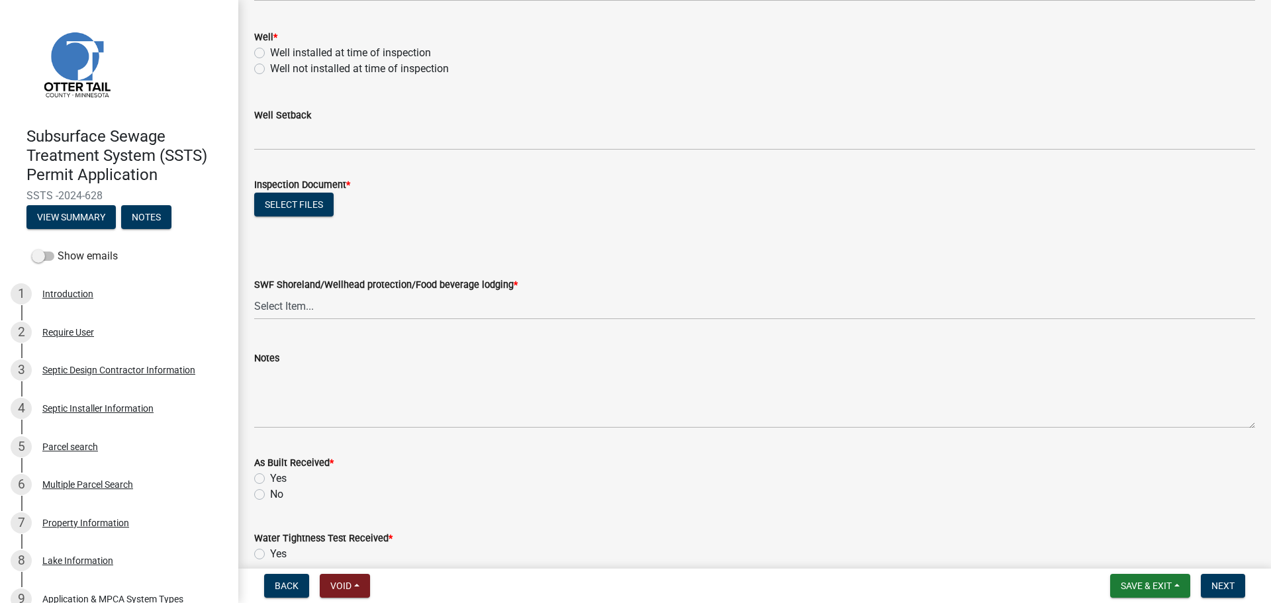
click at [270, 52] on label "Well installed at time of inspection" at bounding box center [350, 53] width 161 height 16
click at [270, 52] on input "Well installed at time of inspection" at bounding box center [274, 49] width 9 height 9
radio input "true"
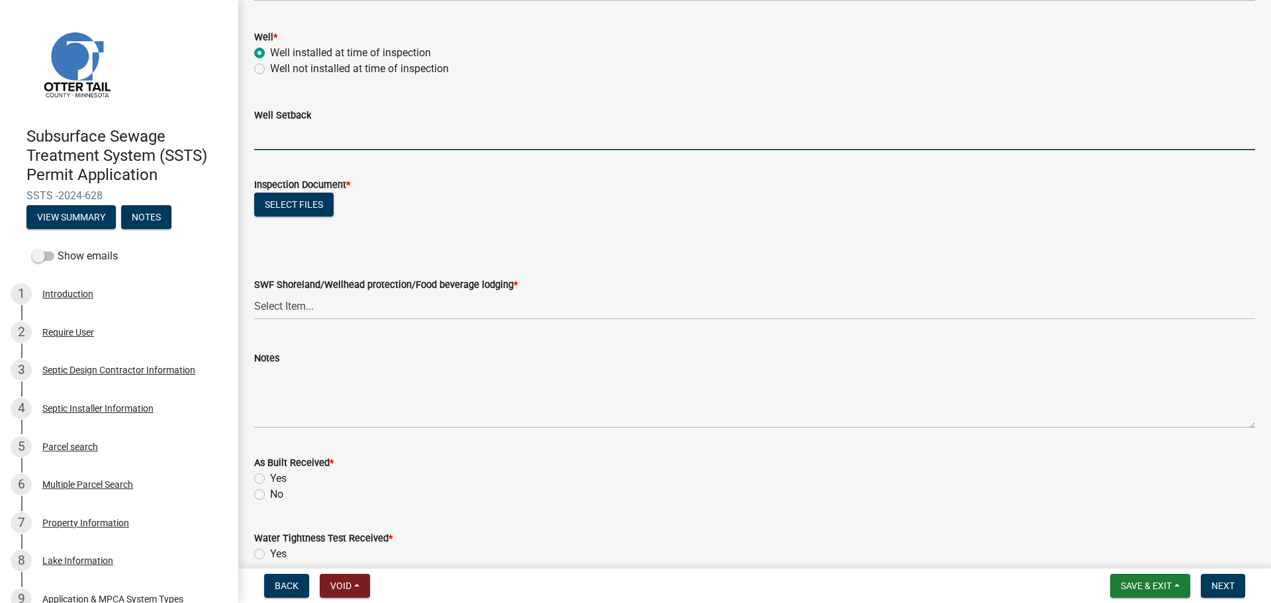
click at [281, 131] on input "Well Setback" at bounding box center [754, 136] width 1001 height 27
type input "51"
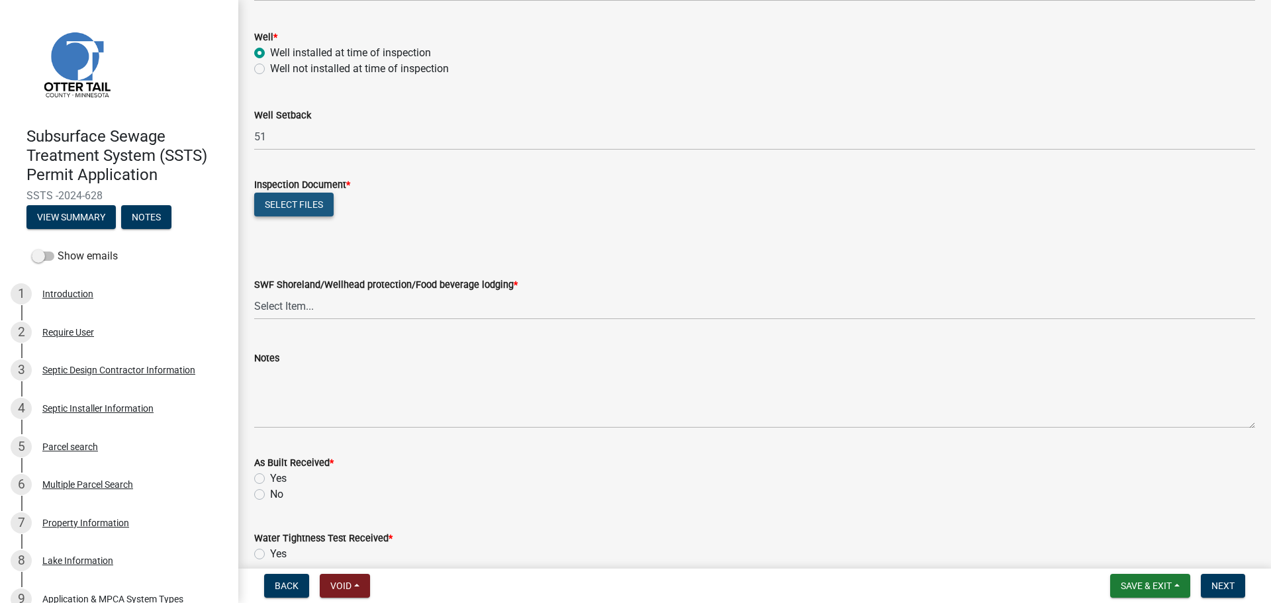
click at [298, 212] on button "Select files" at bounding box center [293, 205] width 79 height 24
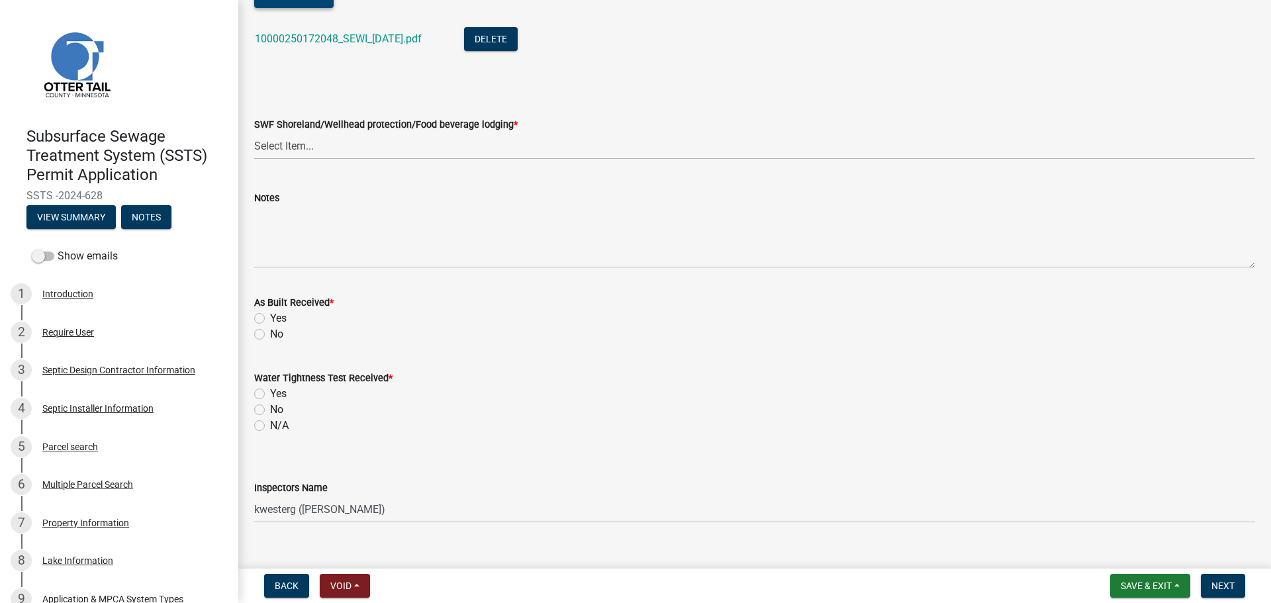
scroll to position [678, 0]
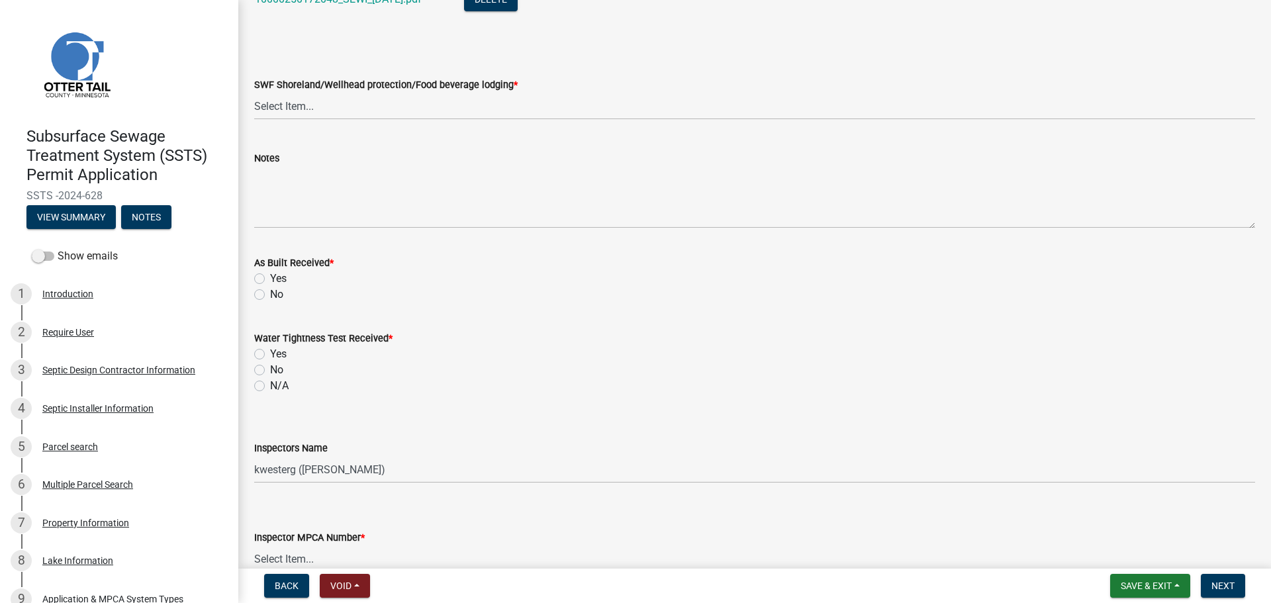
click at [274, 92] on div "SWF Shoreland/Wellhead protection/Food beverage lodging *" at bounding box center [754, 85] width 1001 height 16
click at [281, 106] on select "Select Item... Yes No" at bounding box center [754, 106] width 1001 height 27
click at [254, 93] on select "Select Item... Yes No" at bounding box center [754, 106] width 1001 height 27
select select "efd70d20-72f1-4c01-b743-31478b6312fb"
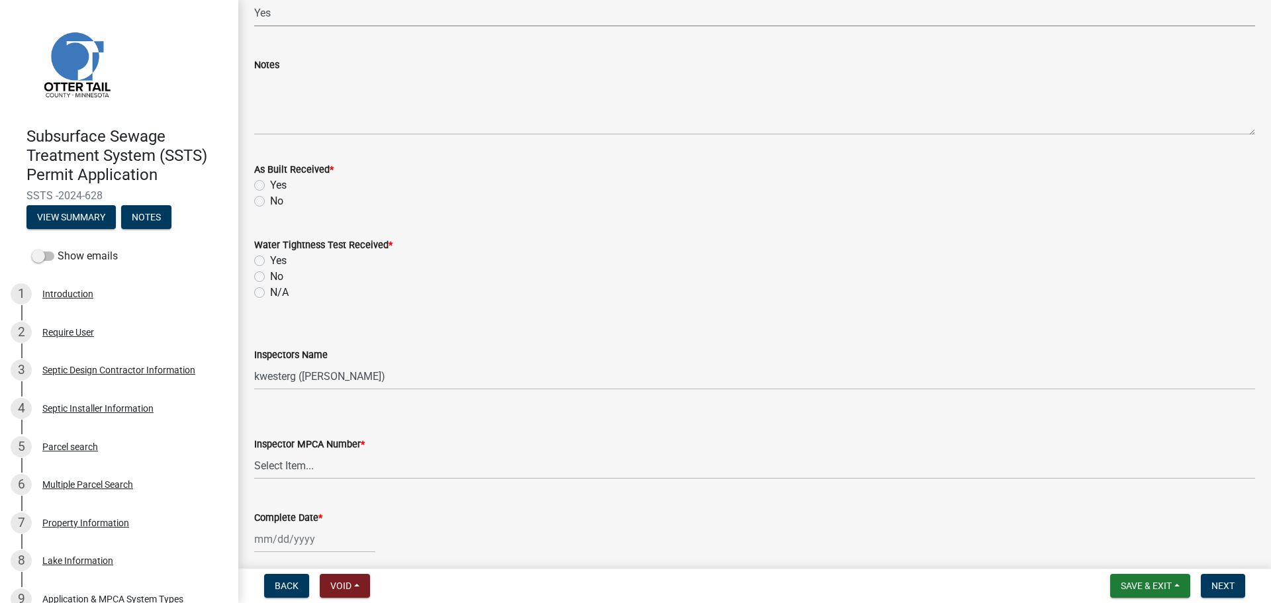
scroll to position [811, 0]
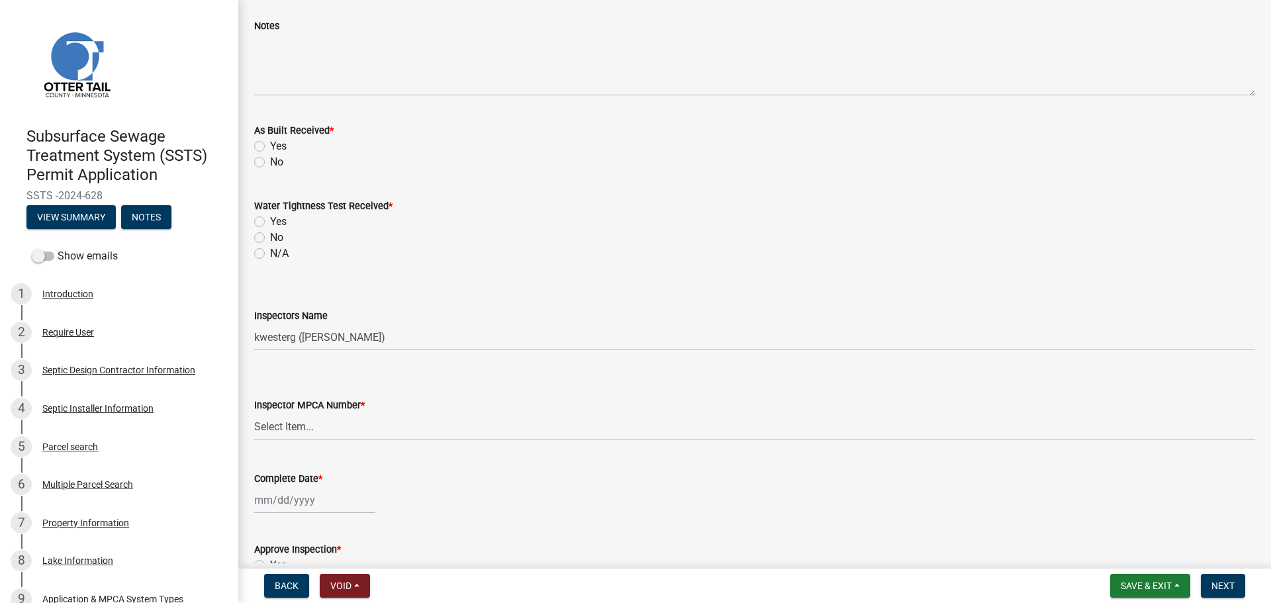
click at [270, 160] on label "No" at bounding box center [276, 162] width 13 height 16
click at [270, 160] on input "No" at bounding box center [274, 158] width 9 height 9
radio input "true"
click at [270, 253] on label "N/A" at bounding box center [279, 254] width 19 height 16
click at [270, 253] on input "N/A" at bounding box center [274, 250] width 9 height 9
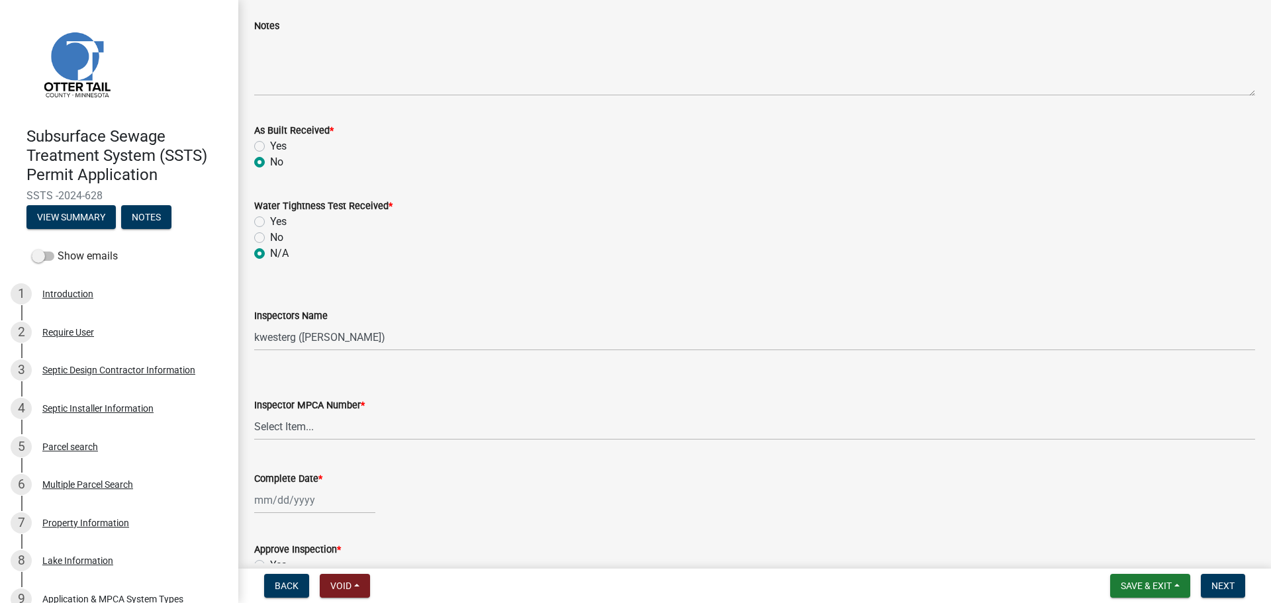
radio input "true"
click at [270, 235] on label "No" at bounding box center [276, 238] width 13 height 16
click at [270, 235] on input "No" at bounding box center [274, 234] width 9 height 9
radio input "true"
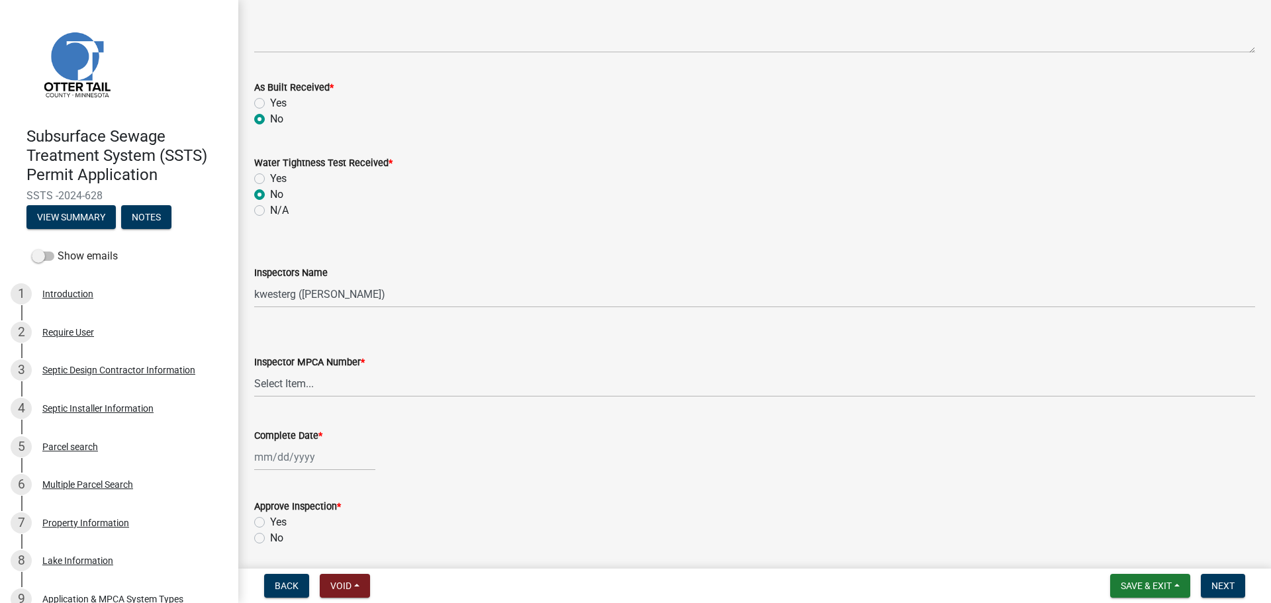
scroll to position [900, 0]
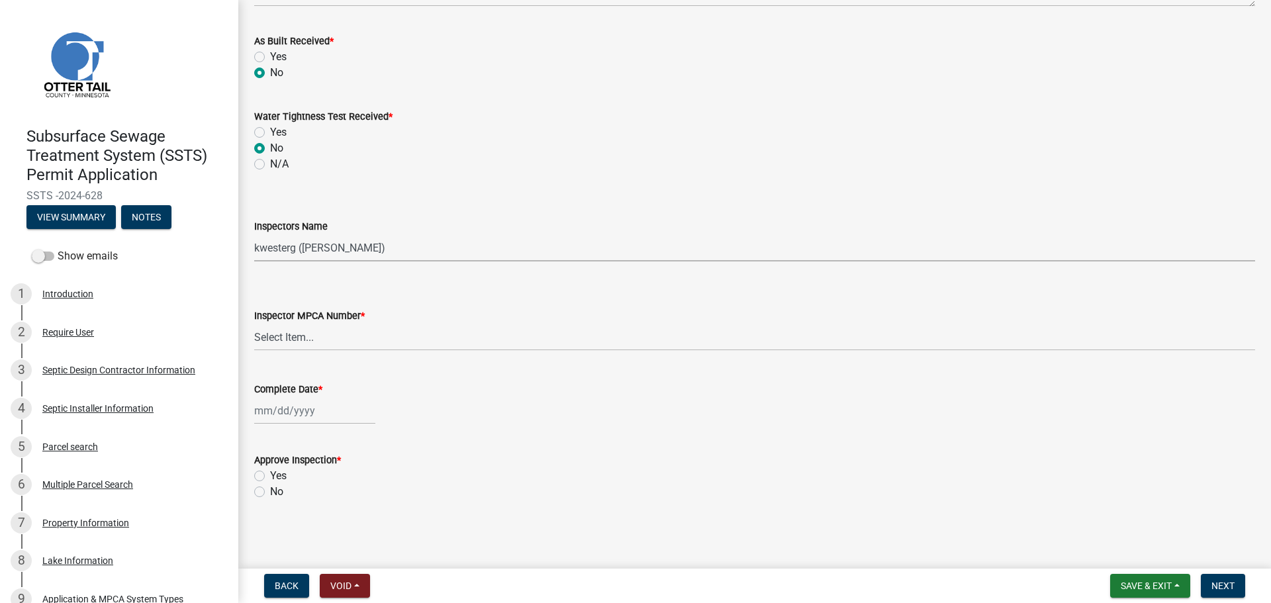
click at [297, 253] on select "Select Item... btollefson ([PERSON_NAME]) [PERSON_NAME] ([PERSON_NAME]) eplaste…" at bounding box center [754, 247] width 1001 height 27
select select "ab4afe9b-f255-4bf6-b29f-35714790ba70"
click at [254, 234] on select "Select Item... btollefson ([PERSON_NAME]) [PERSON_NAME] ([PERSON_NAME]) eplaste…" at bounding box center [754, 247] width 1001 height 27
click at [288, 334] on select "Select Item... [PERSON_NAME] (10415) [PERSON_NAME] (924) [PERSON_NAME] (1957) […" at bounding box center [754, 337] width 1001 height 27
click at [254, 324] on select "Select Item... [PERSON_NAME] (10415) [PERSON_NAME] (924) [PERSON_NAME] (1957) […" at bounding box center [754, 337] width 1001 height 27
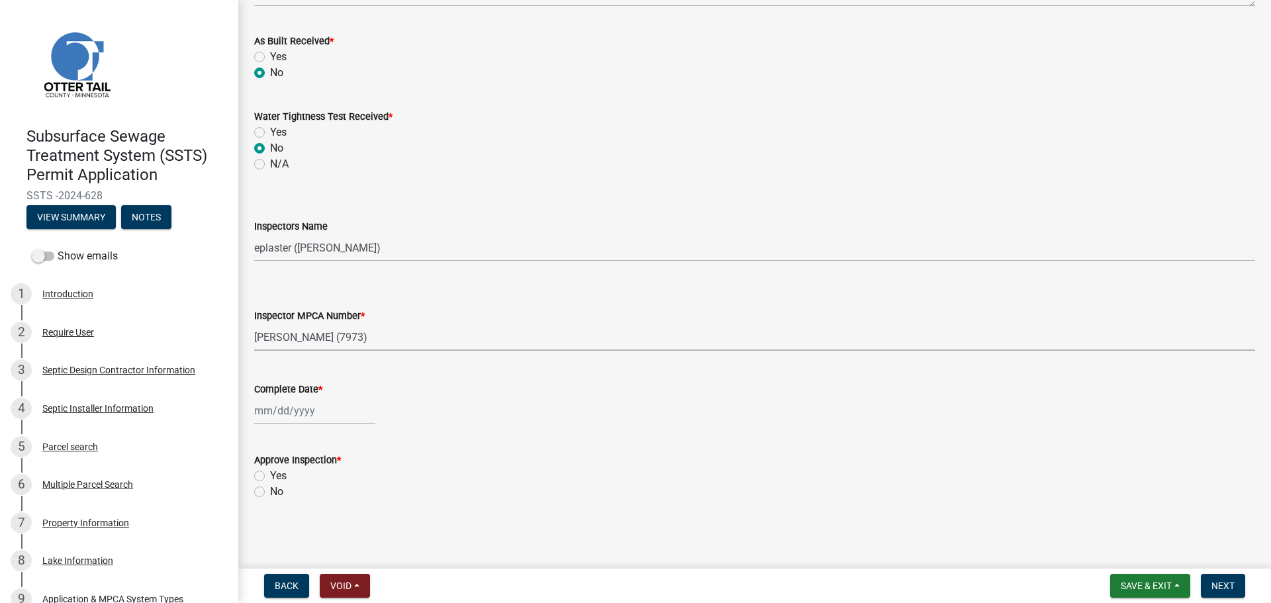
select select "4857f273-0e9a-4084-85c8-075cbcf0902e"
click at [273, 414] on div at bounding box center [314, 410] width 121 height 27
select select "9"
select select "2025"
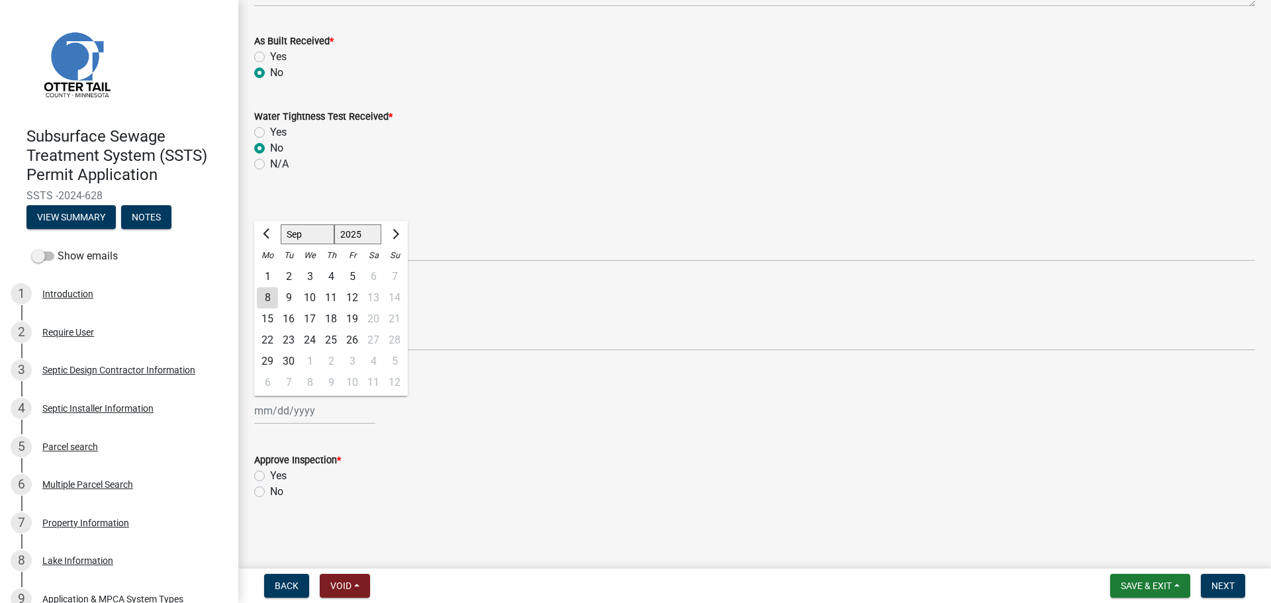
click at [331, 278] on div "4" at bounding box center [330, 276] width 21 height 21
type input "[DATE]"
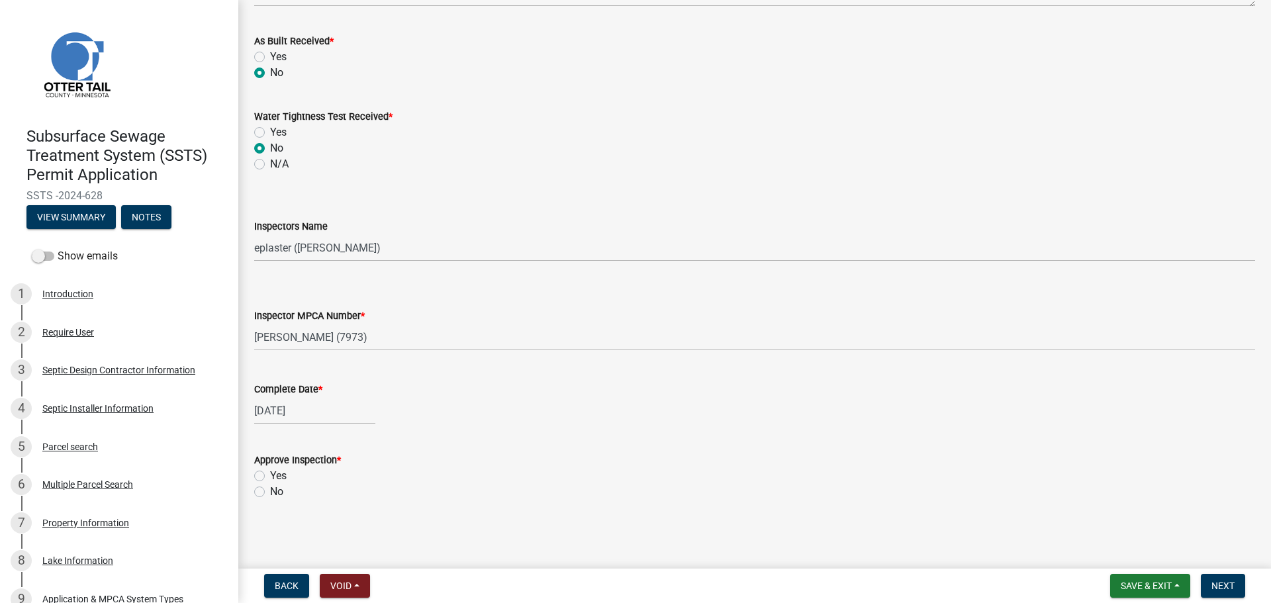
click at [270, 481] on label "Yes" at bounding box center [278, 476] width 17 height 16
click at [270, 477] on input "Yes" at bounding box center [274, 472] width 9 height 9
radio input "true"
click at [1230, 589] on span "Next" at bounding box center [1222, 585] width 23 height 11
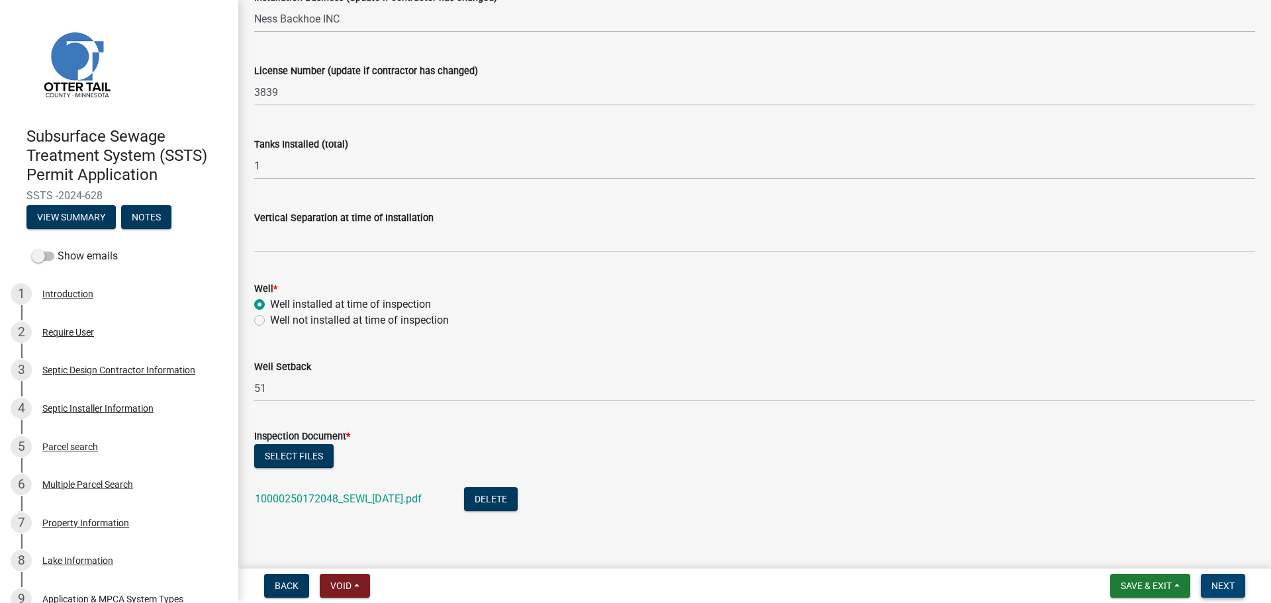
scroll to position [0, 0]
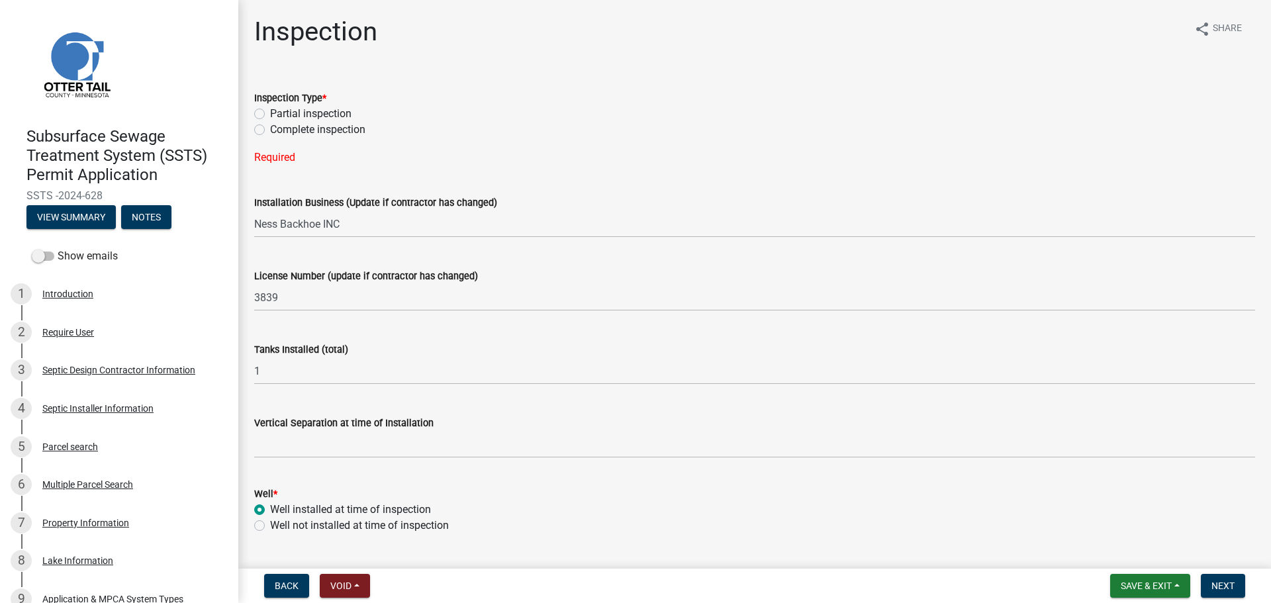
click at [270, 128] on label "Complete inspection" at bounding box center [317, 130] width 95 height 16
click at [270, 128] on input "Complete inspection" at bounding box center [274, 126] width 9 height 9
radio input "true"
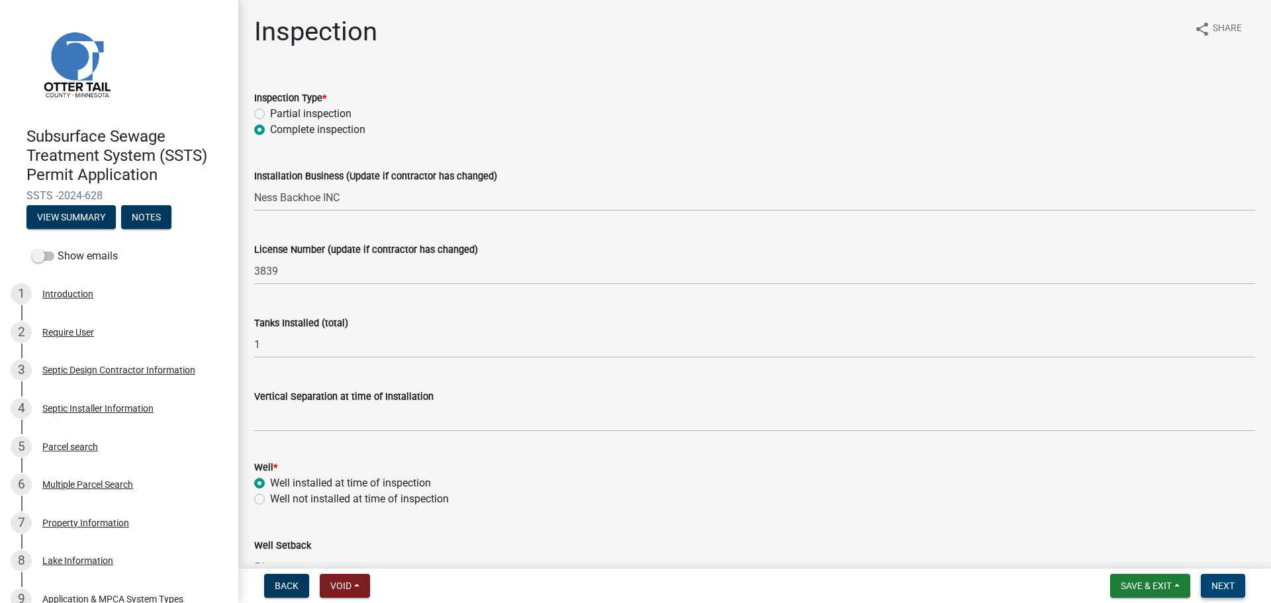
click at [1221, 585] on span "Next" at bounding box center [1222, 585] width 23 height 11
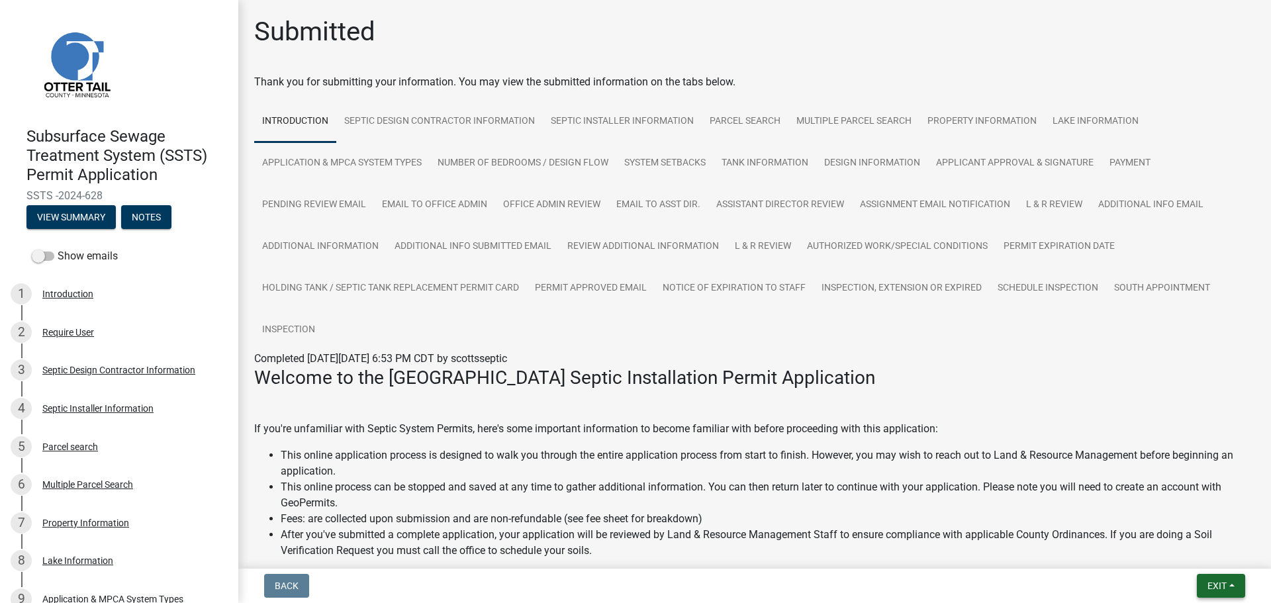
click at [1211, 578] on button "Exit" at bounding box center [1221, 586] width 48 height 24
click at [1194, 554] on button "Save & Exit" at bounding box center [1192, 551] width 106 height 32
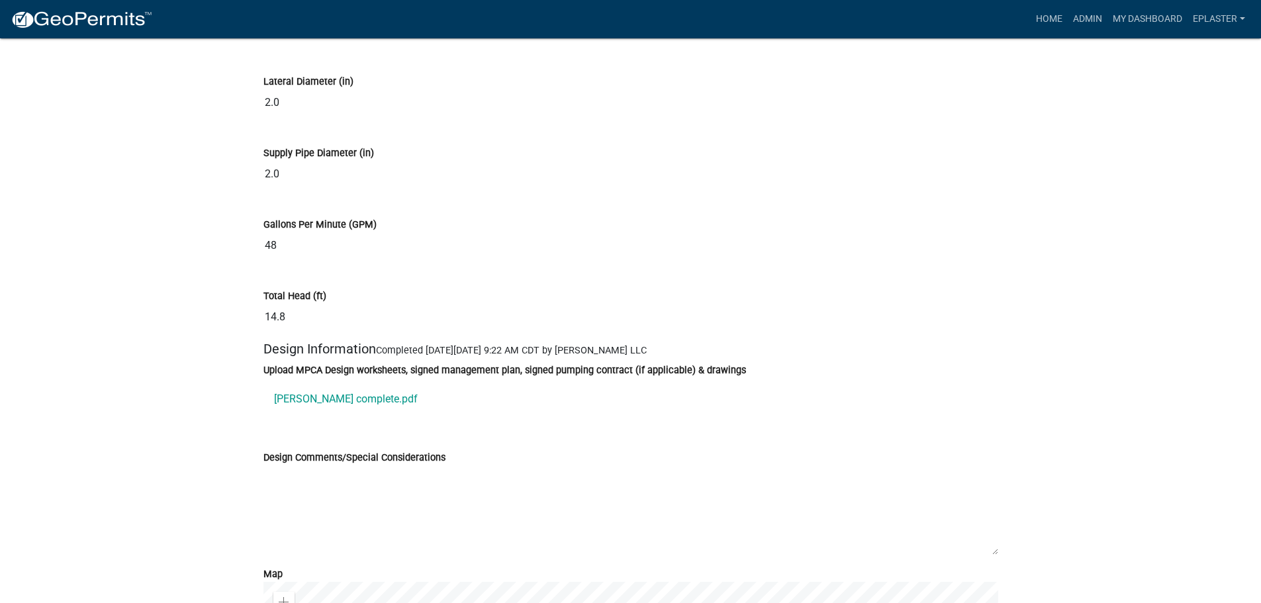
scroll to position [6850, 0]
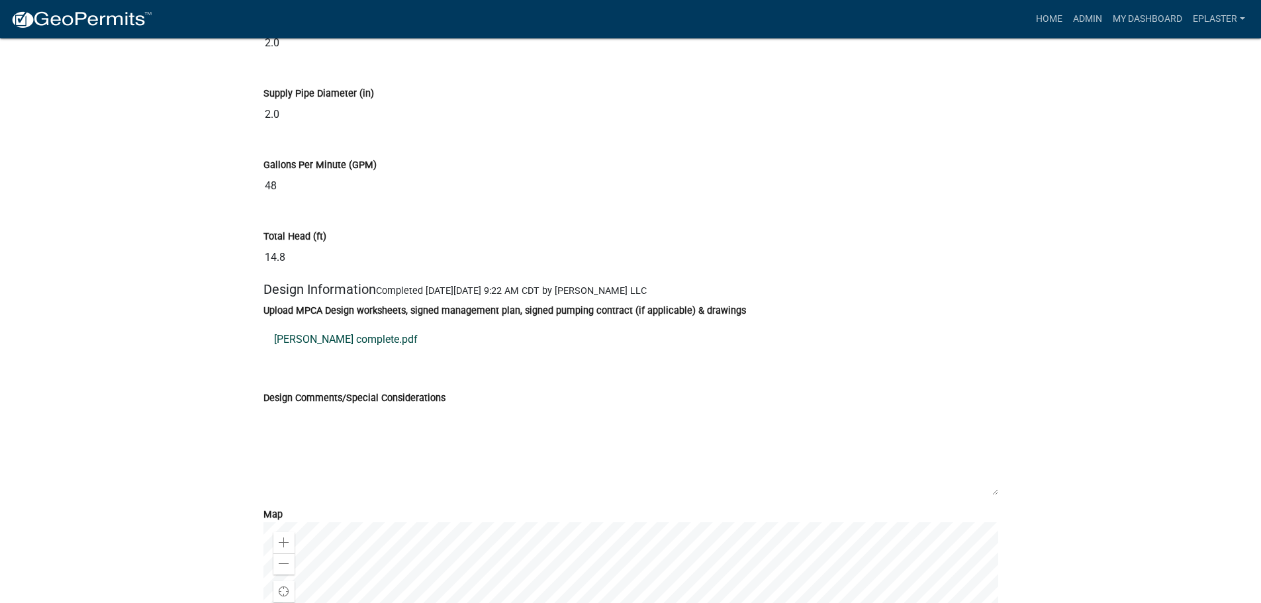
click at [330, 350] on link "[PERSON_NAME] complete.pdf" at bounding box center [630, 340] width 735 height 32
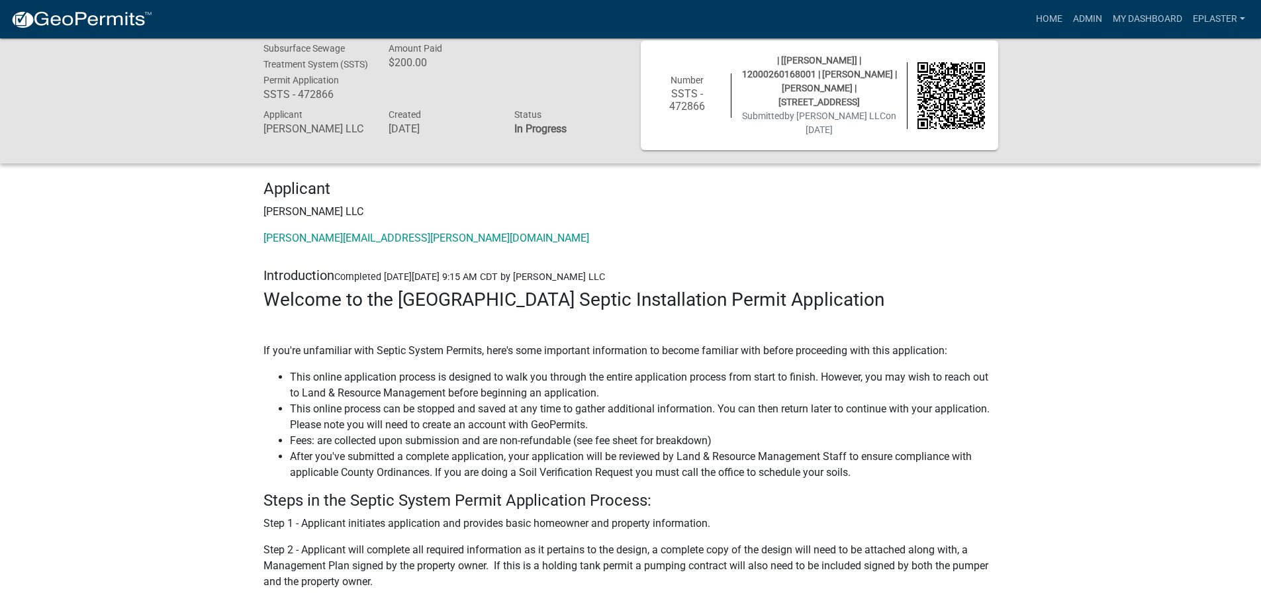
scroll to position [0, 0]
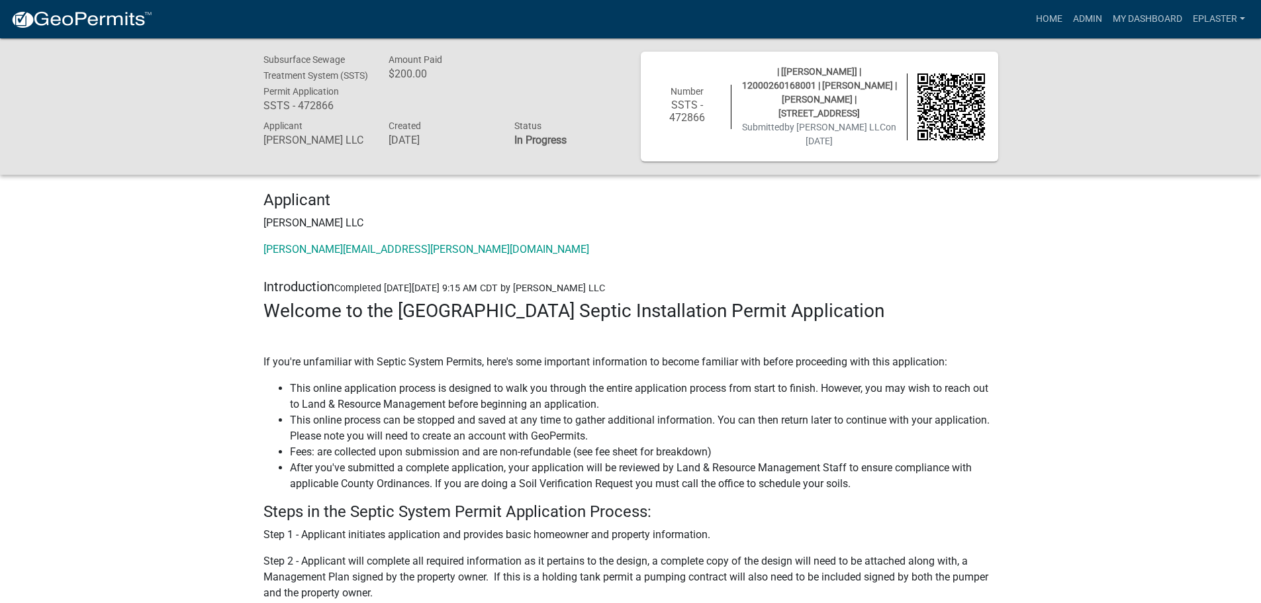
click at [800, 86] on span "| [[PERSON_NAME]] | 12000260168001 | [PERSON_NAME] | [PERSON_NAME] | [STREET_AD…" at bounding box center [819, 92] width 155 height 52
copy span "12000260168001"
